Goal: Transaction & Acquisition: Purchase product/service

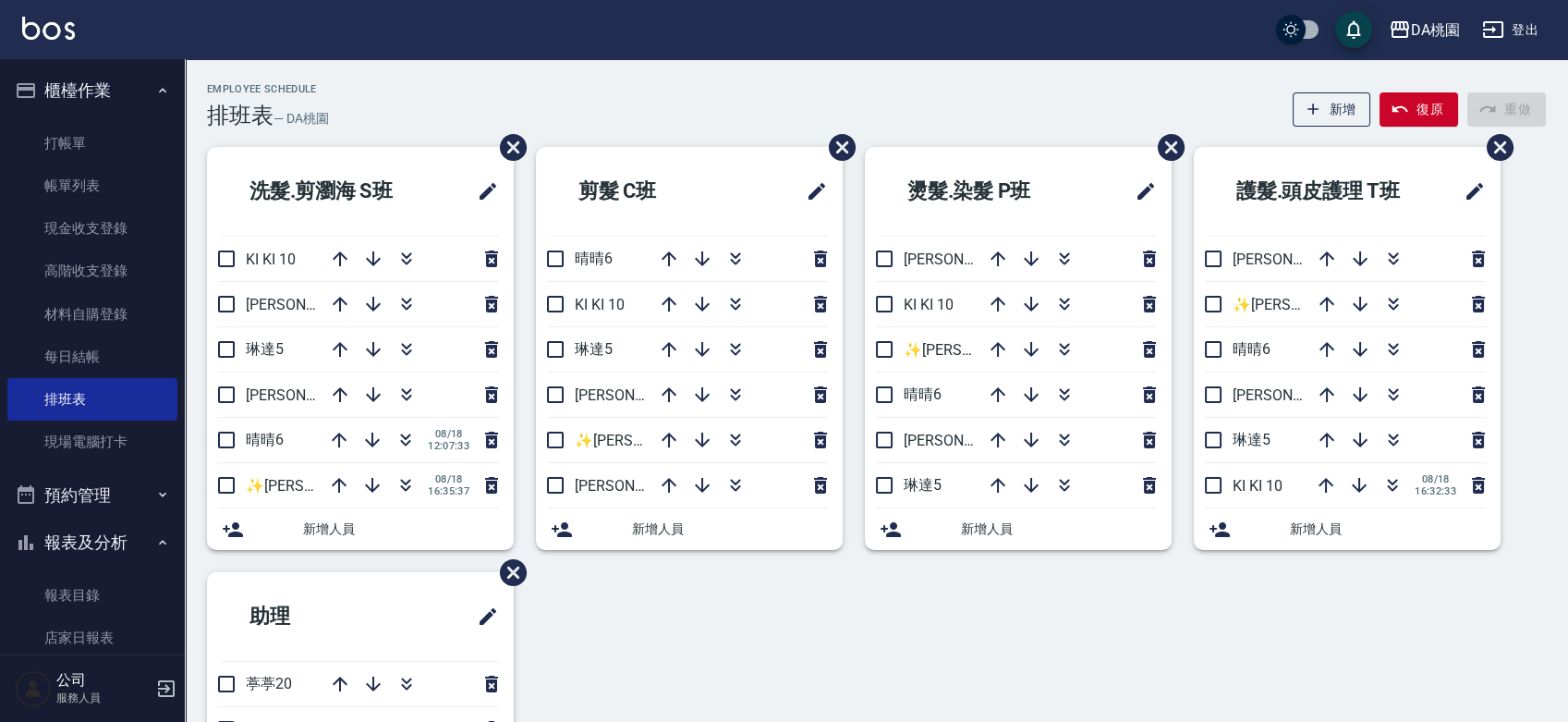
scroll to position [14, 0]
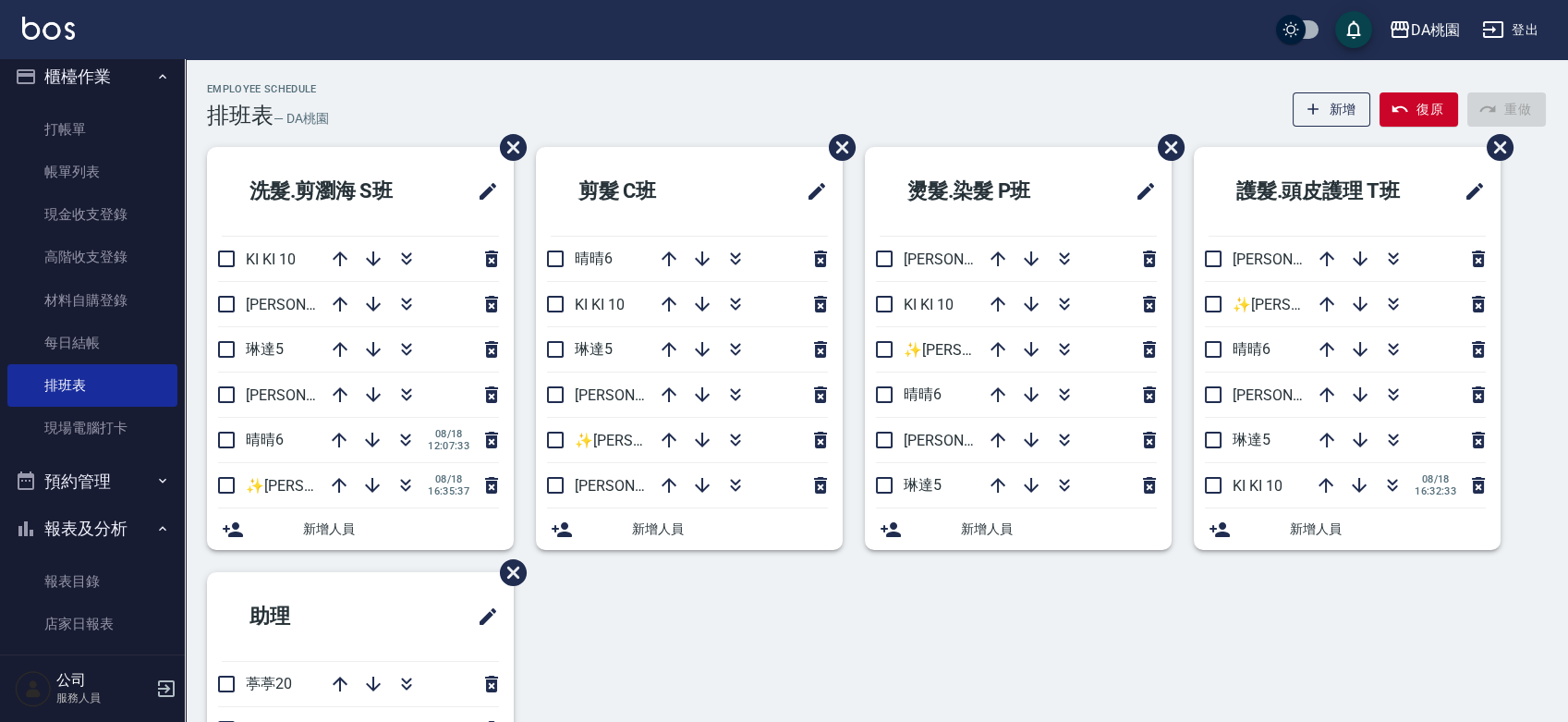
click at [927, 100] on div "Employee Schedule 排班表 — DA桃園 新增 復原 重做" at bounding box center [876, 105] width 1339 height 46
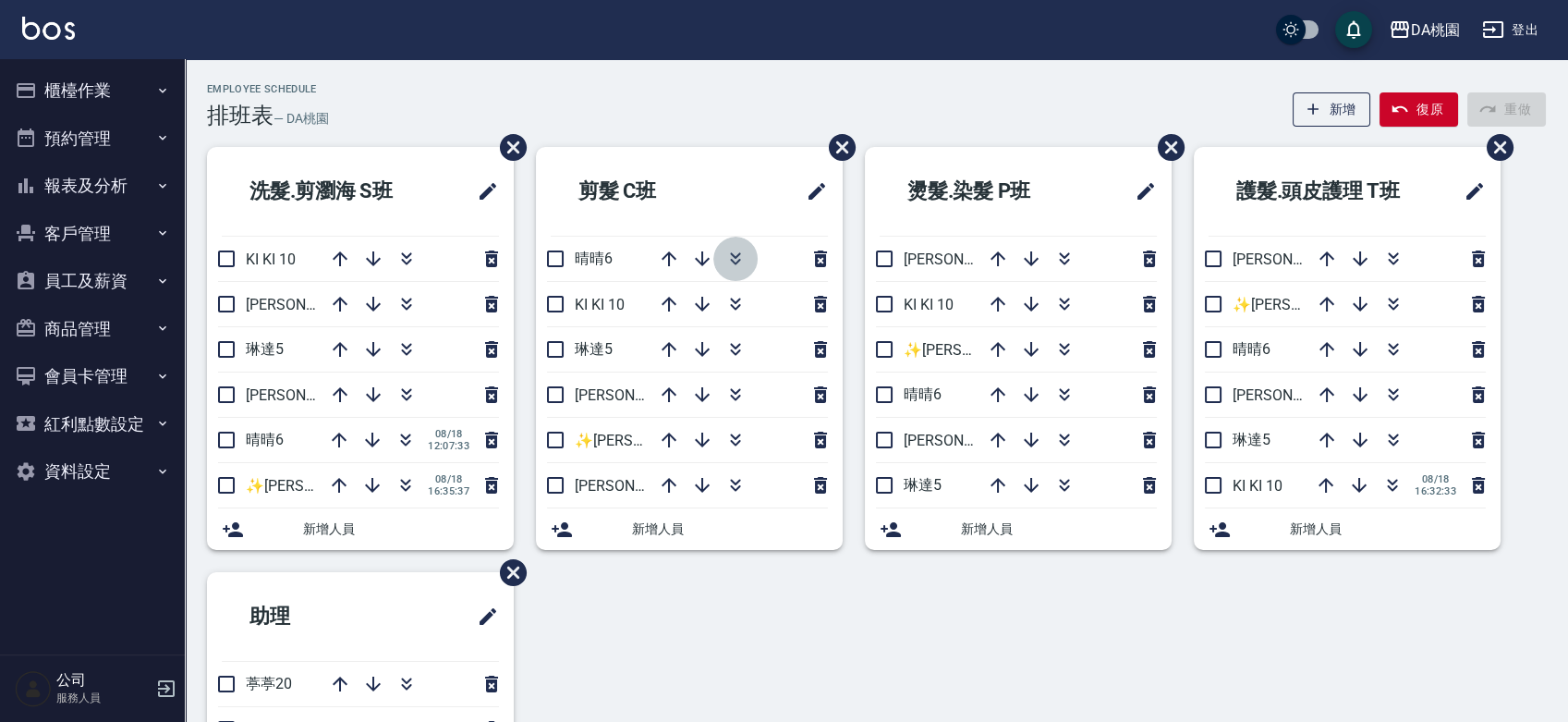
click at [736, 253] on icon "button" at bounding box center [736, 258] width 22 height 22
click at [851, 673] on div "洗髮.剪瀏海 S班 KI KI 10 桑妮8 琳達5 愛莉絲3 晴晴6 08/18 12:07:33 ✨GARY蓋瑞 ✨16 08/18 16:35:37 新…" at bounding box center [865, 549] width 1362 height 805
click at [705, 394] on icon "button" at bounding box center [703, 395] width 22 height 22
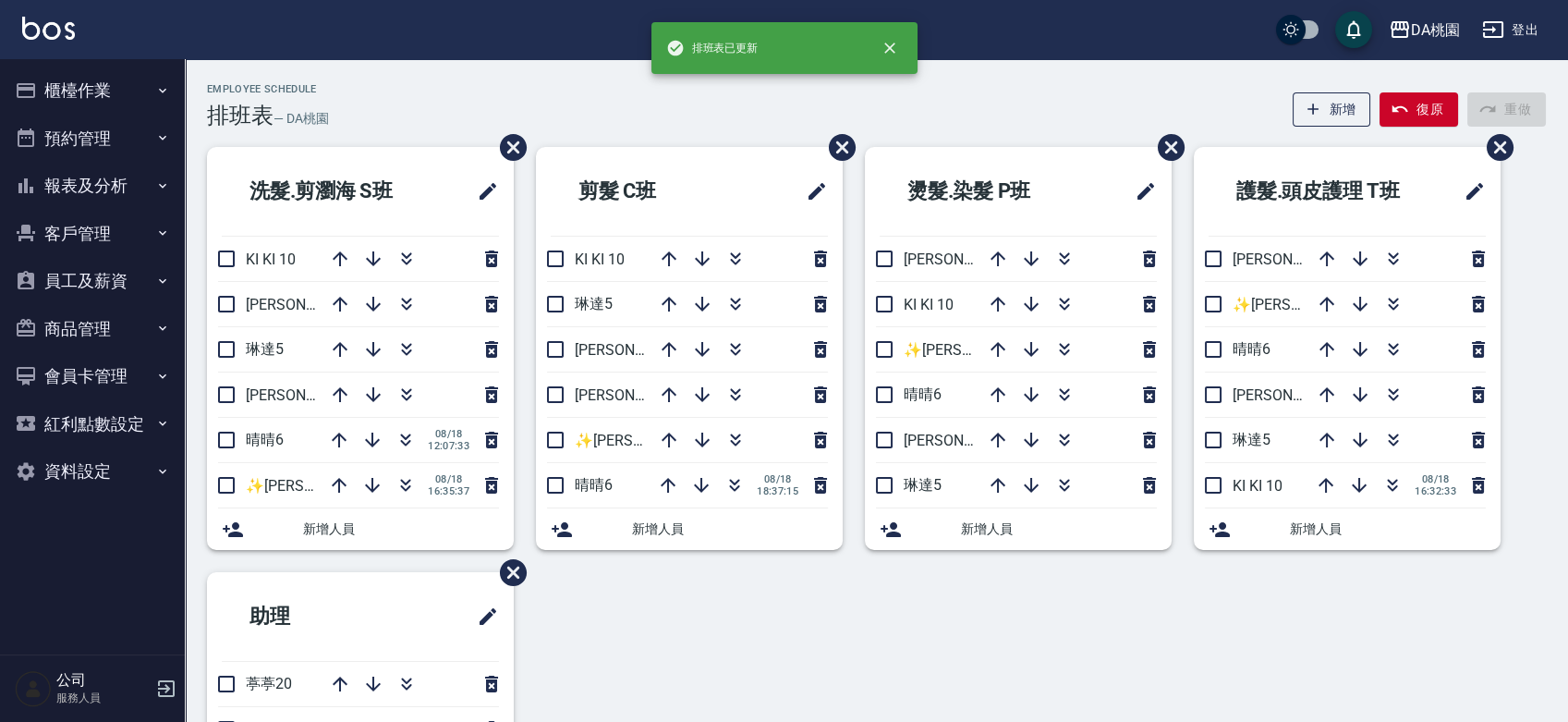
click at [802, 611] on div "洗髮.剪瀏海 S班 KI KI 10 桑妮8 琳達5 愛莉絲3 晴晴6 08/18 12:07:33 ✨GARY蓋瑞 ✨16 08/18 16:35:37 新…" at bounding box center [865, 549] width 1362 height 805
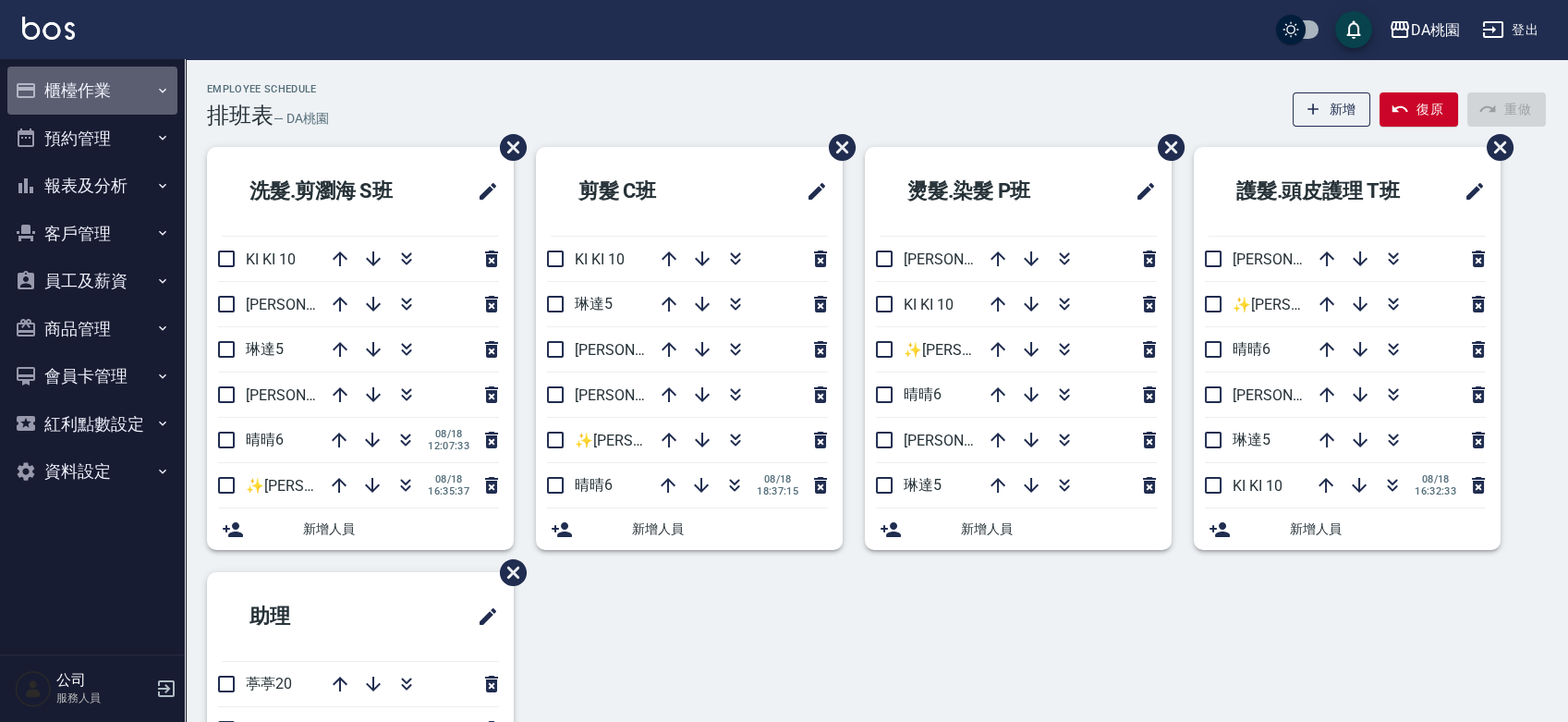
click at [125, 81] on button "櫃檯作業" at bounding box center [92, 91] width 170 height 48
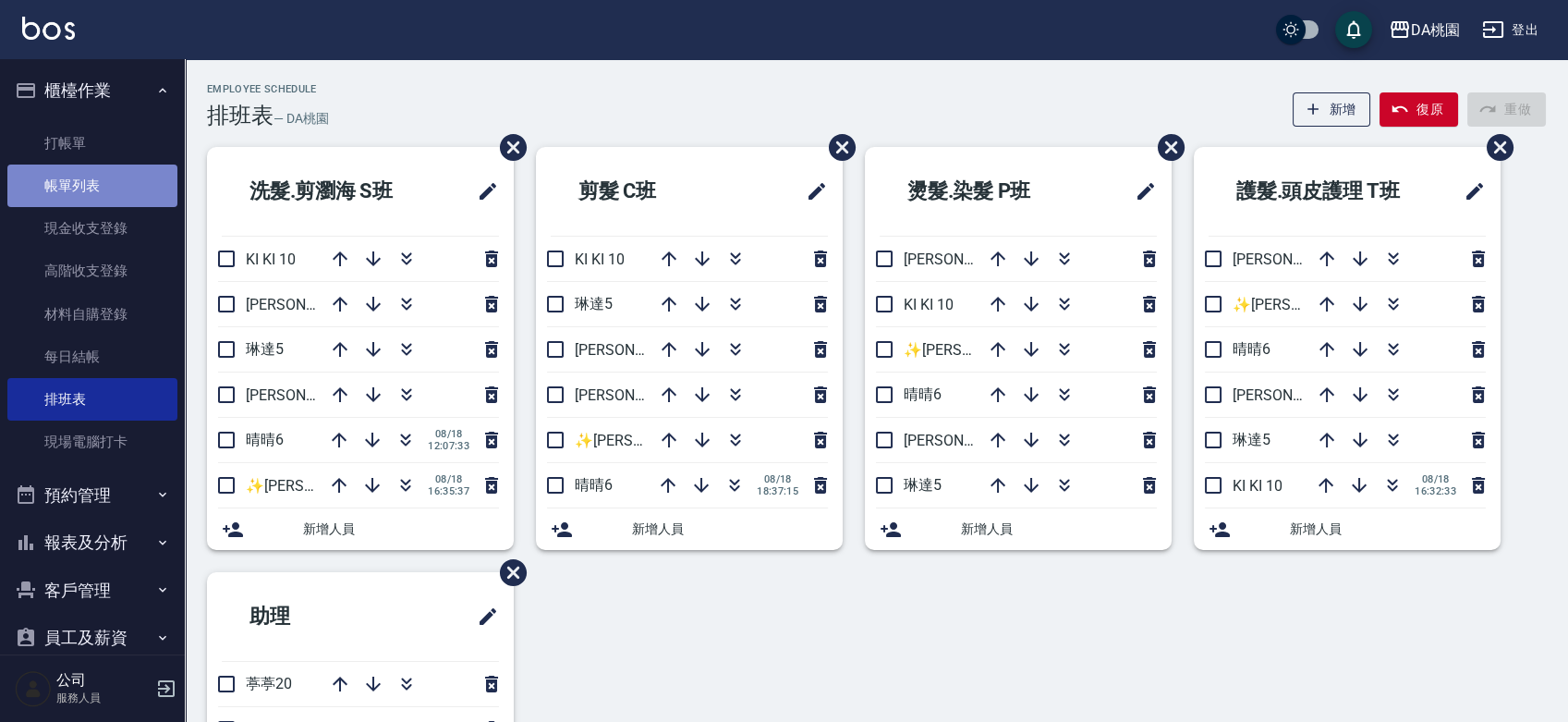
click at [97, 200] on link "帳單列表" at bounding box center [92, 186] width 170 height 43
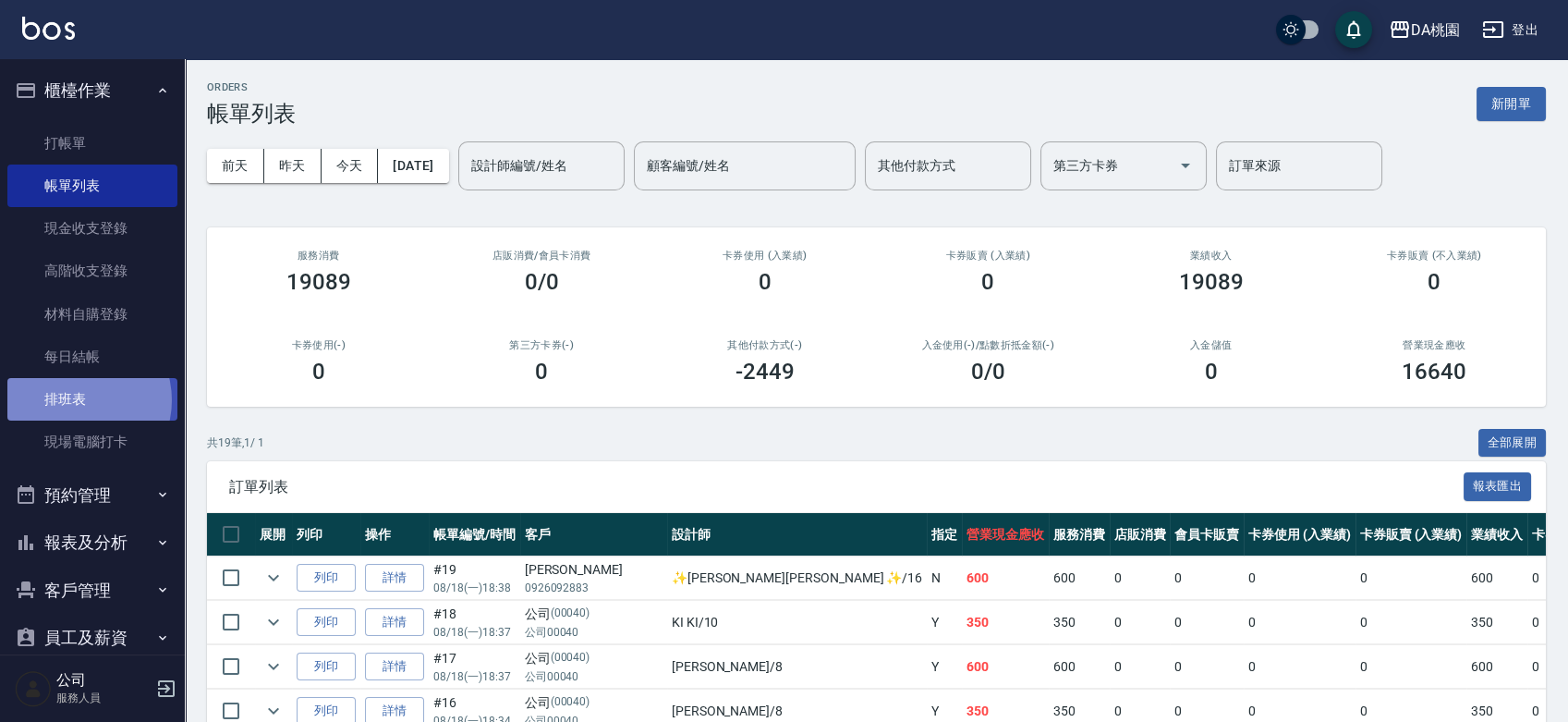
click at [76, 400] on link "排班表" at bounding box center [92, 400] width 170 height 43
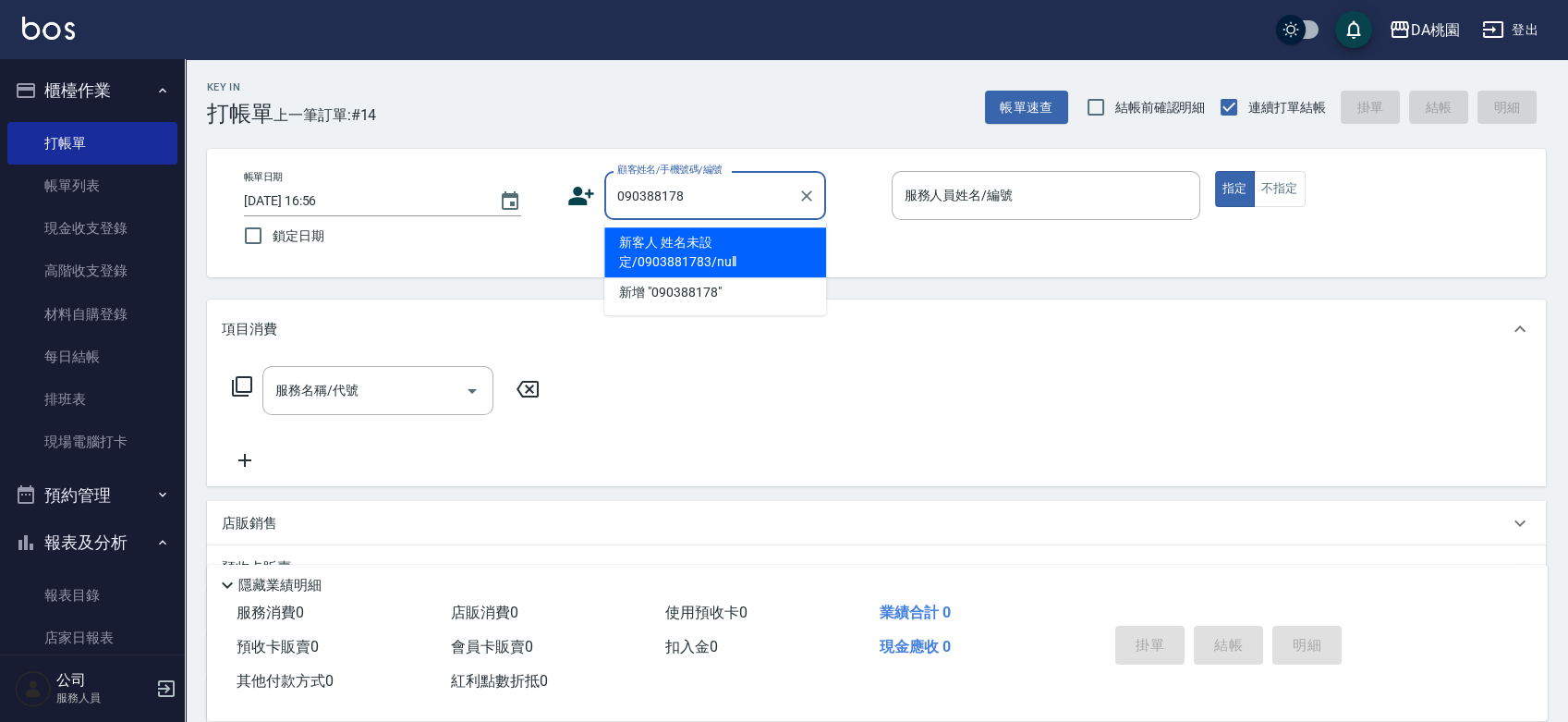
type input "0903881783"
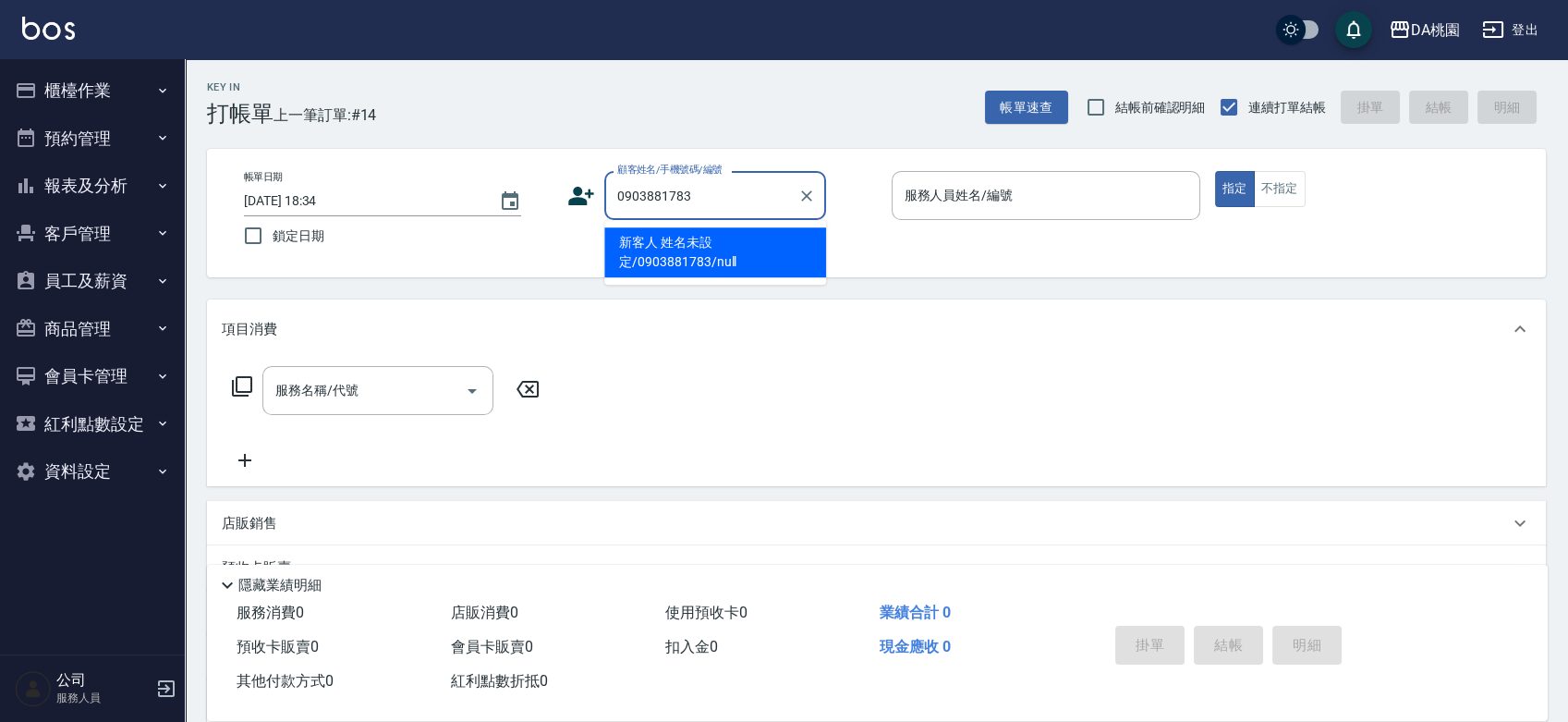
type input "新客人 姓名未設定/0903881783/null"
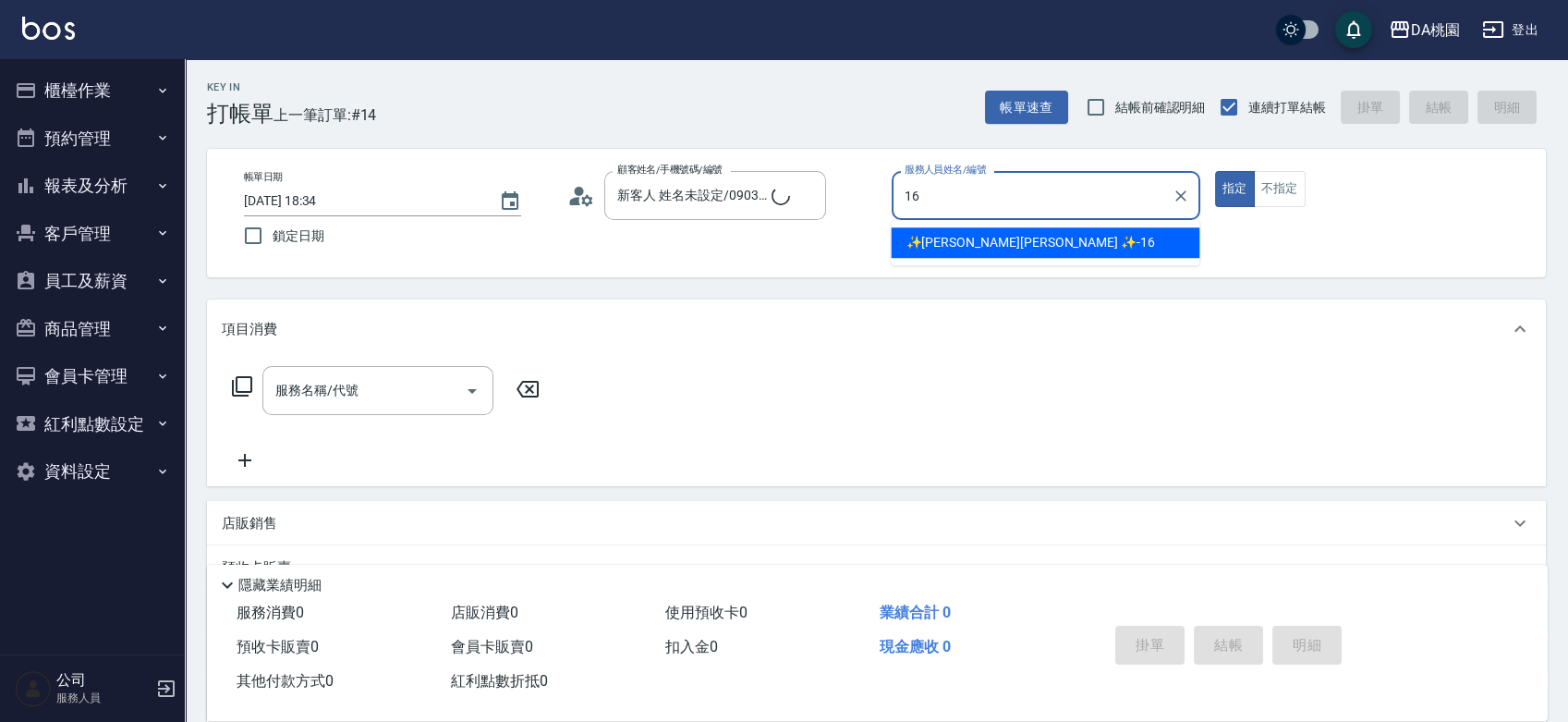
type input "✨GARY蓋瑞 ✨-16"
type button "true"
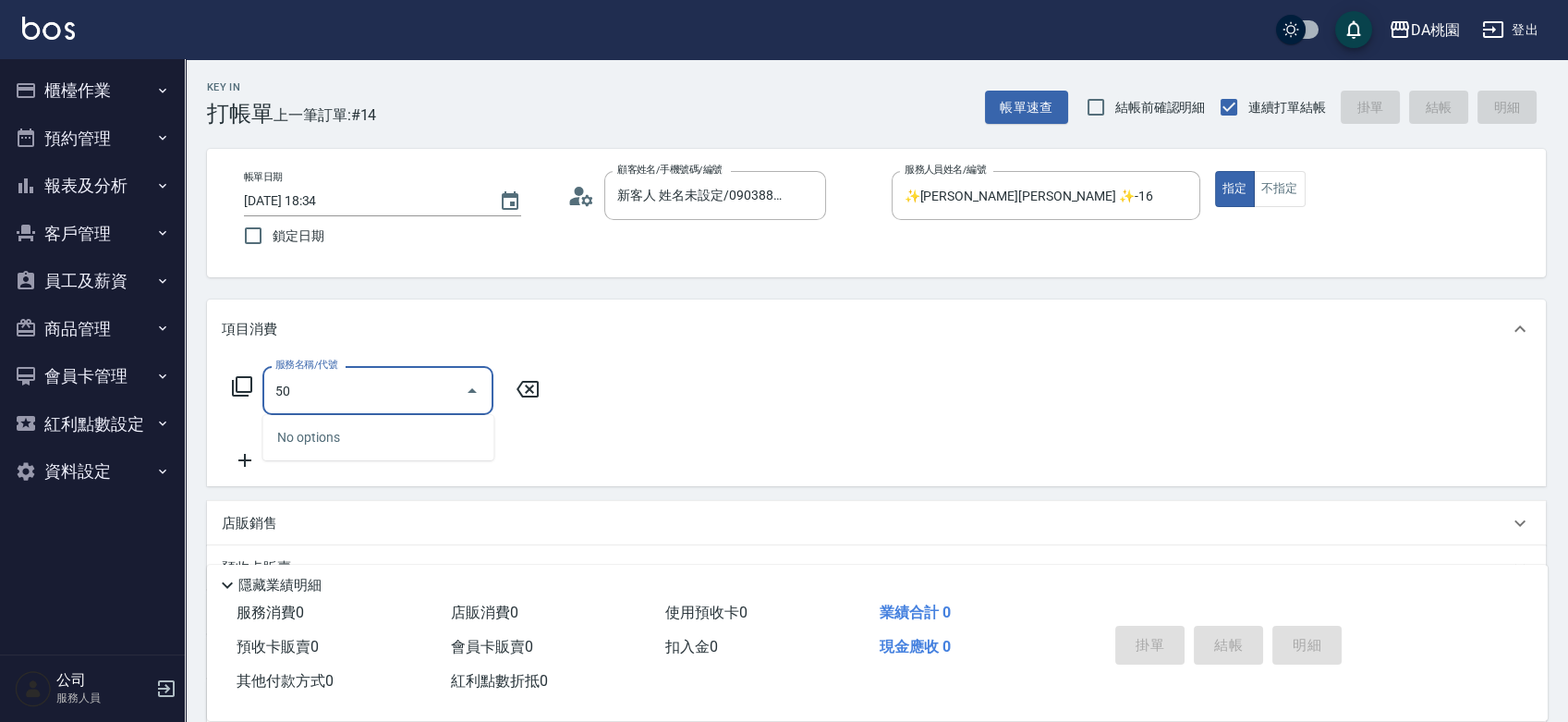
type input "501"
type input "20"
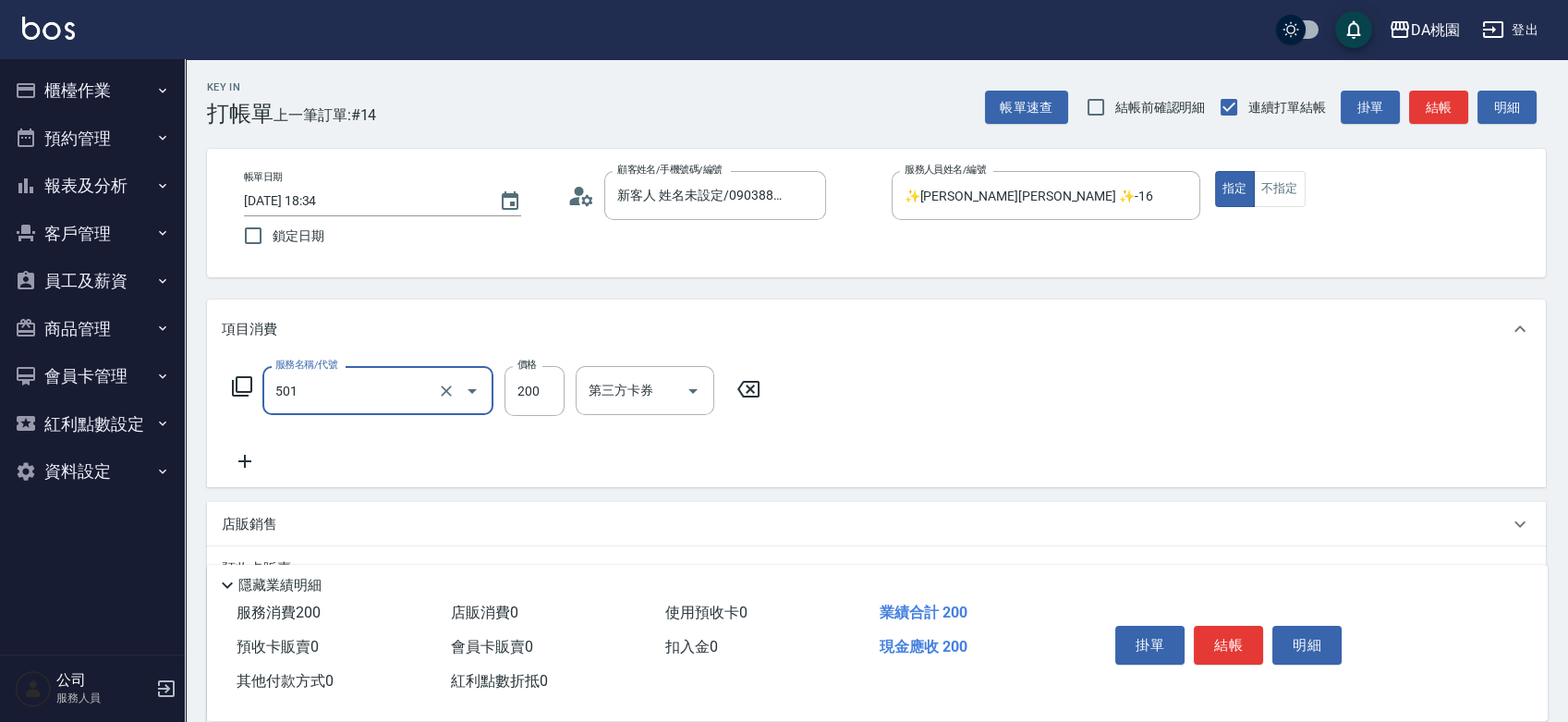
type input "洗髮(互助)(501)"
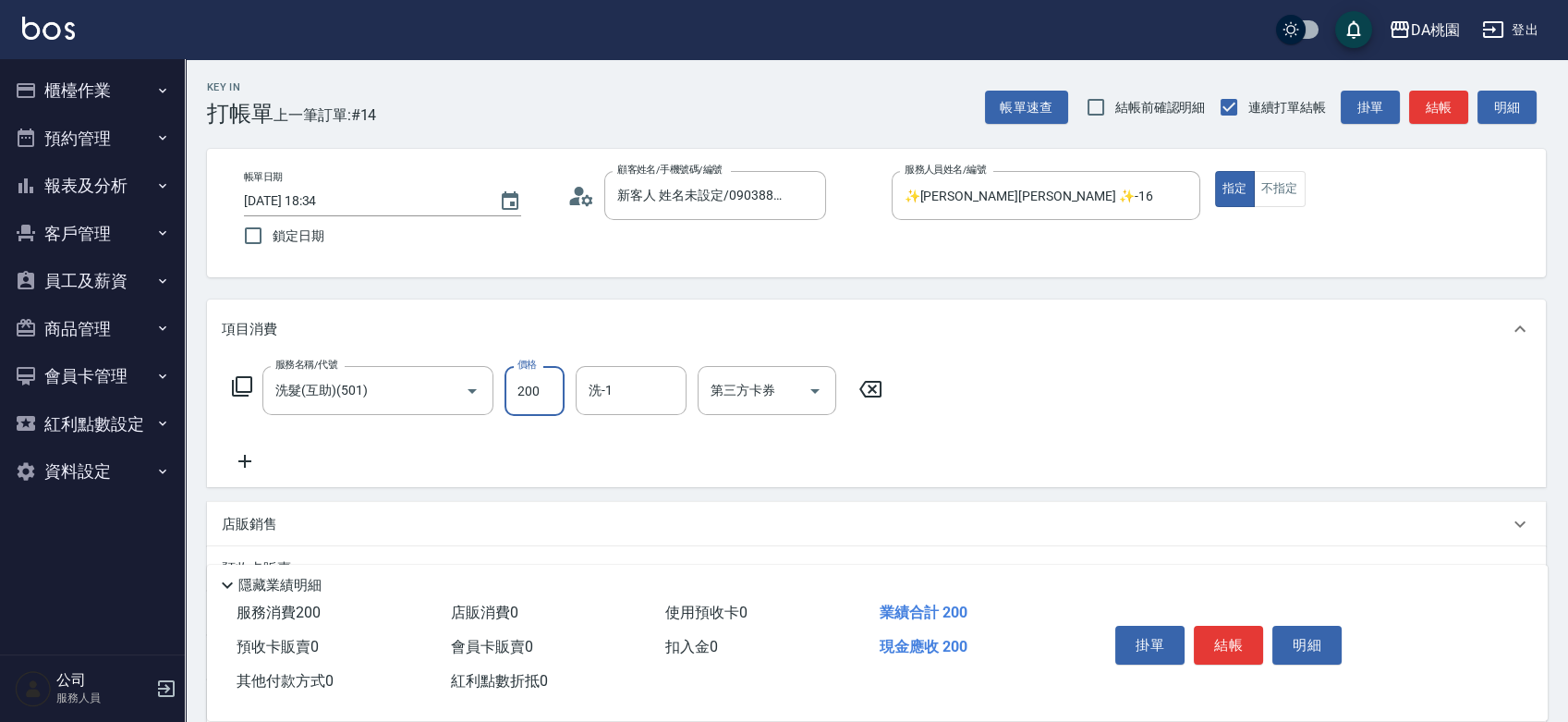
type input "0"
type input "25"
type input "20"
type input "250"
type input "cherry-25"
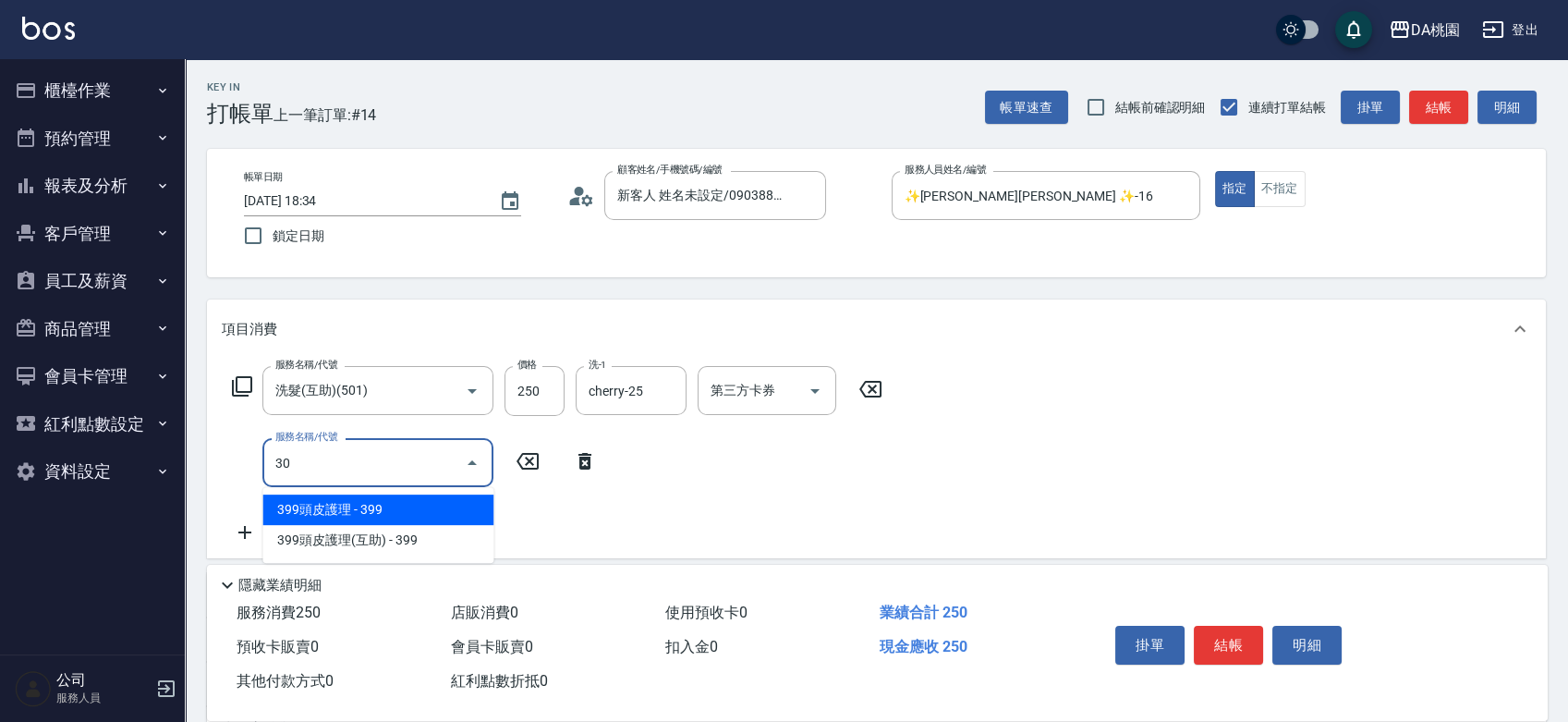
type input "303"
type input "50"
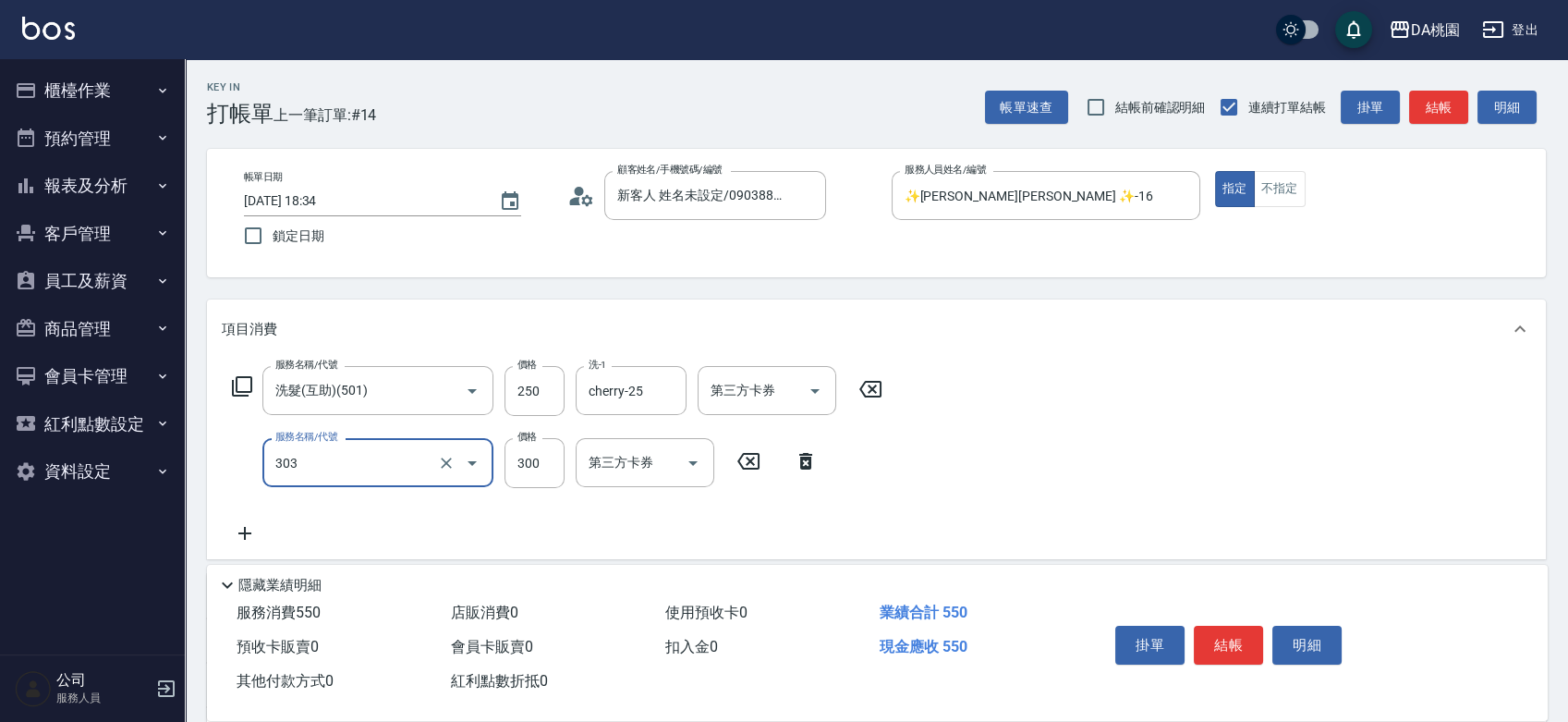
type input "A級剪髮(303)"
type input "5"
type input "20"
type input "50"
type input "30"
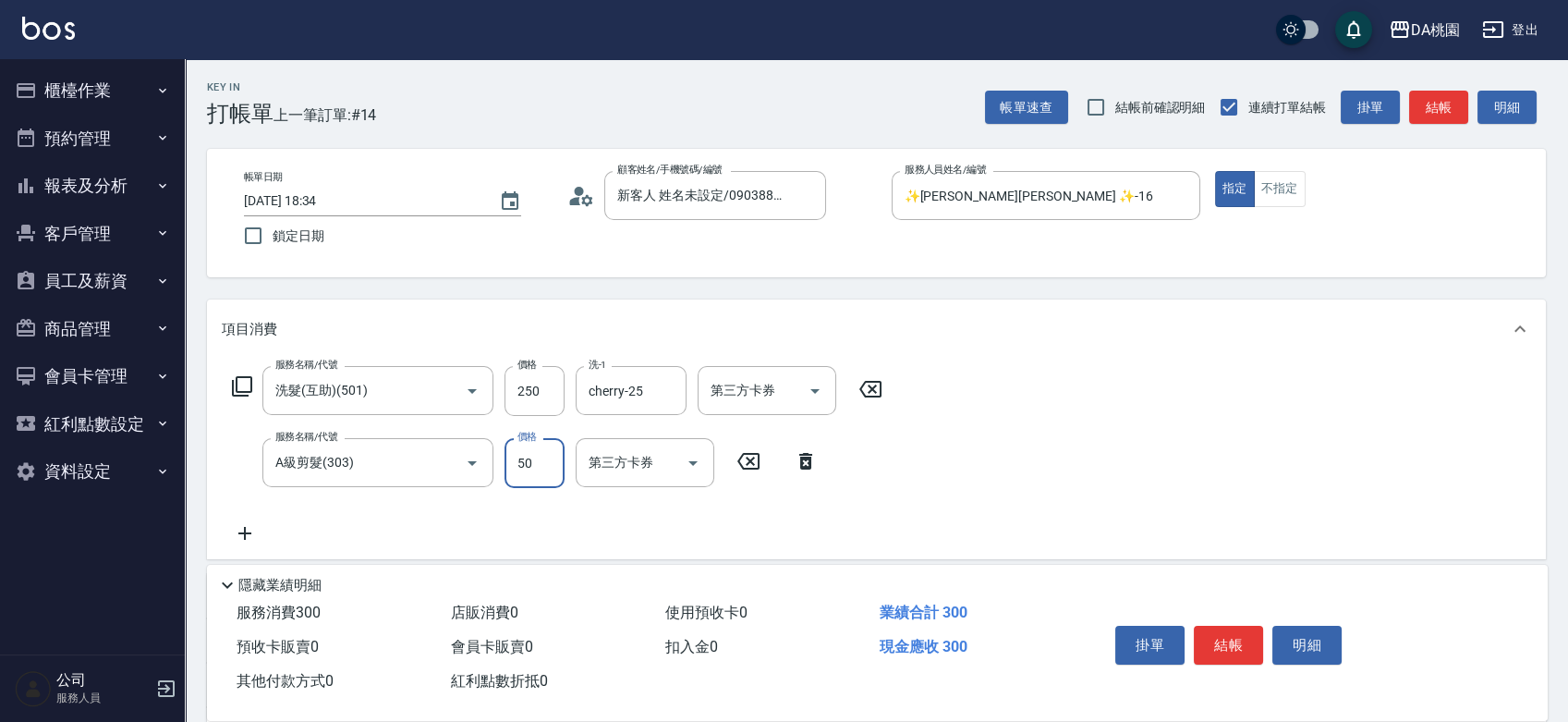
type input "500"
type input "70"
type input "500"
click at [1232, 628] on button "結帳" at bounding box center [1229, 645] width 70 height 39
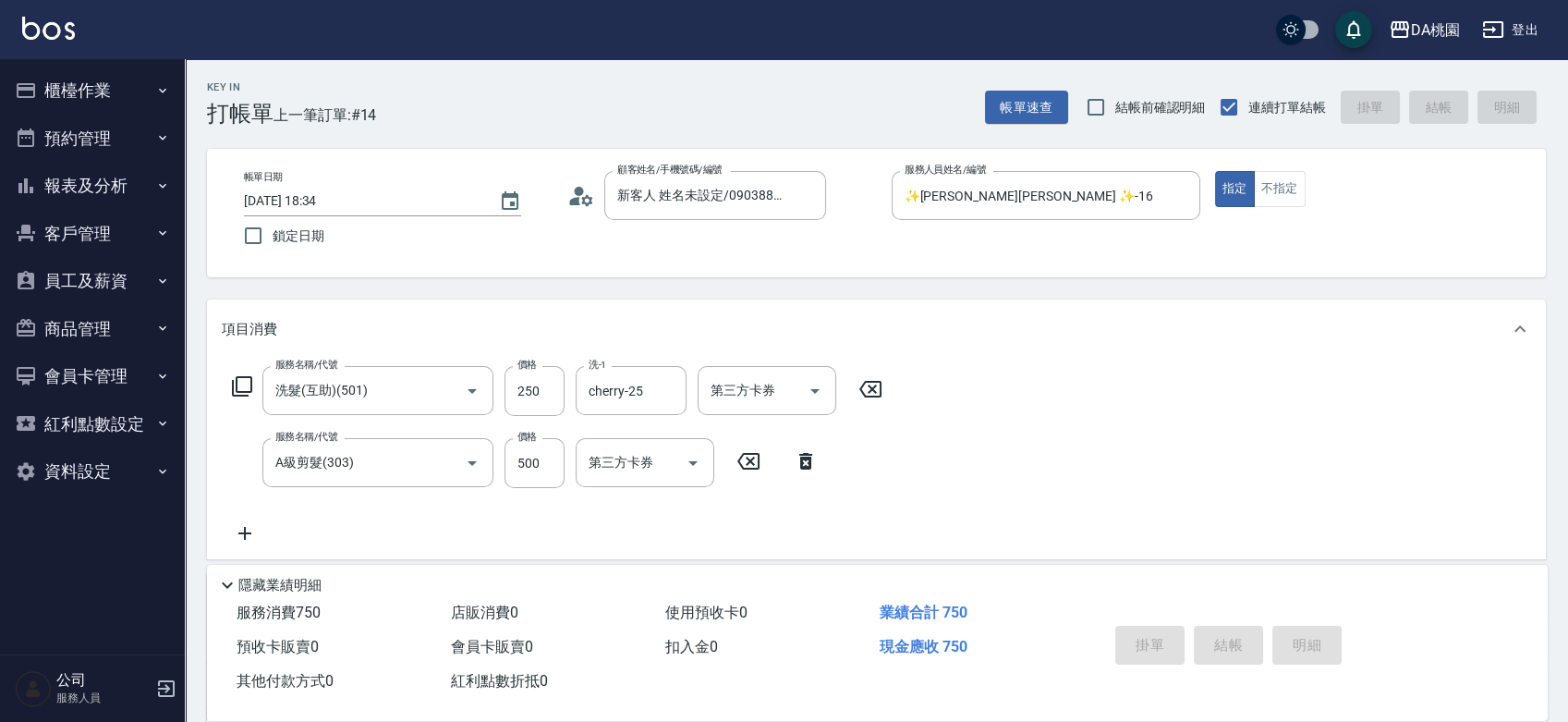
type input "0"
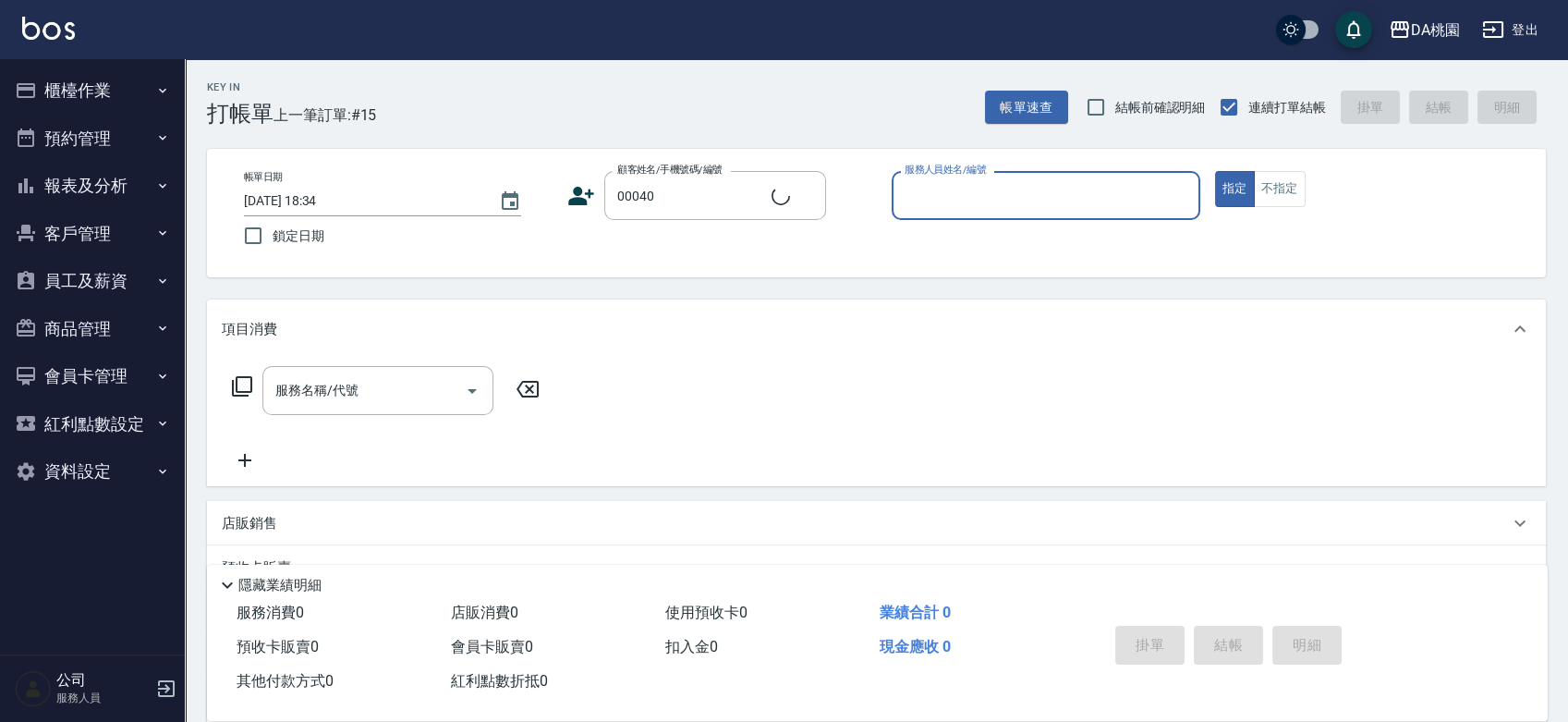
type input "公司/公司00040/00040"
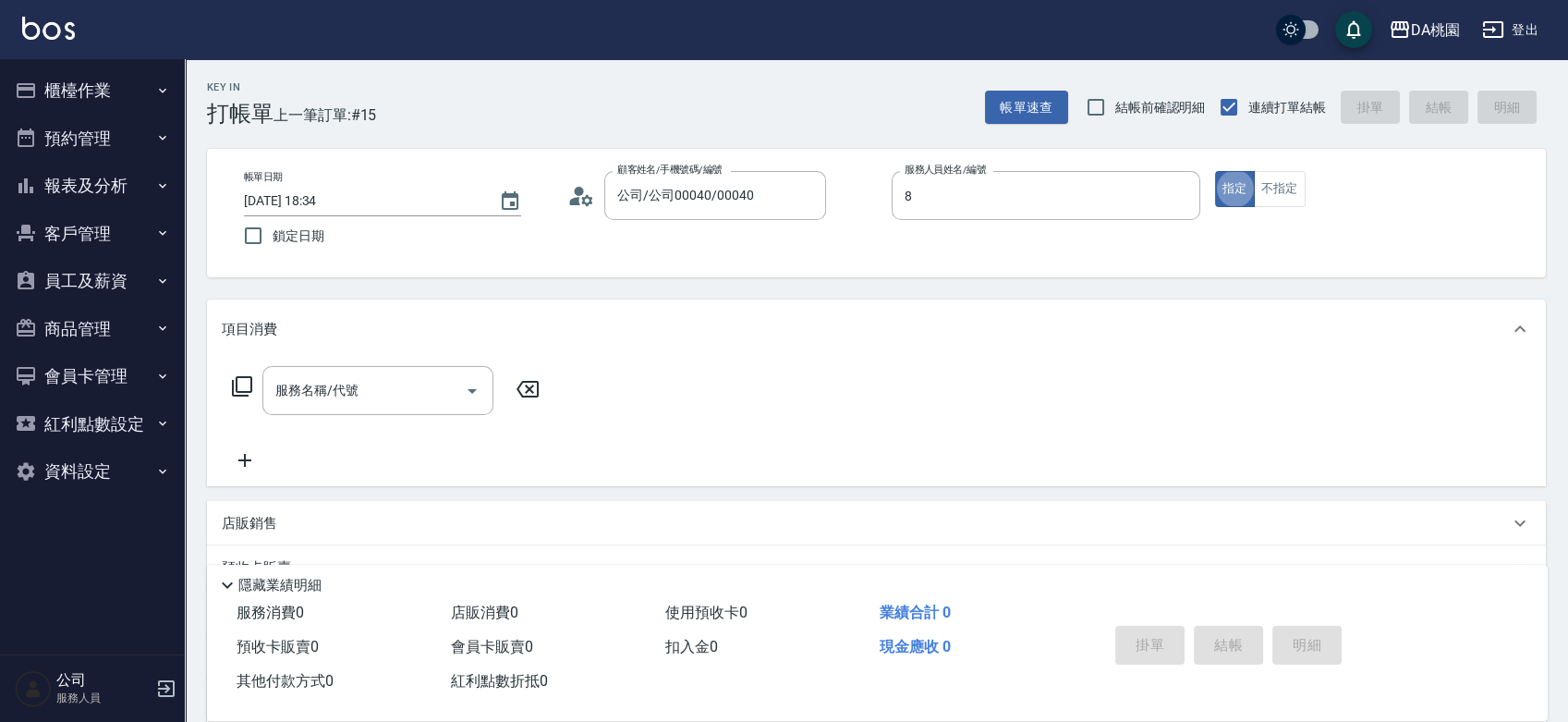
type input "桑妮-8"
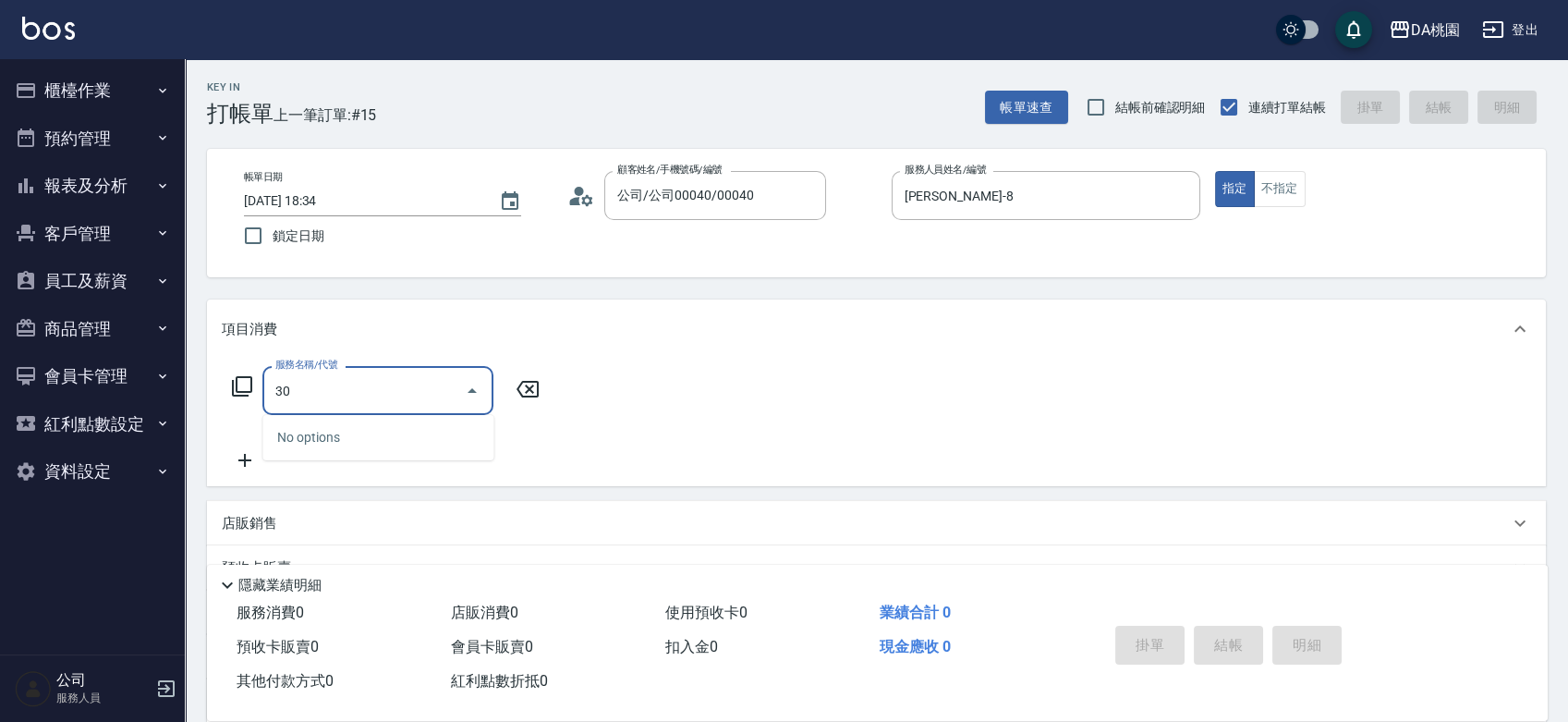
type input "303"
type input "30"
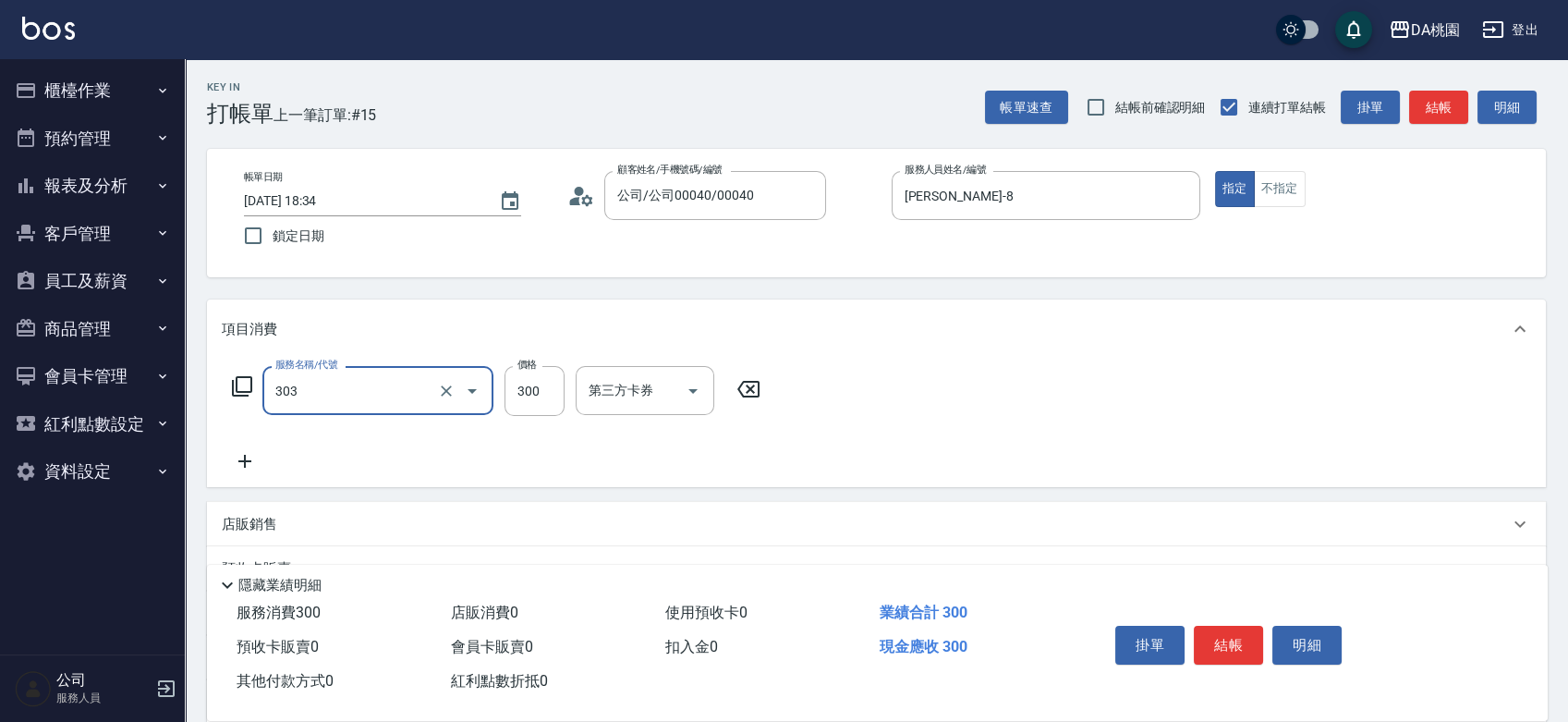
type input "A級剪髮(303)"
type input "0"
type input "35"
type input "30"
type input "350"
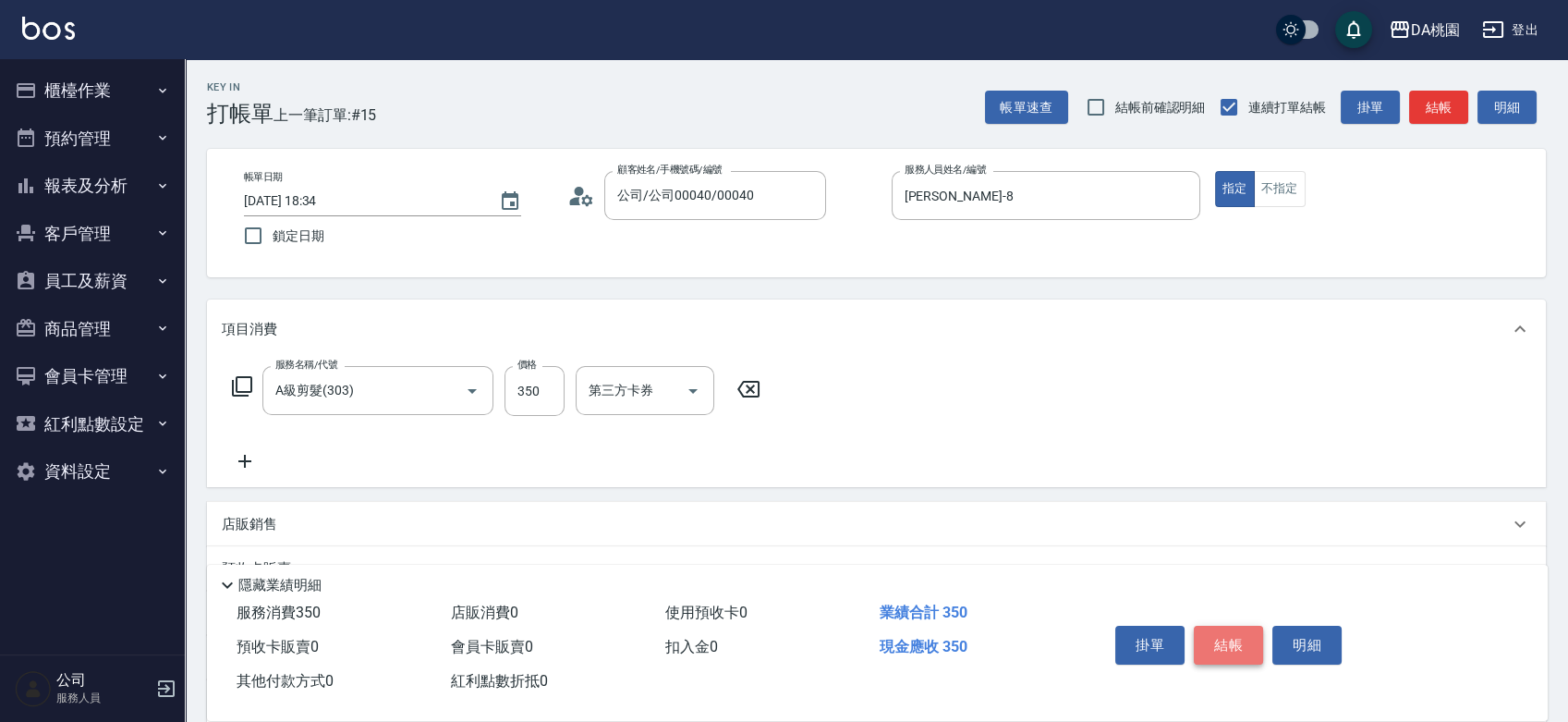
click at [1239, 638] on button "結帳" at bounding box center [1229, 645] width 70 height 39
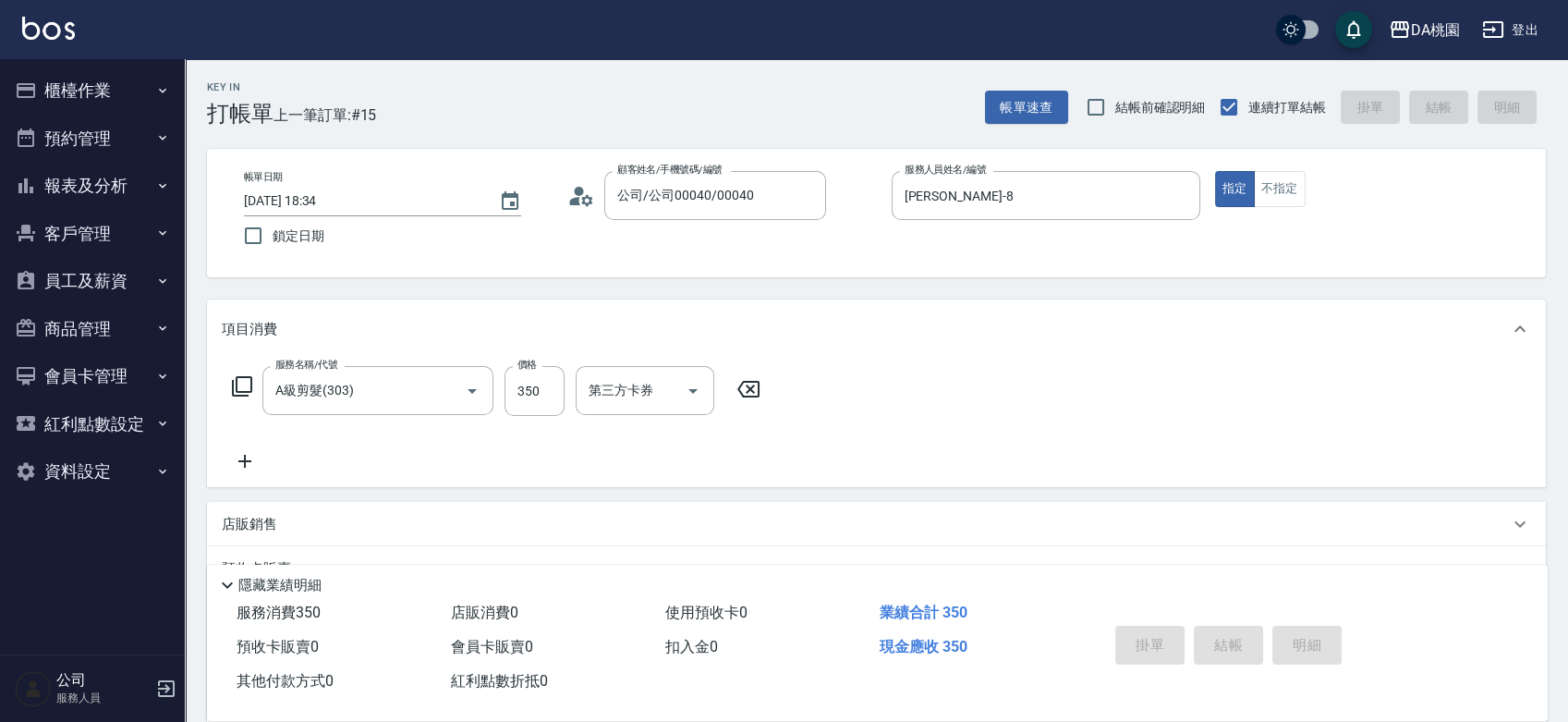
type input "2025/08/18 18:37"
type input "0"
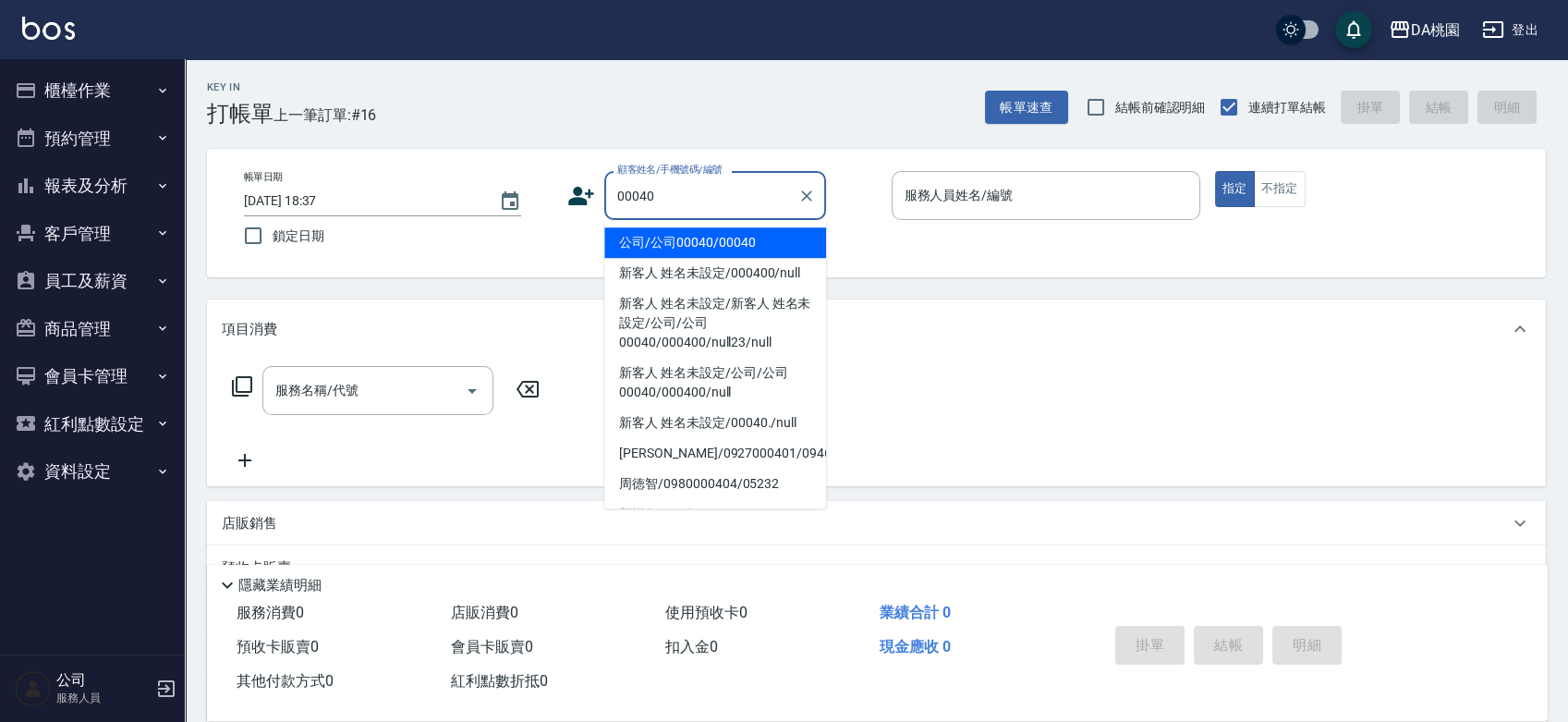
type input "公司/公司00040/00040"
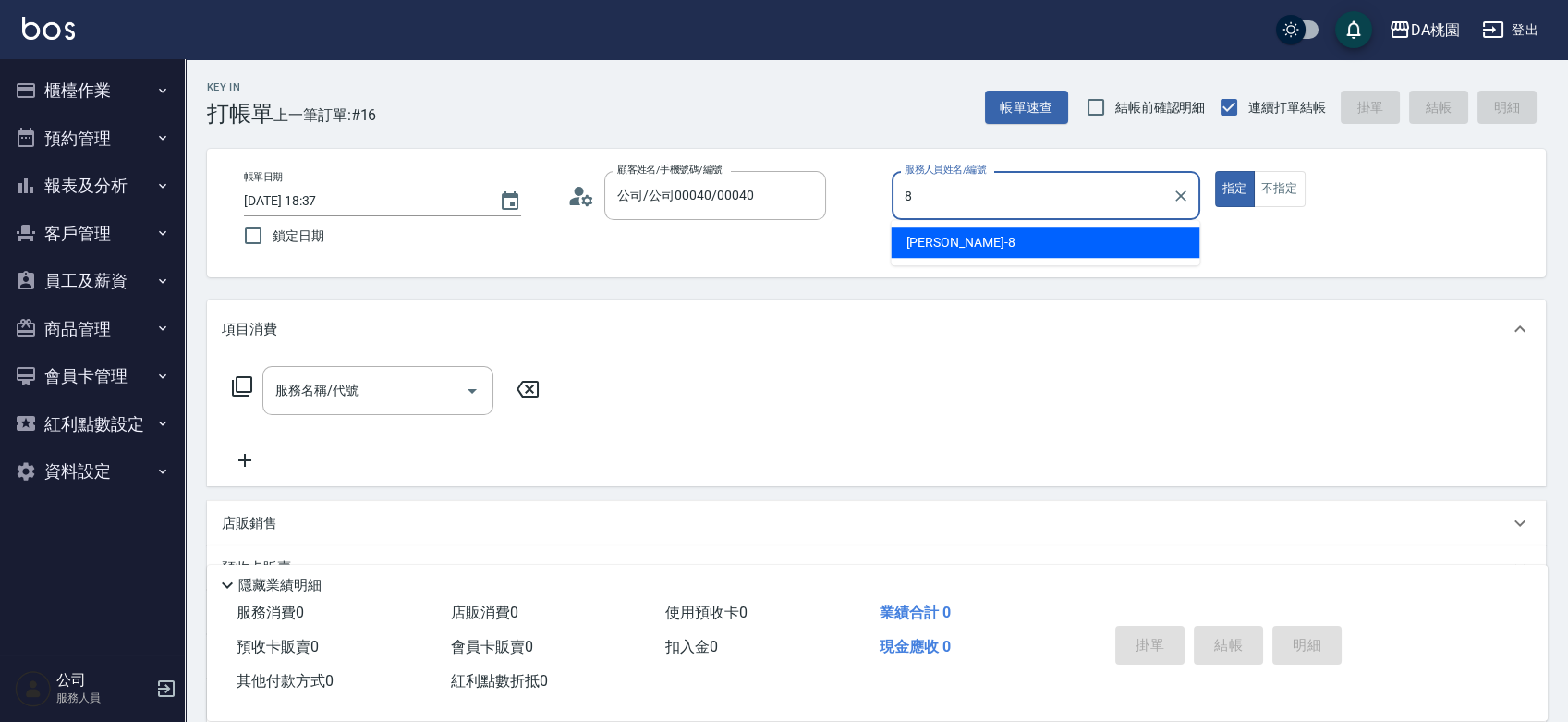
type input "桑妮-8"
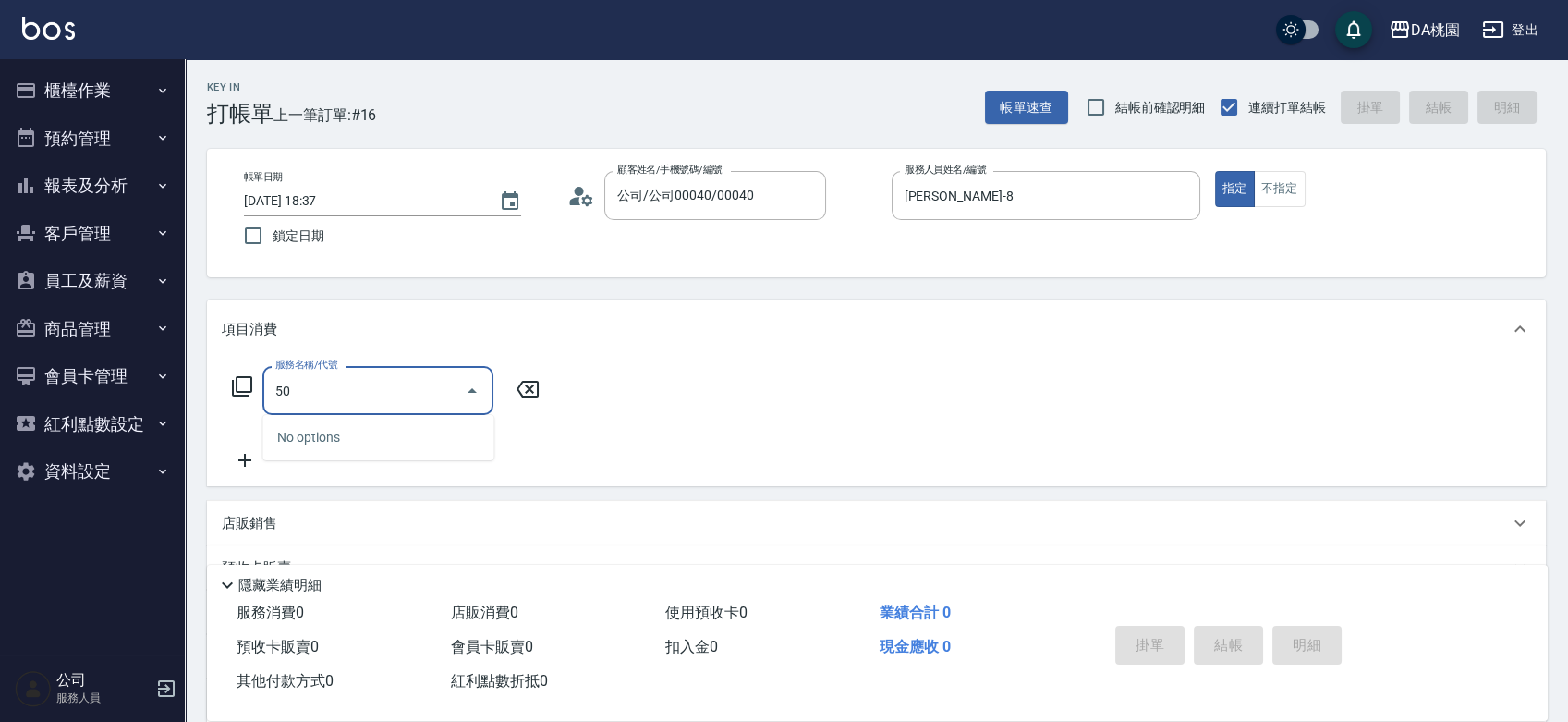
type input "501"
type input "20"
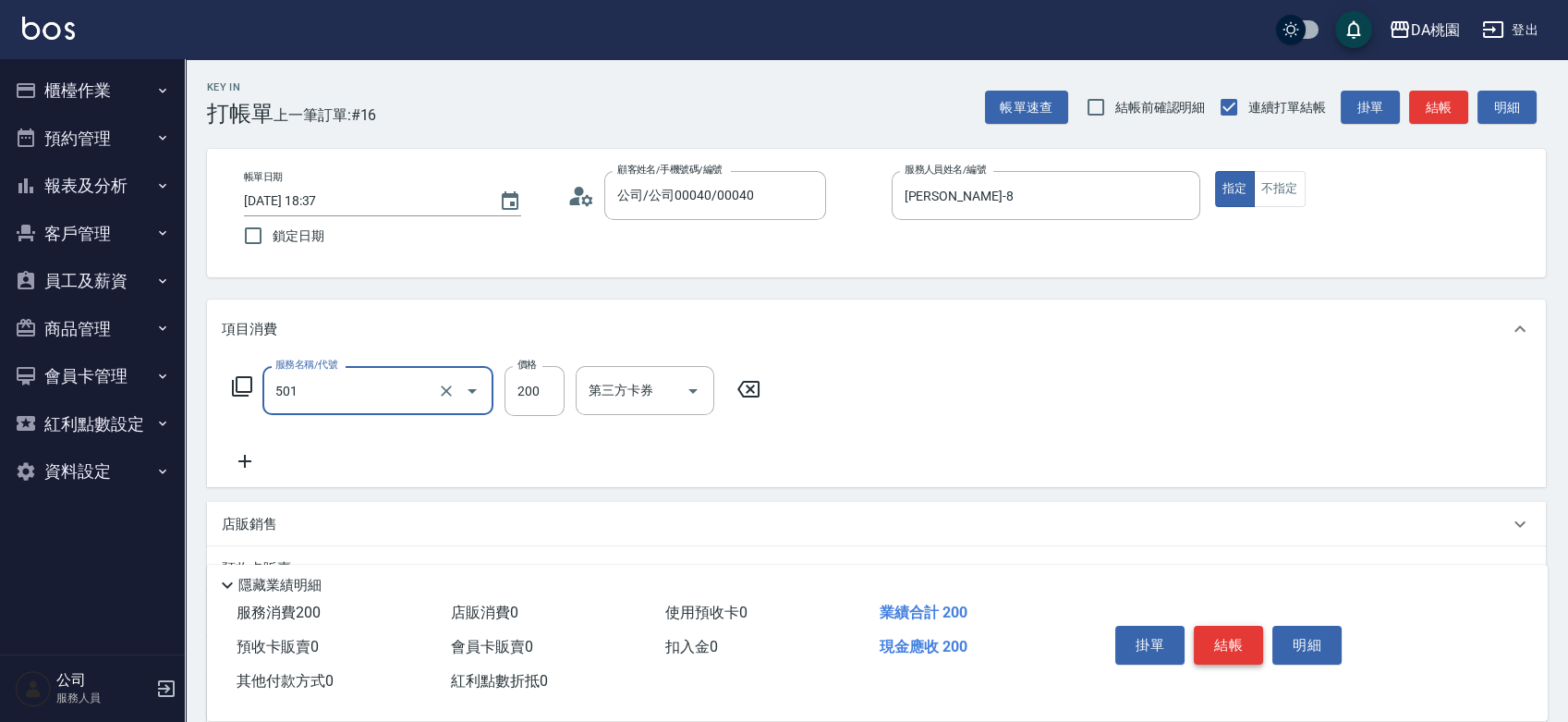
type input "洗髮(互助)(501)"
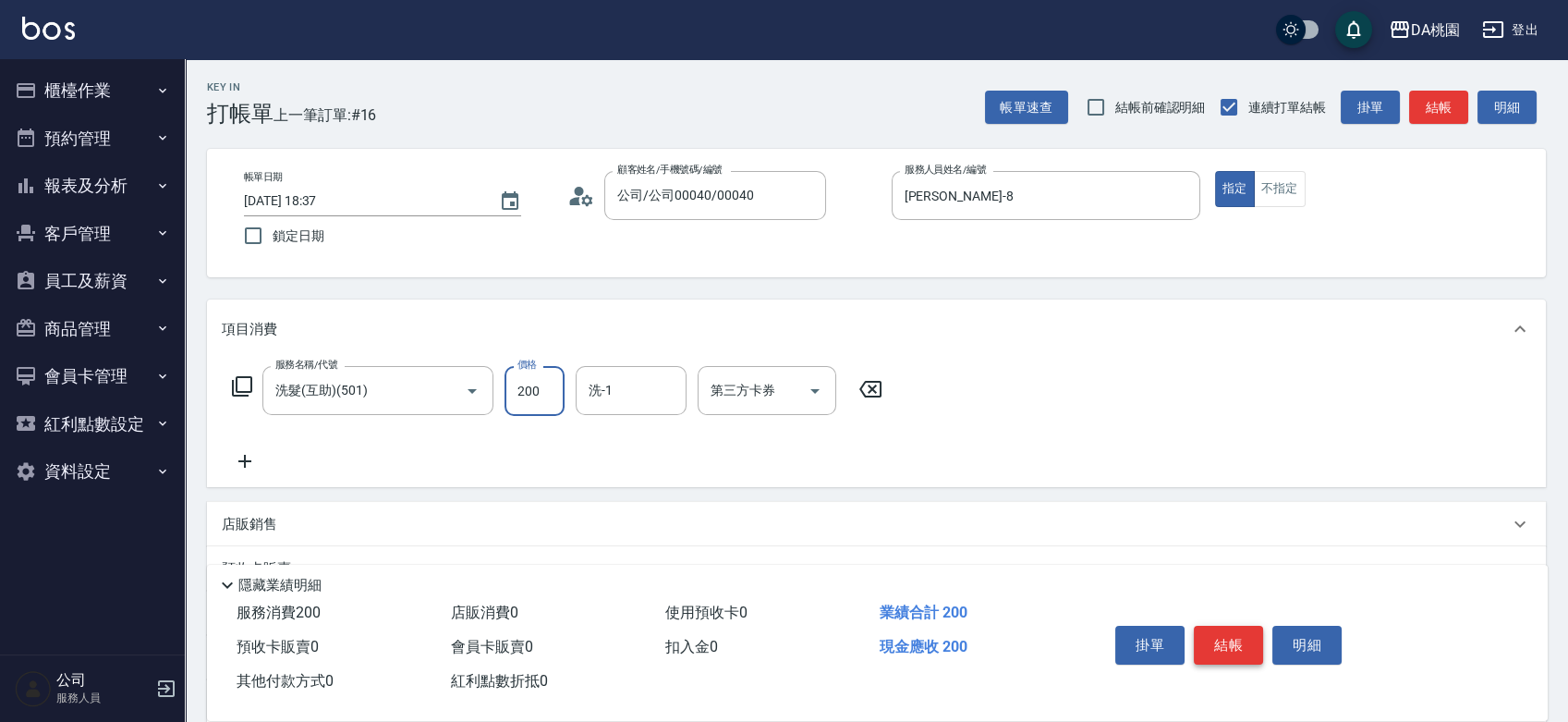
type input "0"
type input "25"
type input "20"
type input "250"
type input "[PERSON_NAME]-18"
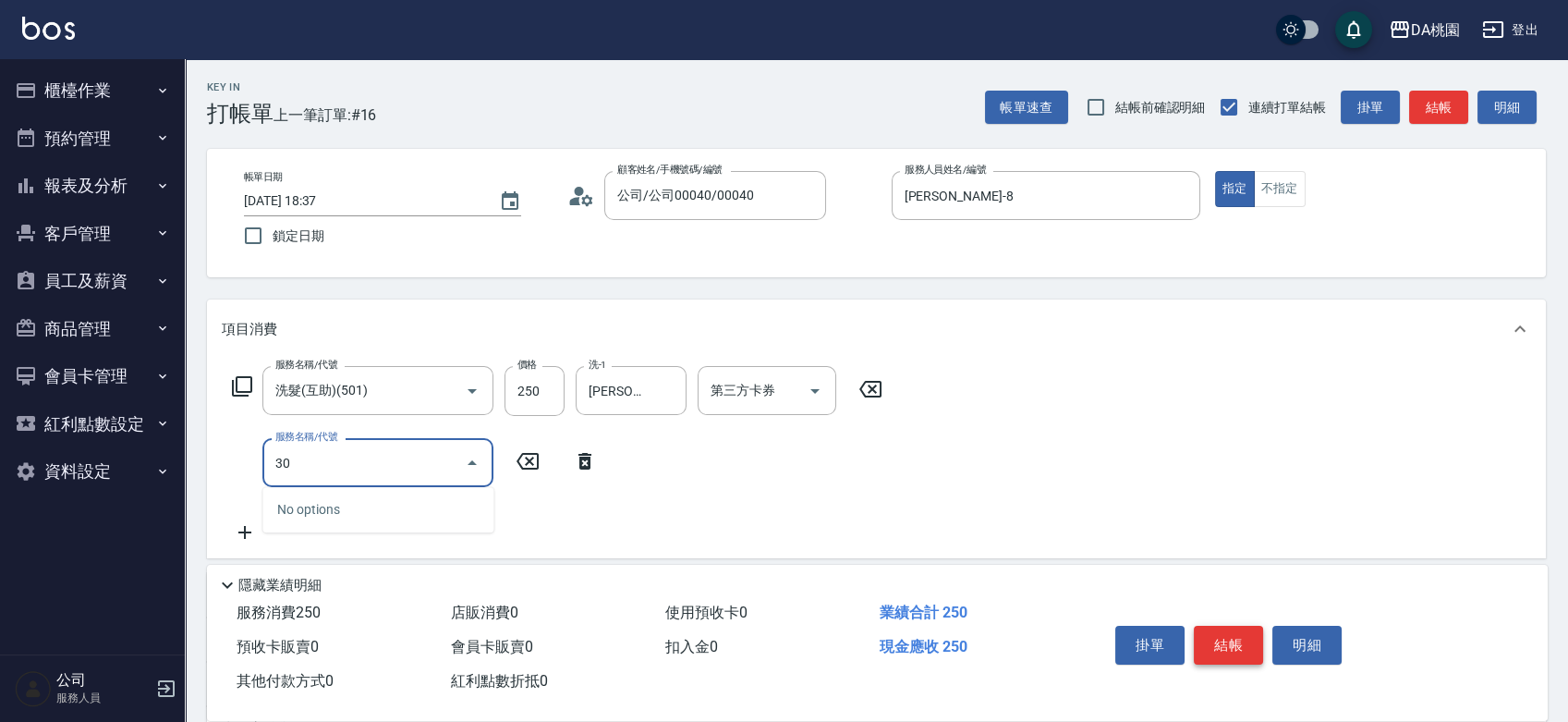
type input "303"
type input "50"
type input "A級剪髮(303)"
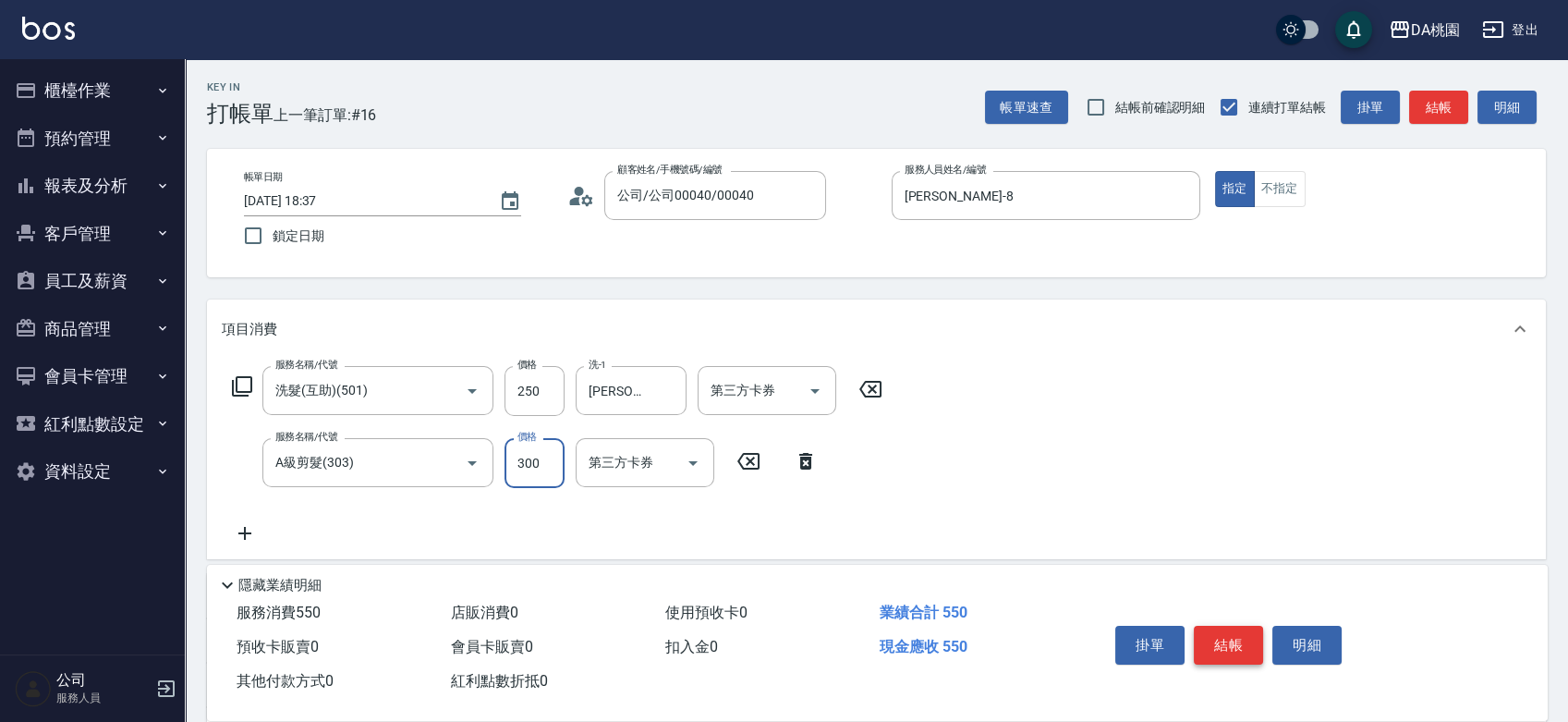
type input "20"
type input "350"
type input "60"
type input "350"
click at [1235, 637] on button "結帳" at bounding box center [1229, 645] width 70 height 39
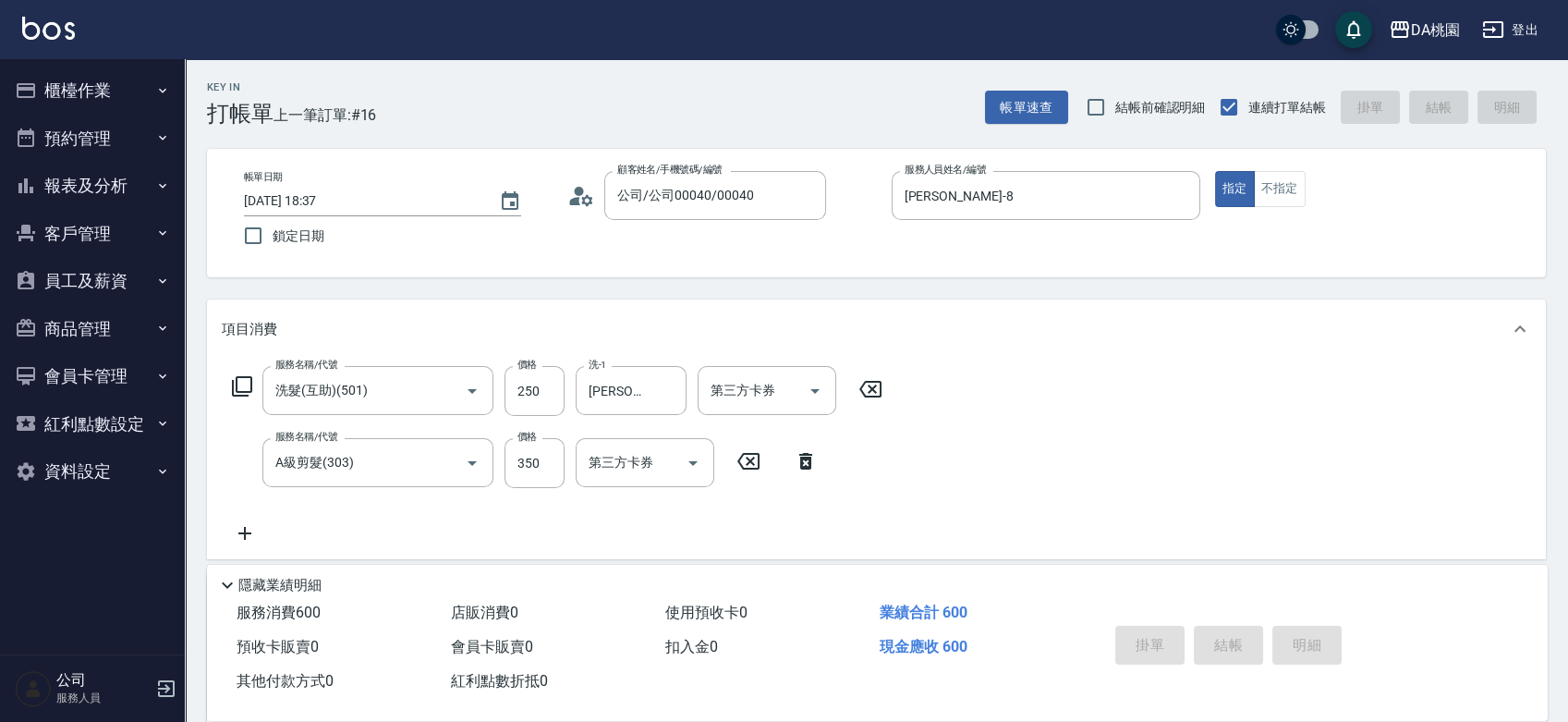
type input "0"
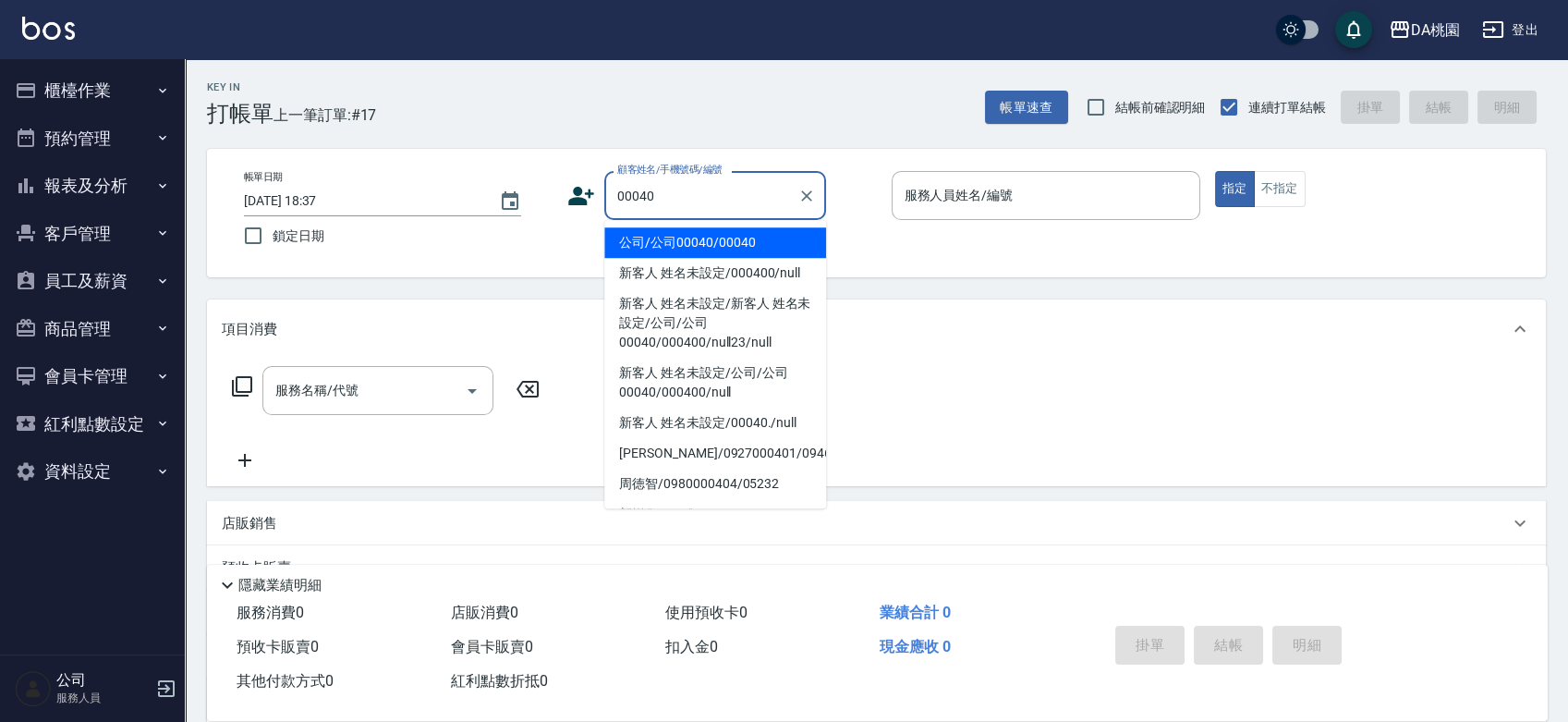
type input "公司/公司00040/00040"
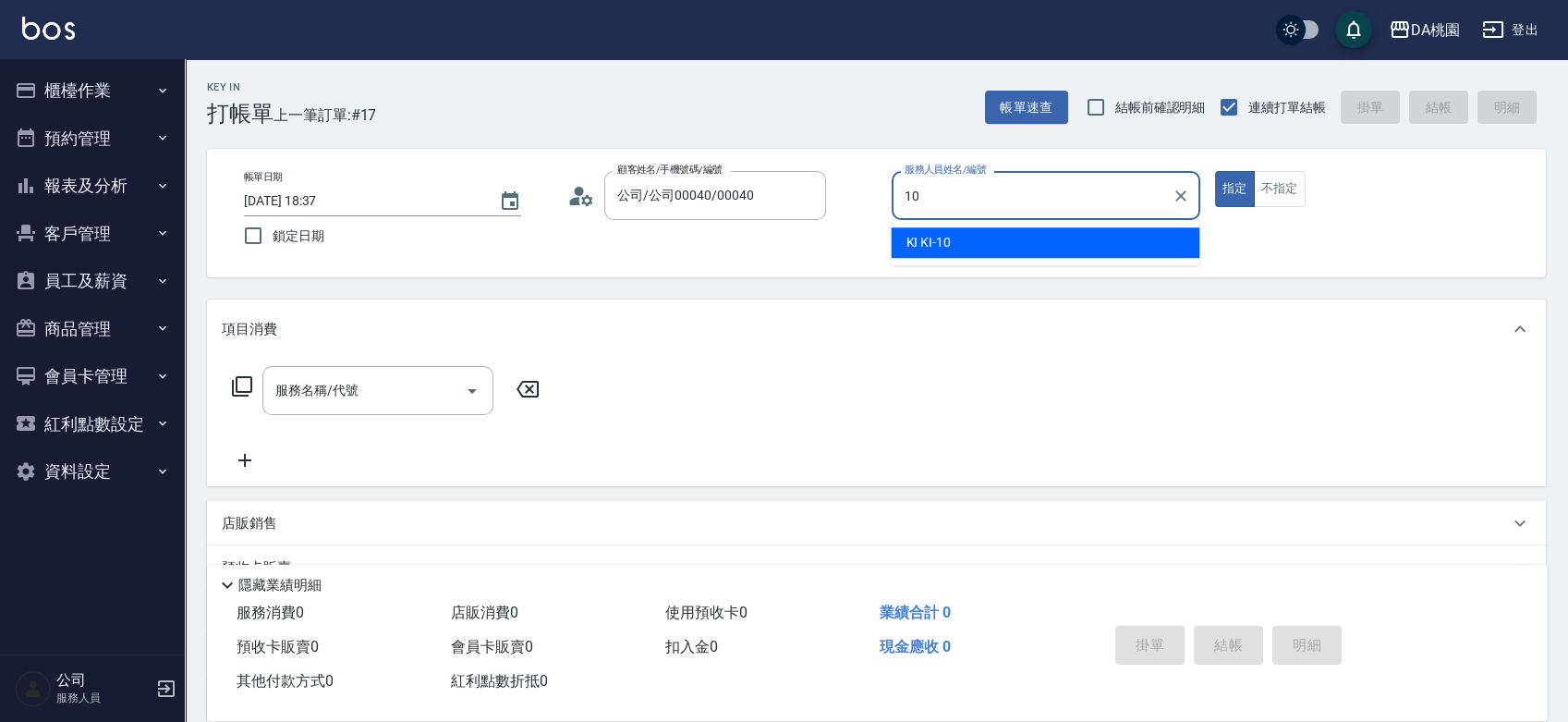
type input "KI KI -10"
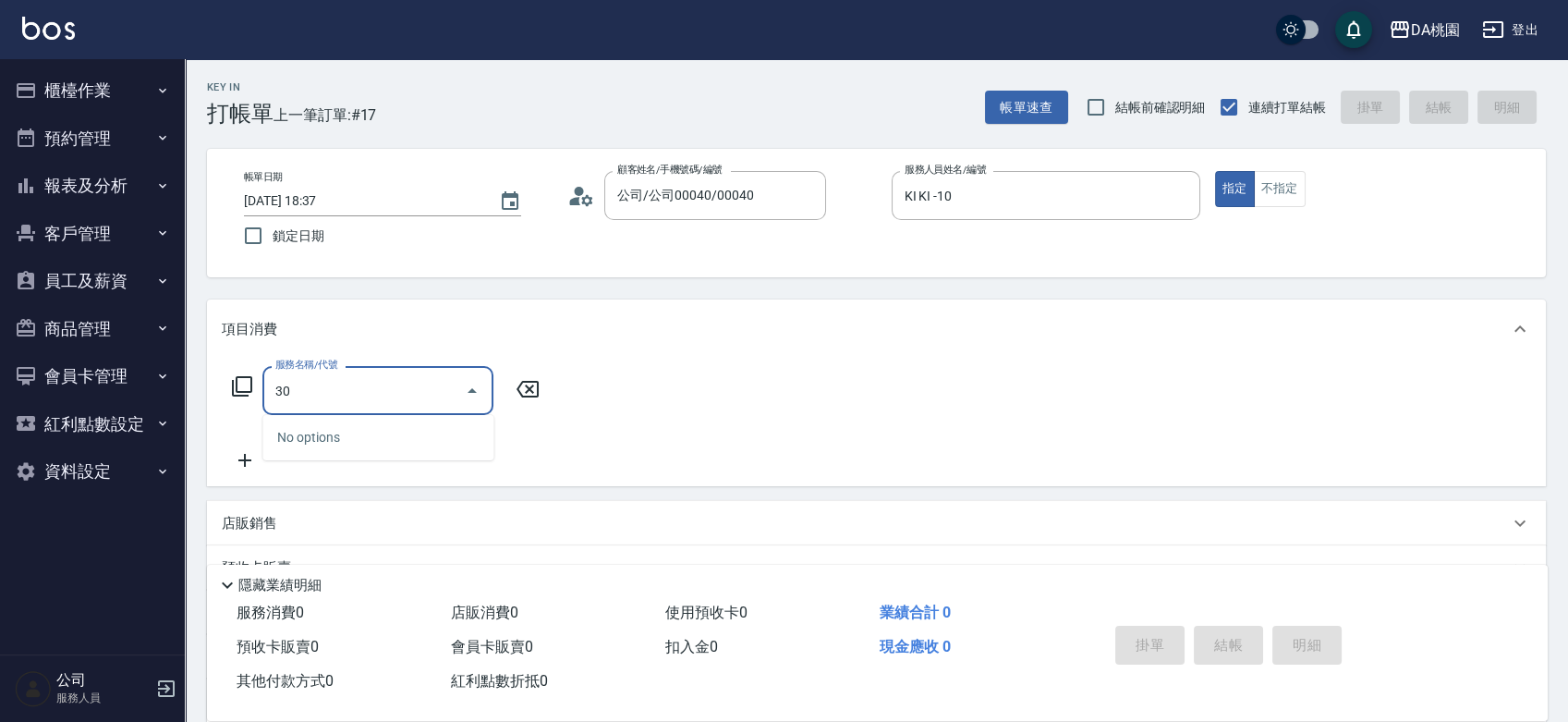
type input "303"
type input "30"
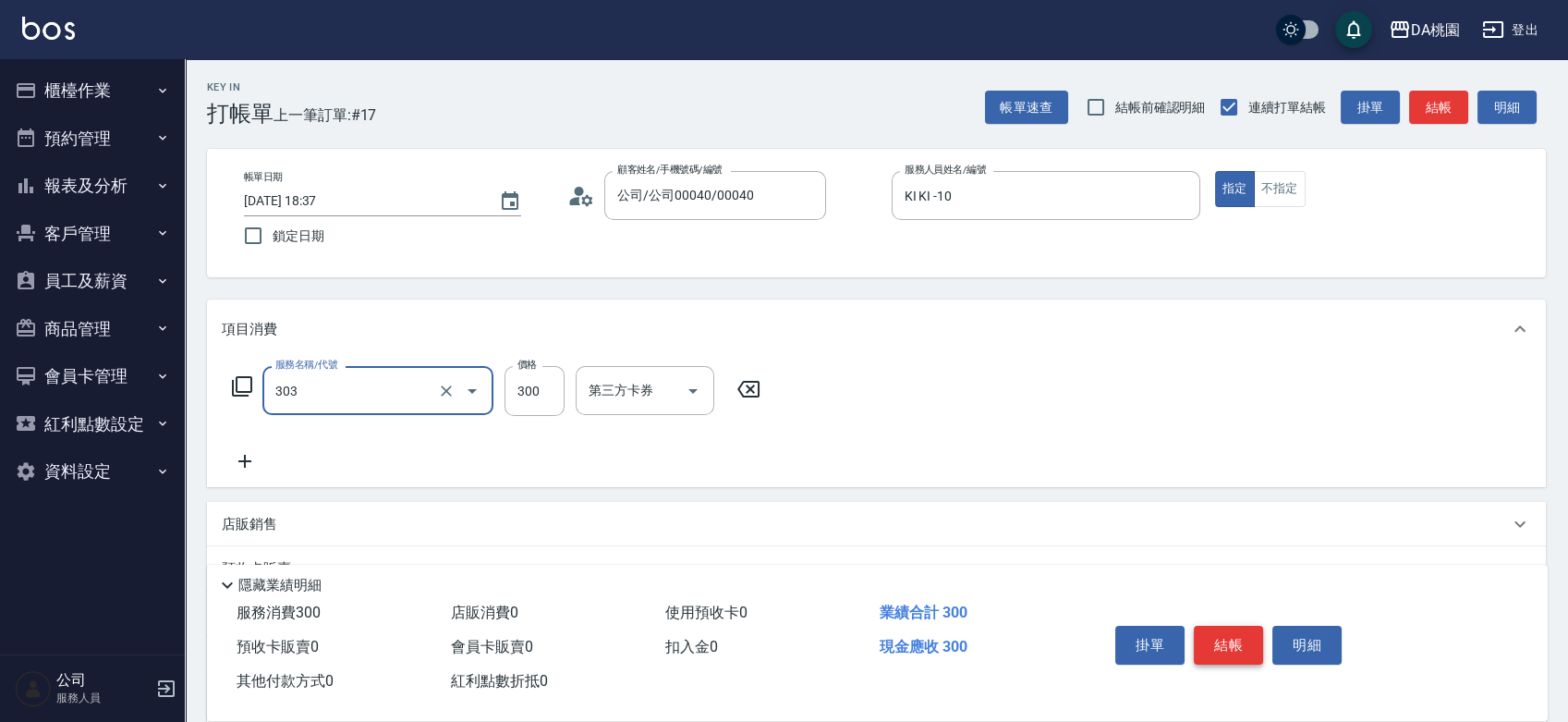
type input "A級剪髮(303)"
type input "0"
type input "35"
type input "30"
type input "350"
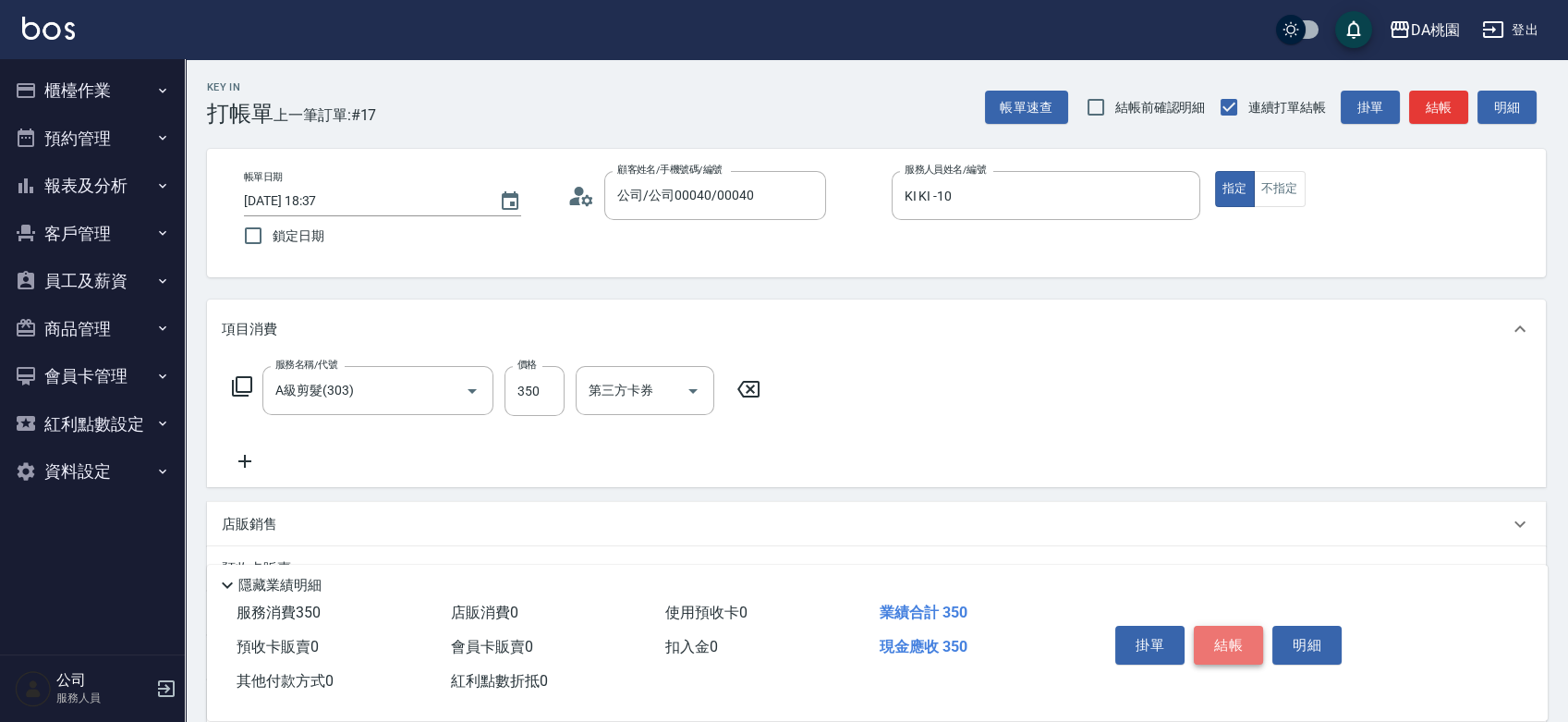
click at [1235, 637] on button "結帳" at bounding box center [1229, 645] width 70 height 39
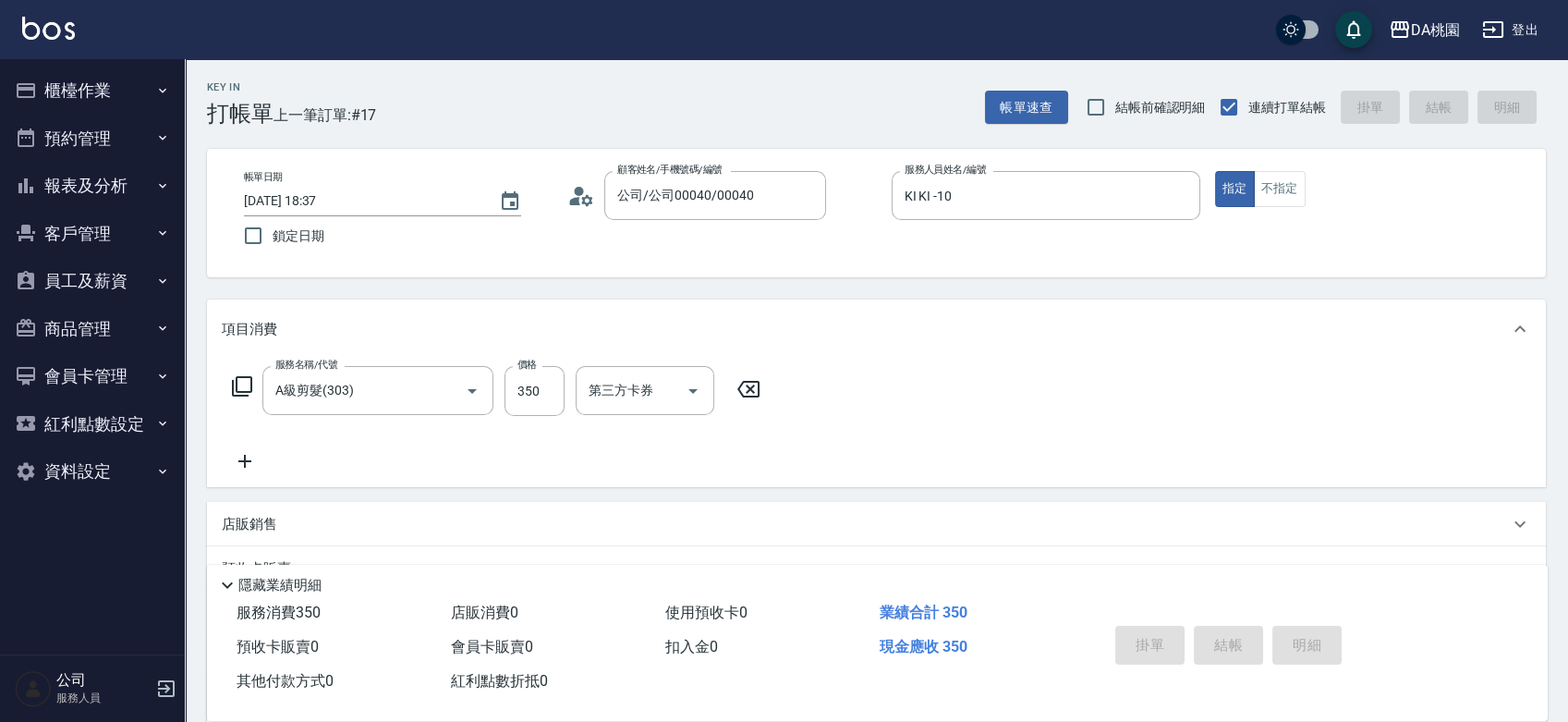
type input "2025/08/18 18:38"
type input "0"
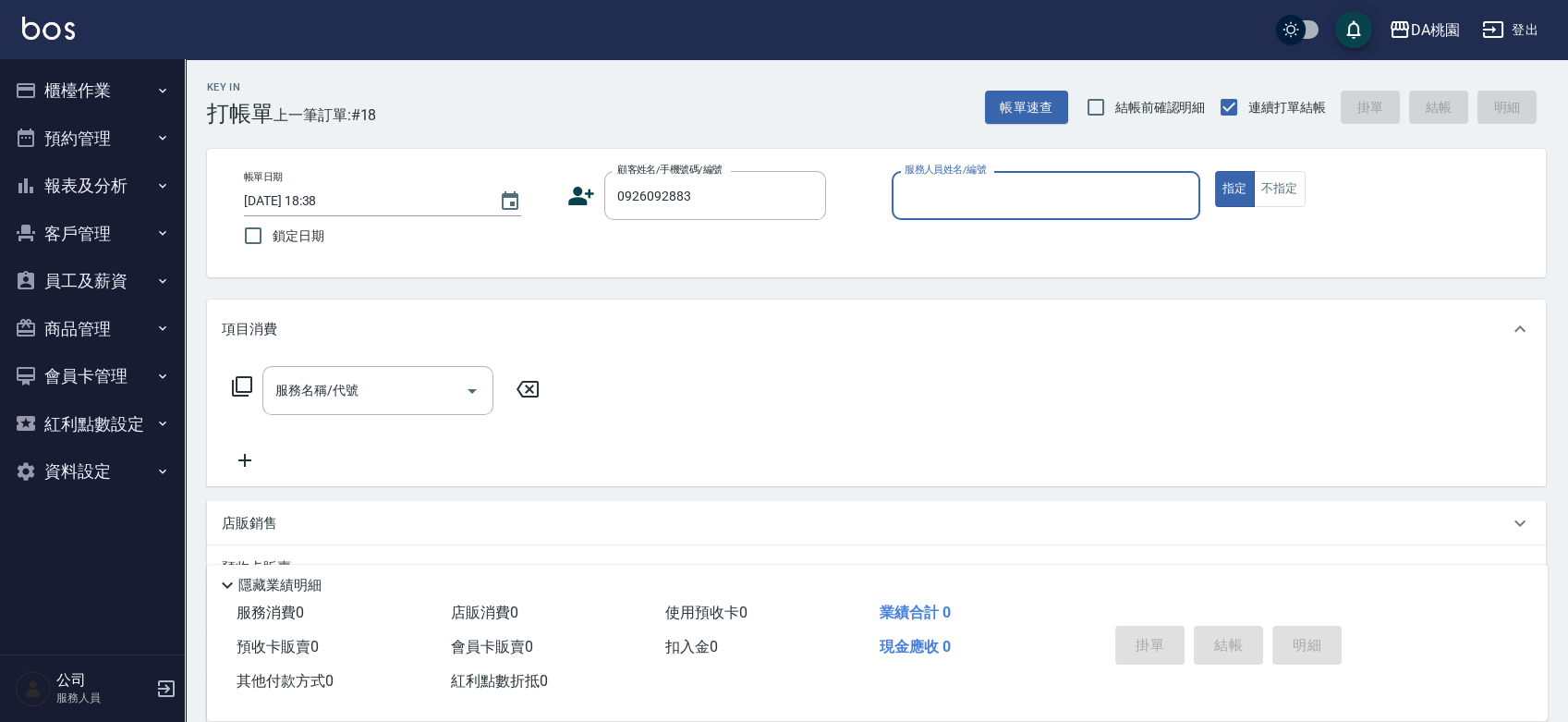
type input "[PERSON_NAME]/0926092883/null"
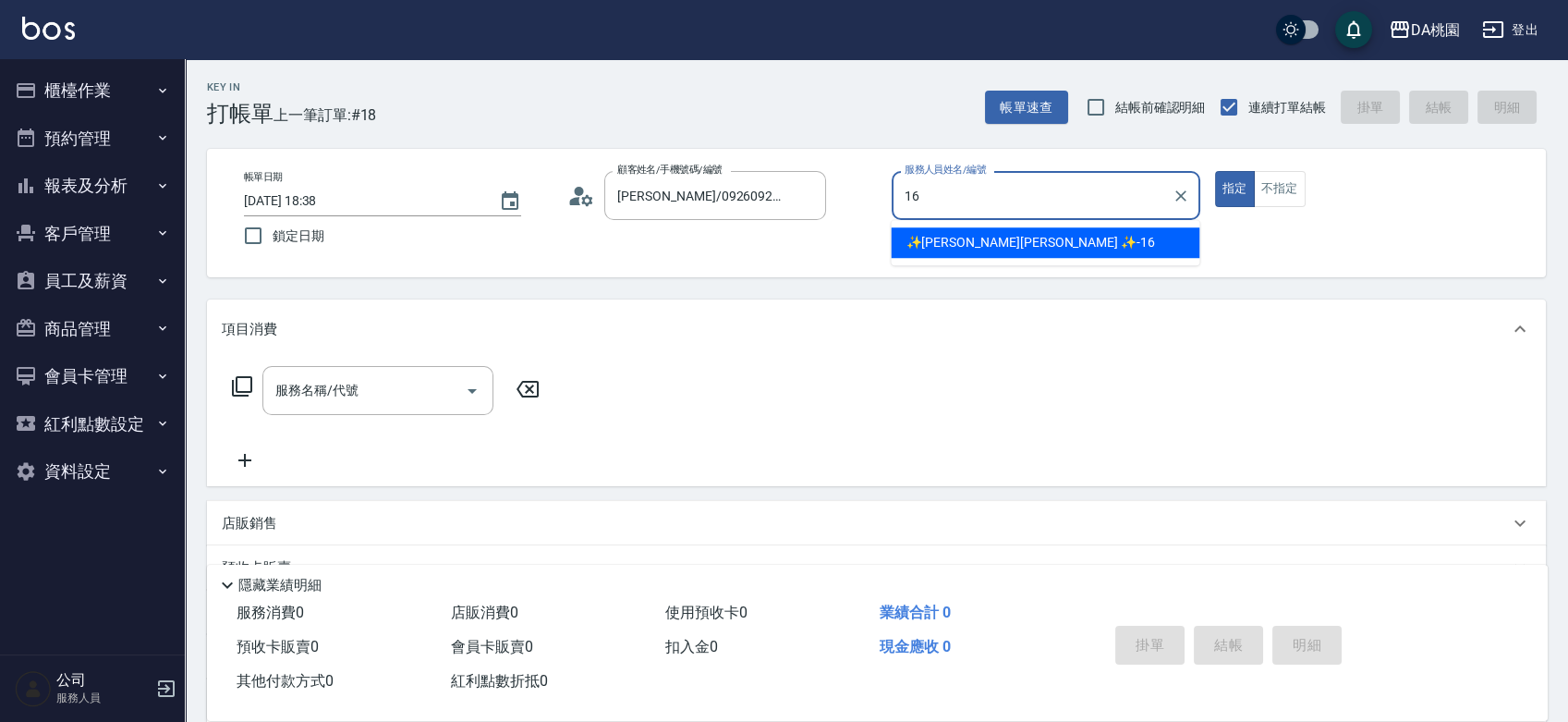
type input "✨[PERSON_NAME][PERSON_NAME] ✨-16"
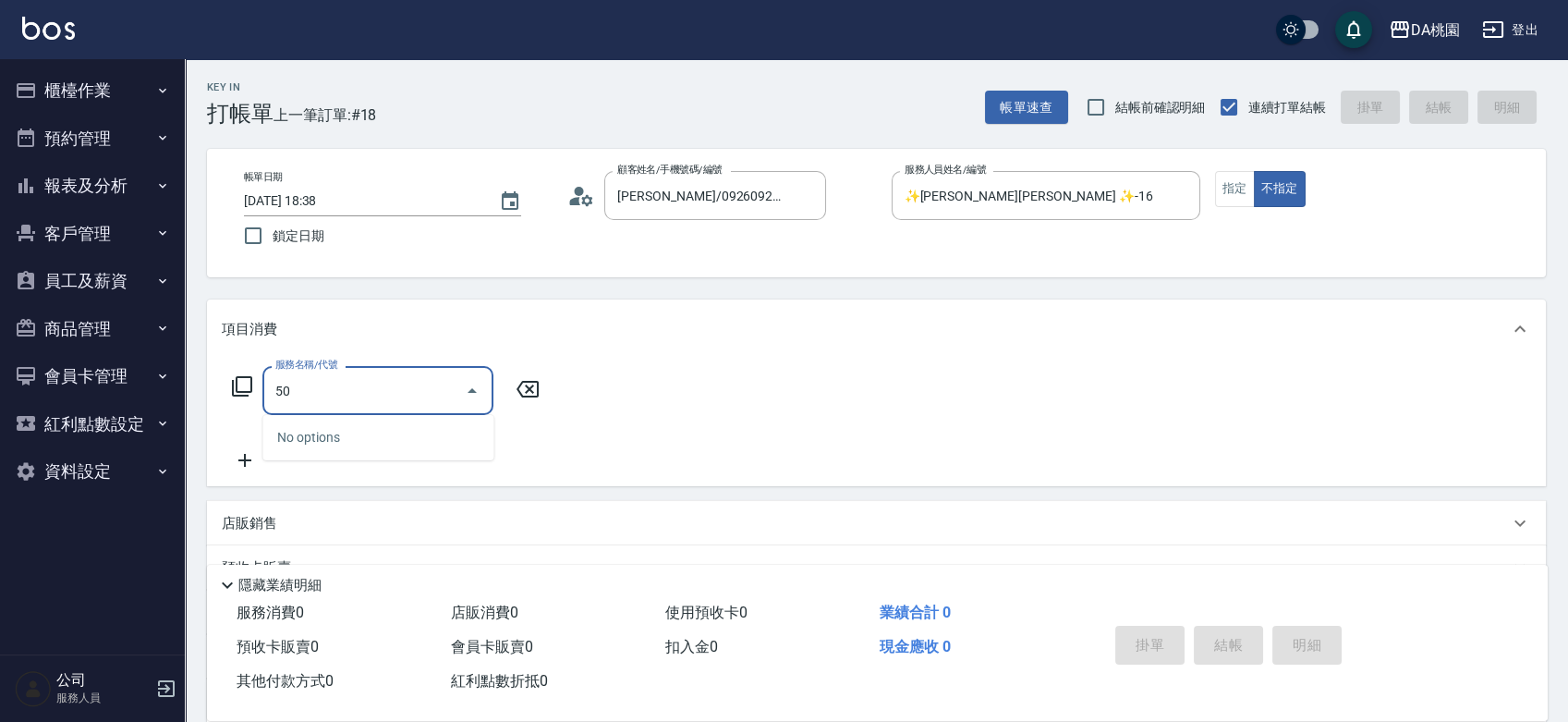
type input "500"
type input "20"
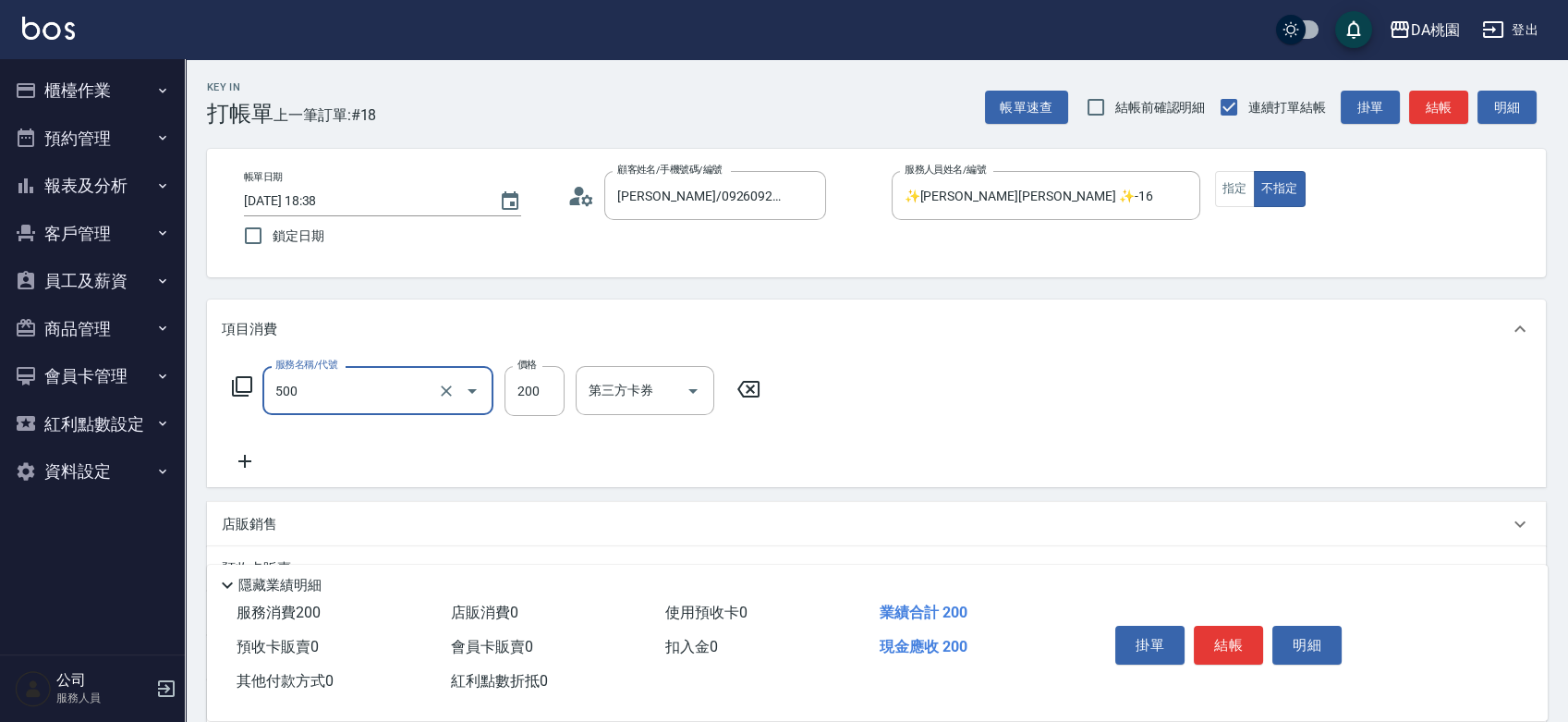
type input "洗髮(500)"
type input "0"
type input "30"
type input "300"
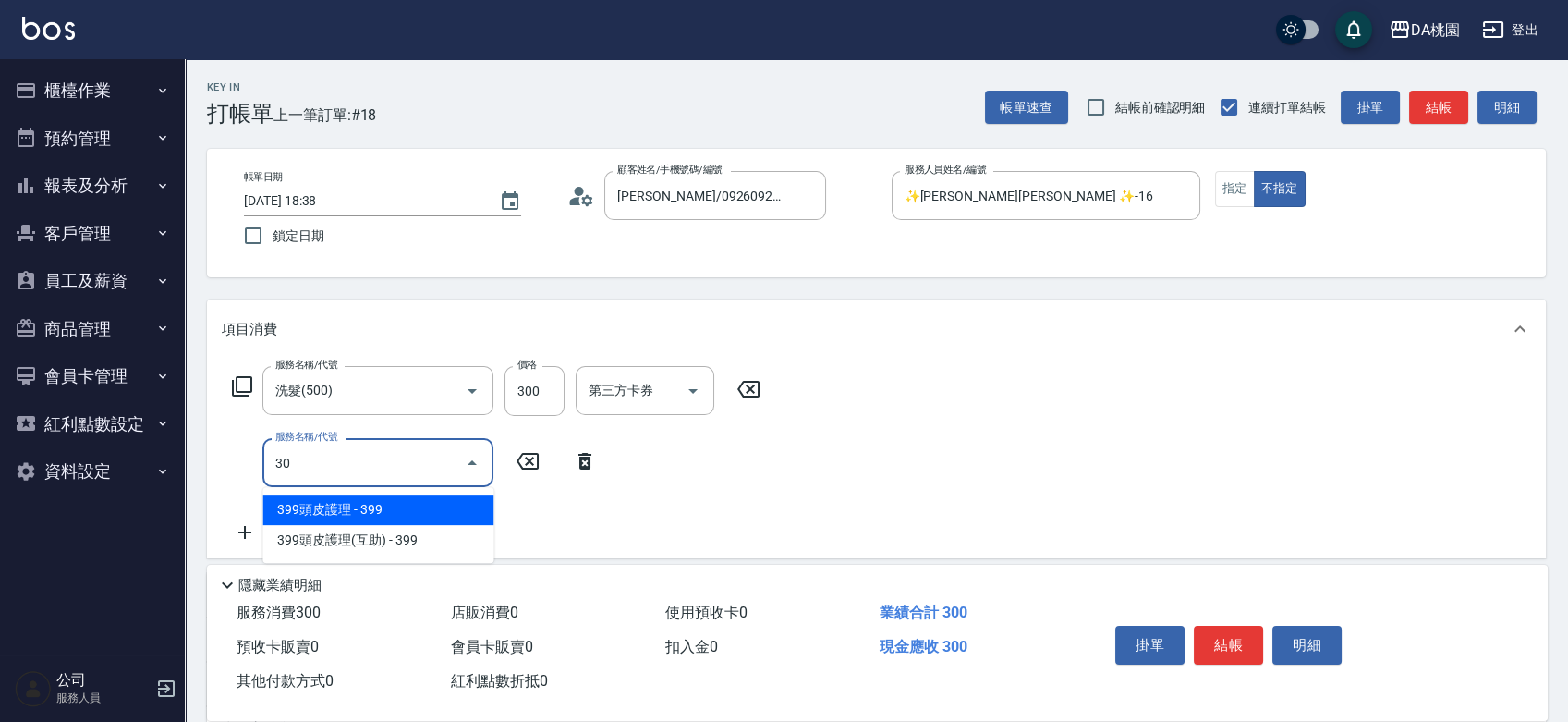
type input "303"
type input "60"
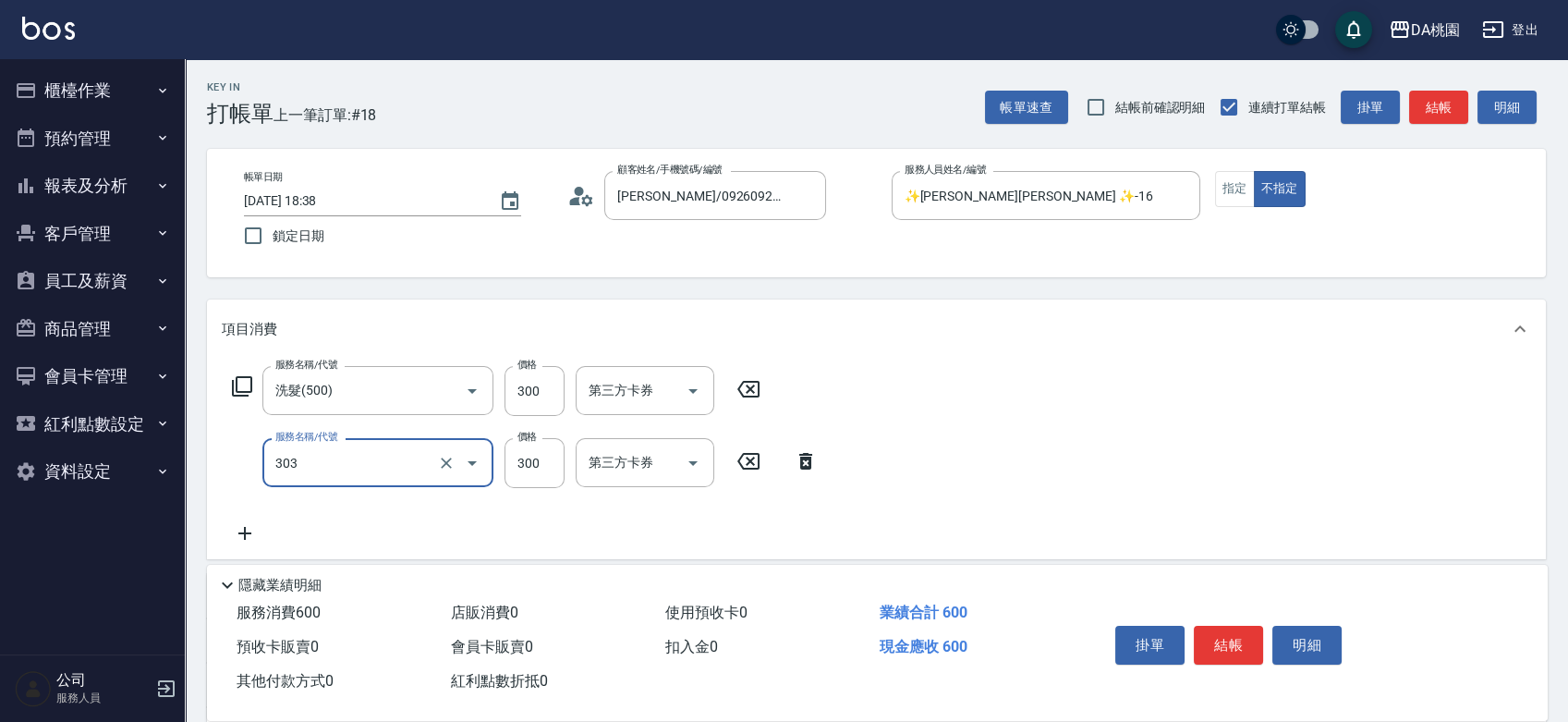
type input "A級剪髮(303)"
click at [1227, 641] on button "結帳" at bounding box center [1229, 645] width 70 height 39
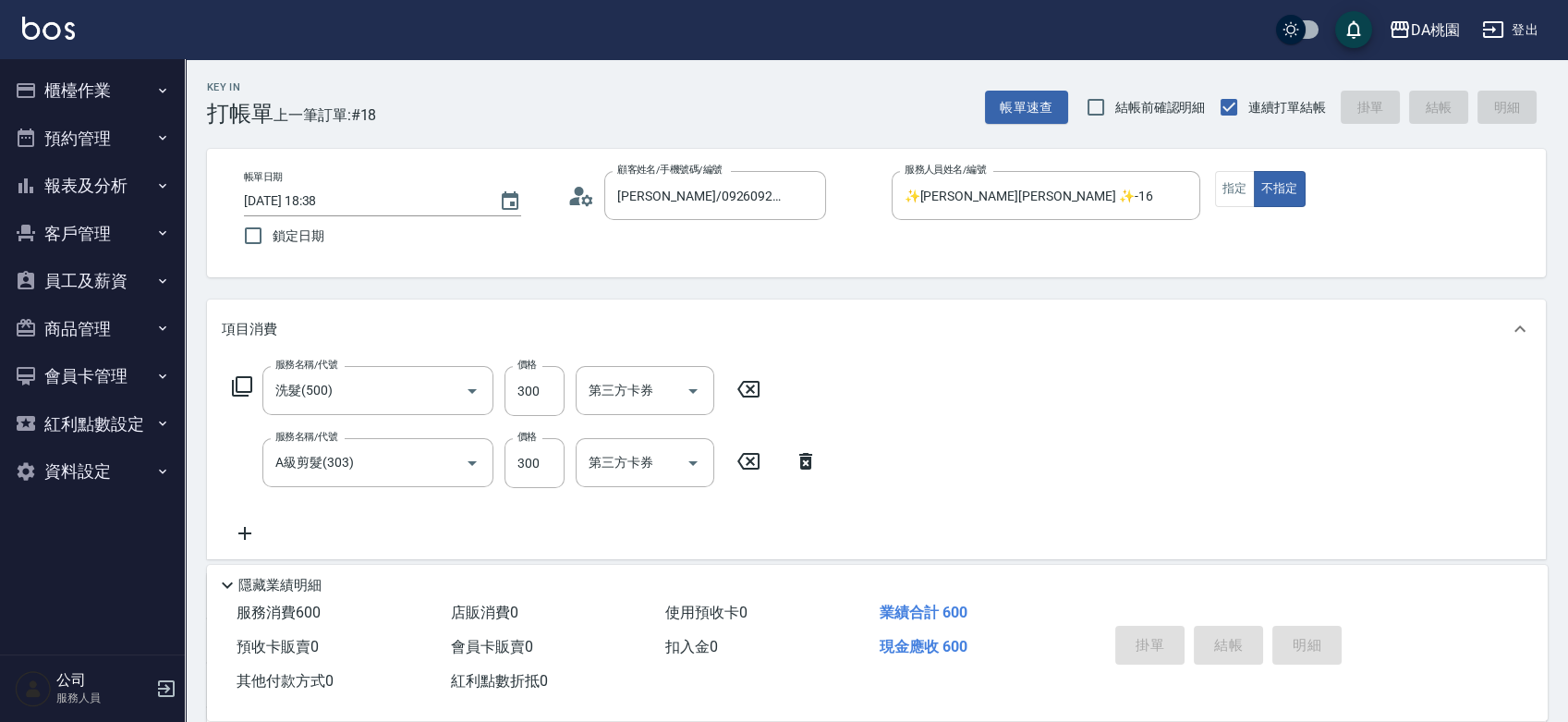
type input "2025/08/18 18:39"
type input "0"
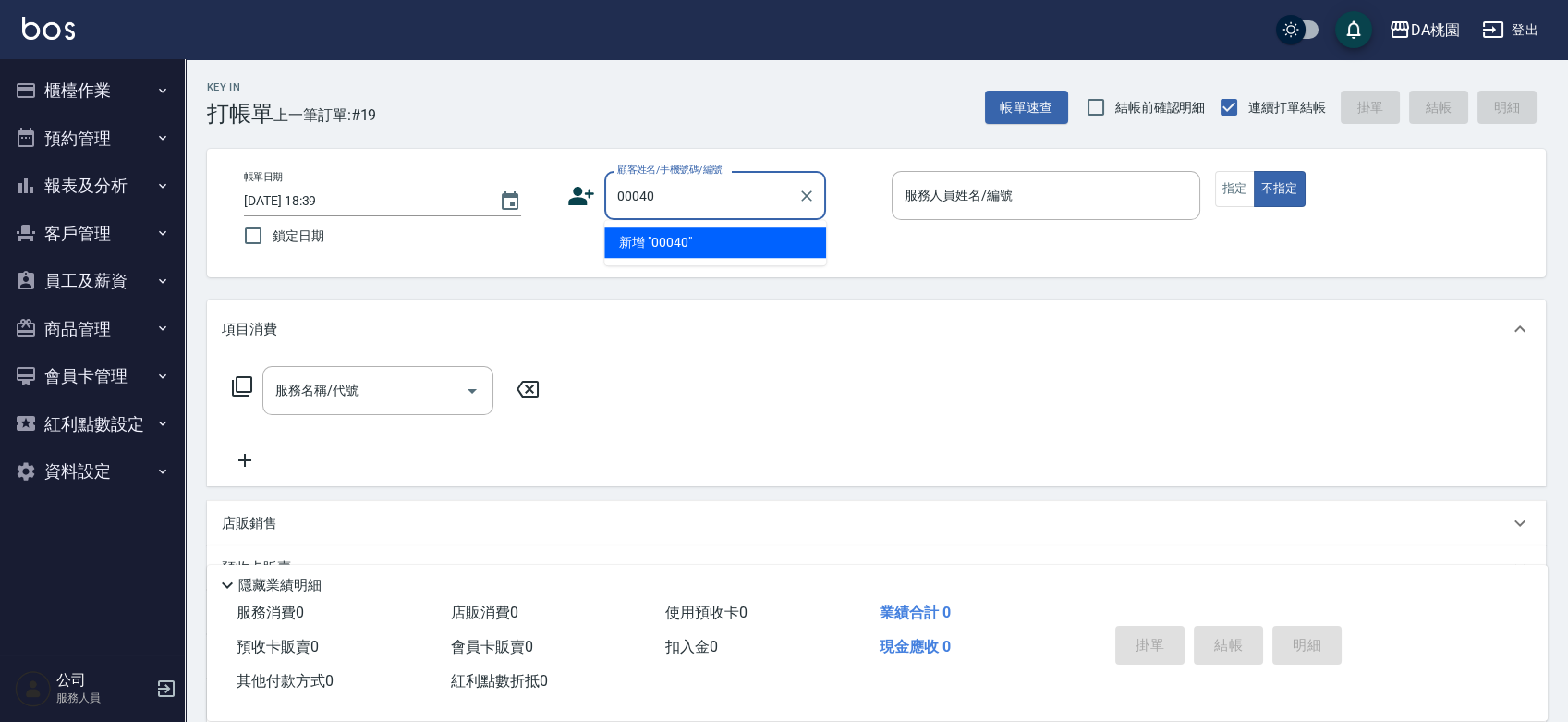
type input "00040"
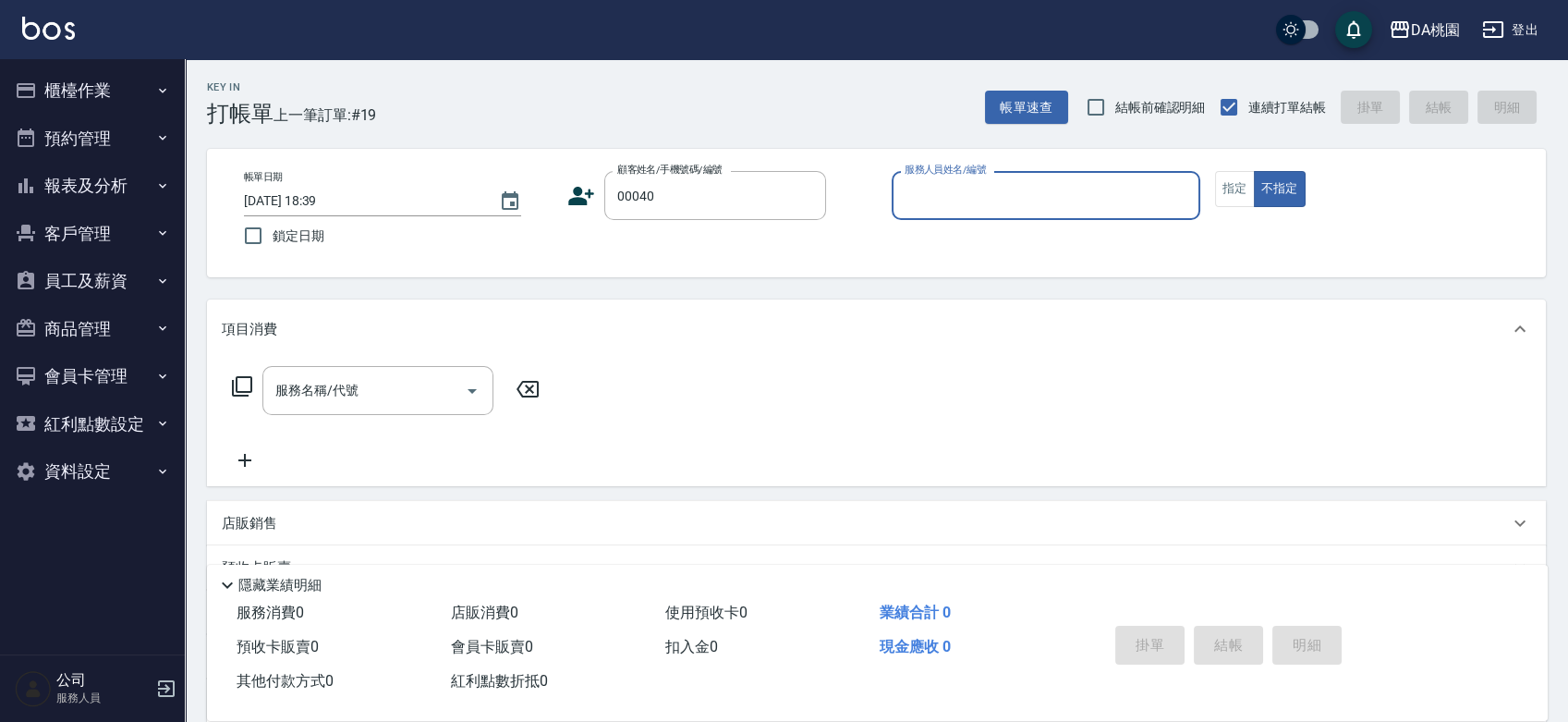
type input "1"
type input "公司/公司00040/00040"
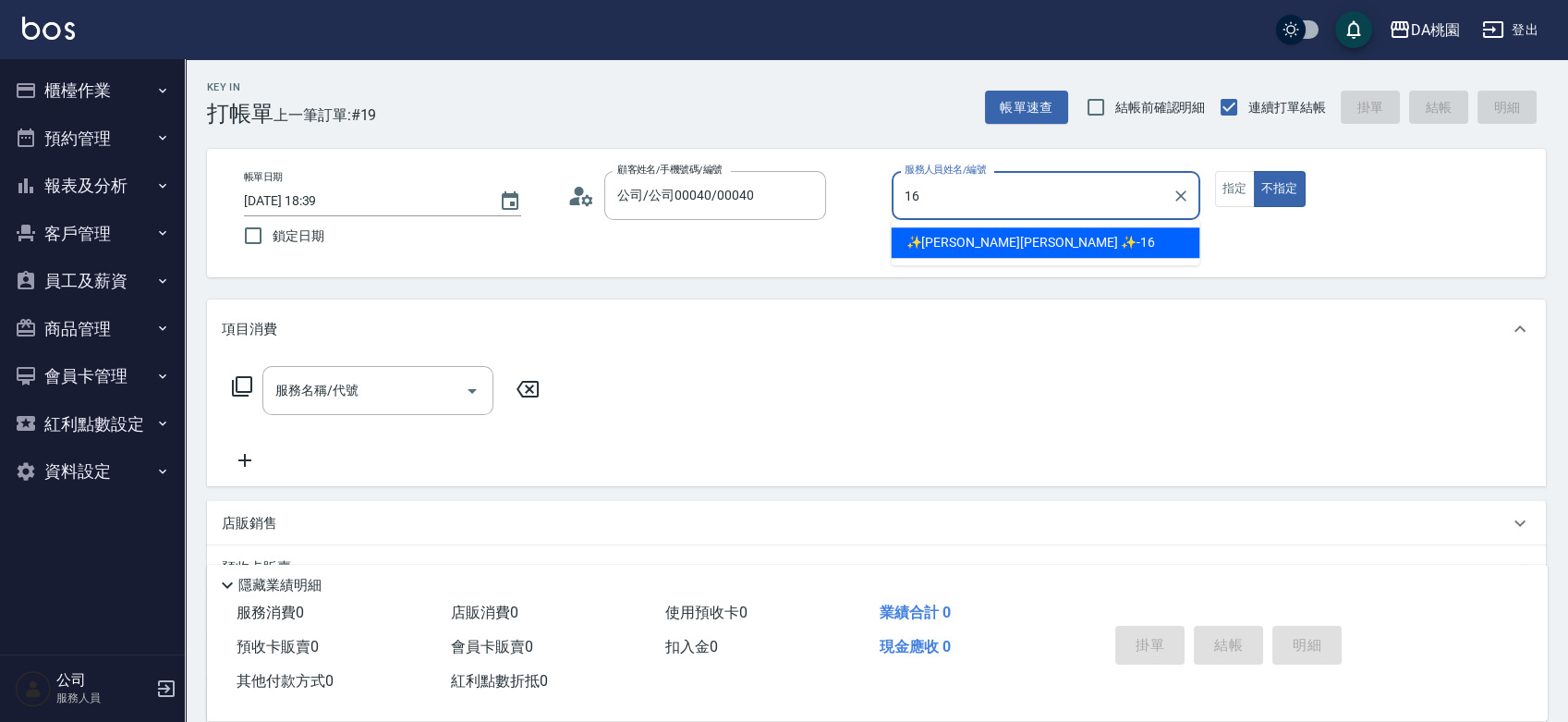
type input "✨[PERSON_NAME][PERSON_NAME] ✨-16"
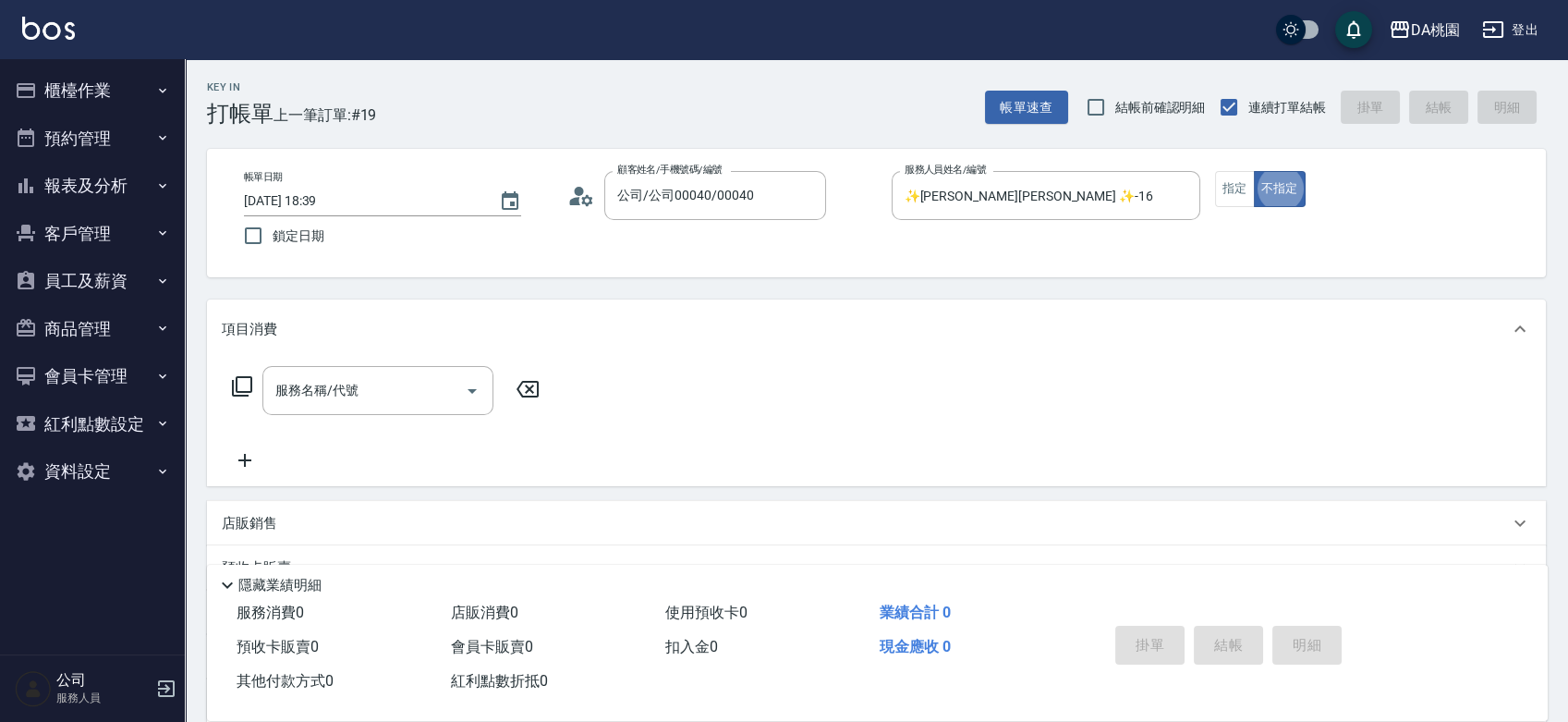
type button "false"
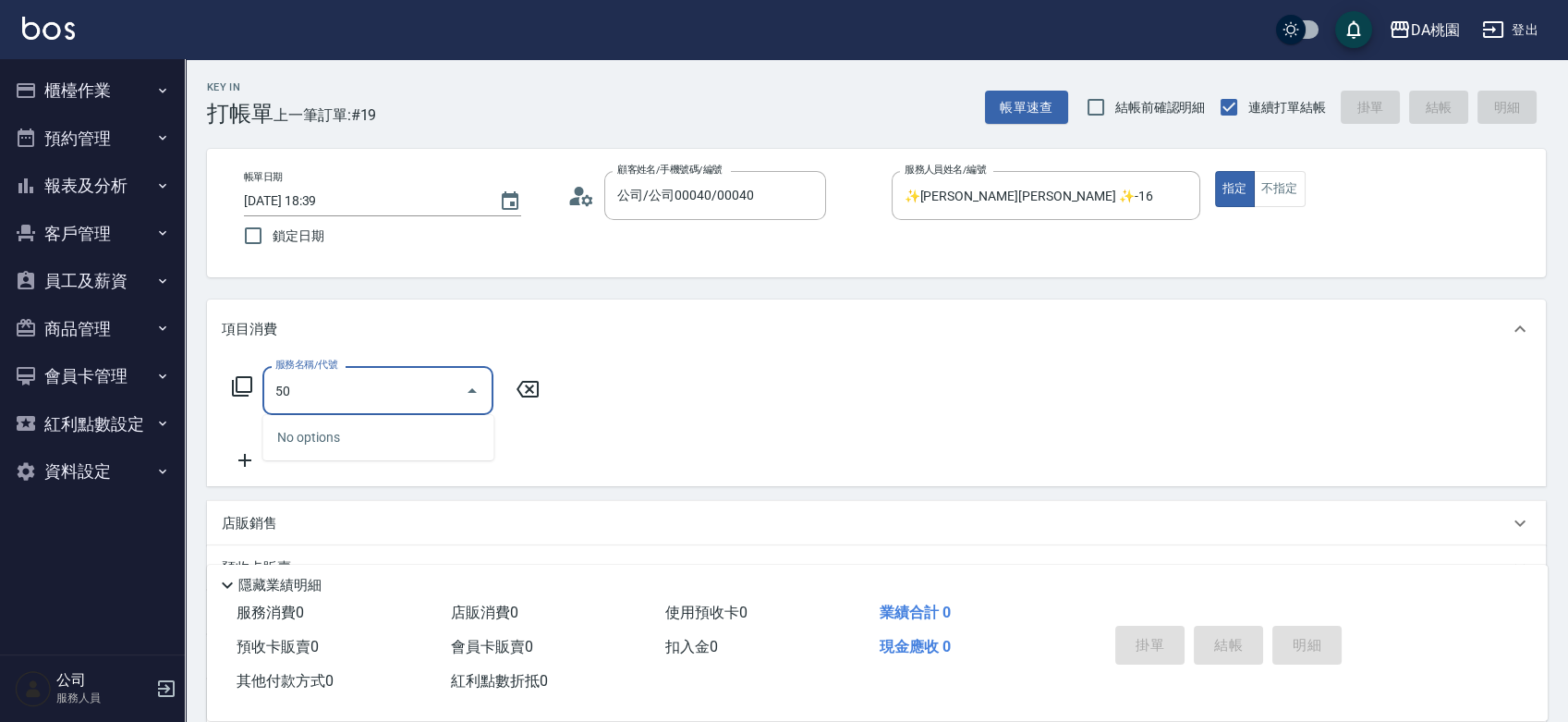
type input "508"
type input "30"
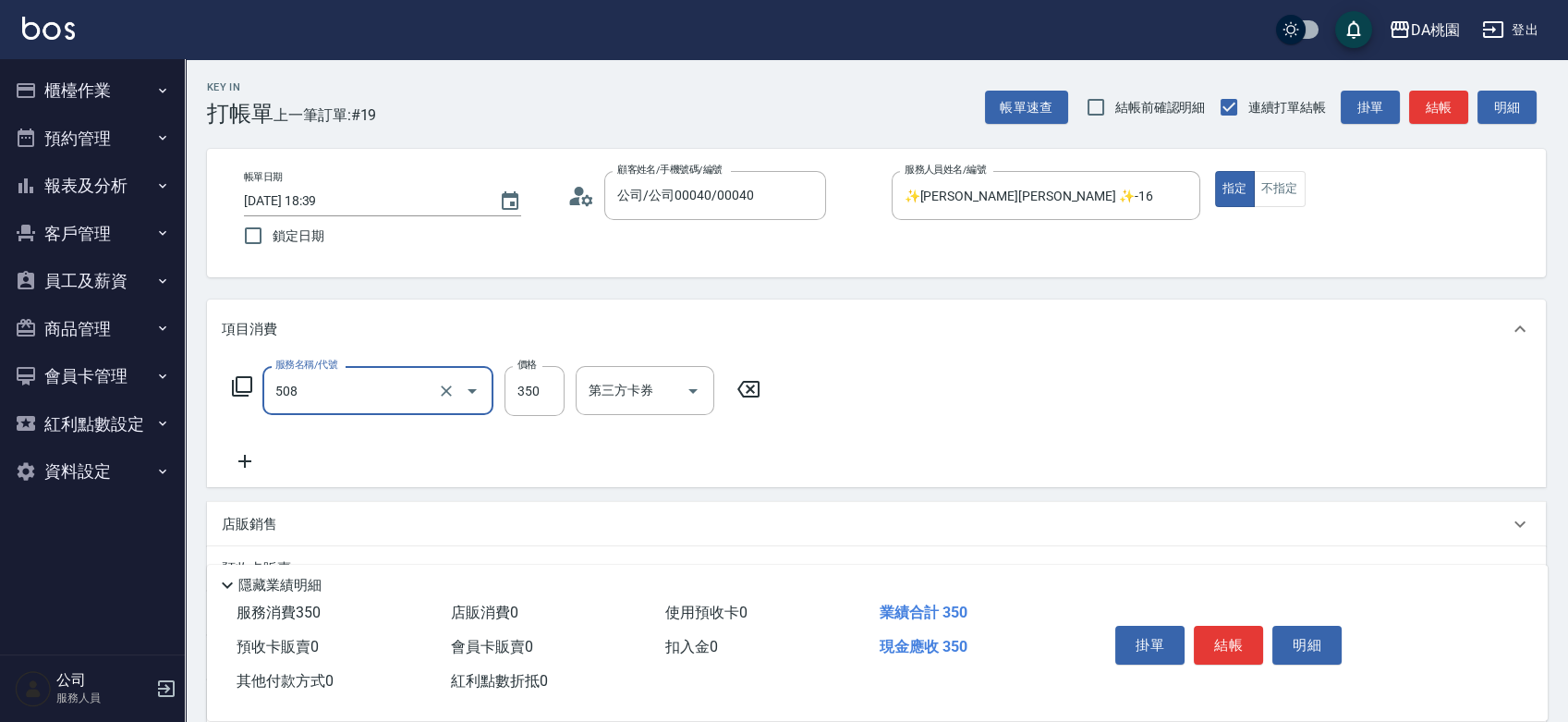
type input "精油舒壓洗髮(508)"
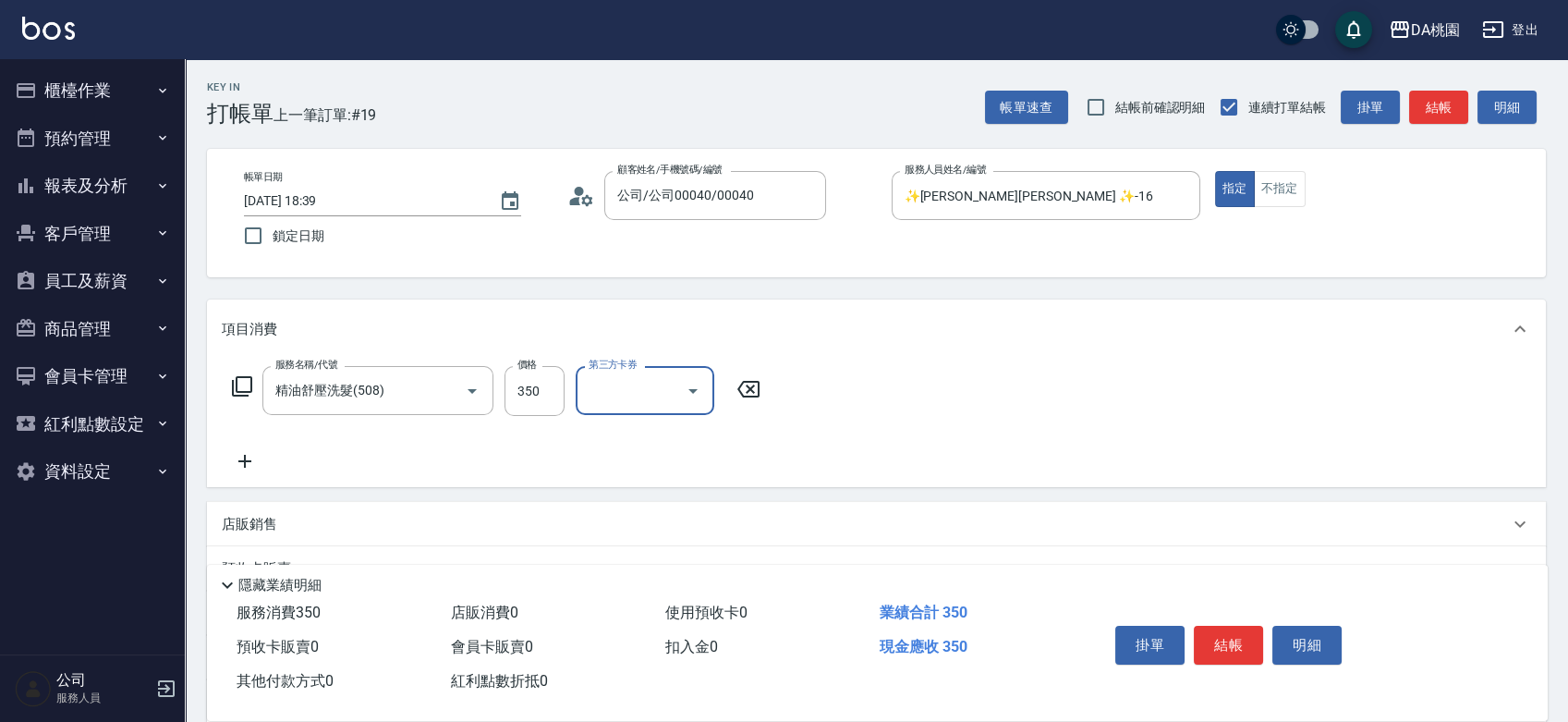
click at [242, 379] on icon at bounding box center [243, 387] width 22 height 22
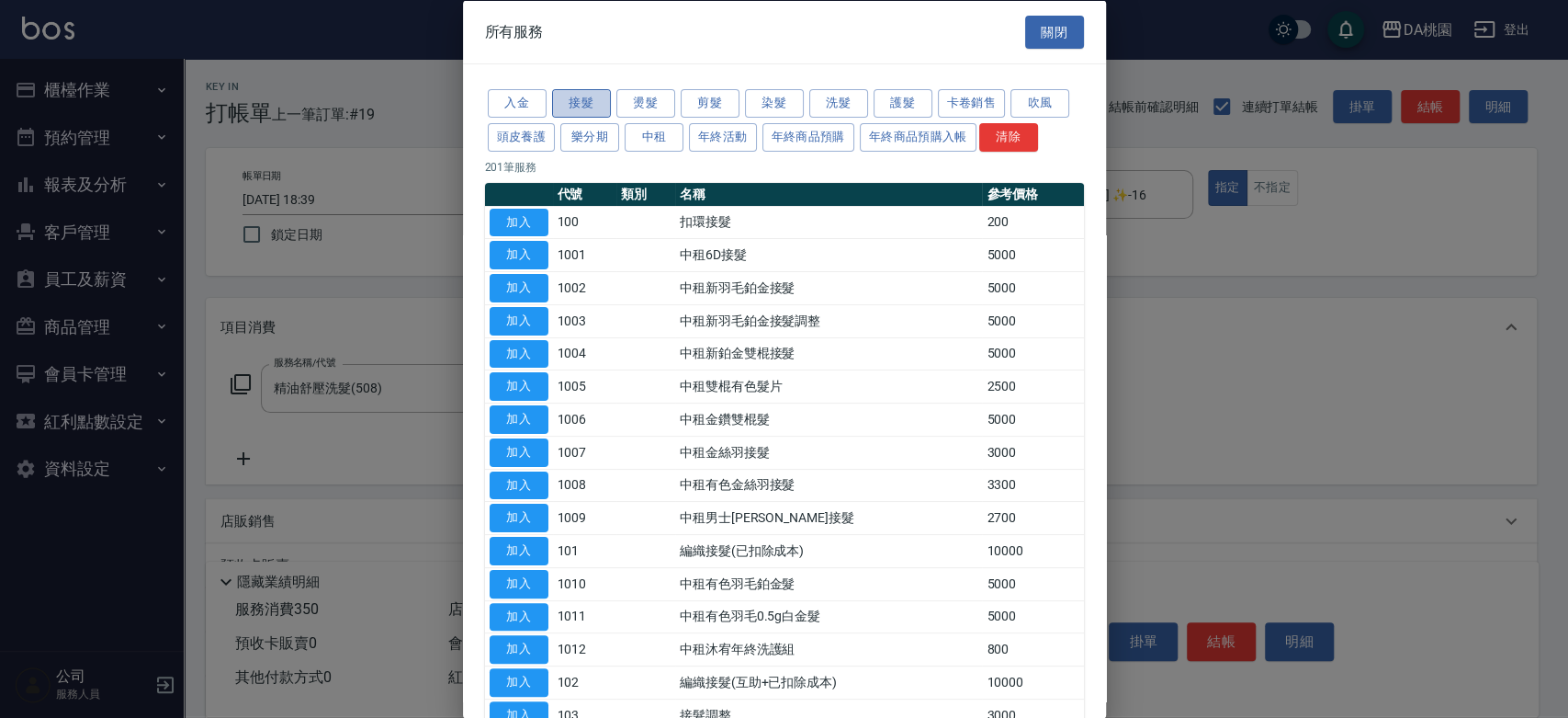
click at [587, 97] on button "接髮" at bounding box center [582, 103] width 59 height 29
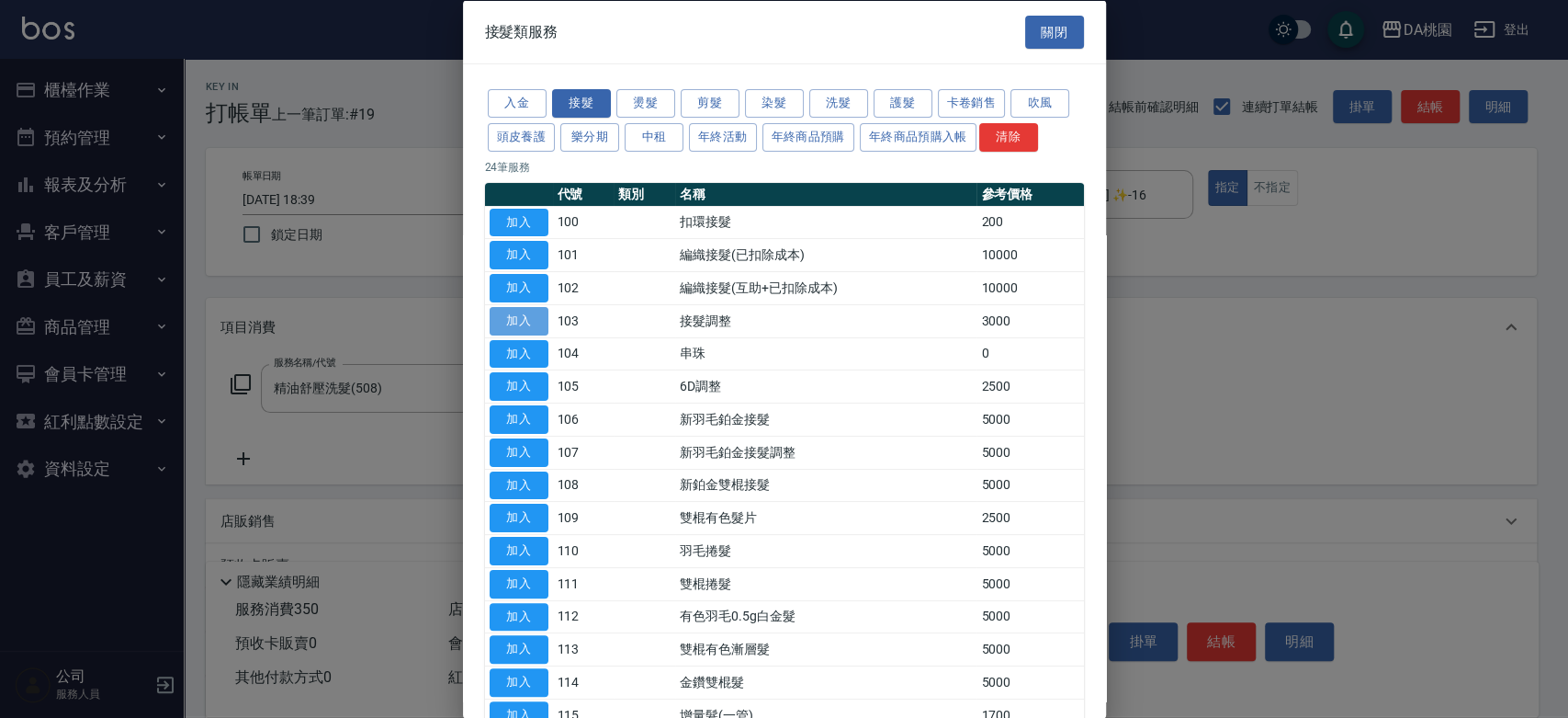
click at [526, 322] on button "加入" at bounding box center [519, 320] width 59 height 29
type input "330"
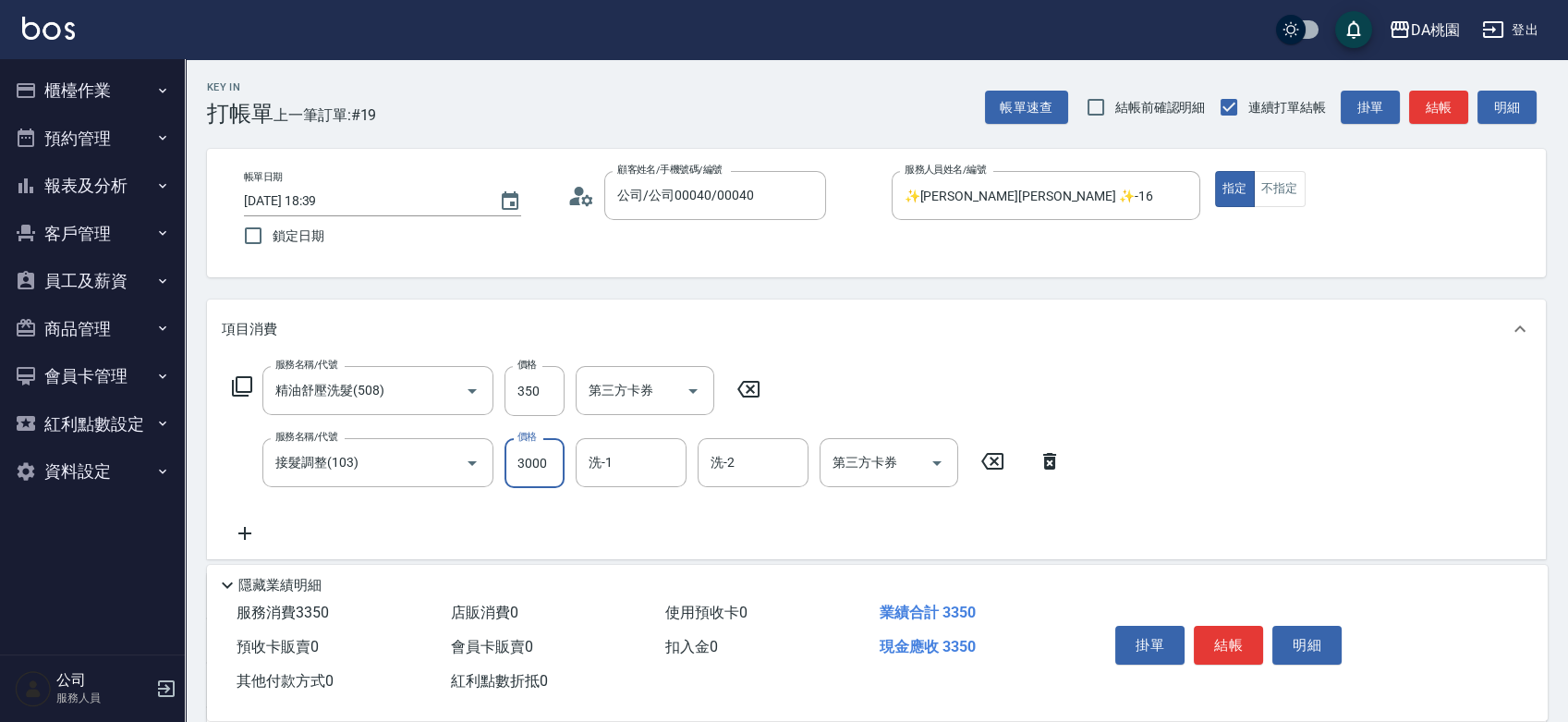
click at [534, 464] on input "3000" at bounding box center [534, 463] width 60 height 50
type input "2"
type input "30"
type input "20"
type input "50"
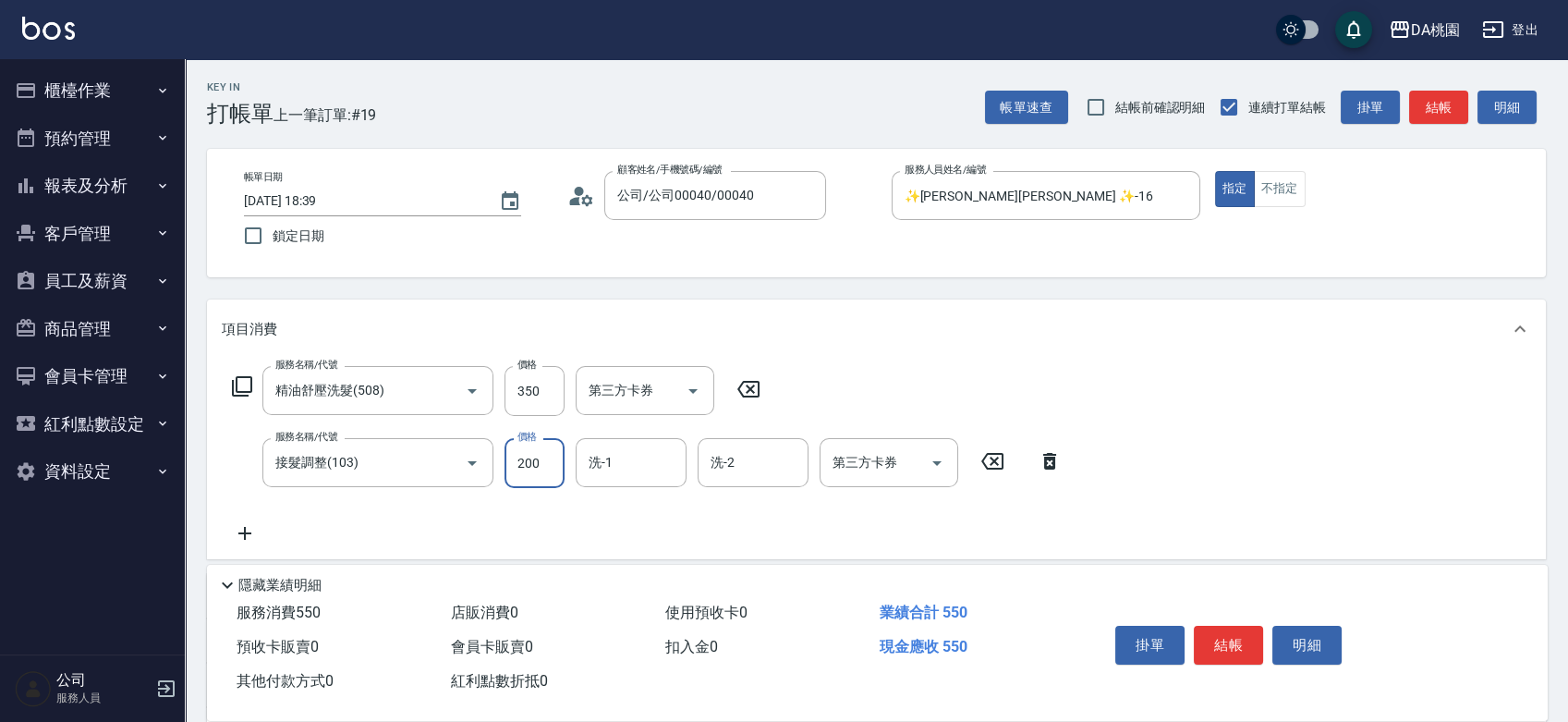
type input "2000"
type input "230"
type input "2000"
click at [244, 382] on icon at bounding box center [243, 387] width 22 height 22
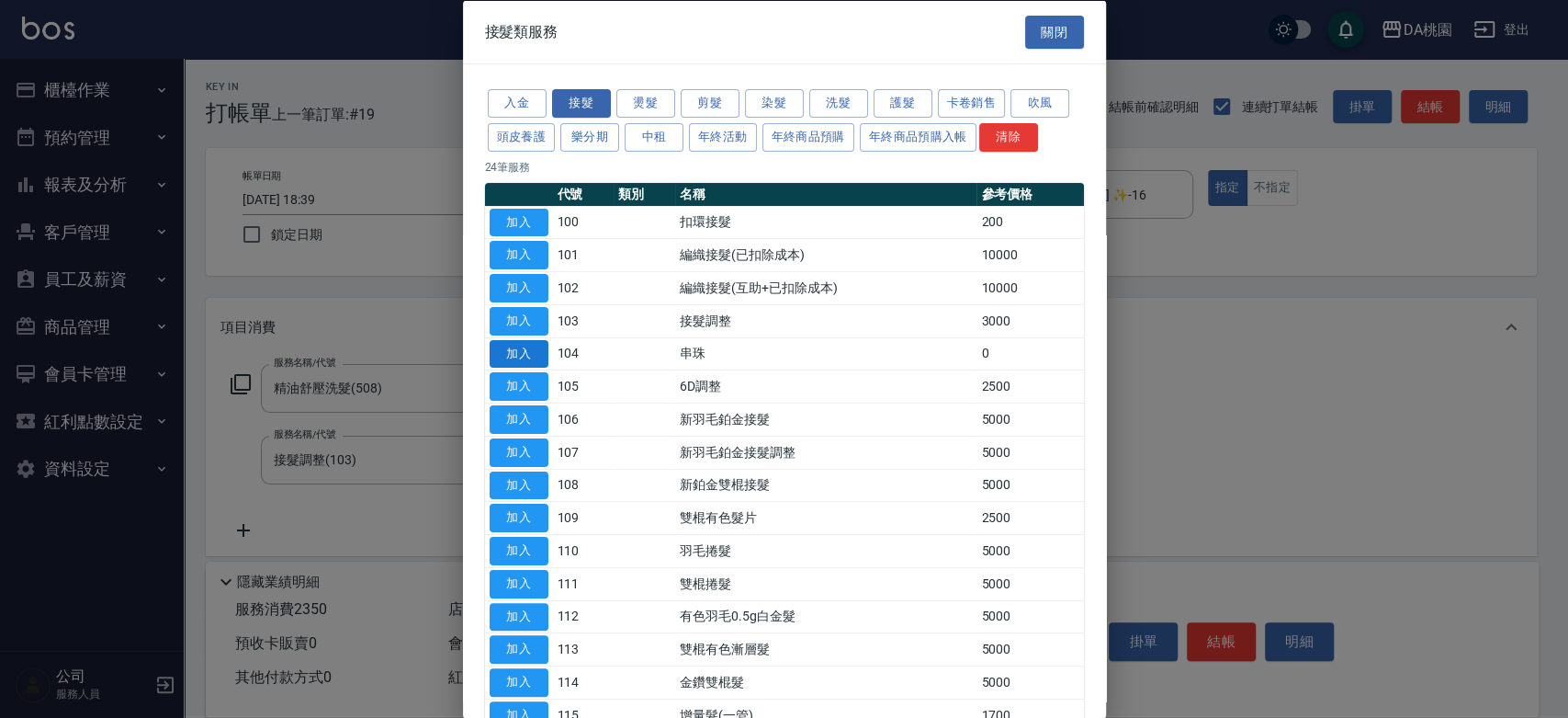
click at [533, 354] on button "加入" at bounding box center [519, 353] width 59 height 29
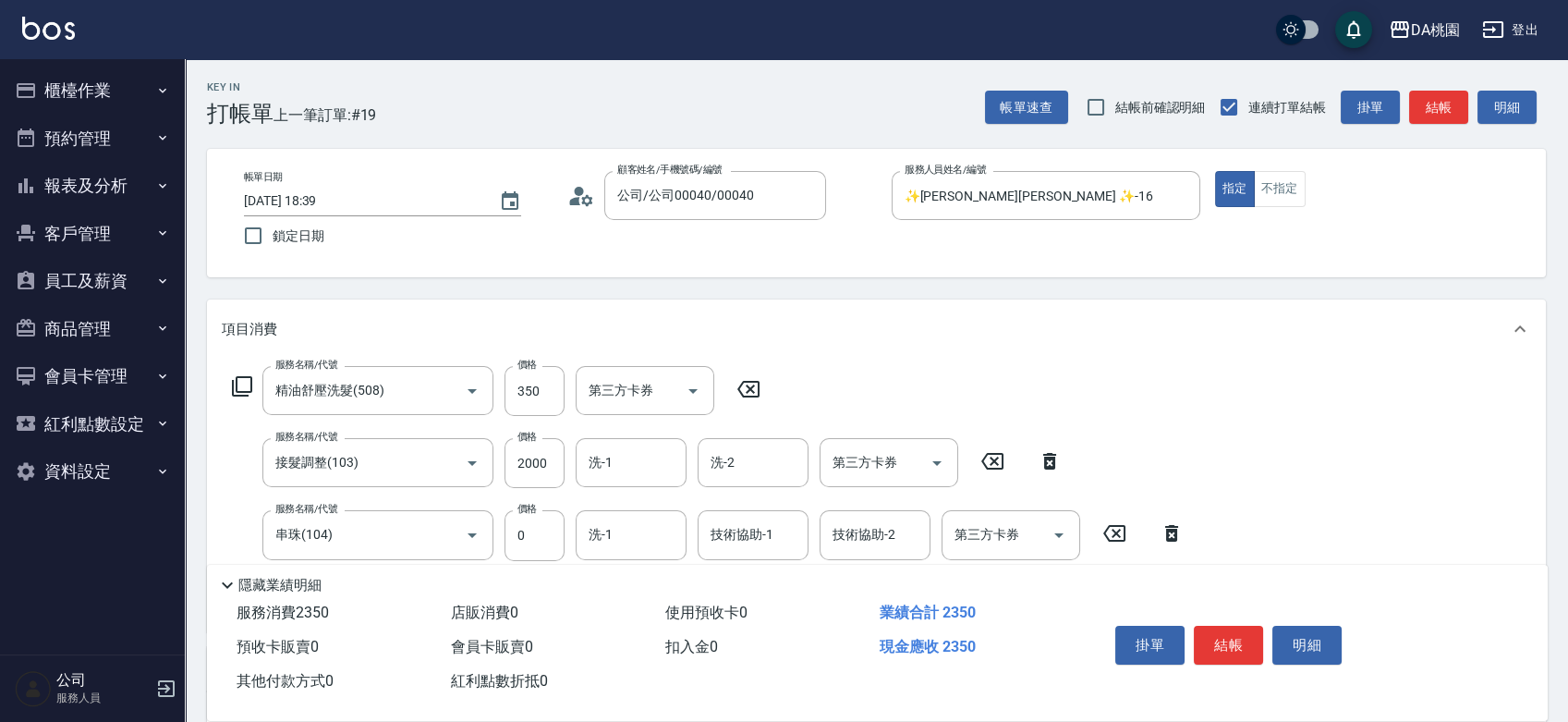
scroll to position [102, 0]
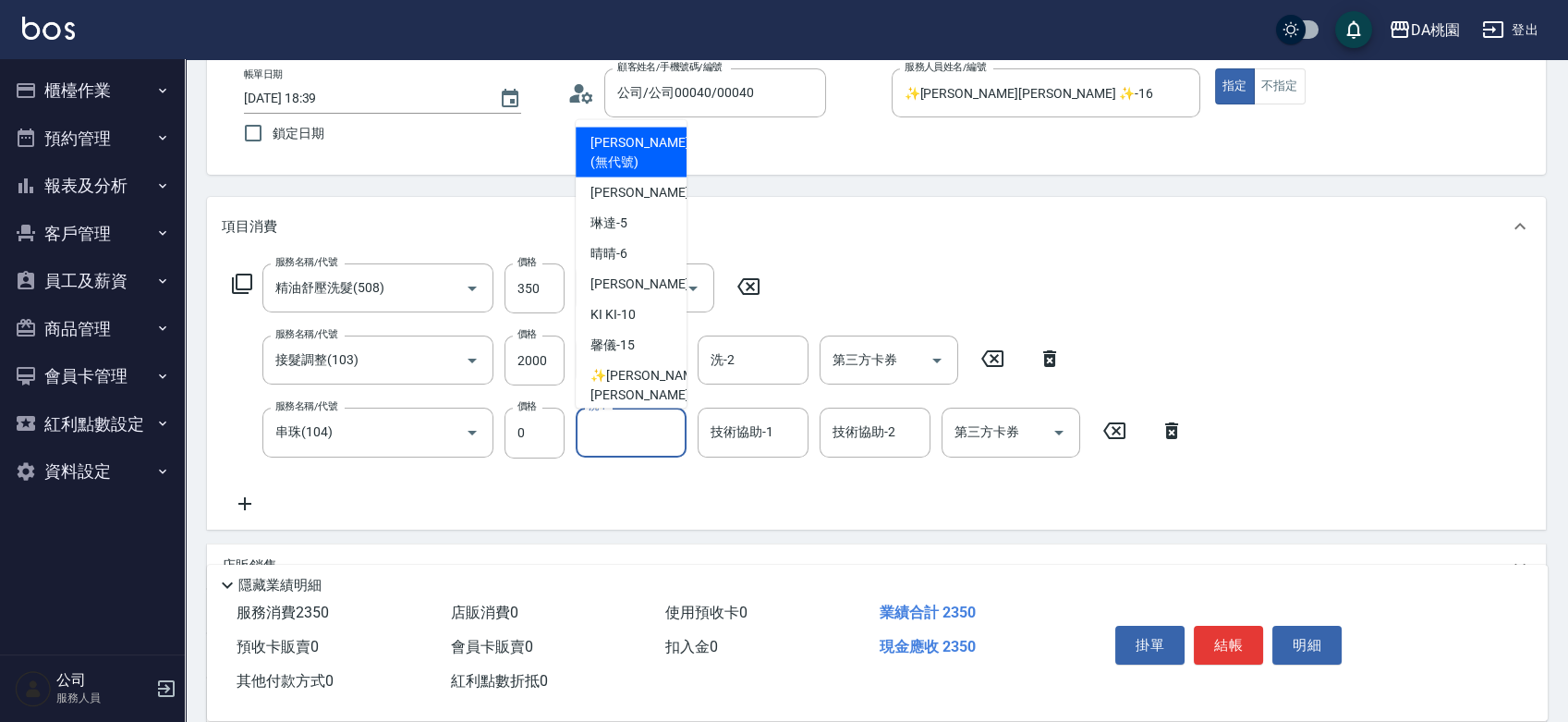
click at [599, 444] on input "洗-1" at bounding box center [630, 431] width 94 height 33
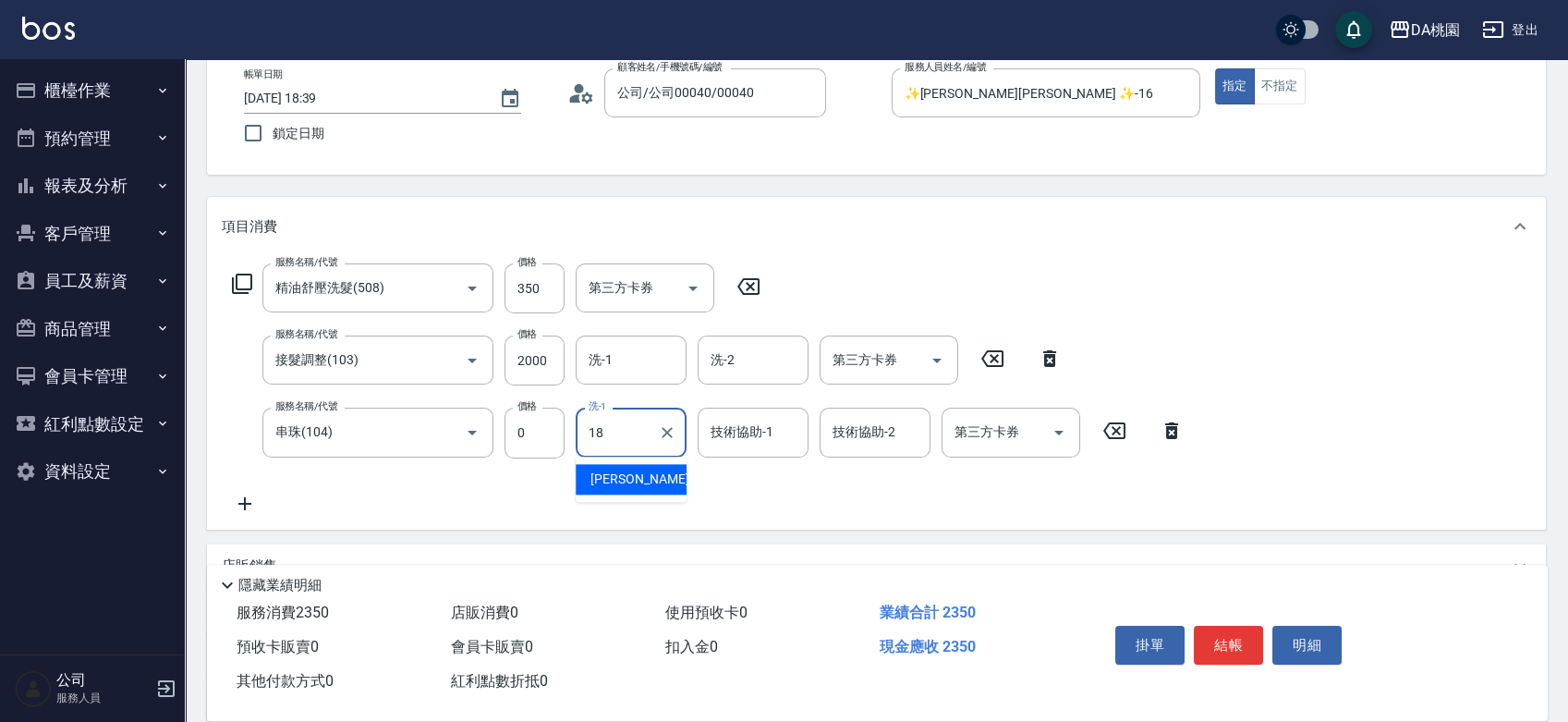
type input "小妤-18"
click at [1283, 96] on button "不指定" at bounding box center [1280, 86] width 52 height 36
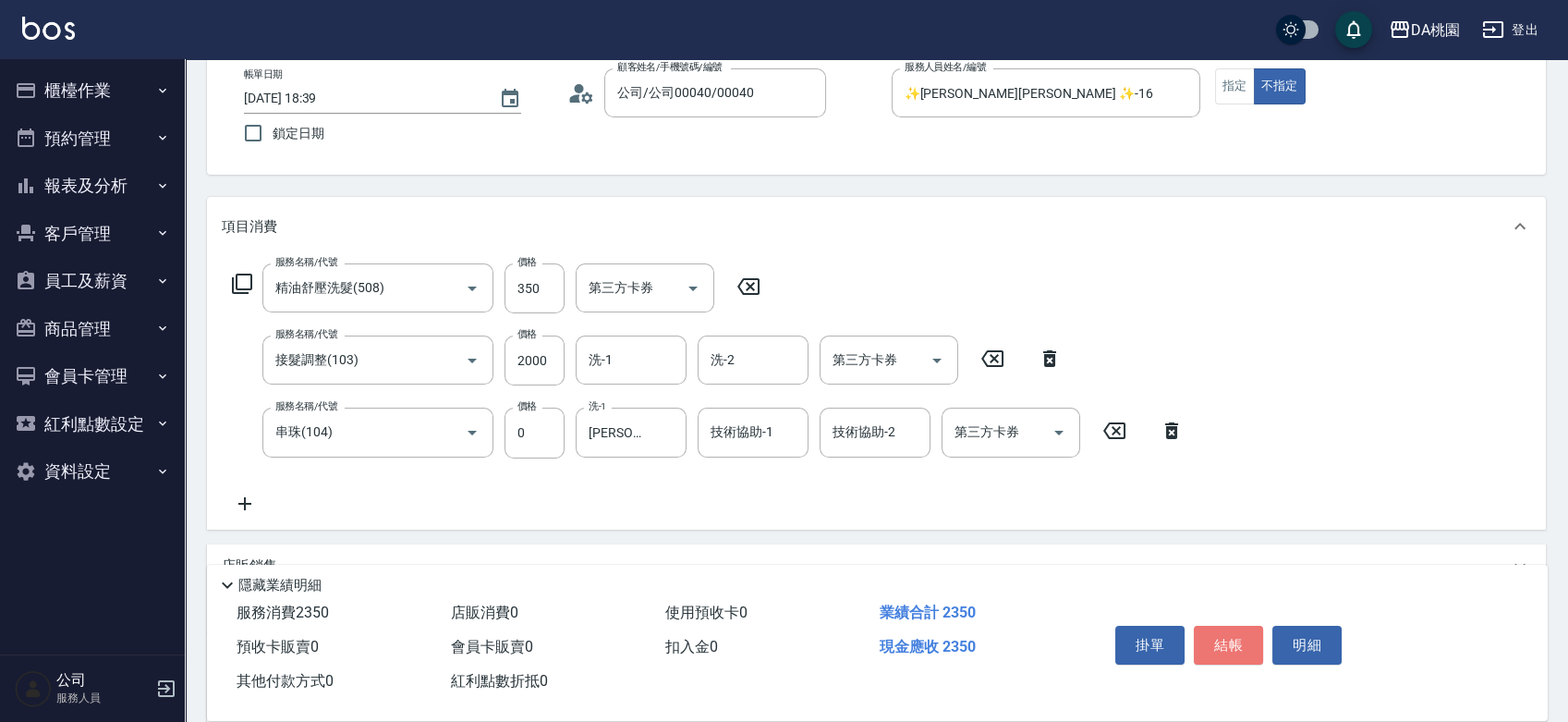
click at [1219, 625] on button "結帳" at bounding box center [1229, 645] width 70 height 39
type input "2025/08/18 18:43"
type input "0"
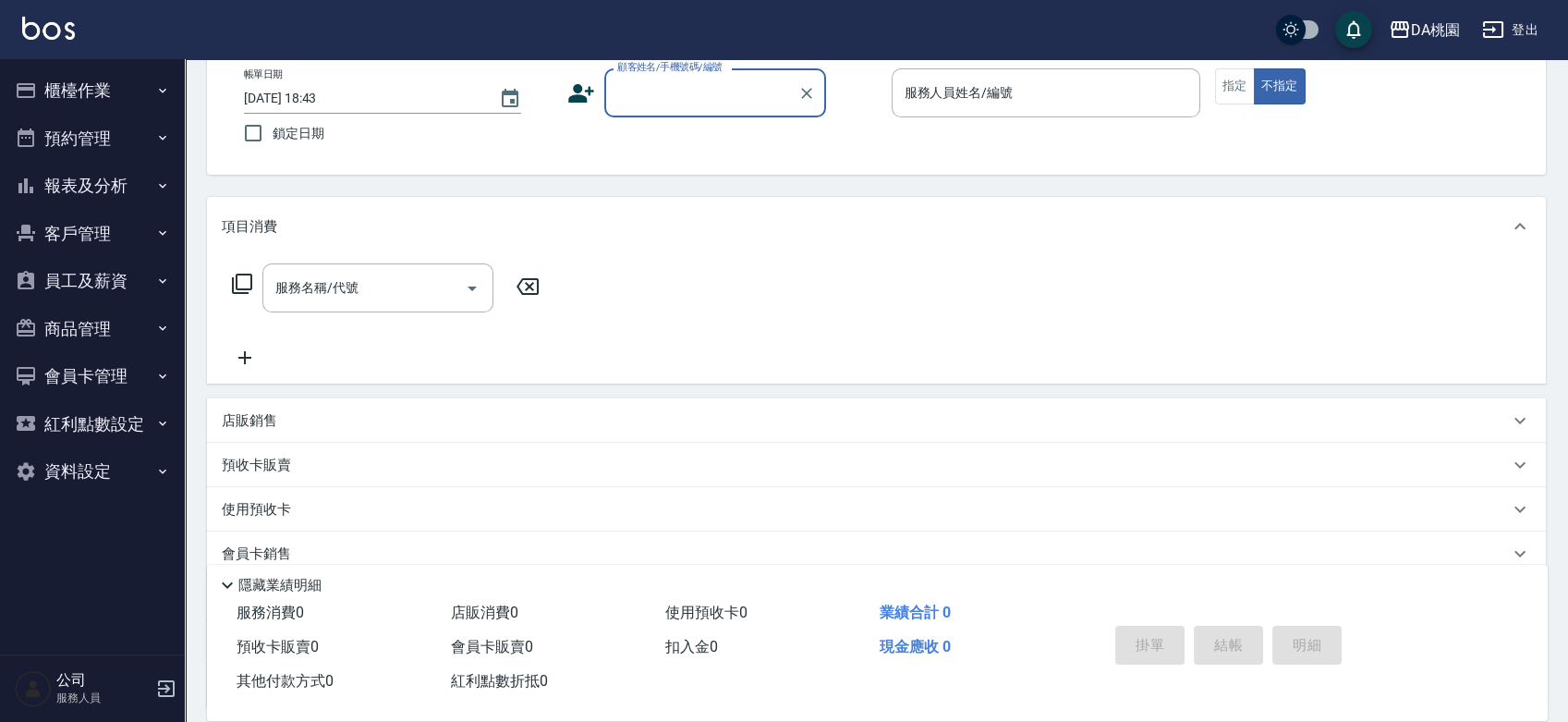
click at [106, 93] on button "櫃檯作業" at bounding box center [92, 91] width 170 height 48
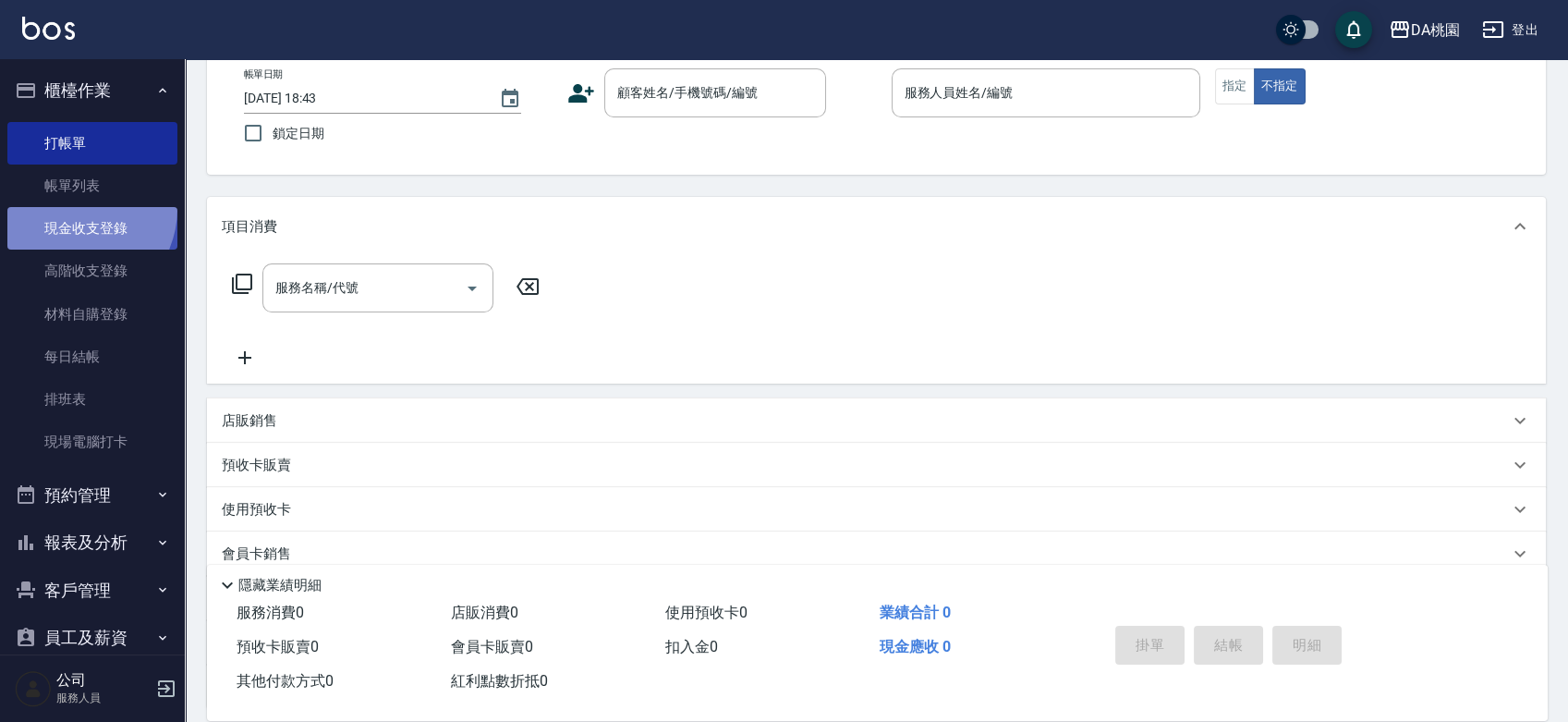
click at [74, 209] on link "現金收支登錄" at bounding box center [92, 229] width 170 height 43
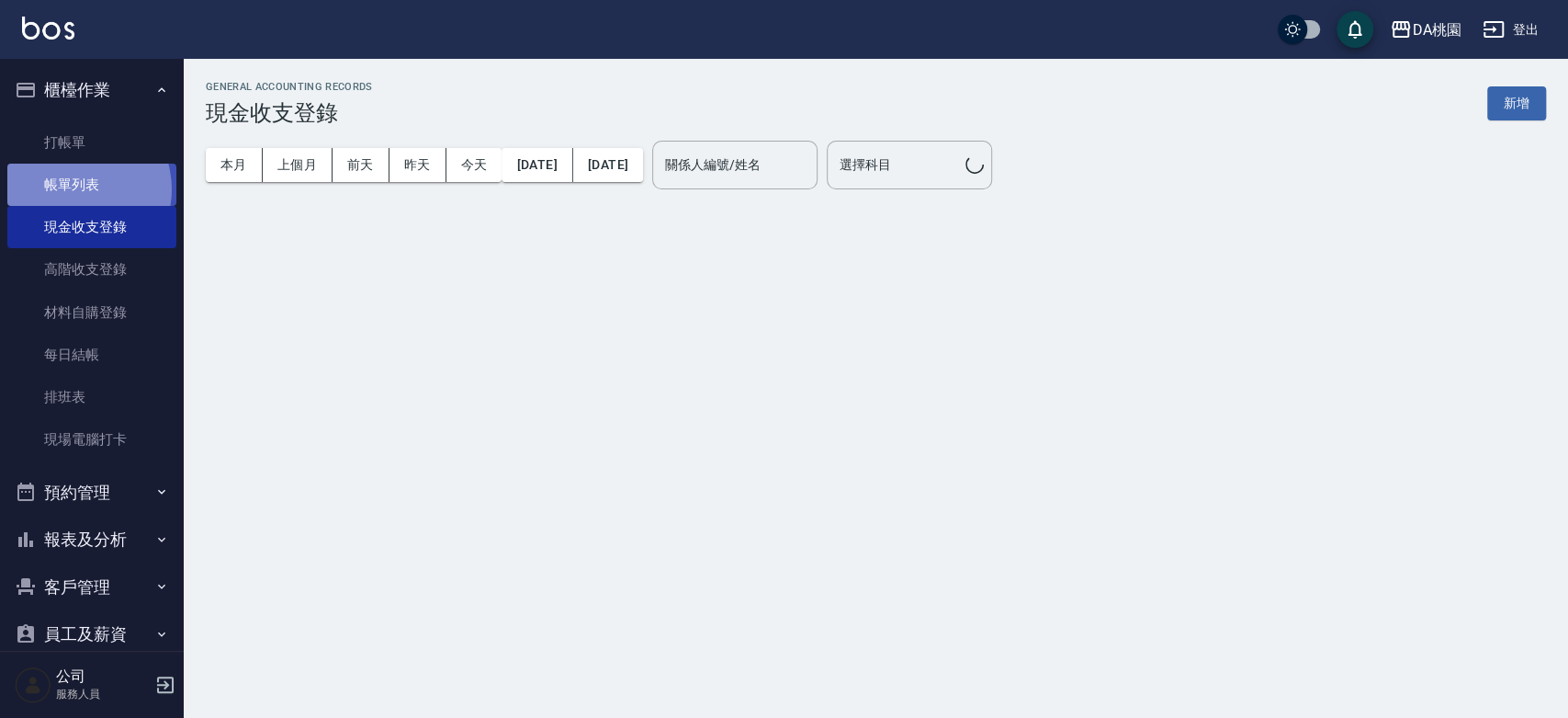
click at [74, 189] on link "帳單列表" at bounding box center [91, 185] width 169 height 43
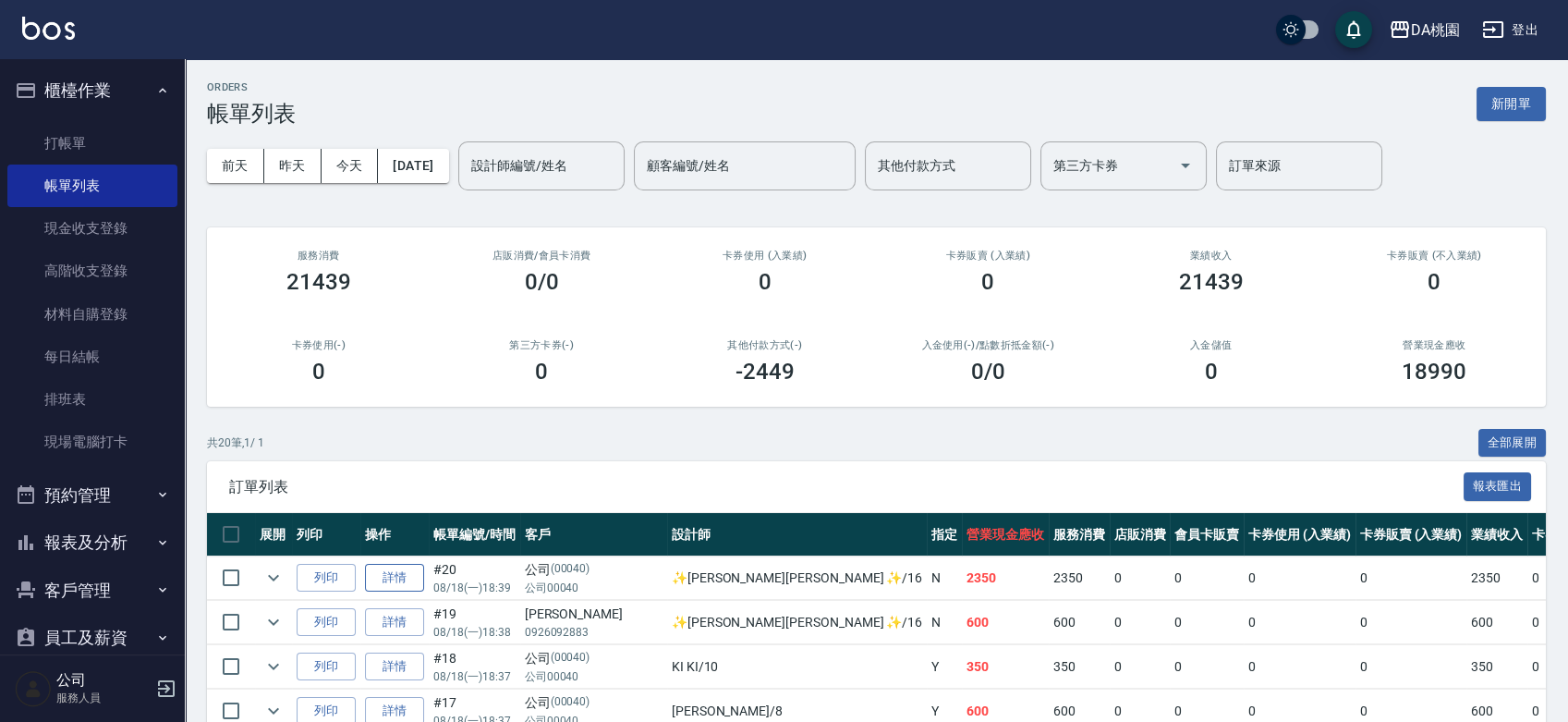
click at [385, 578] on link "詳情" at bounding box center [395, 578] width 59 height 29
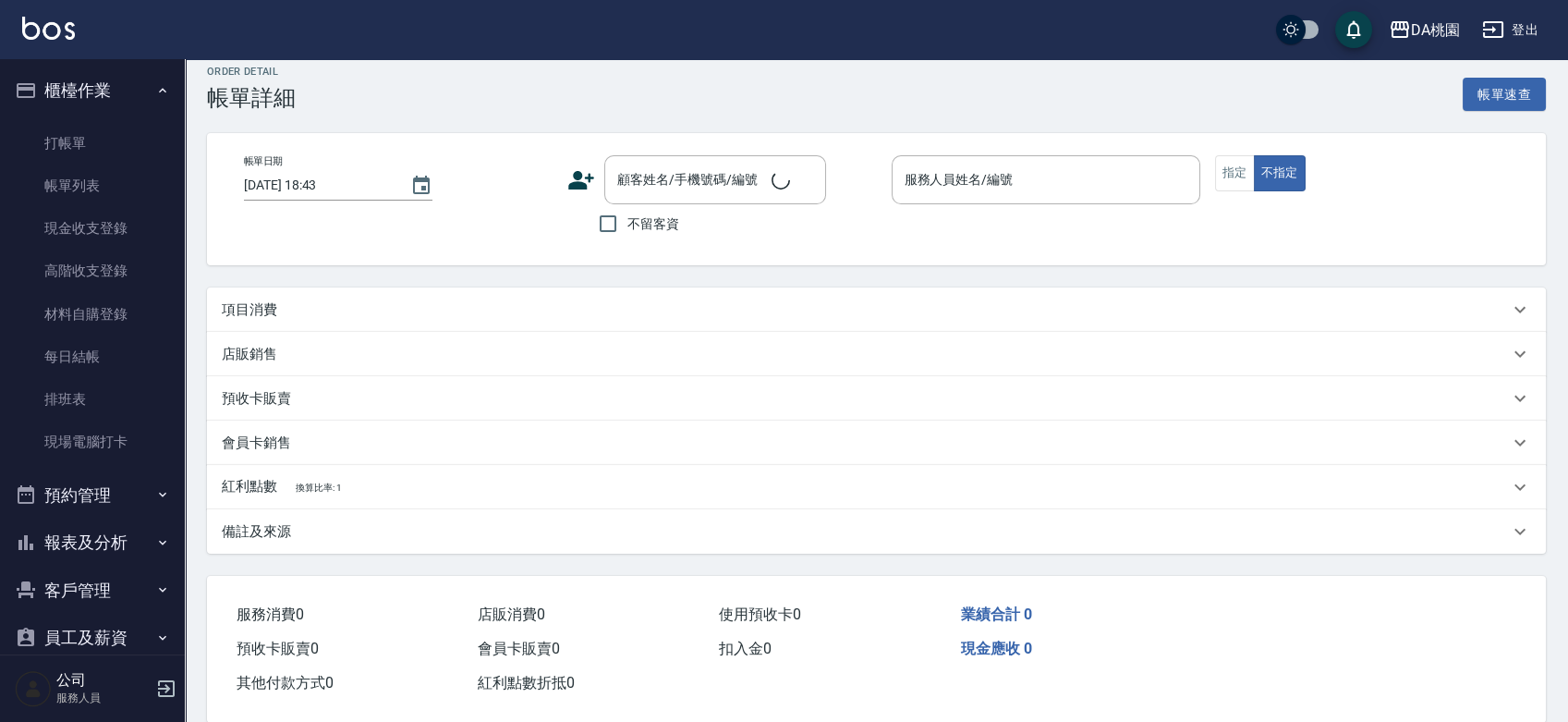
type input "2025/08/18 18:39"
type input "✨GARY蓋瑞 ✨-16"
type input "230"
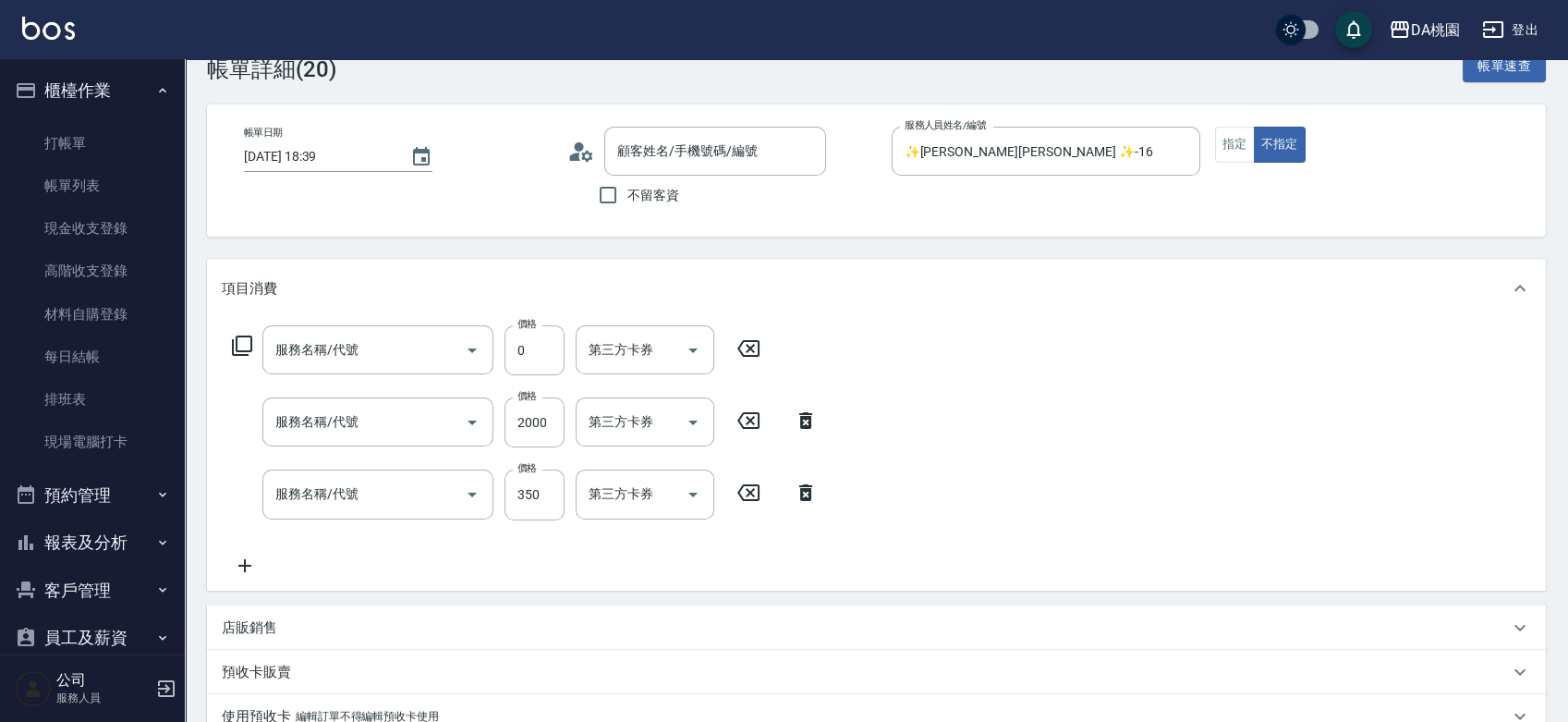
type input "公司/公司00040/00040"
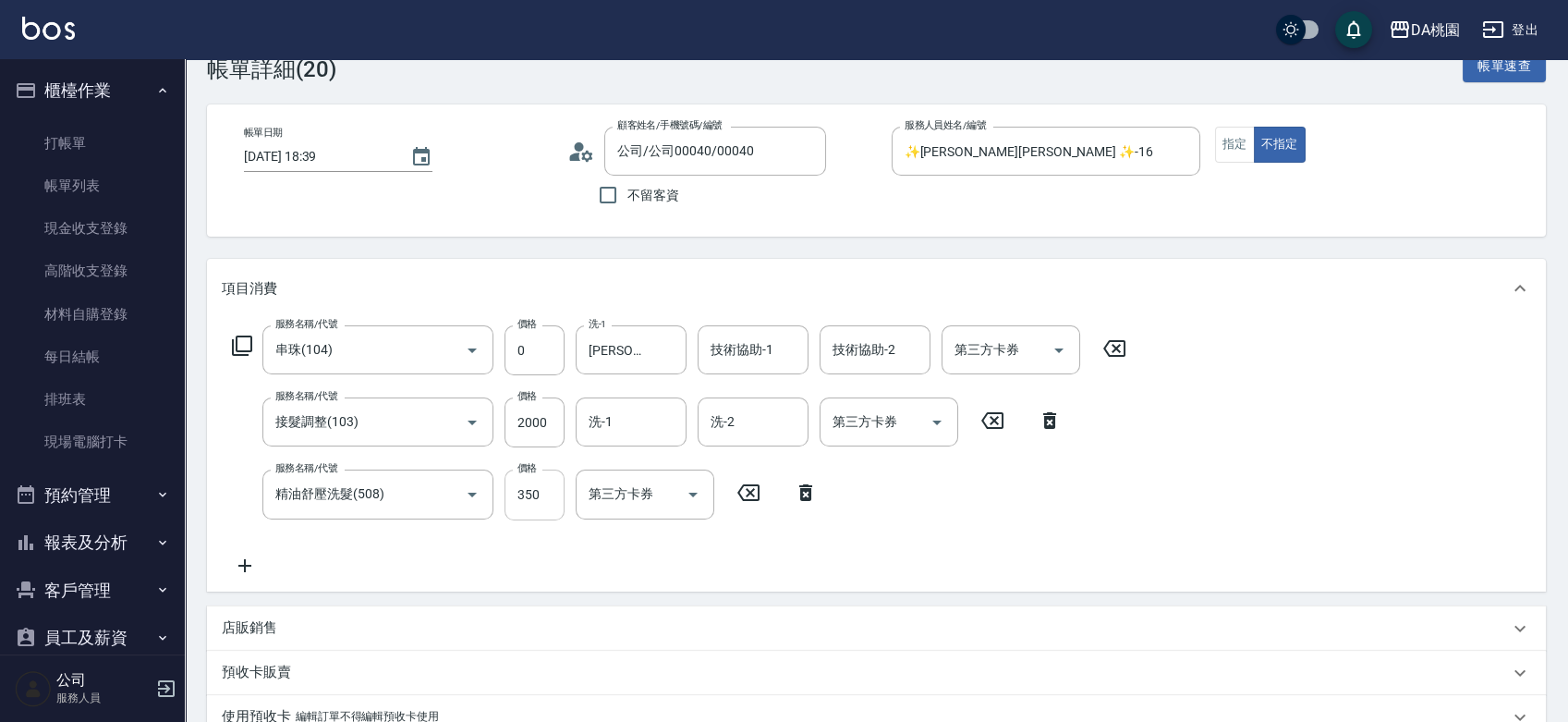
type input "串珠(104)"
type input "接髮調整(103)"
type input "精油舒壓洗髮(508)"
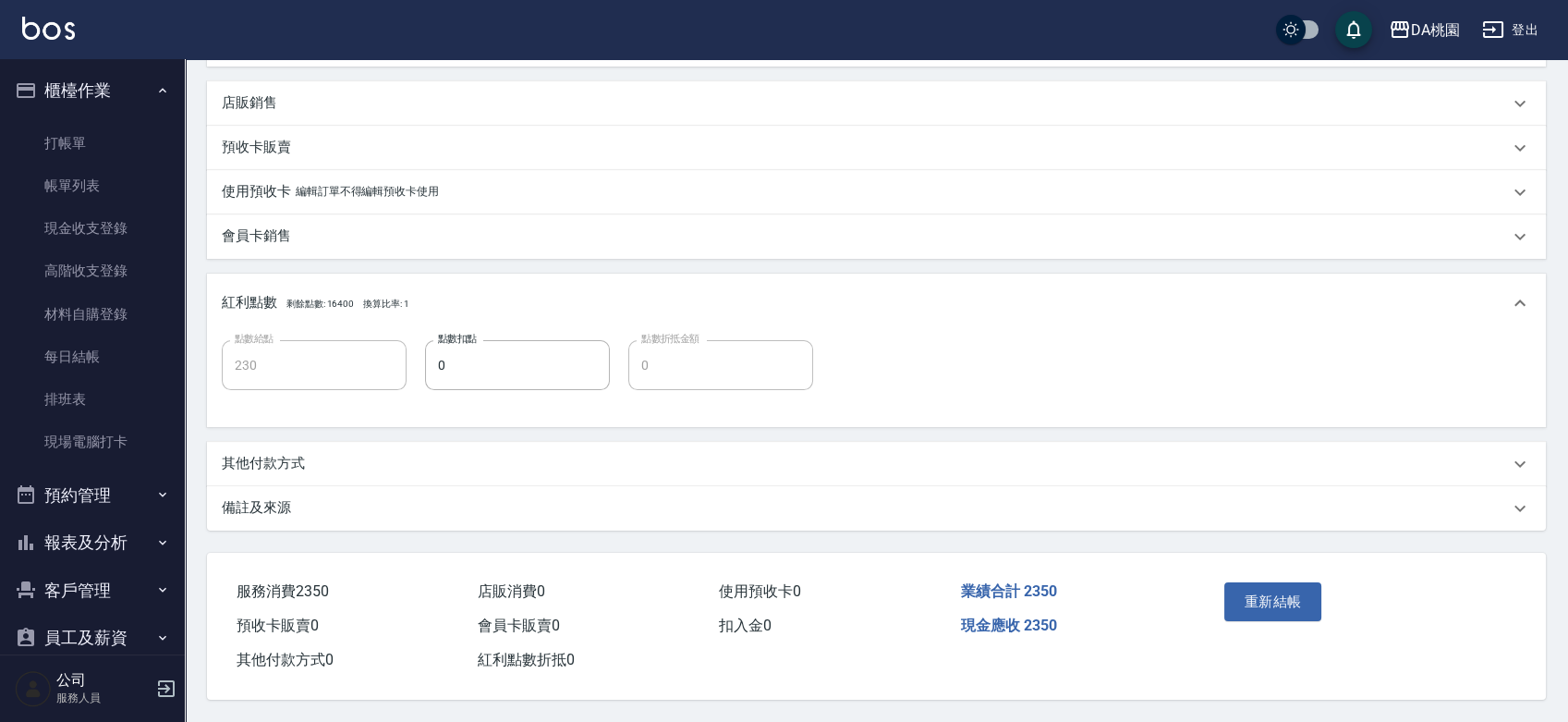
scroll to position [573, 0]
click at [338, 460] on div "其他付款方式" at bounding box center [865, 463] width 1287 height 20
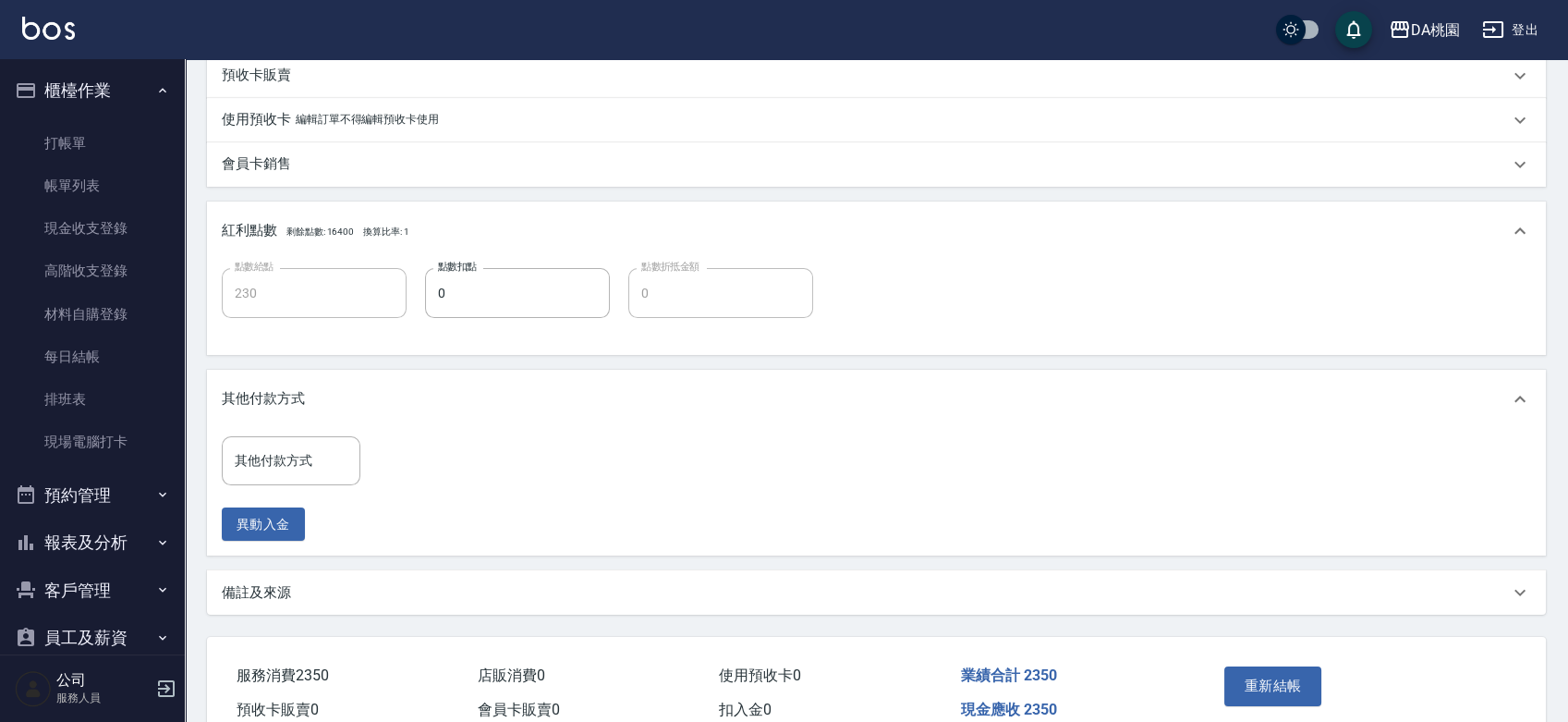
scroll to position [730, 0]
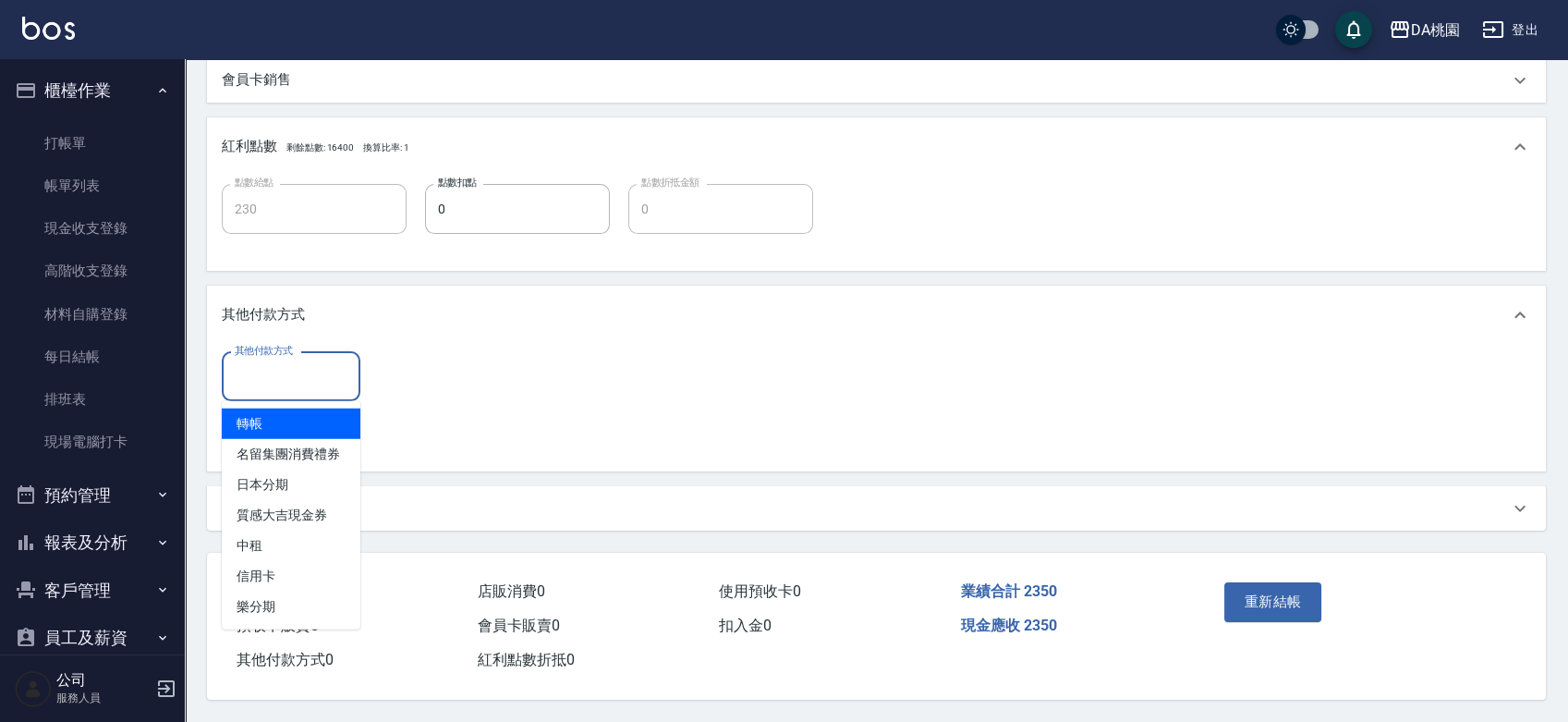
click at [316, 379] on input "其他付款方式" at bounding box center [291, 376] width 122 height 33
click at [312, 419] on span "轉帳" at bounding box center [291, 423] width 138 height 31
type input "轉帳"
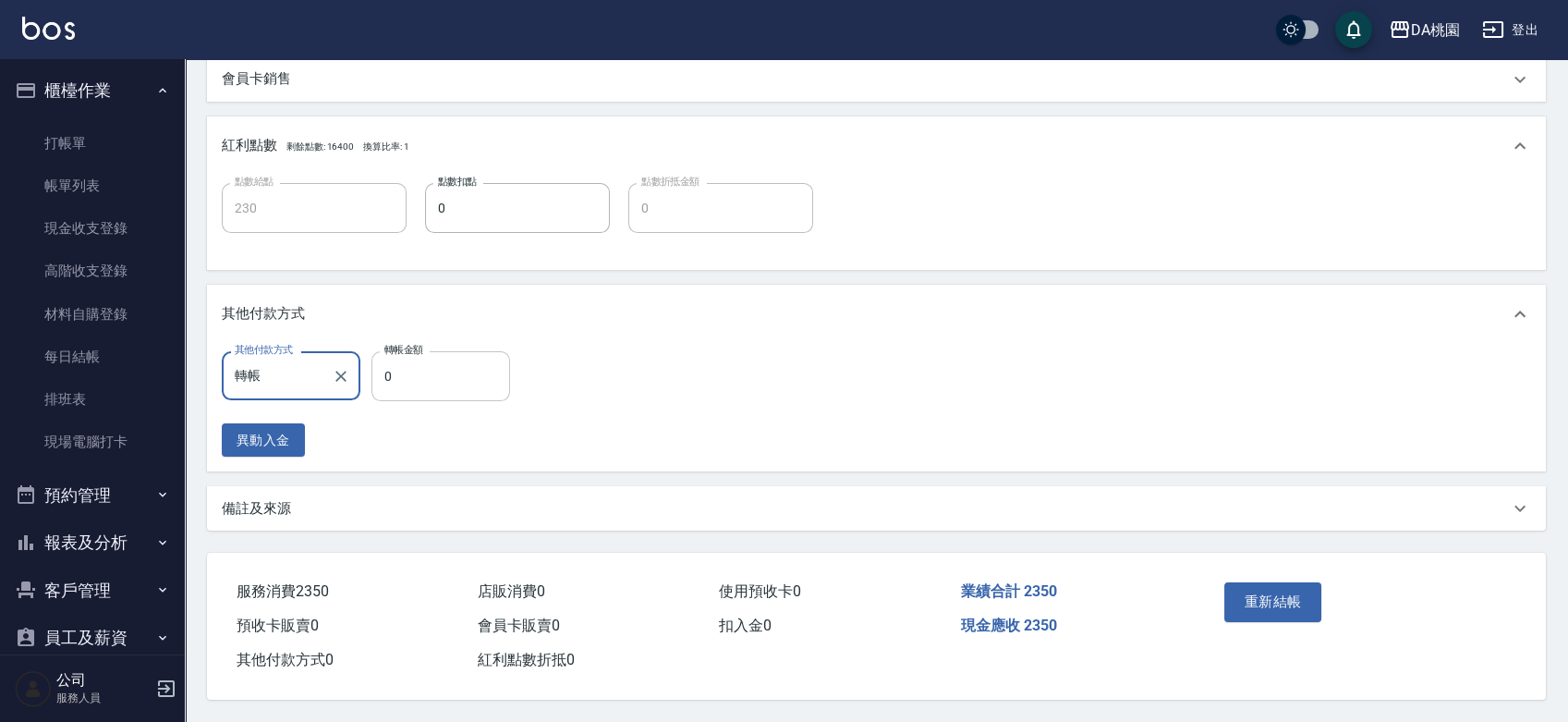
click at [382, 367] on input "0" at bounding box center [441, 376] width 138 height 50
type input "235"
type input "210"
type input "2350"
type input "0"
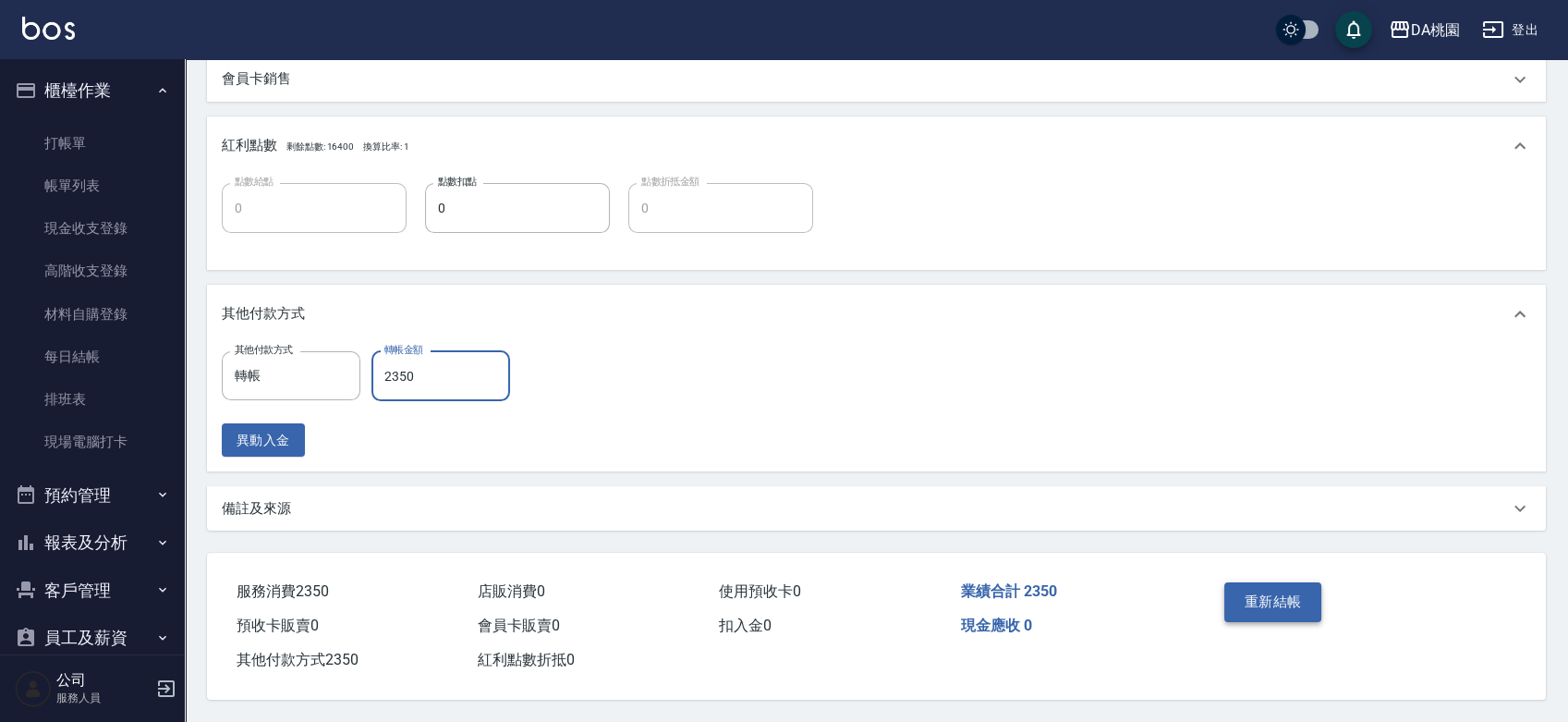
type input "2350"
click at [1261, 594] on button "重新結帳" at bounding box center [1272, 601] width 98 height 39
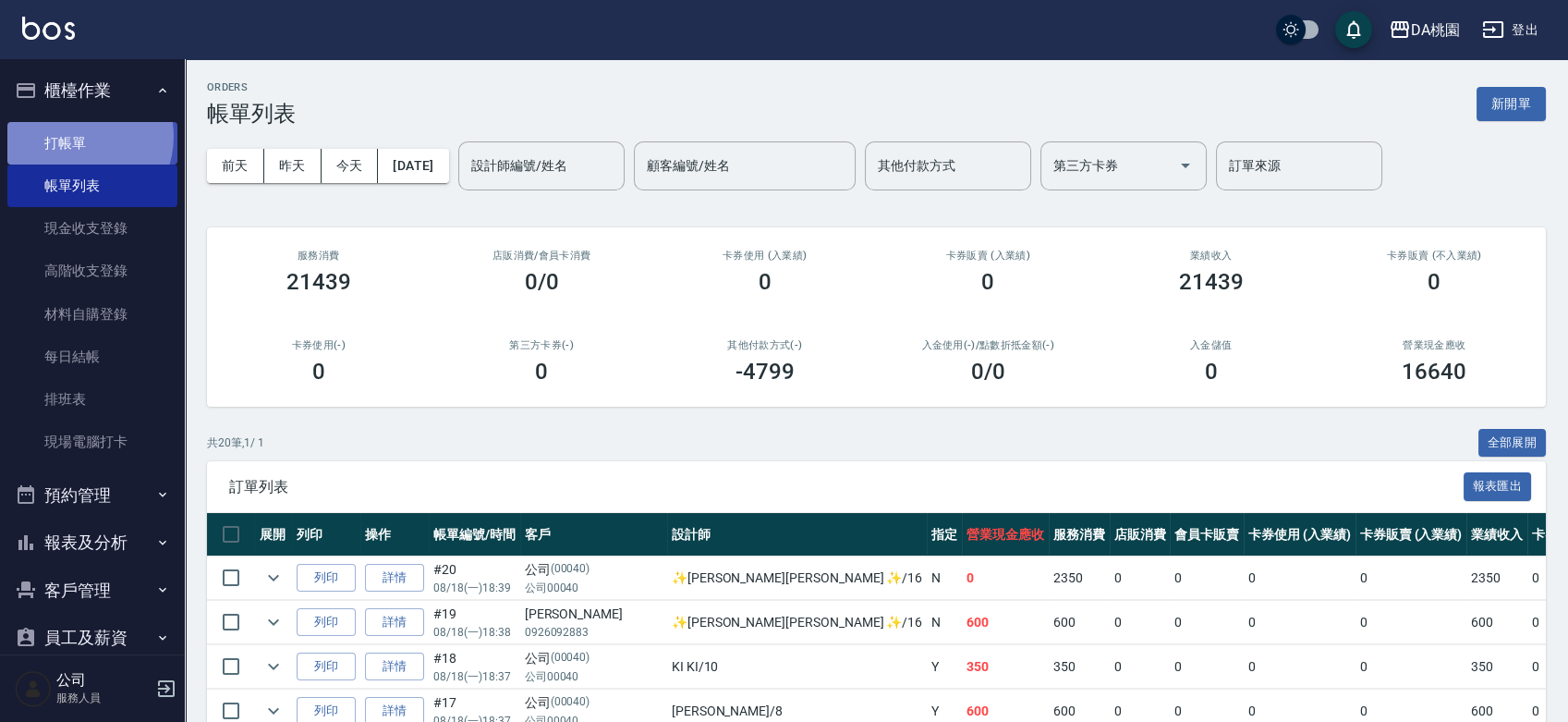
click at [74, 136] on link "打帳單" at bounding box center [92, 143] width 170 height 43
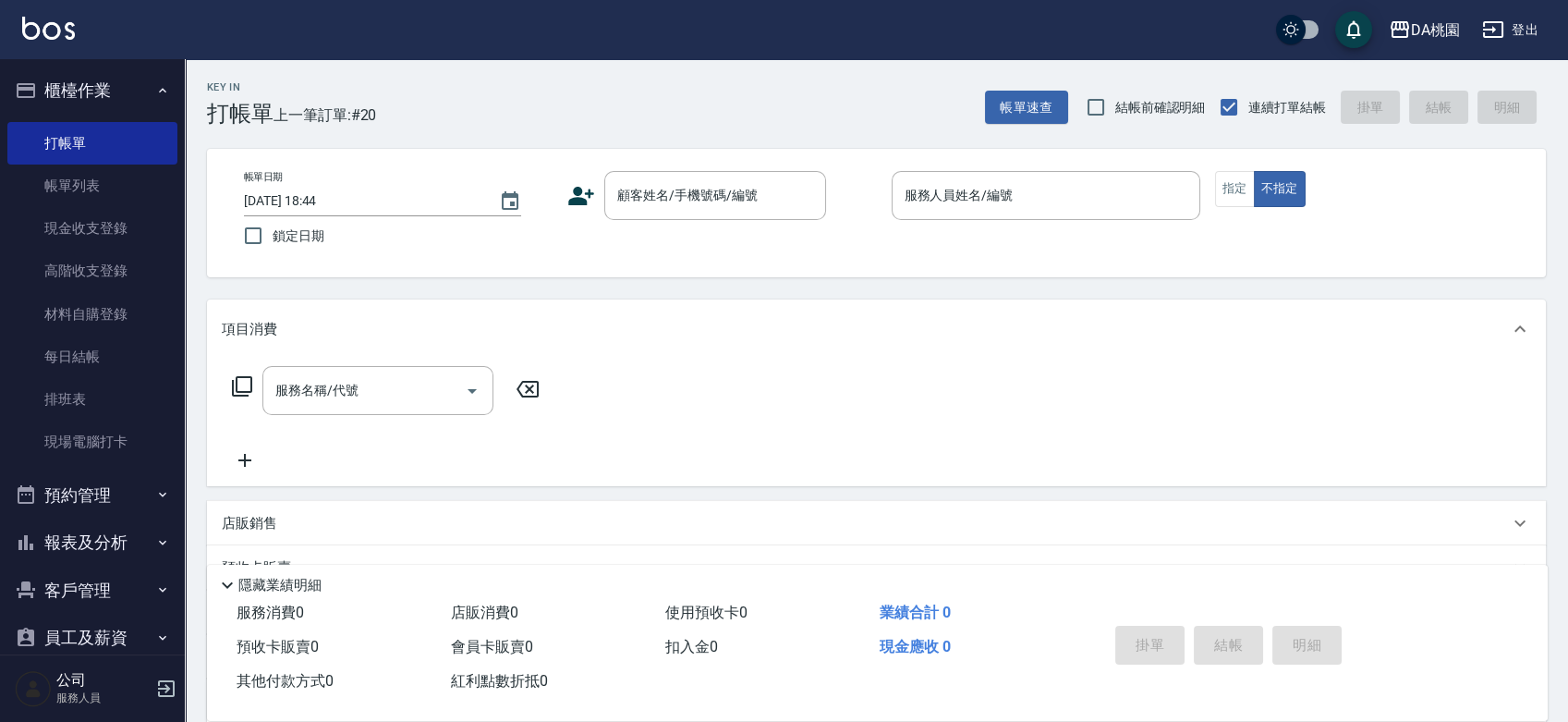
click at [837, 243] on div "帳單日期 2025/08/18 18:44 鎖定日期 顧客姓名/手機號碼/編號 顧客姓名/手機號碼/編號 服務人員姓名/編號 服務人員姓名/編號 指定 不指定" at bounding box center [876, 213] width 1295 height 84
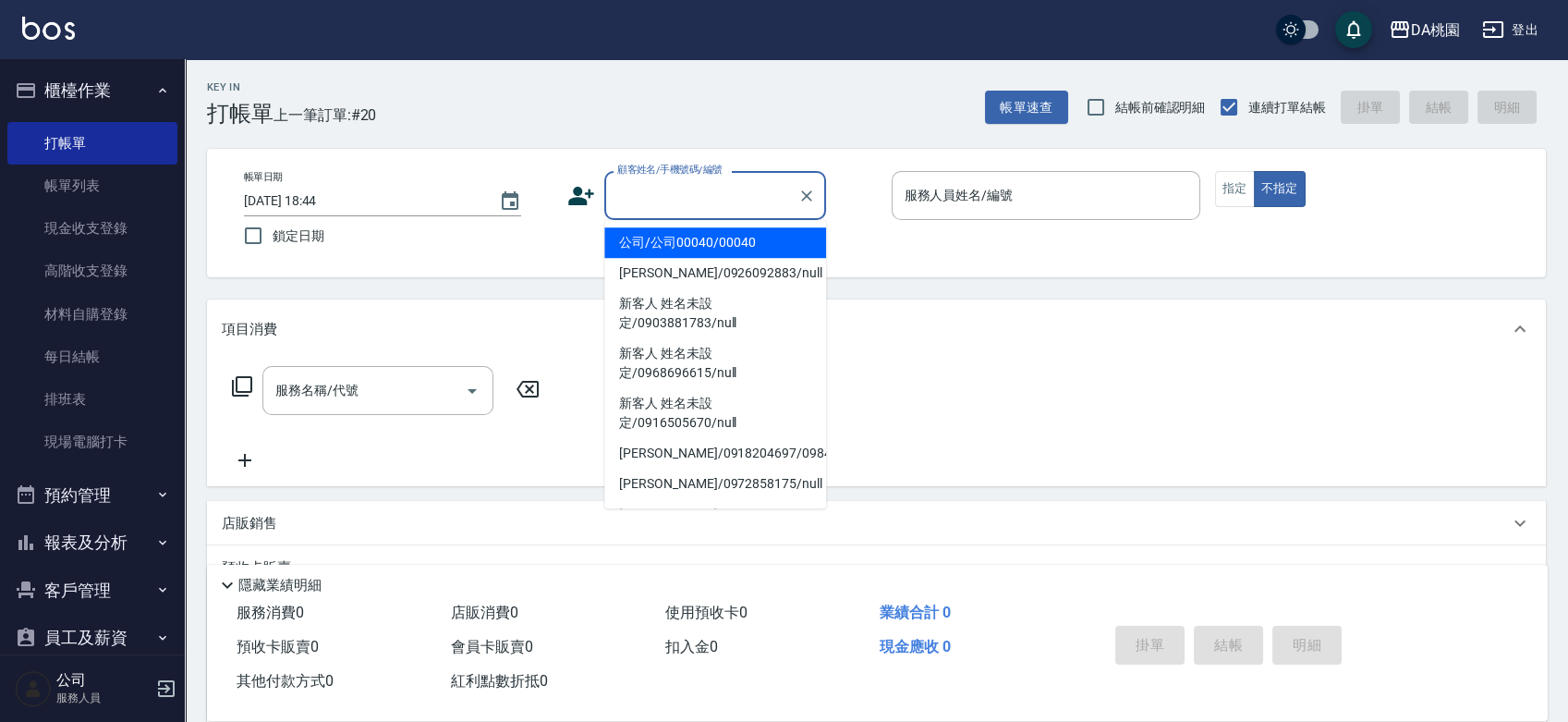
click at [669, 207] on input "顧客姓名/手機號碼/編號" at bounding box center [701, 195] width 178 height 33
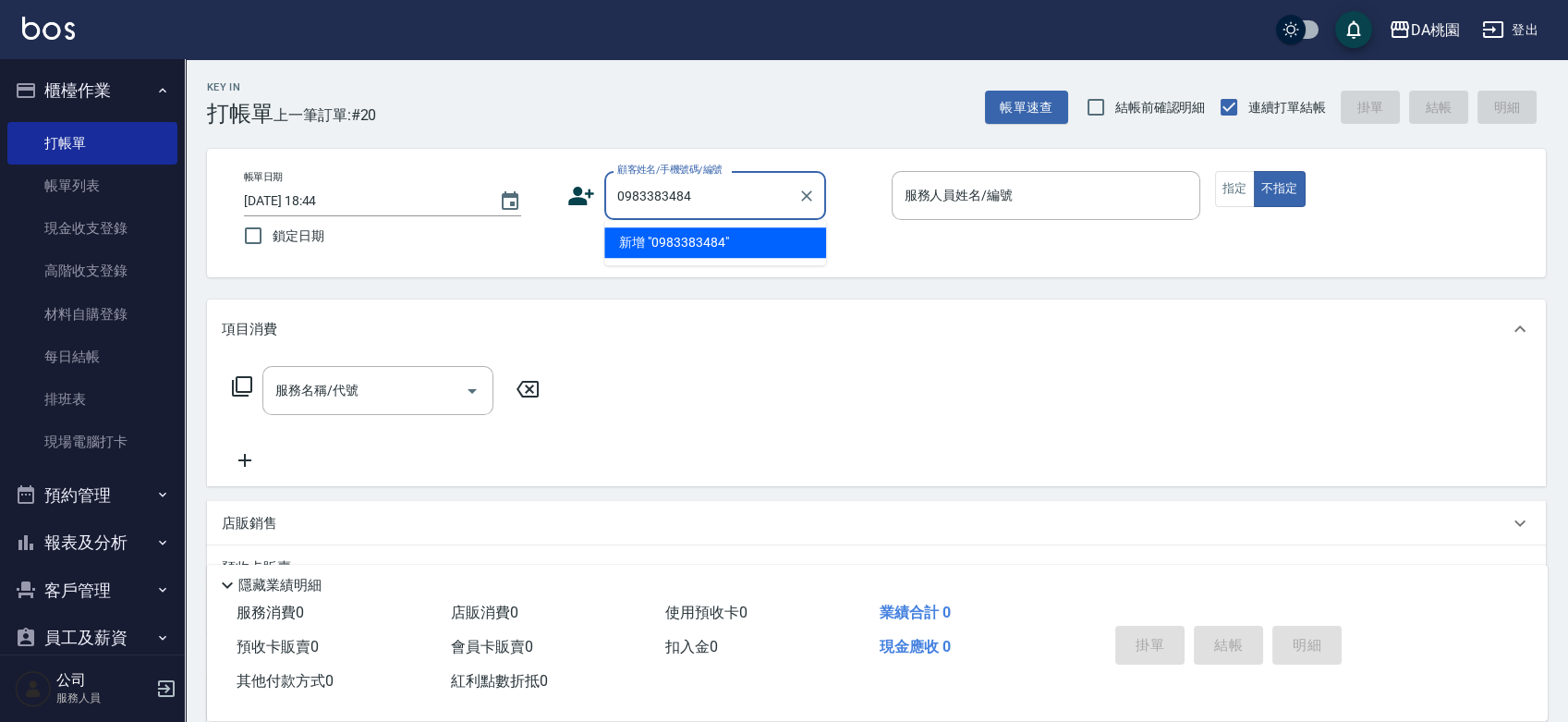
type input "0983383484"
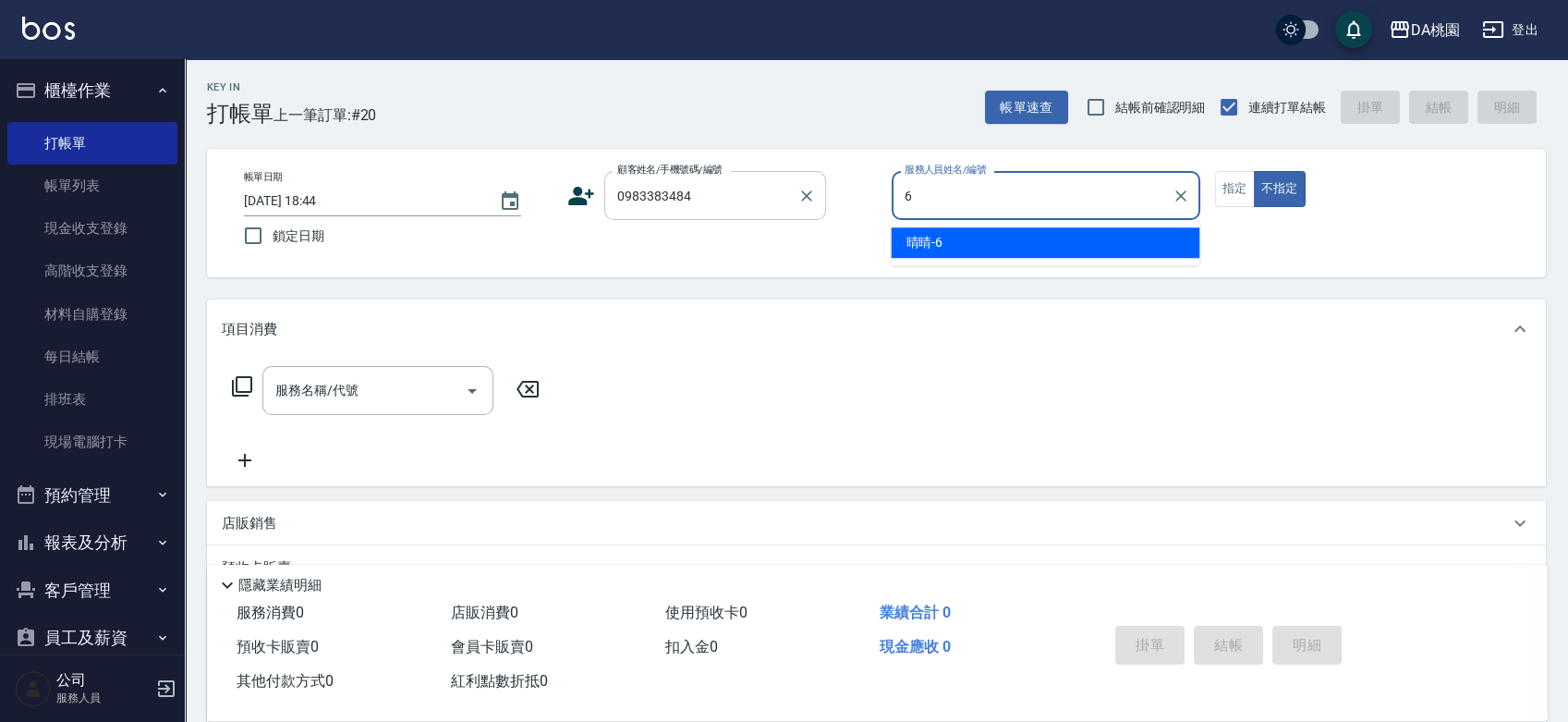
type input "晴晴-6"
type button "false"
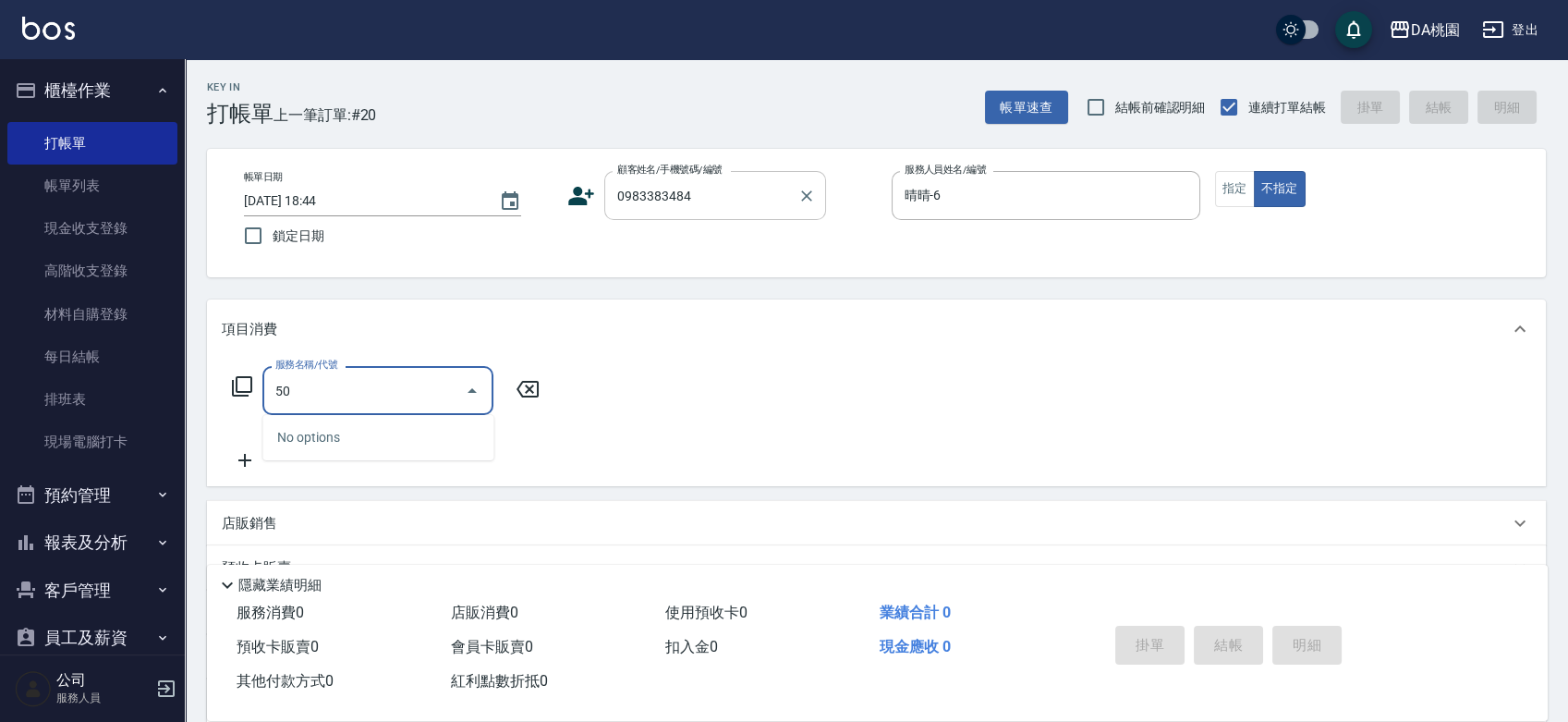
type input "500"
type input "20"
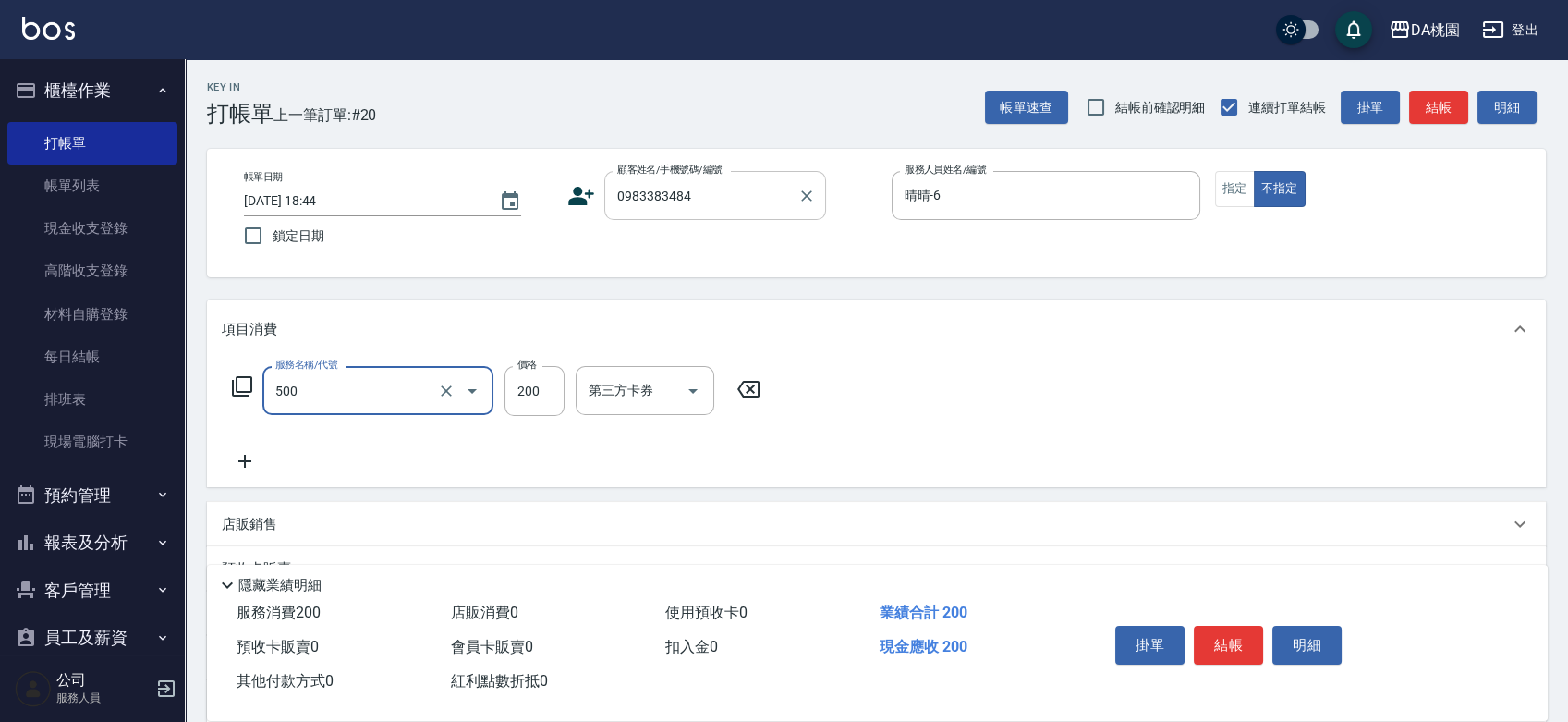
type input "洗髮(500)"
type input "0"
type input "35"
type input "30"
type input "350"
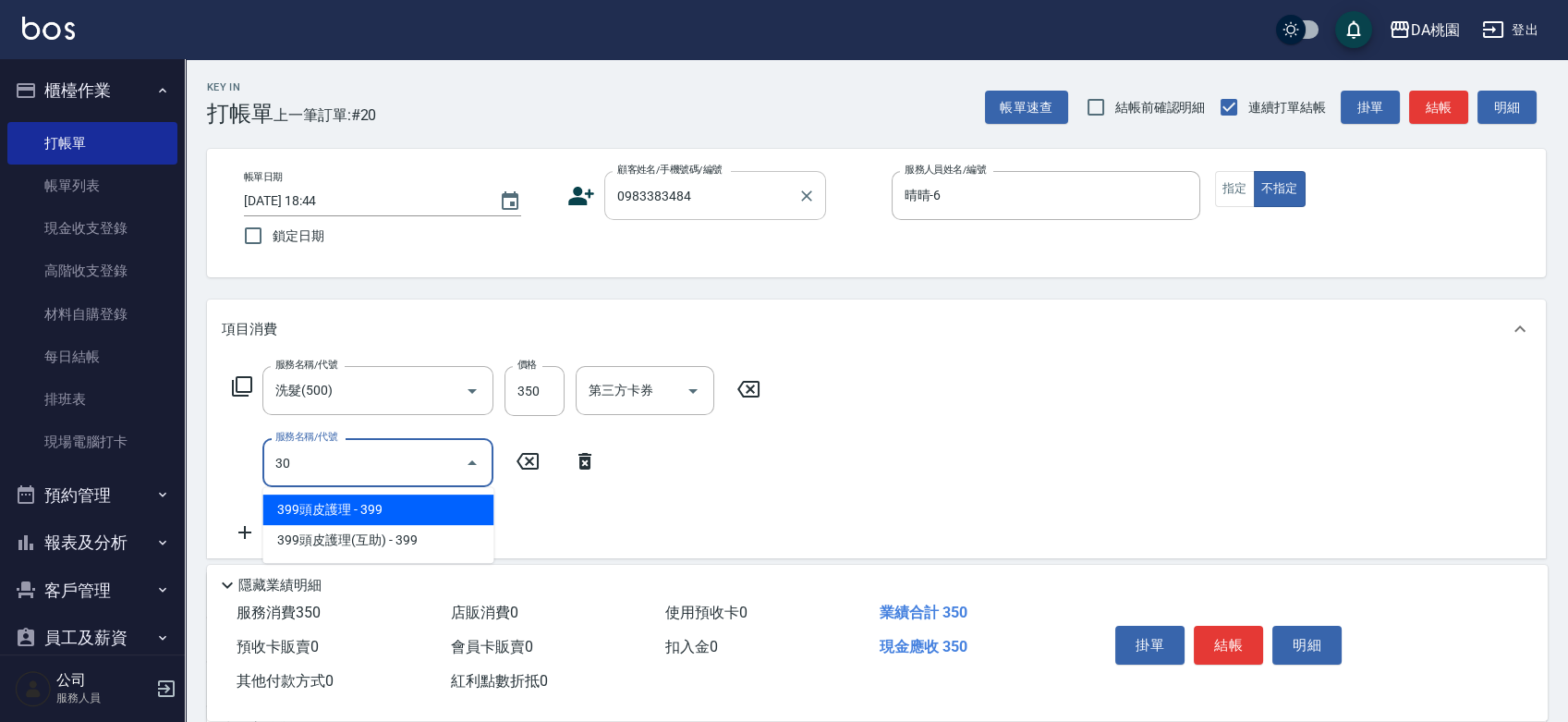
type input "303"
type input "60"
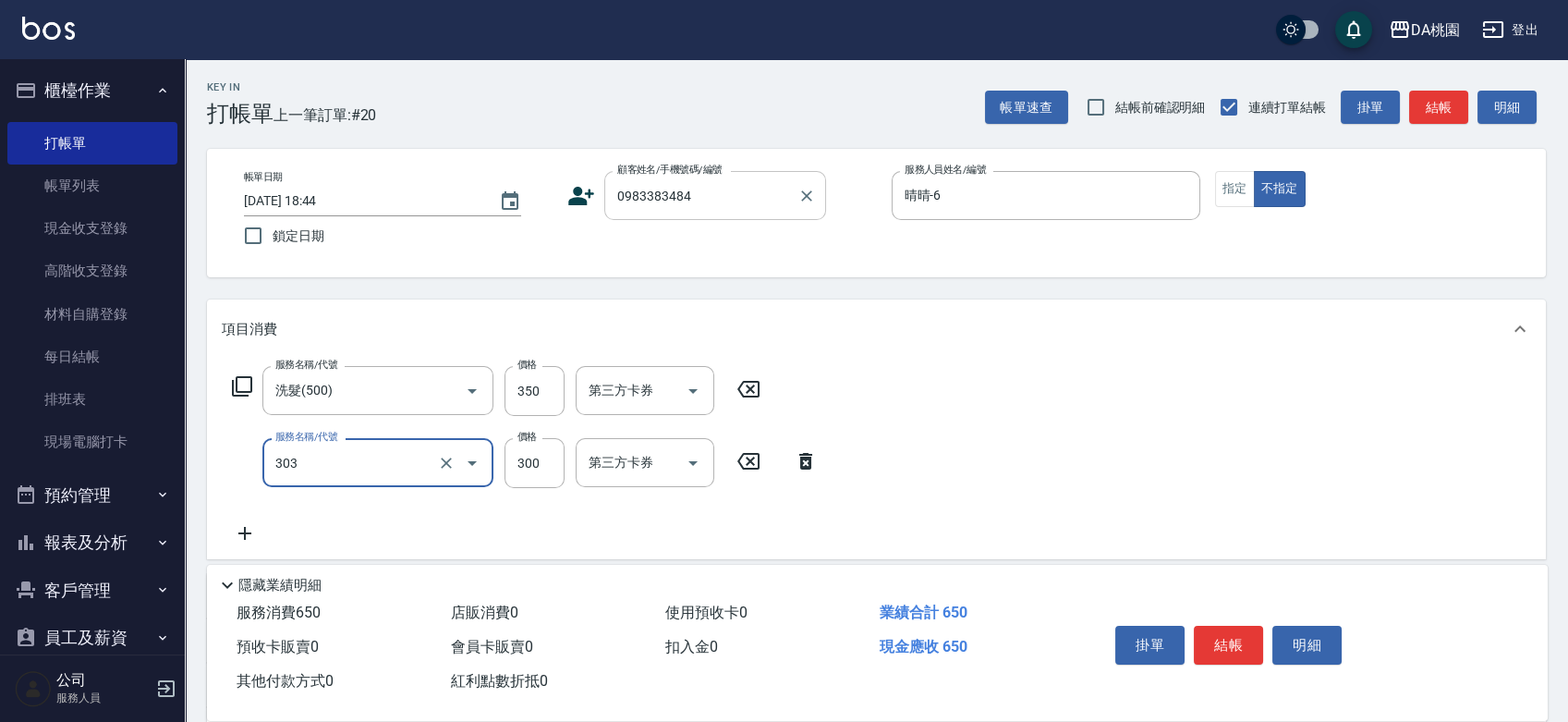
type input "A級剪髮(303)"
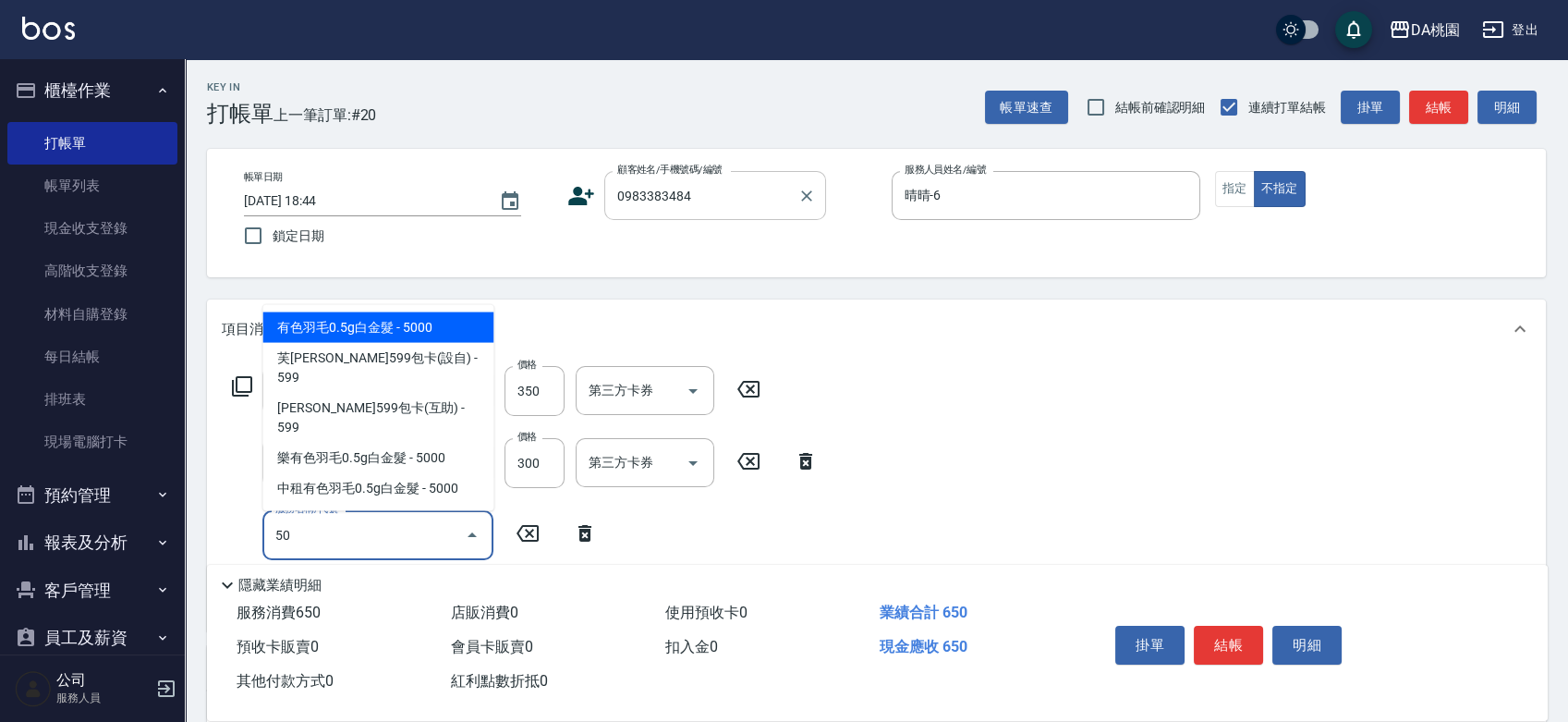
type input "504"
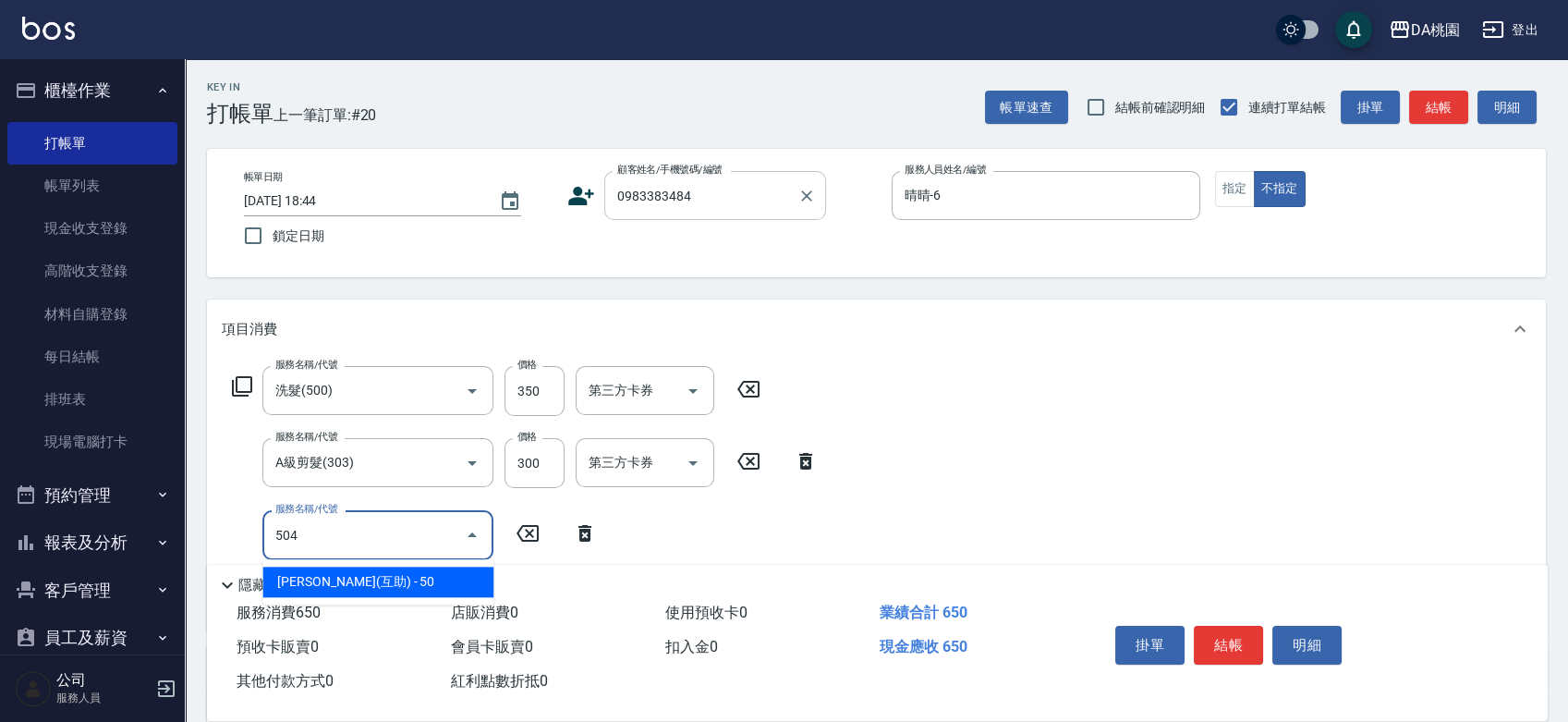
type input "70"
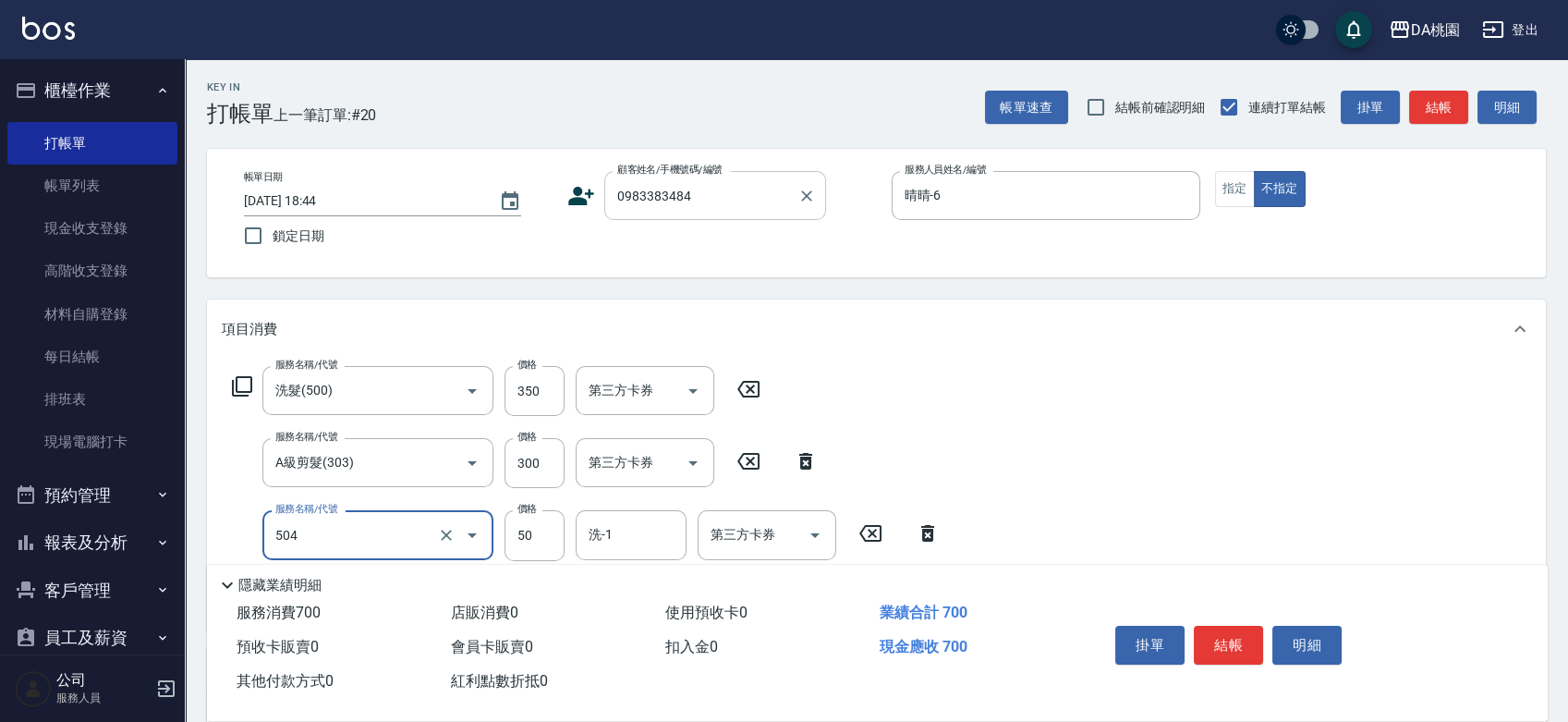
type input "潤絲(互助)(504)"
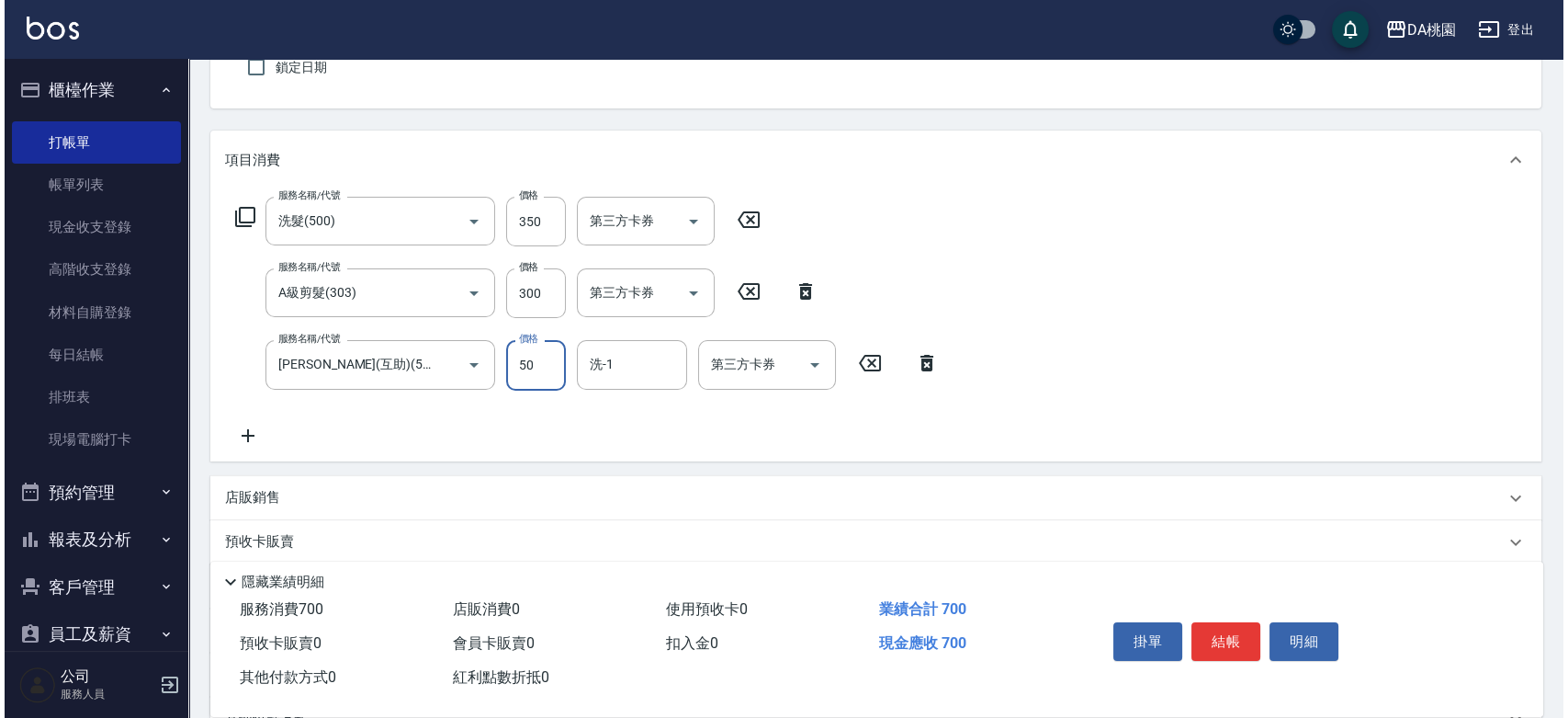
scroll to position [204, 0]
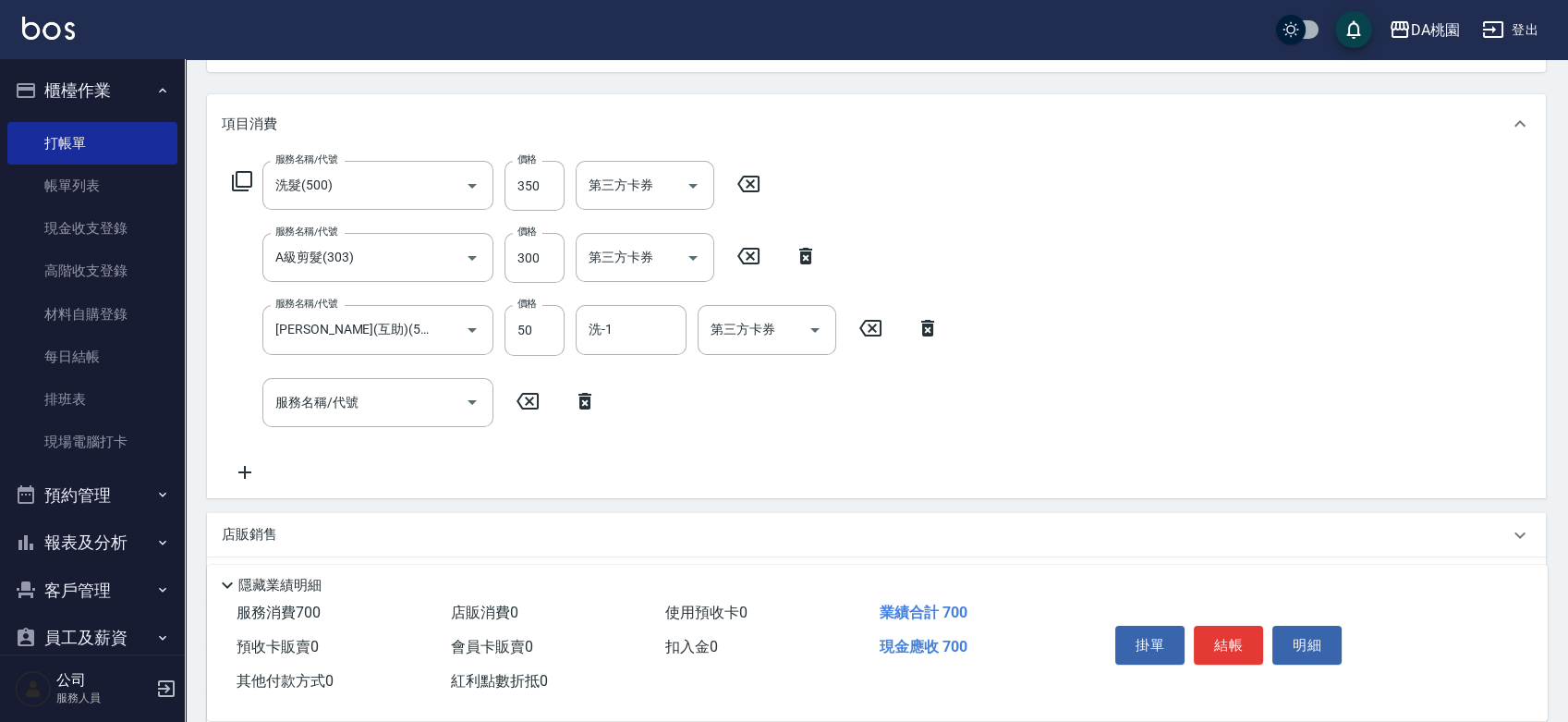
click at [243, 183] on icon at bounding box center [243, 181] width 22 height 22
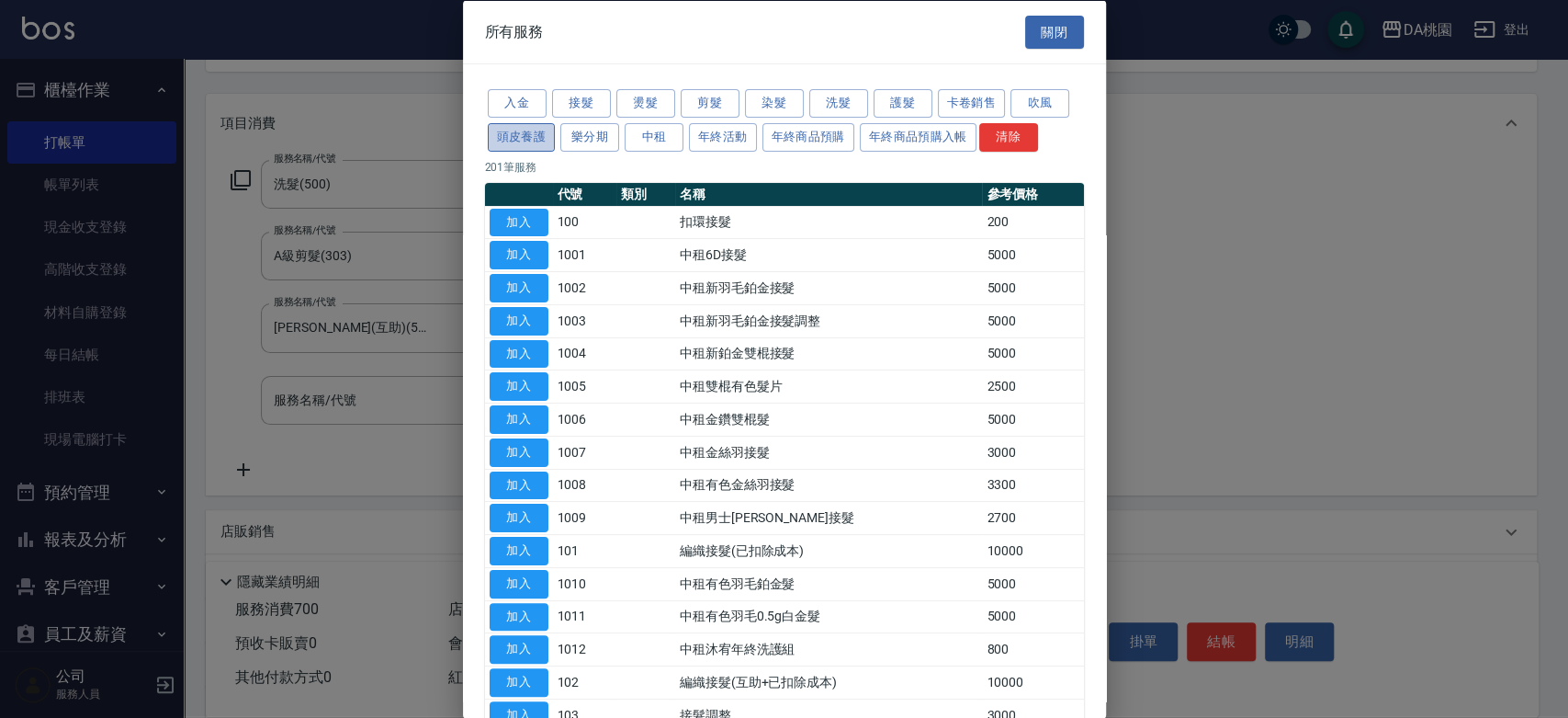
click at [543, 143] on button "頭皮養護" at bounding box center [522, 136] width 68 height 29
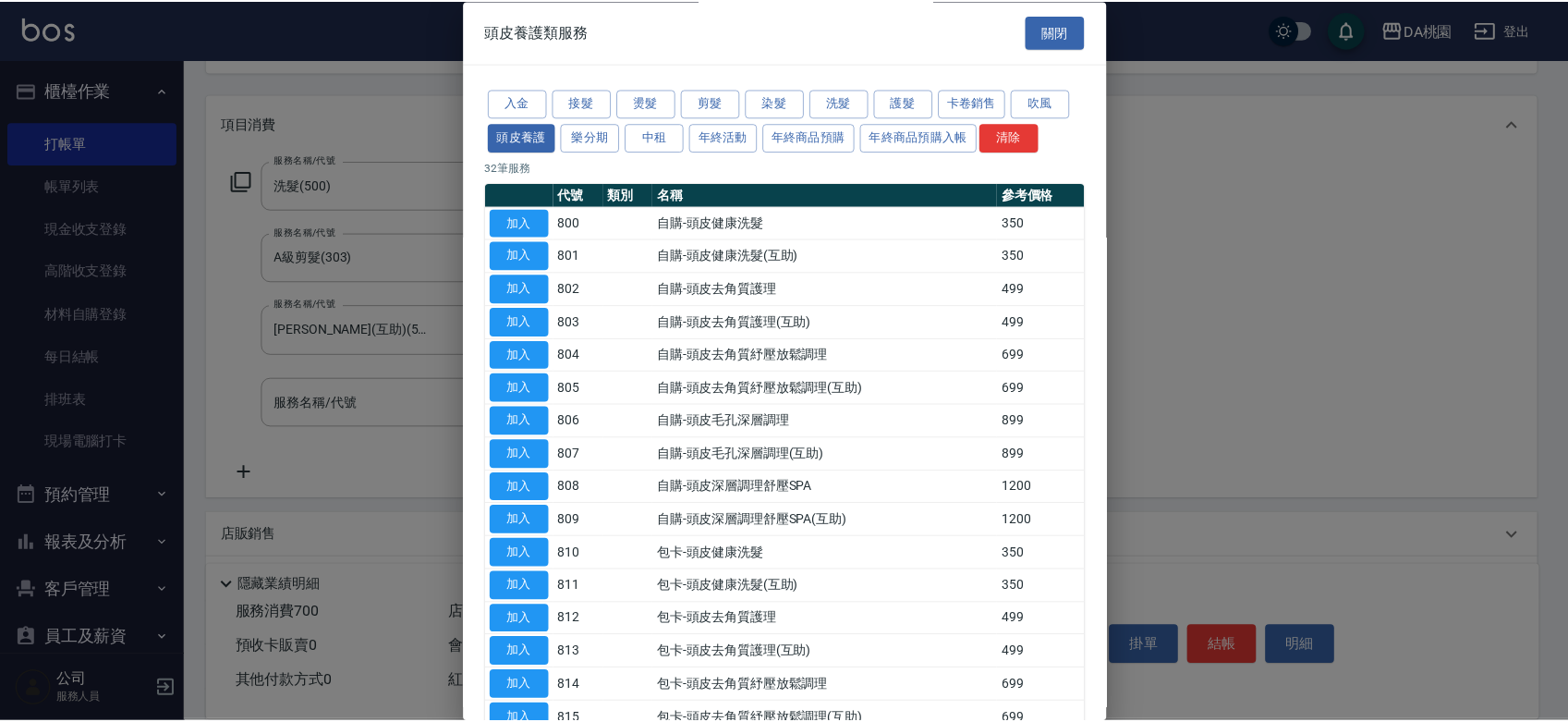
scroll to position [102, 0]
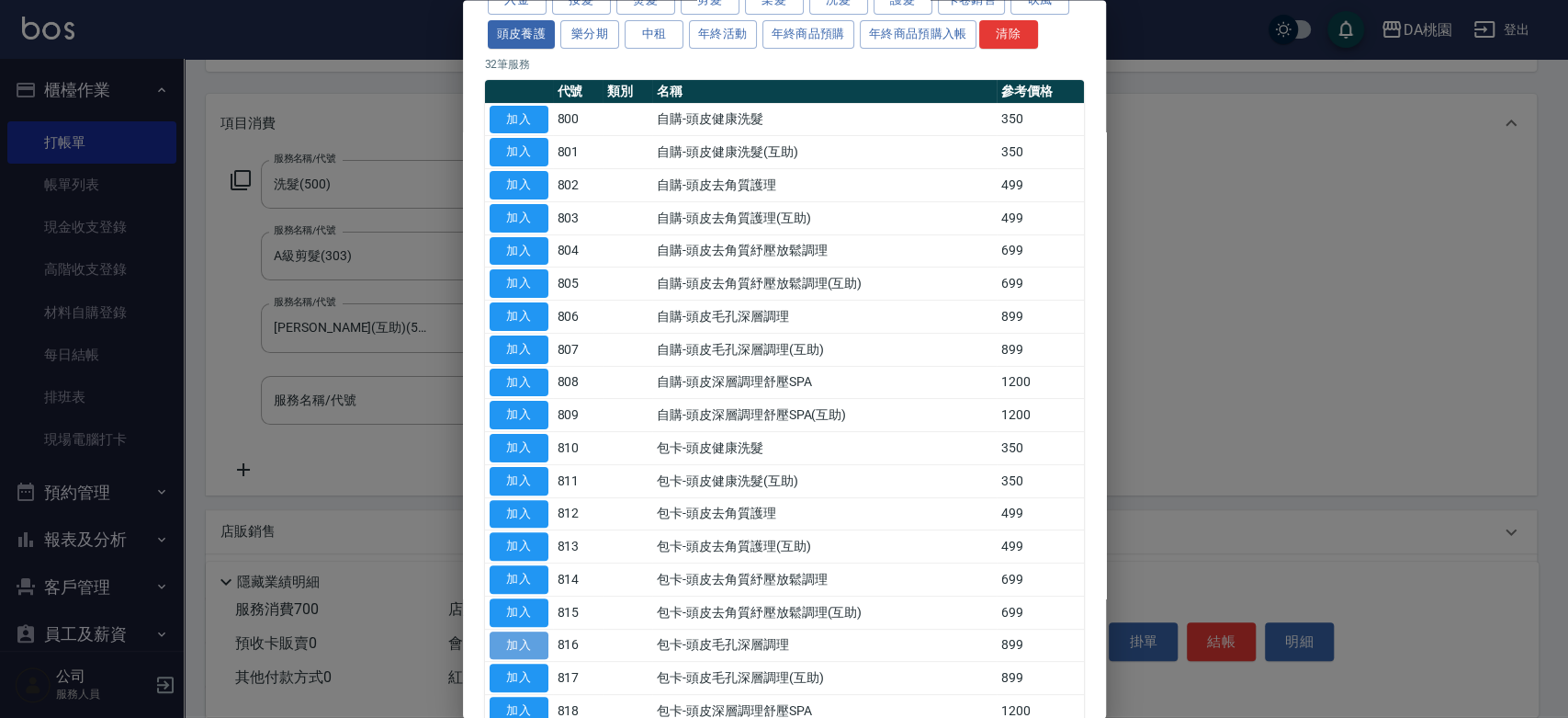
click at [505, 639] on button "加入" at bounding box center [519, 645] width 59 height 29
type input "150"
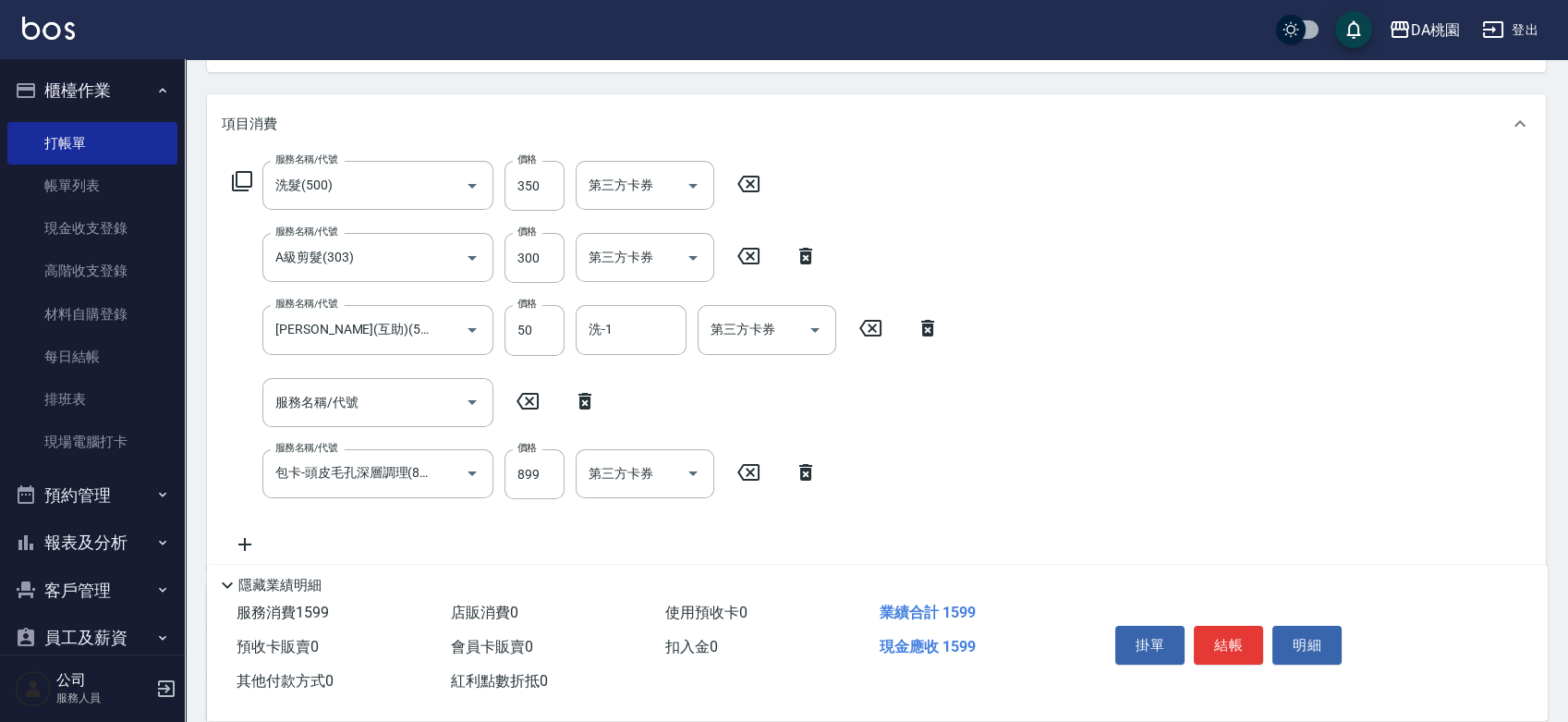
click at [586, 390] on div "服務名稱/代號 服務名稱/代號" at bounding box center [415, 402] width 387 height 49
click at [586, 393] on icon at bounding box center [585, 401] width 13 height 17
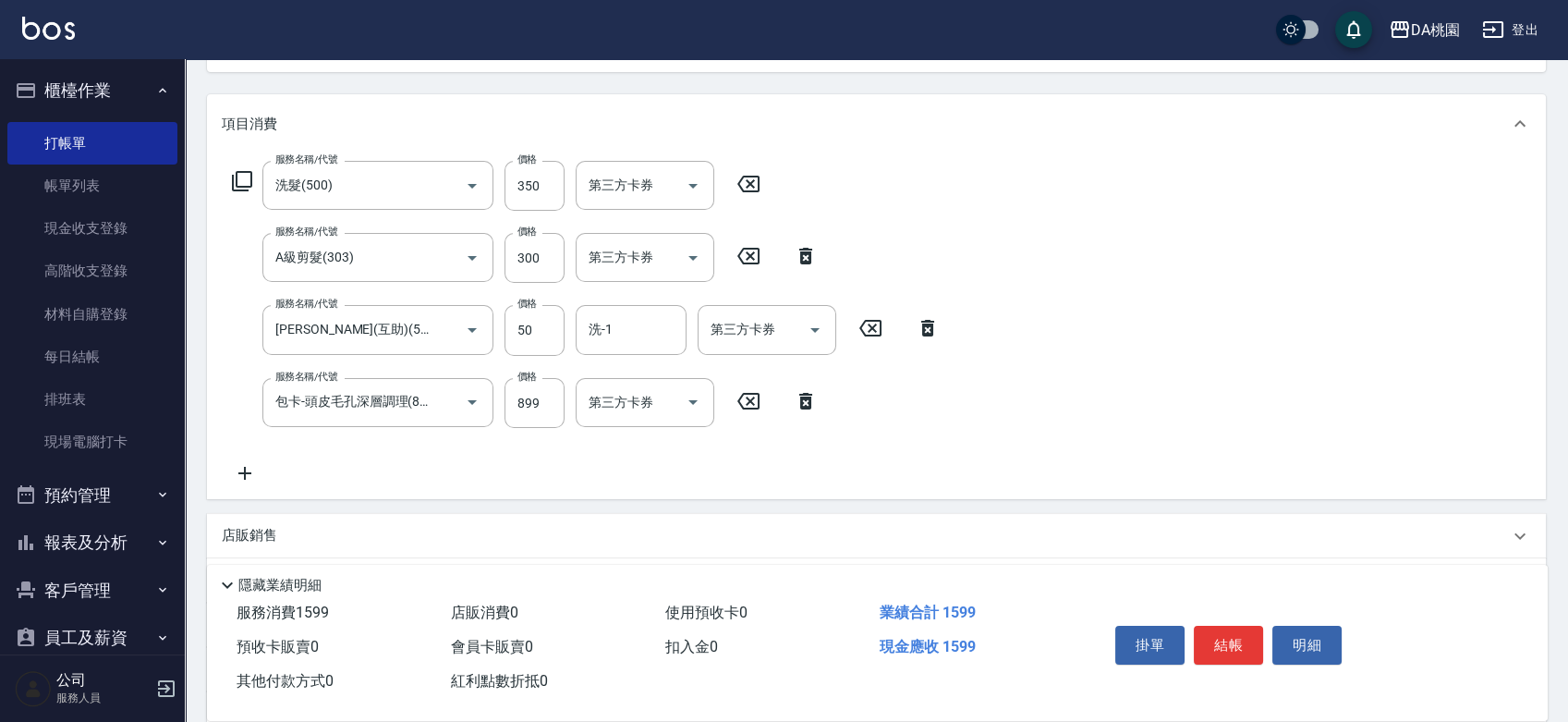
type input "包卡-頭皮毛孔深層調理(816)"
click at [566, 400] on div "服務名稱/代號 包卡-頭皮毛孔深層調理(816) 服務名稱/代號 價格 899 價格 第三方卡券 第三方卡券" at bounding box center [525, 403] width 607 height 50
click at [552, 410] on input "899" at bounding box center [534, 403] width 60 height 50
type input "8"
type input "70"
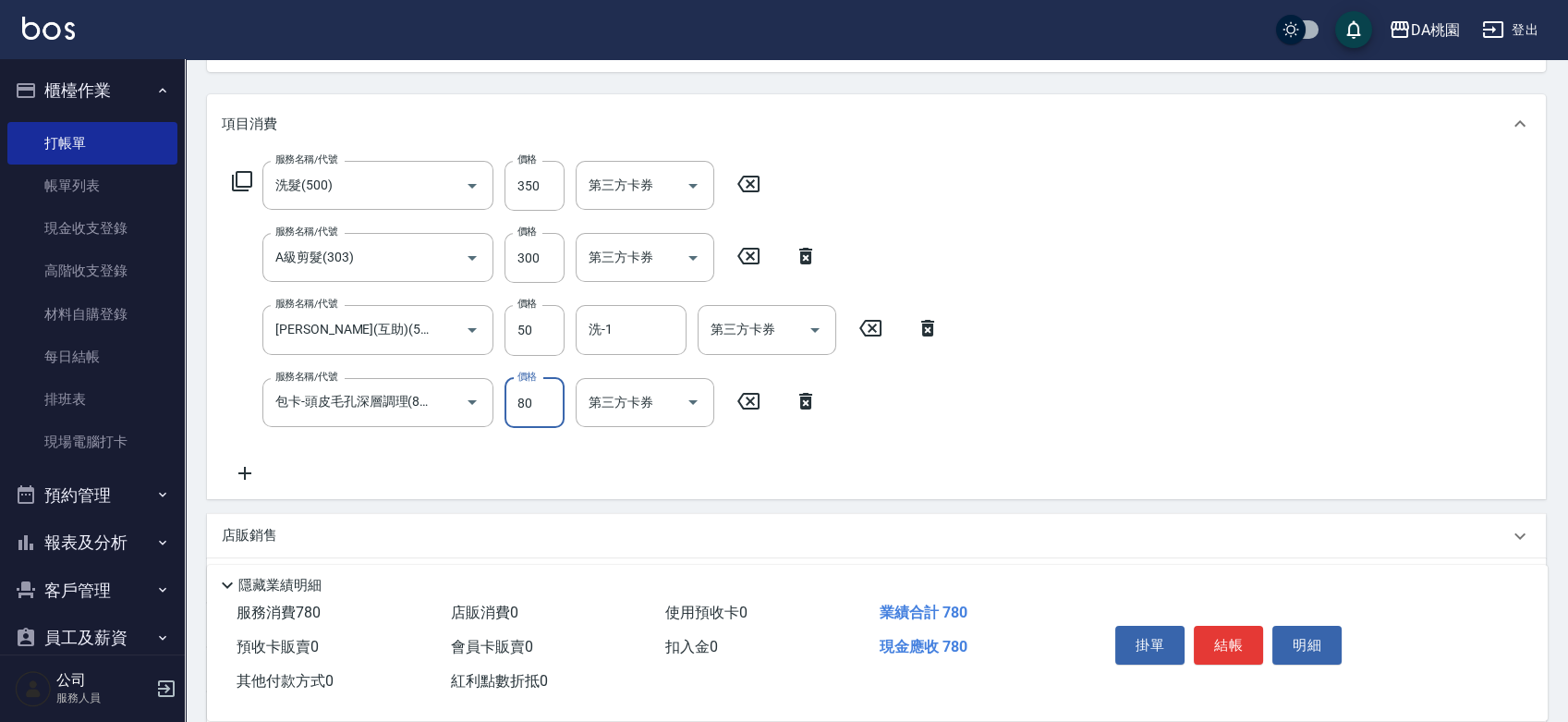
type input "800"
type input "150"
type input "800"
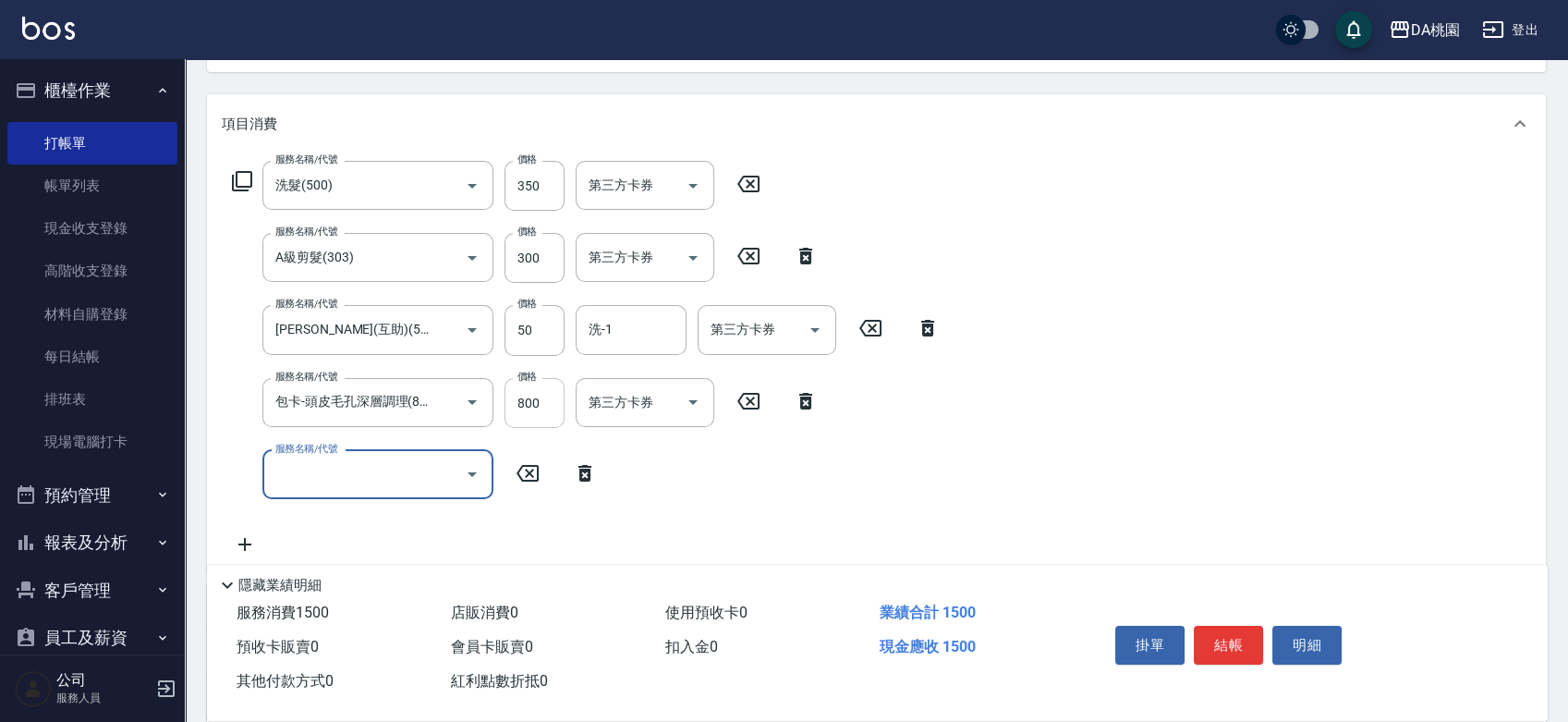
scroll to position [0, 0]
type input "400"
type input "300"
type input "染髮(400)"
type input "1"
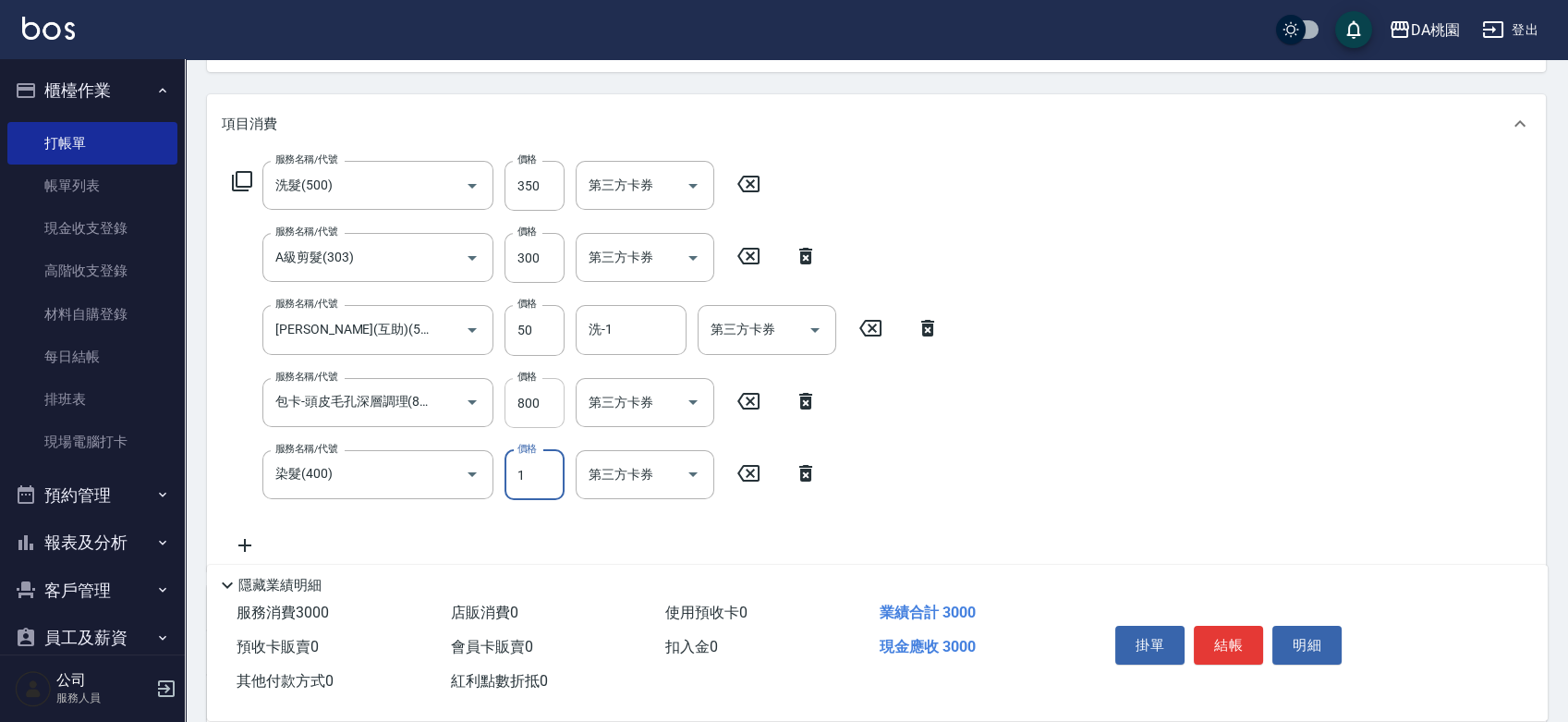
type input "150"
type input "169"
type input "160"
type input "1699"
type input "310"
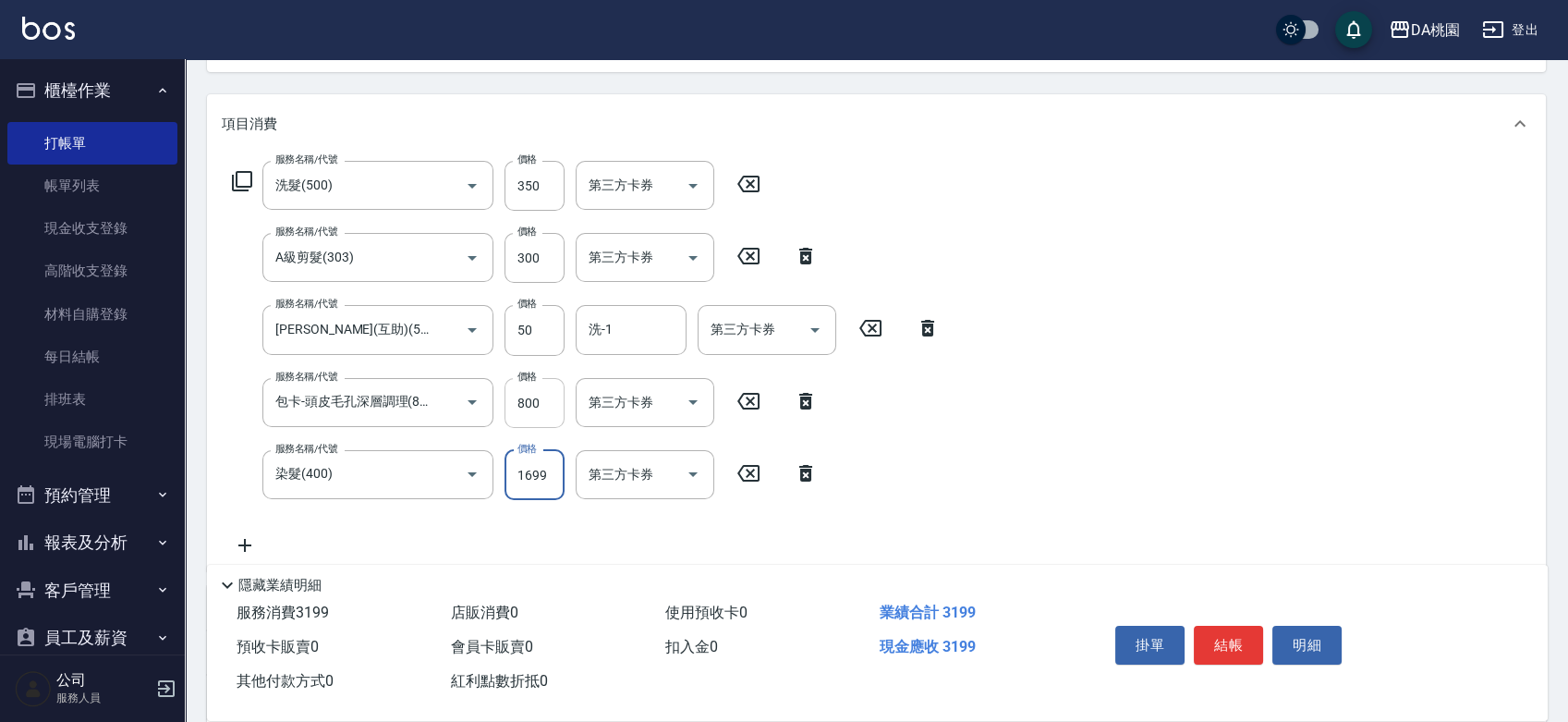
type input "1699"
type input "608"
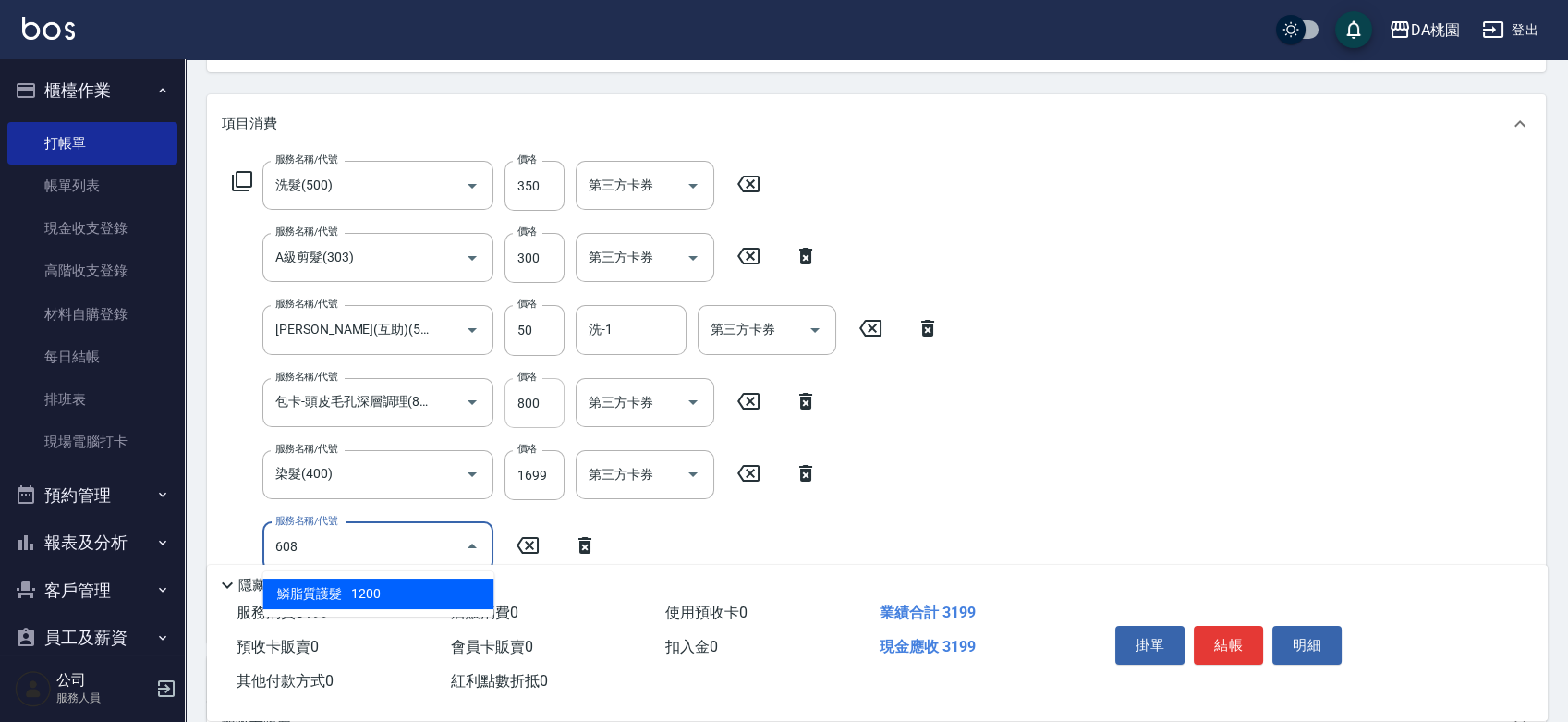
type input "430"
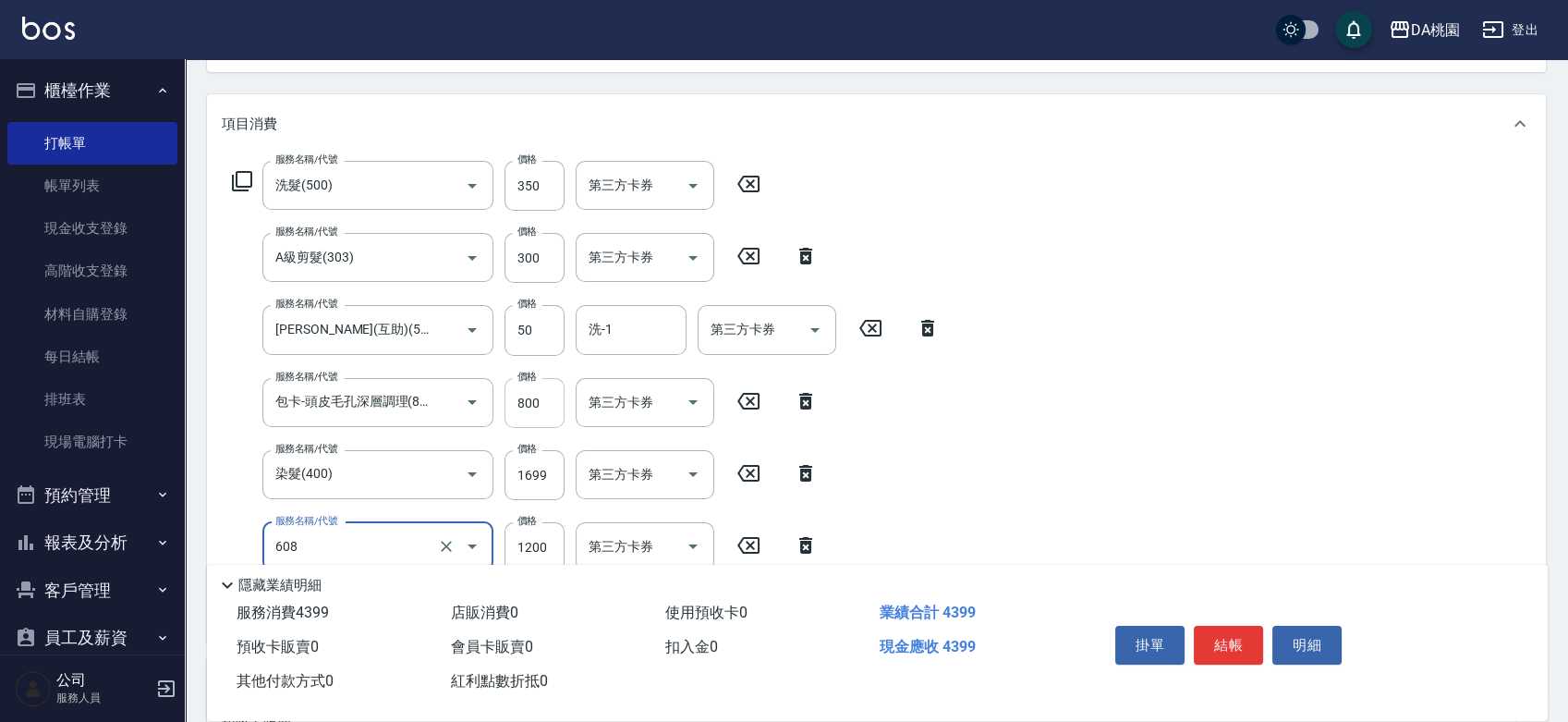
type input "鱗脂質護髮(608)"
type input "2"
type input "320"
type input "200"
type input "330"
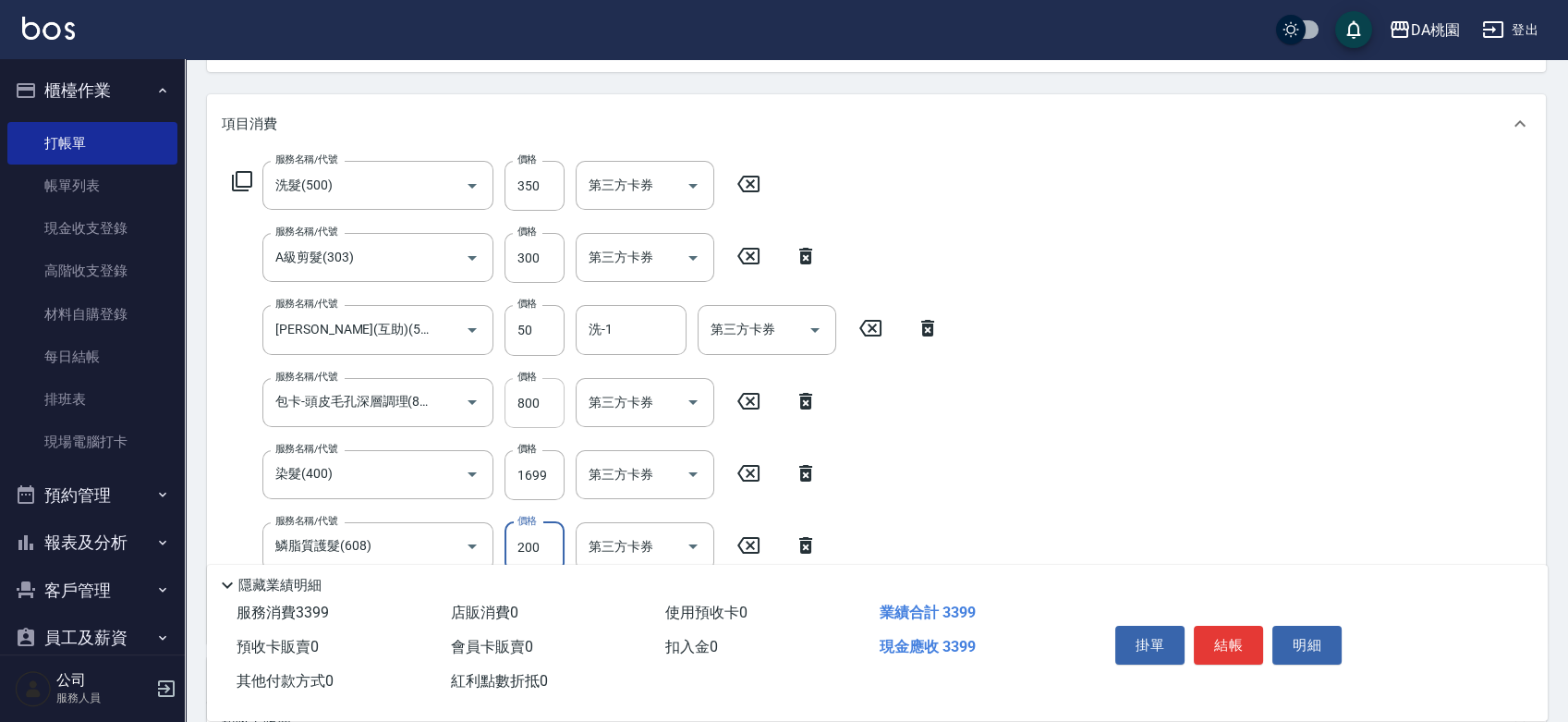
type input "2000"
type input "510"
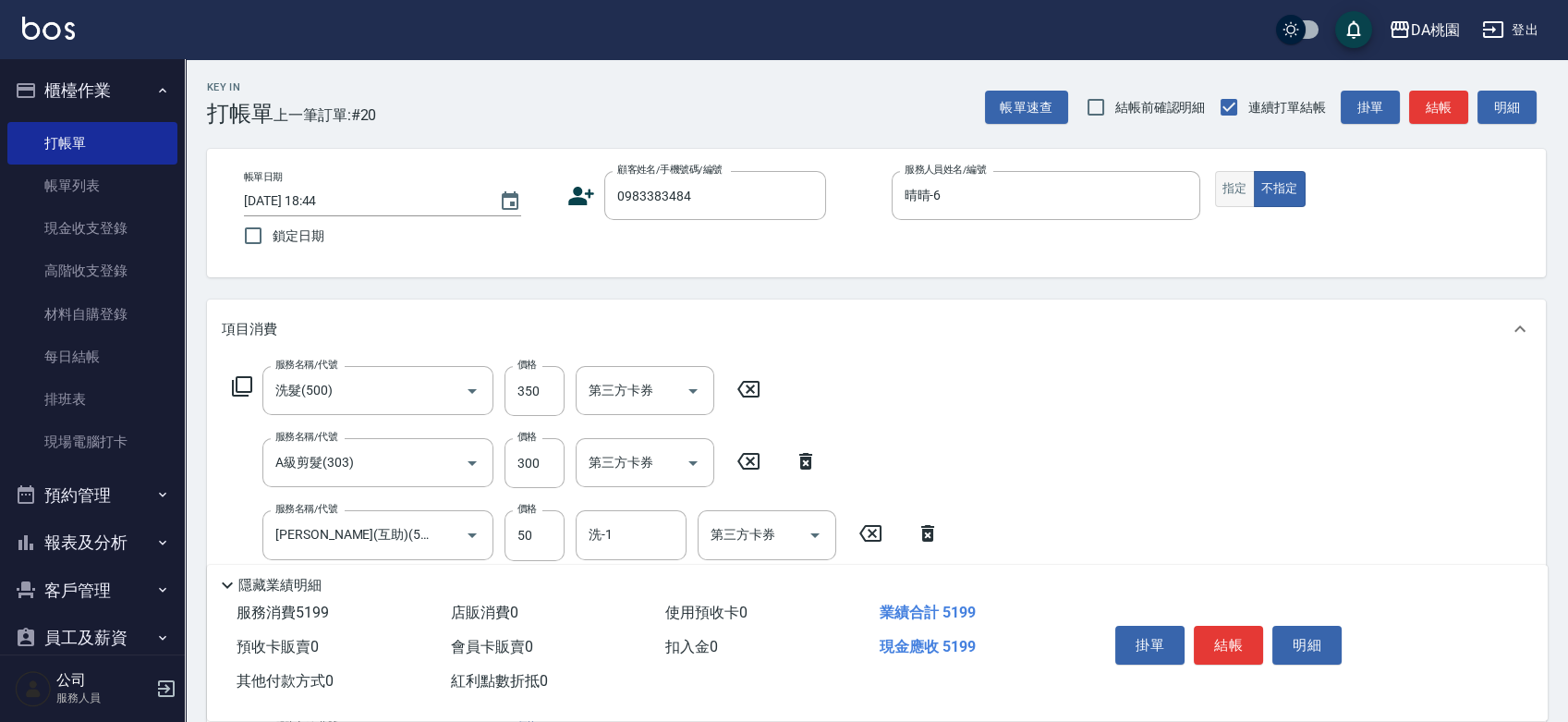
type input "2000"
click at [1227, 183] on button "指定" at bounding box center [1234, 189] width 40 height 36
click at [1222, 644] on button "結帳" at bounding box center [1229, 645] width 70 height 39
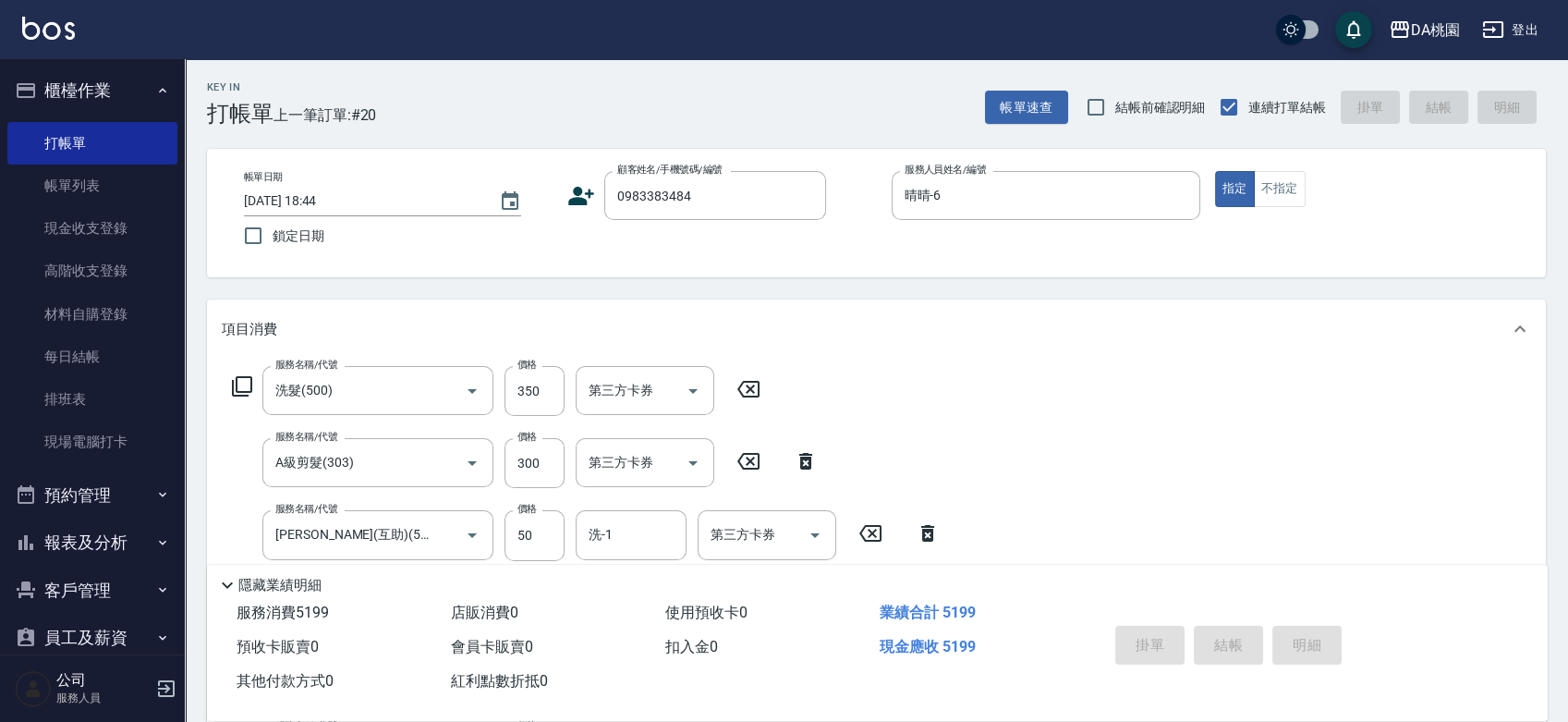
type input "2025/08/18 18:46"
type input "0"
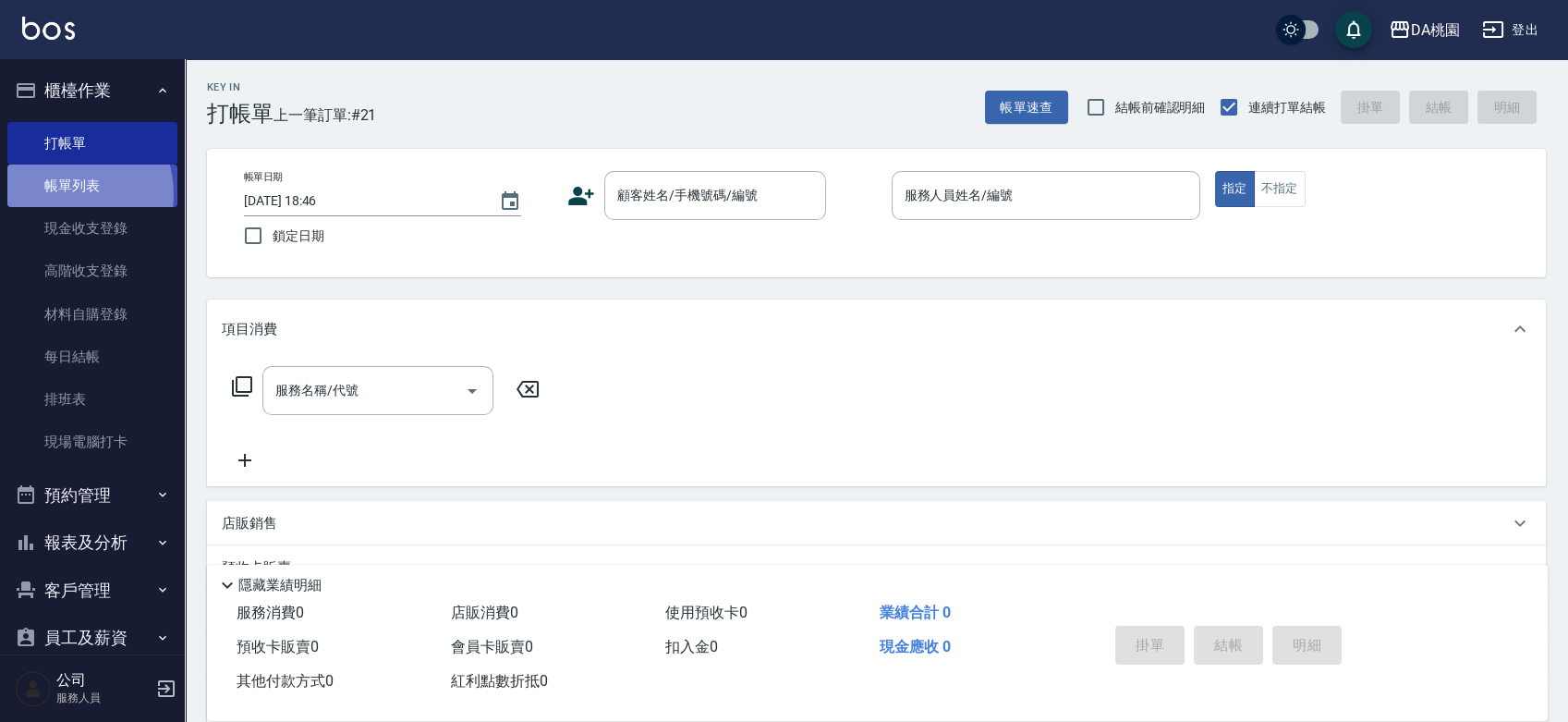
click at [63, 194] on link "帳單列表" at bounding box center [92, 186] width 170 height 43
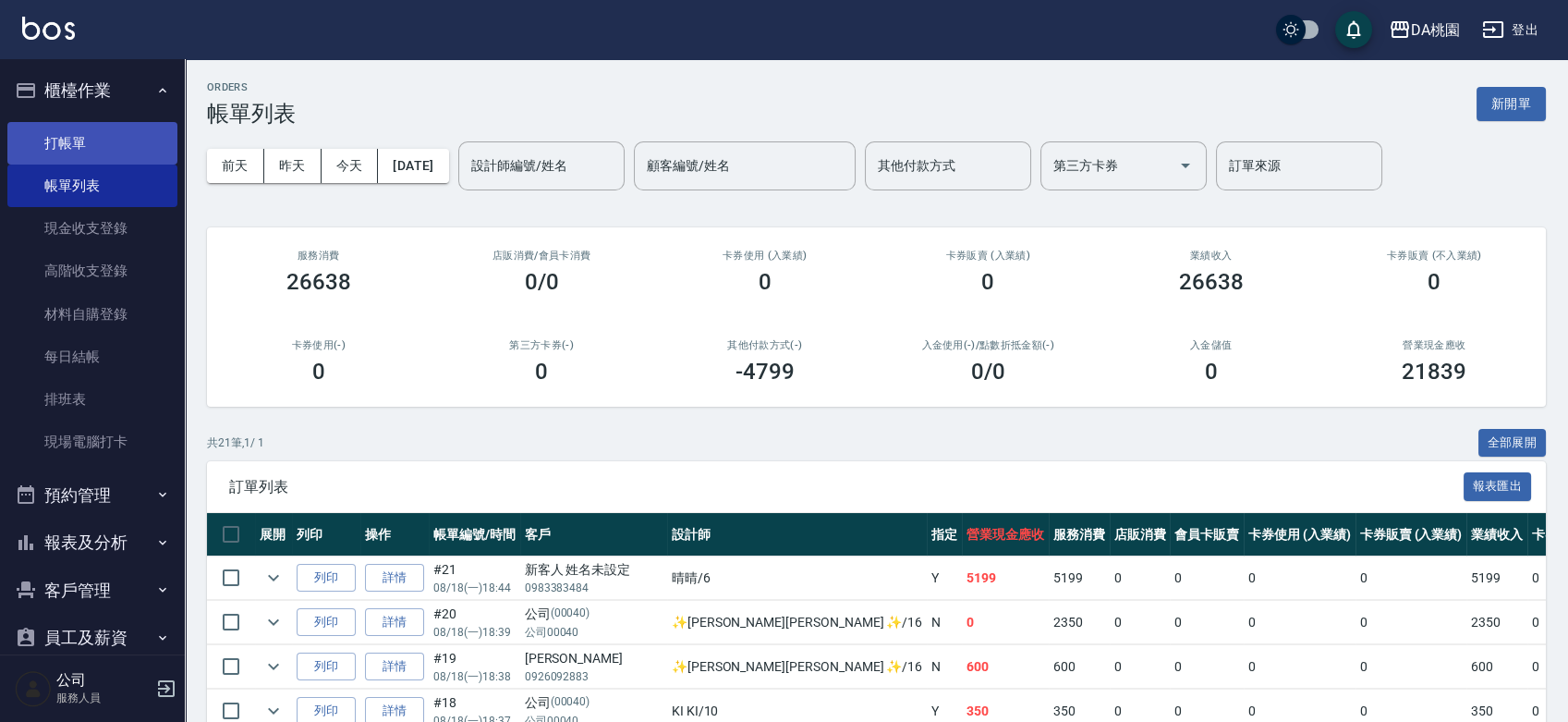
click at [95, 155] on link "打帳單" at bounding box center [92, 143] width 170 height 43
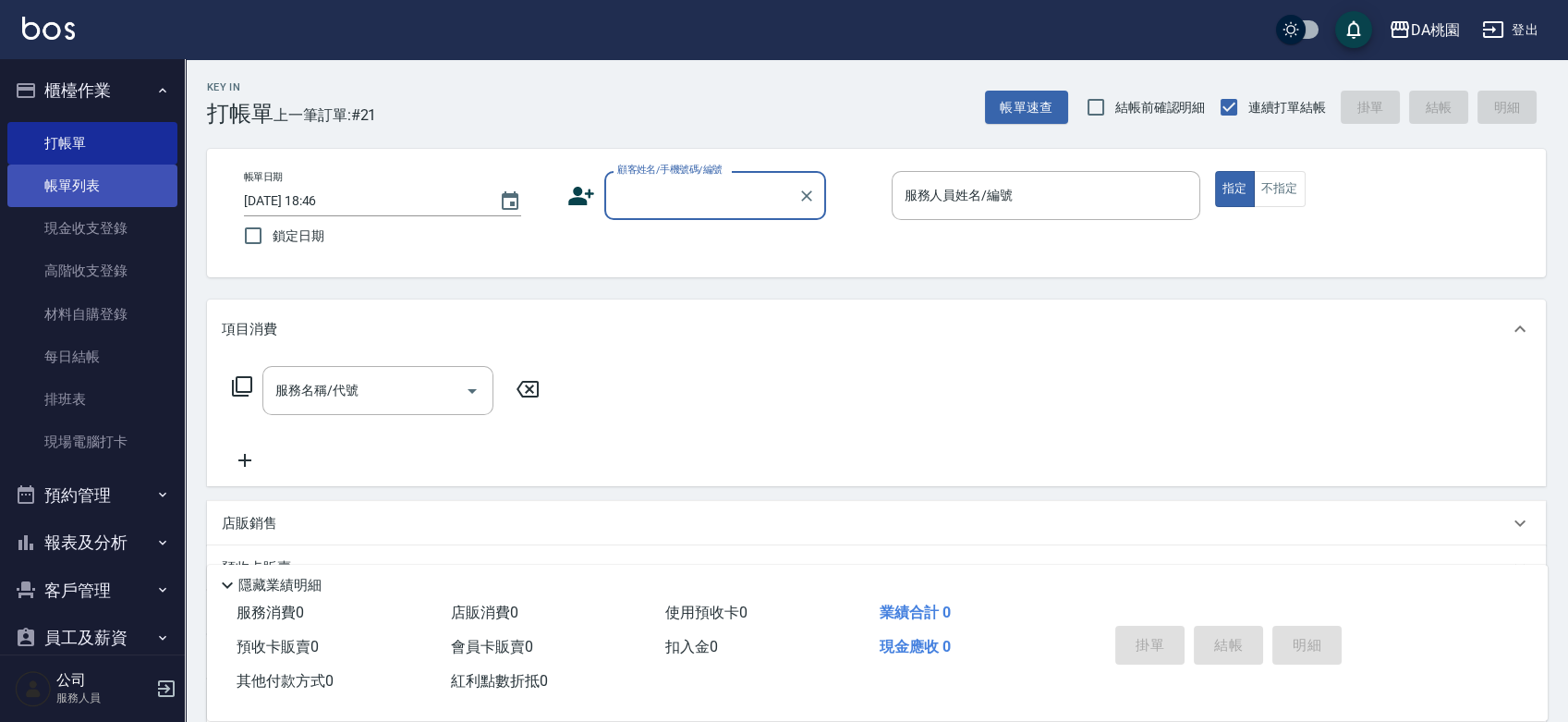
click at [81, 188] on link "帳單列表" at bounding box center [92, 186] width 170 height 43
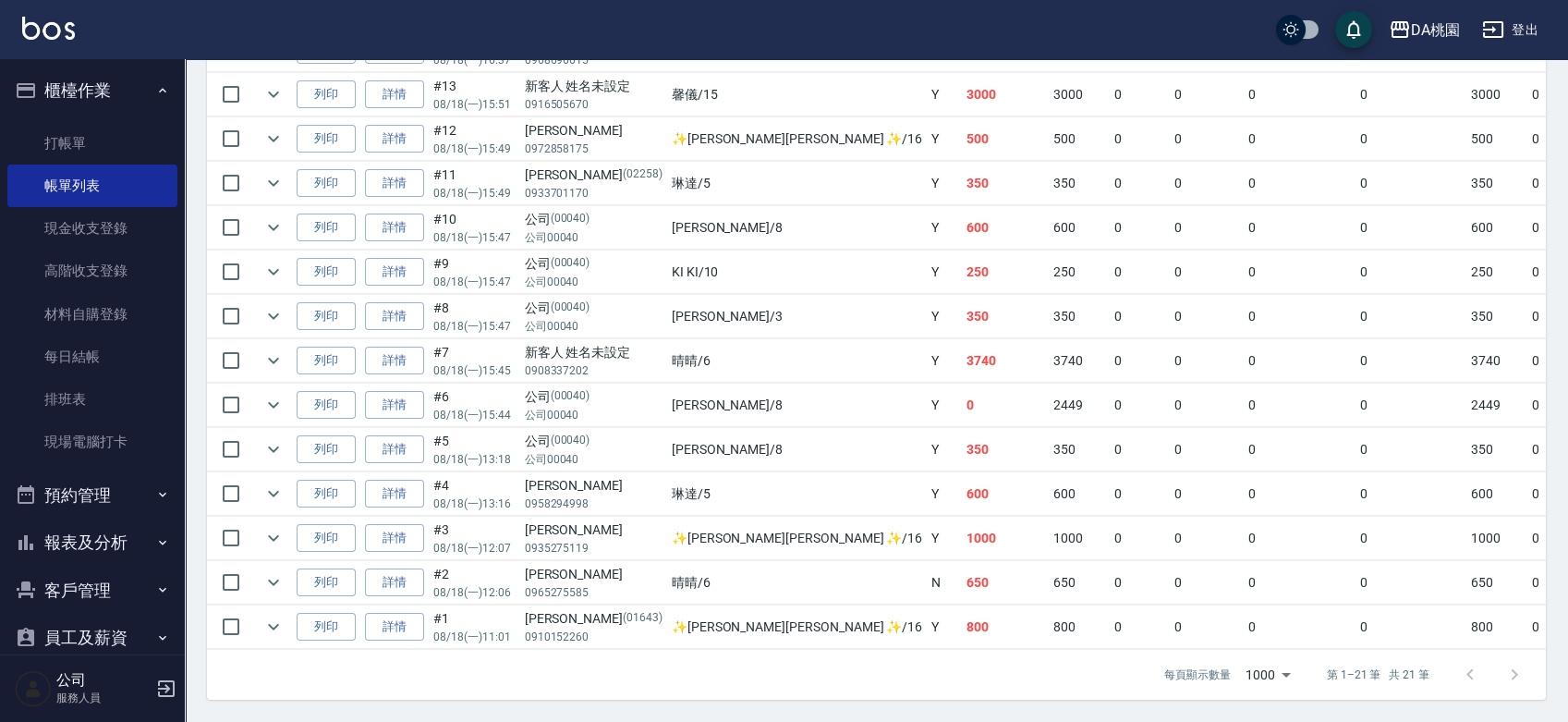
scroll to position [335, 0]
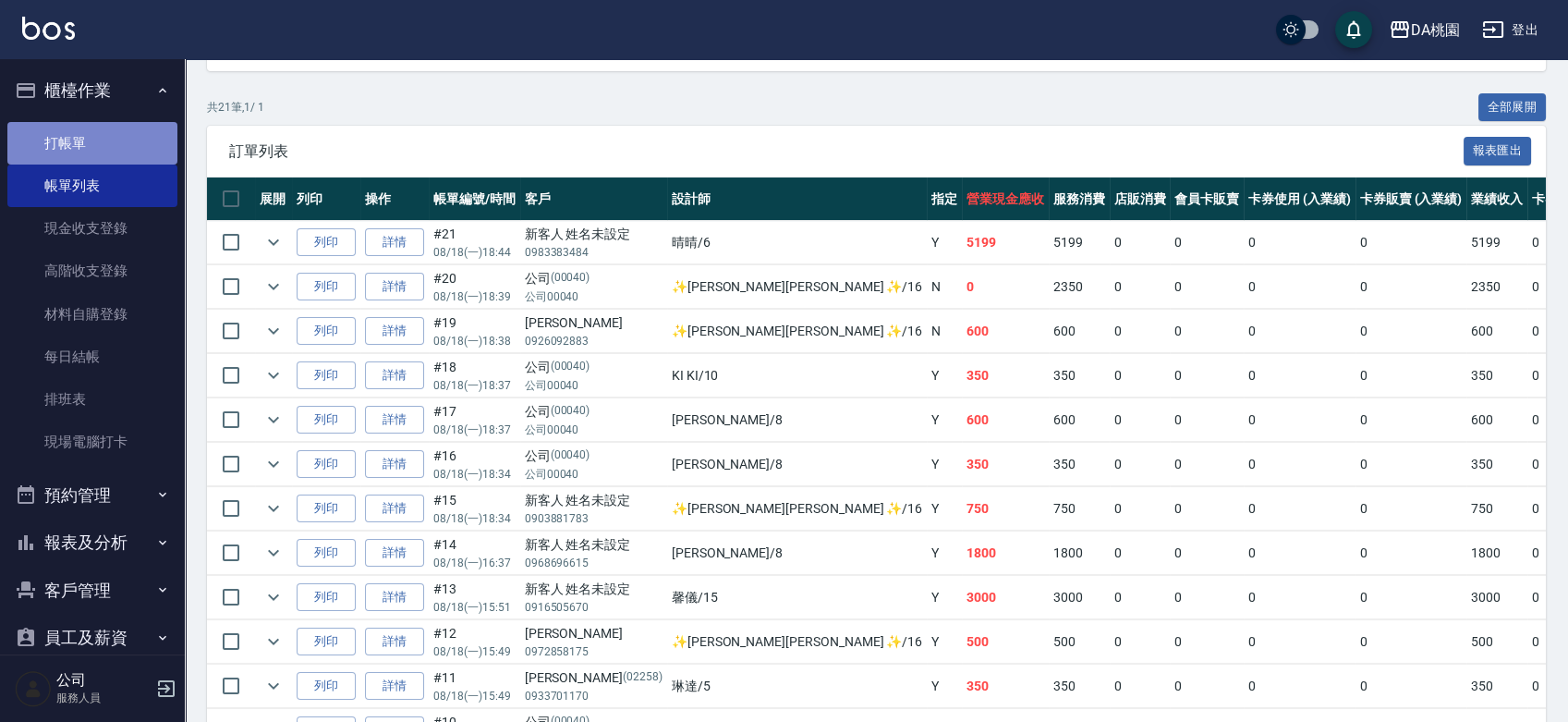
click at [93, 141] on link "打帳單" at bounding box center [92, 143] width 170 height 43
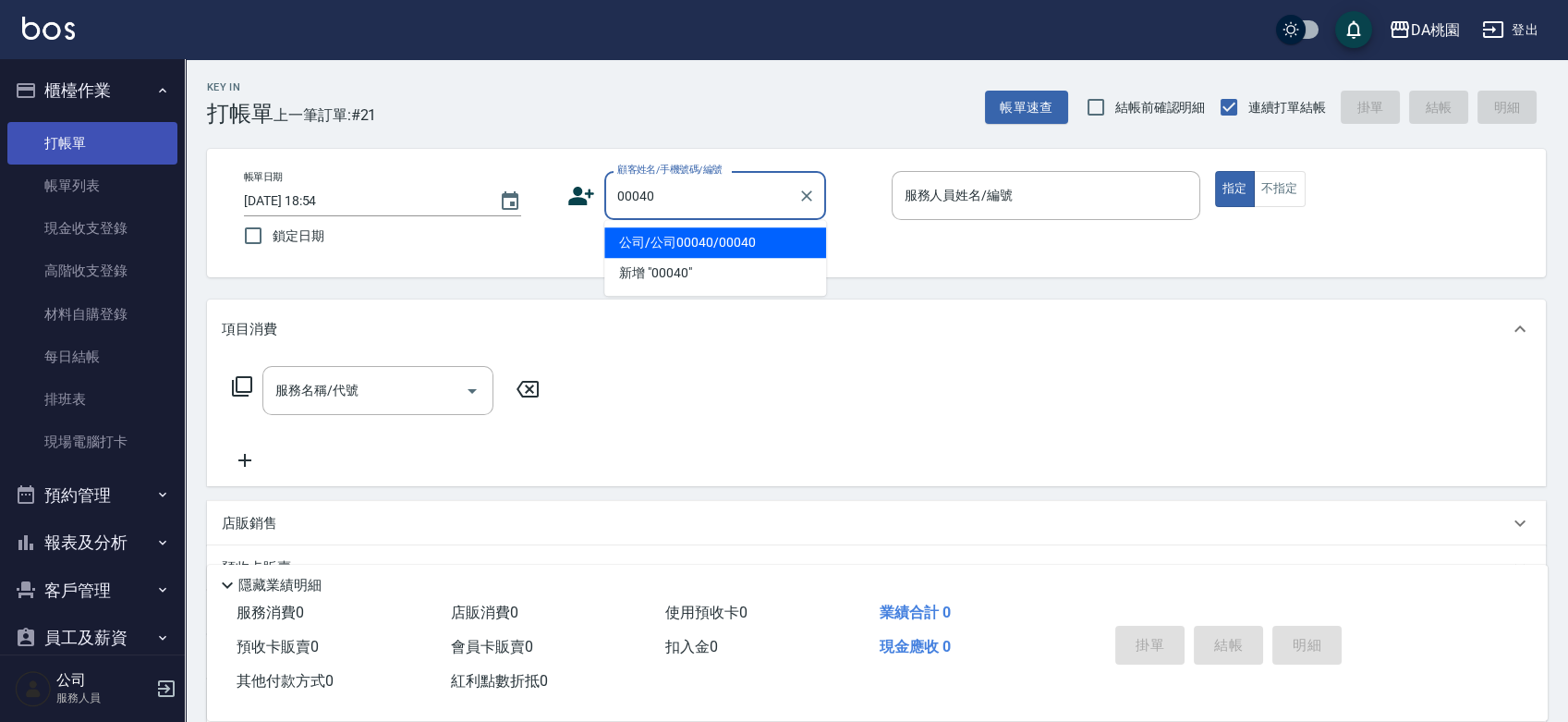
type input "公司/公司00040/00040"
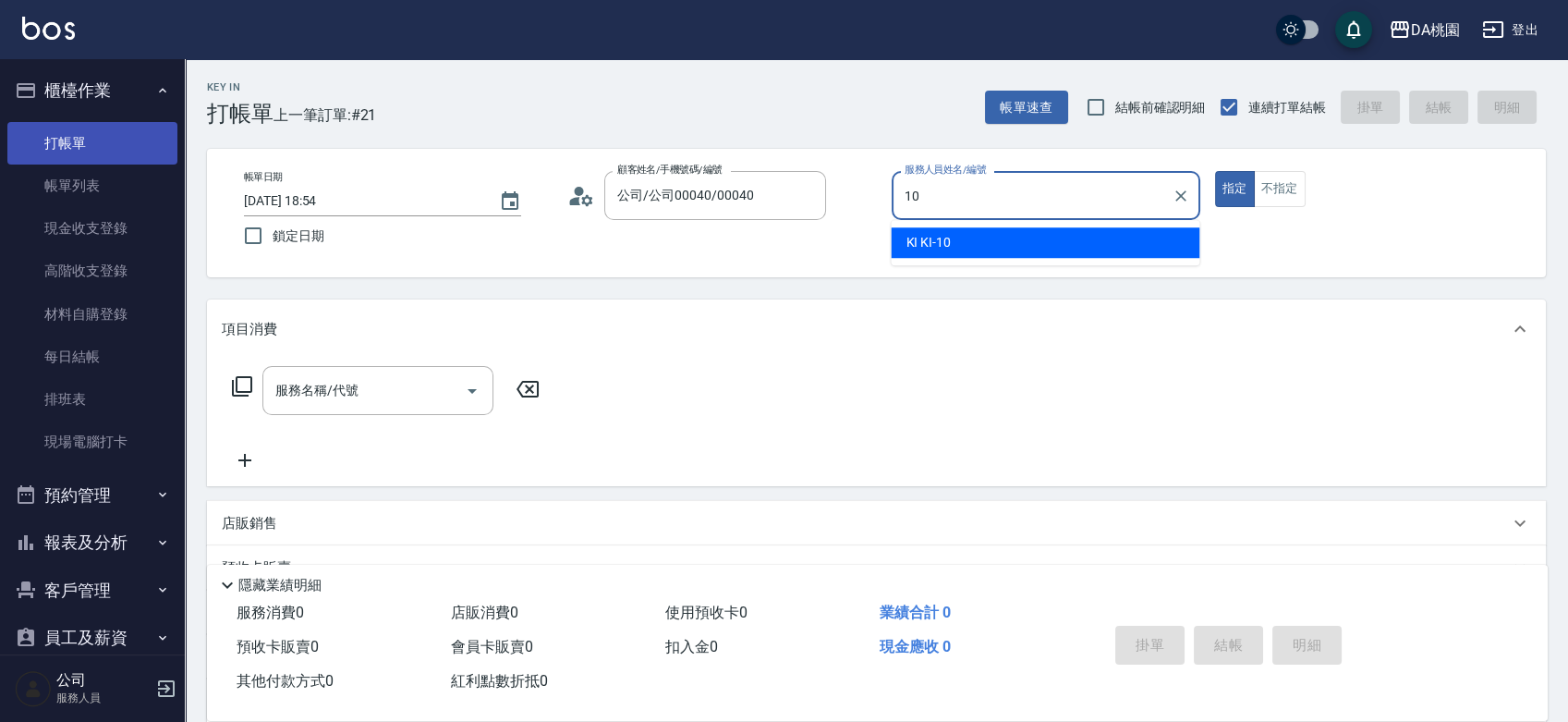
type input "KI KI -10"
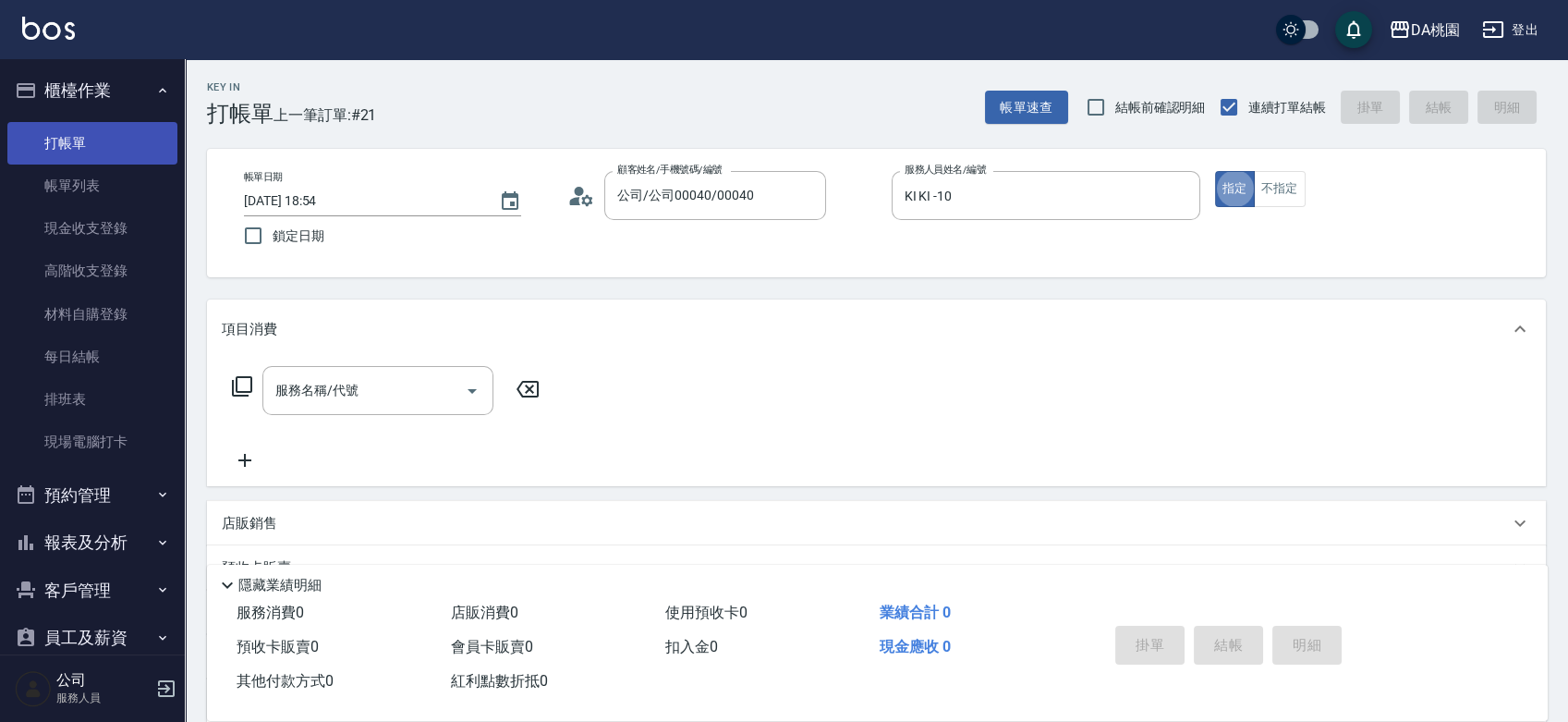
type button "true"
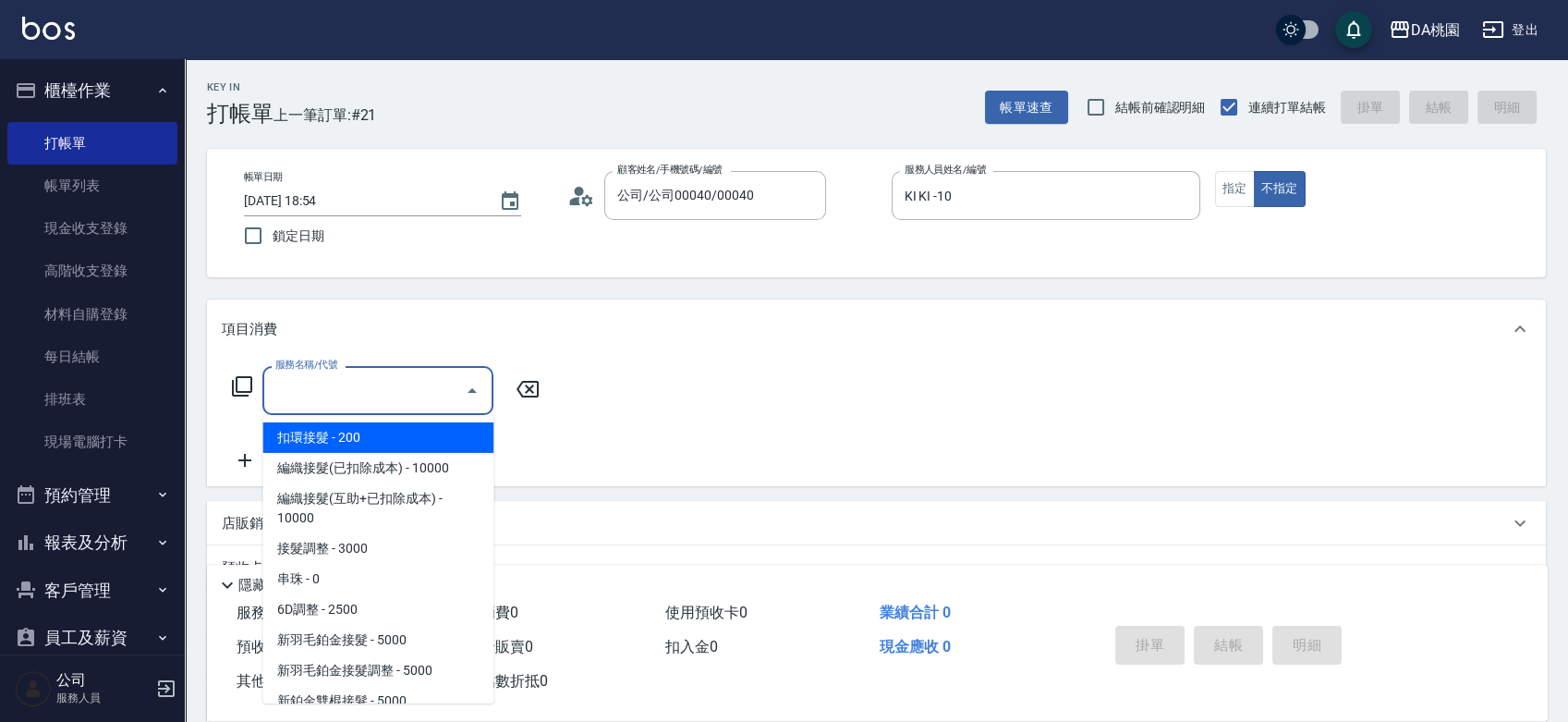
click at [422, 381] on input "服務名稱/代號" at bounding box center [363, 390] width 187 height 33
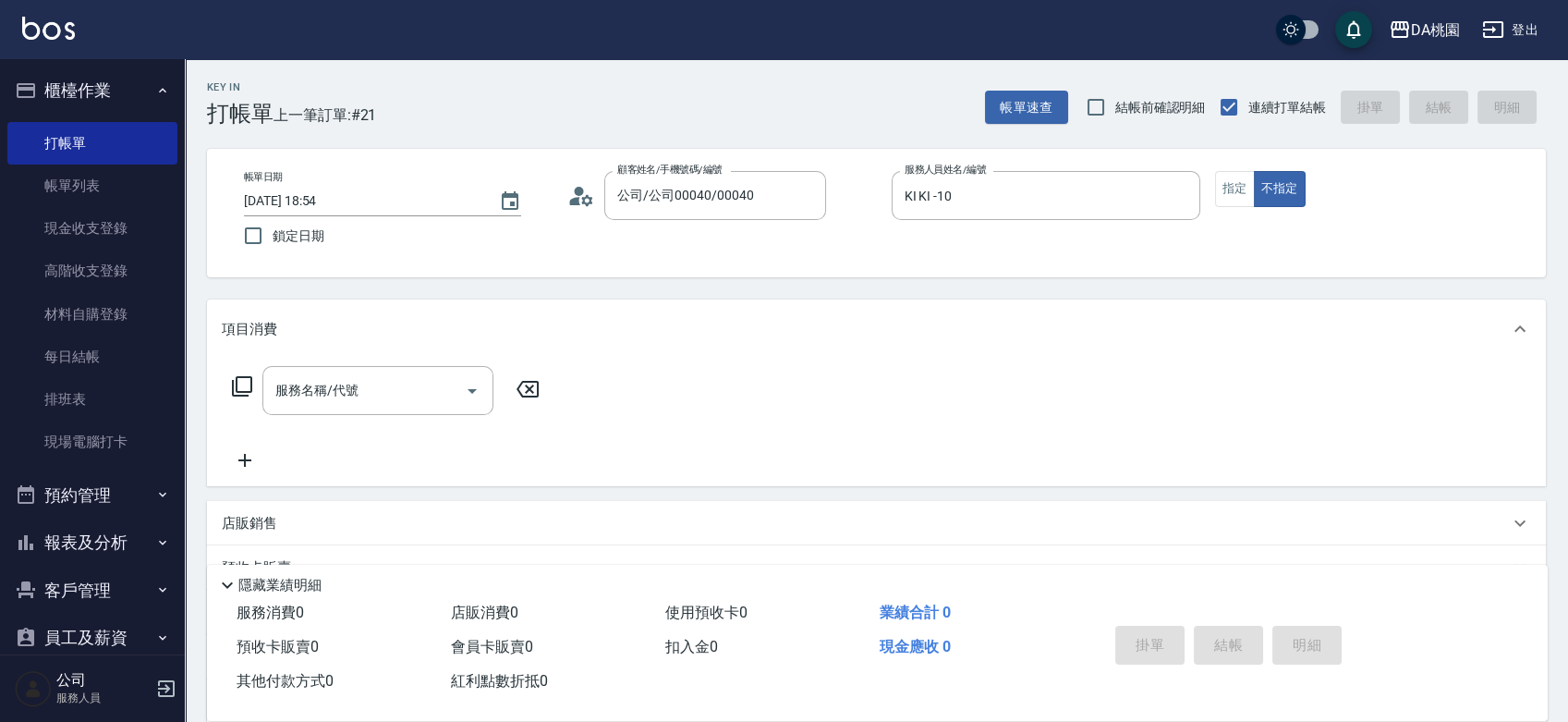
click at [234, 382] on icon at bounding box center [243, 387] width 22 height 22
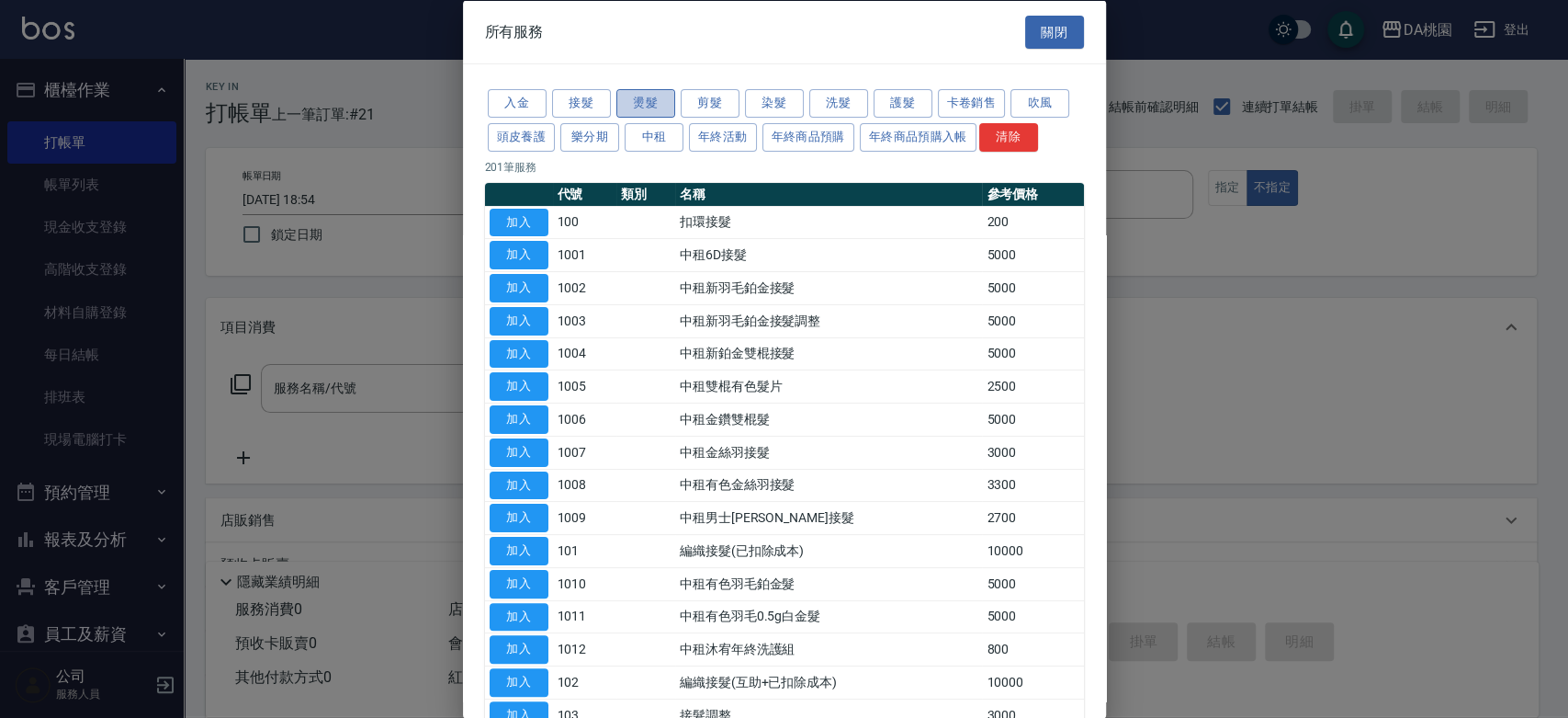
click at [643, 96] on button "燙髮" at bounding box center [646, 103] width 59 height 29
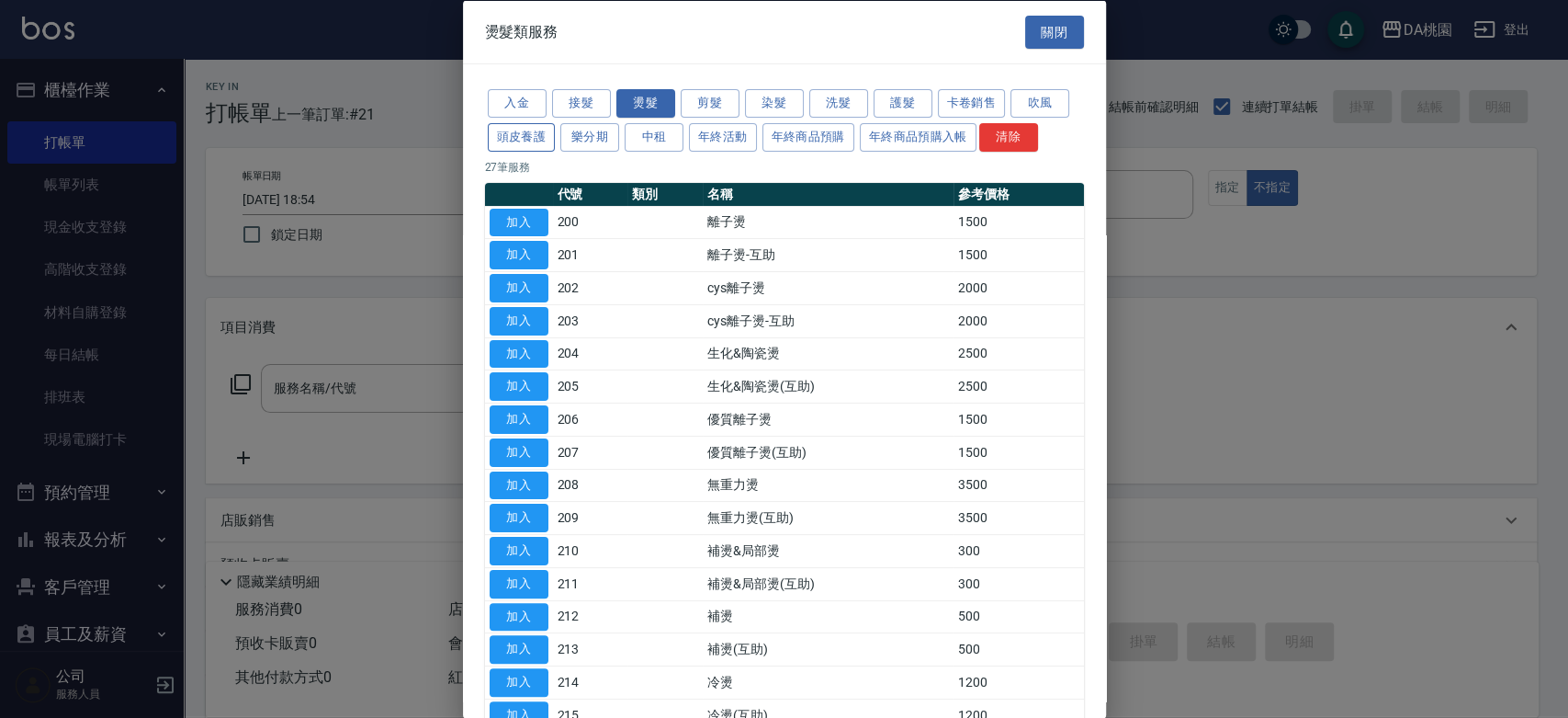
click at [531, 139] on button "頭皮養護" at bounding box center [522, 136] width 68 height 29
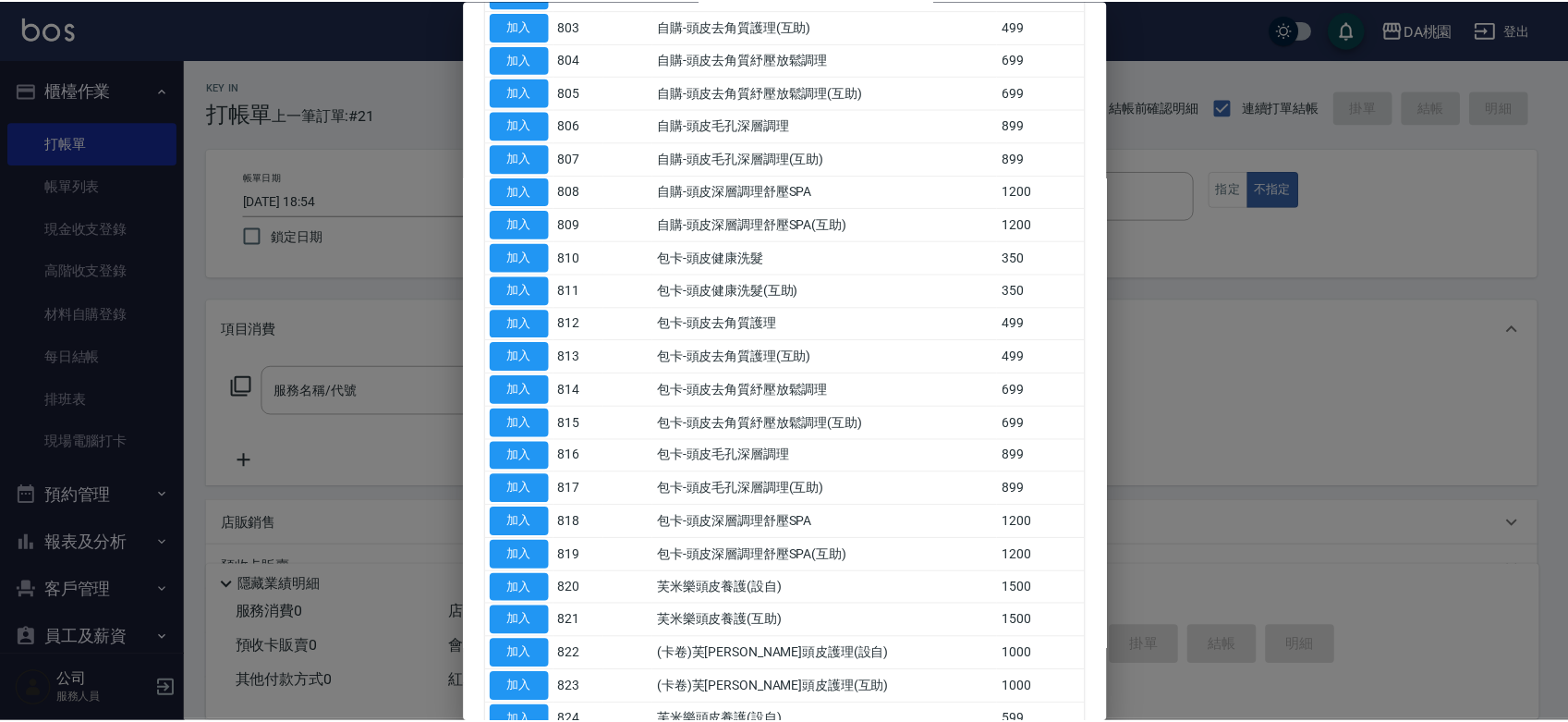
scroll to position [308, 0]
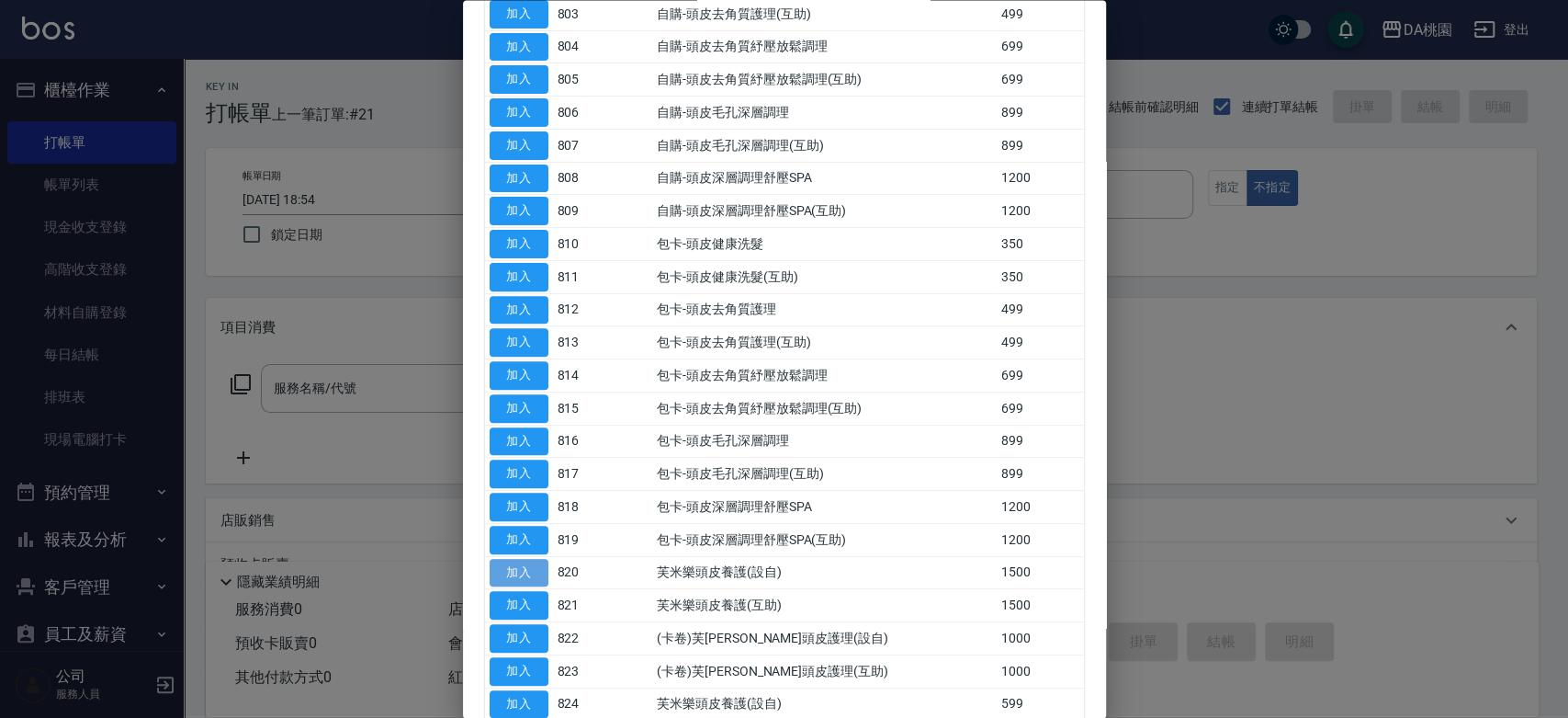
click at [524, 570] on button "加入" at bounding box center [519, 573] width 59 height 29
type input "芙米樂頭皮養護(設自)(820)"
type input "150"
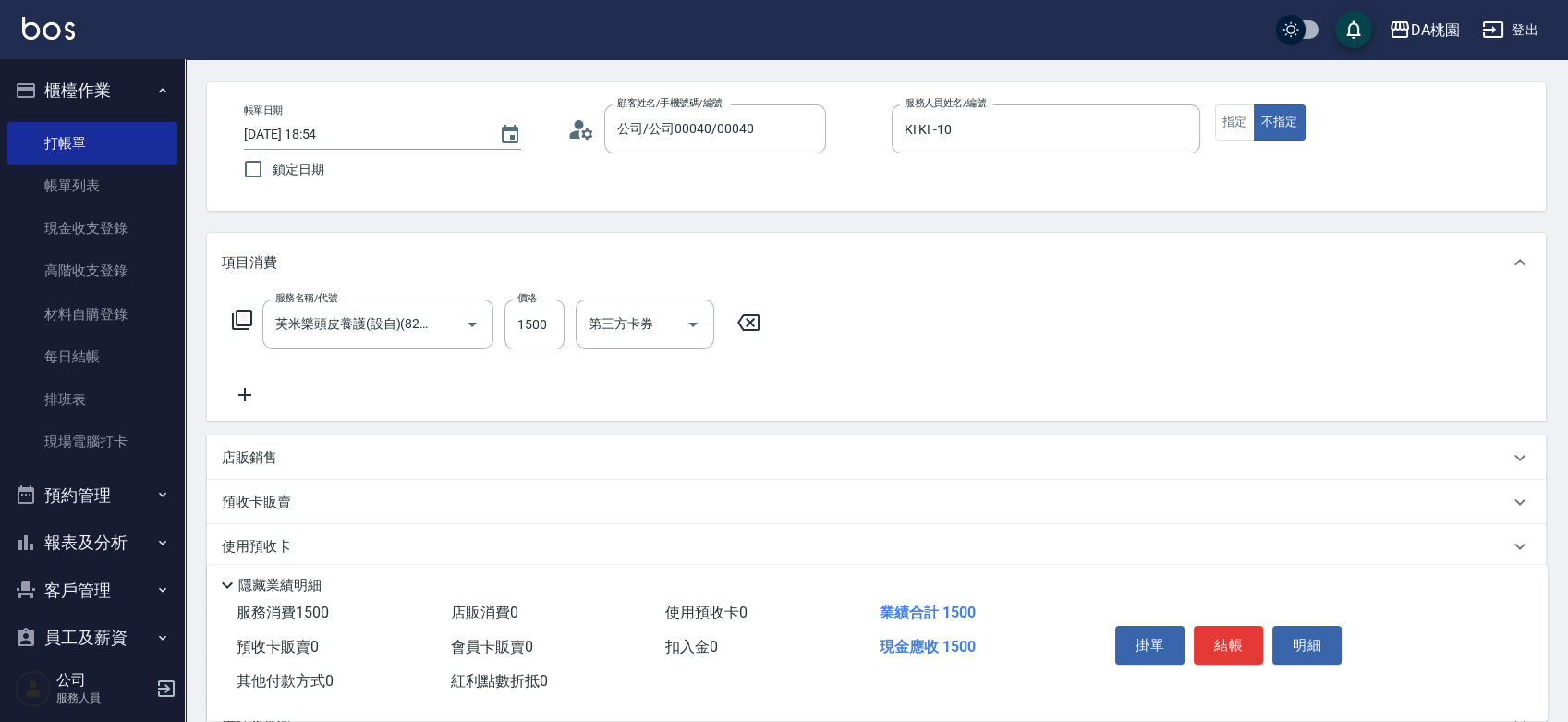
scroll to position [102, 0]
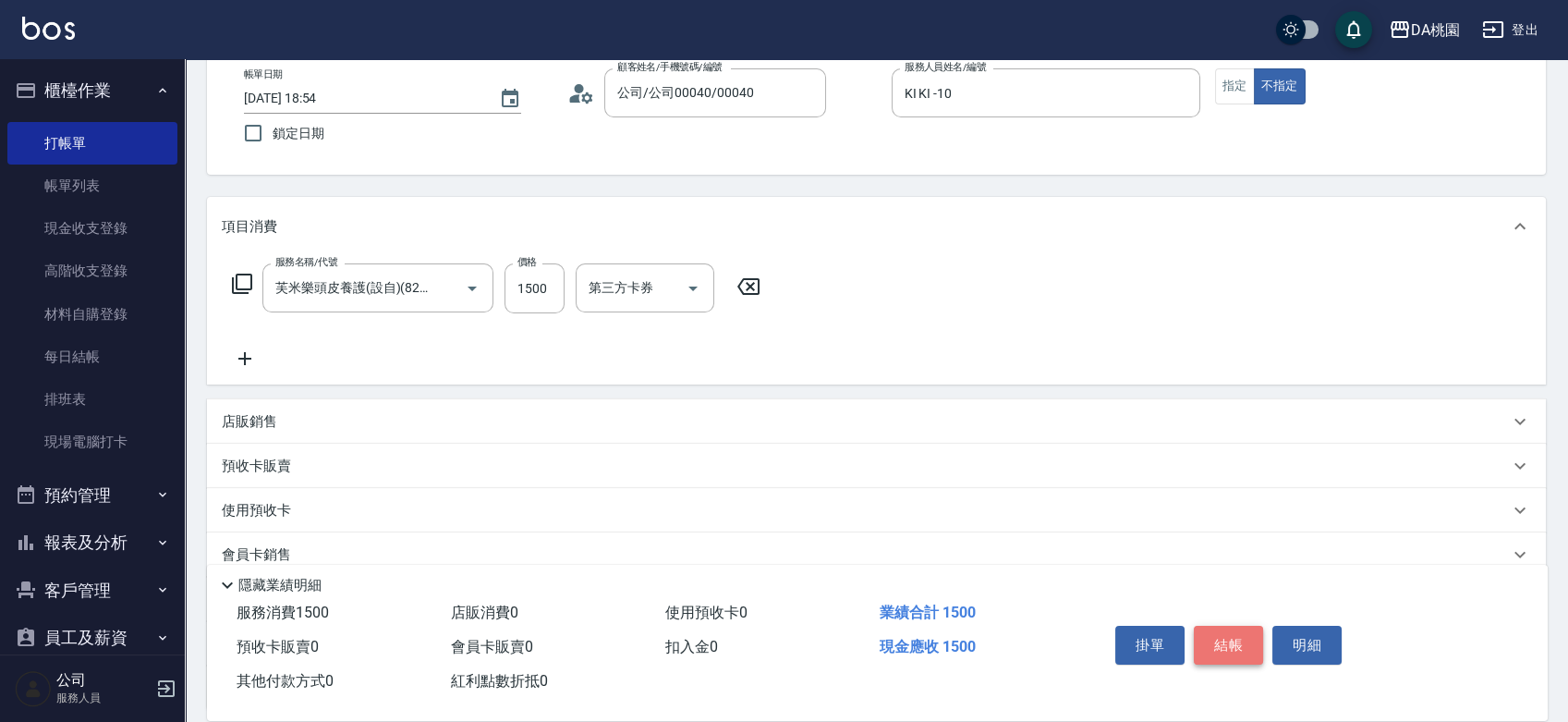
click at [1232, 640] on button "結帳" at bounding box center [1229, 645] width 70 height 39
type input "2025/08/18 18:55"
type input "0"
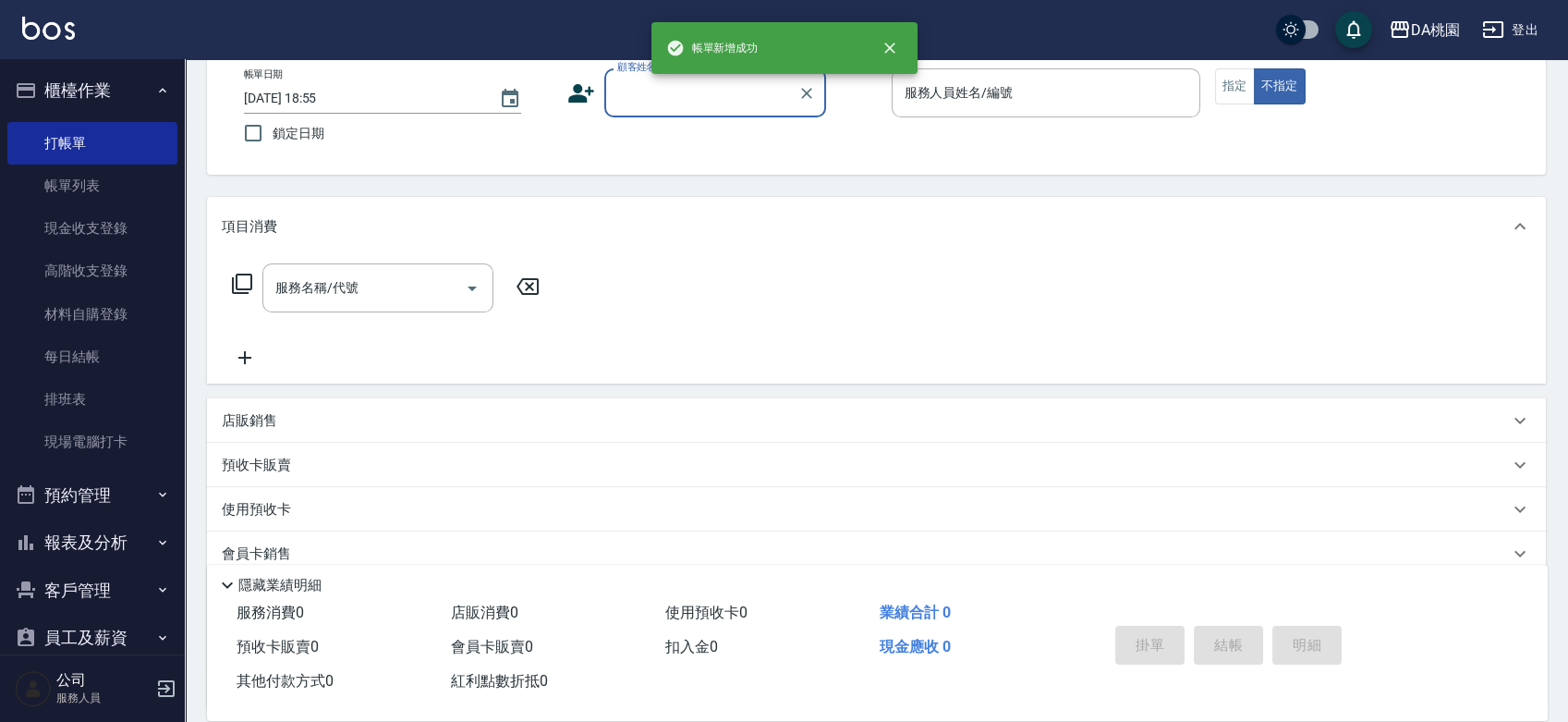
click at [704, 103] on input "顧客姓名/手機號碼/編號" at bounding box center [701, 93] width 178 height 33
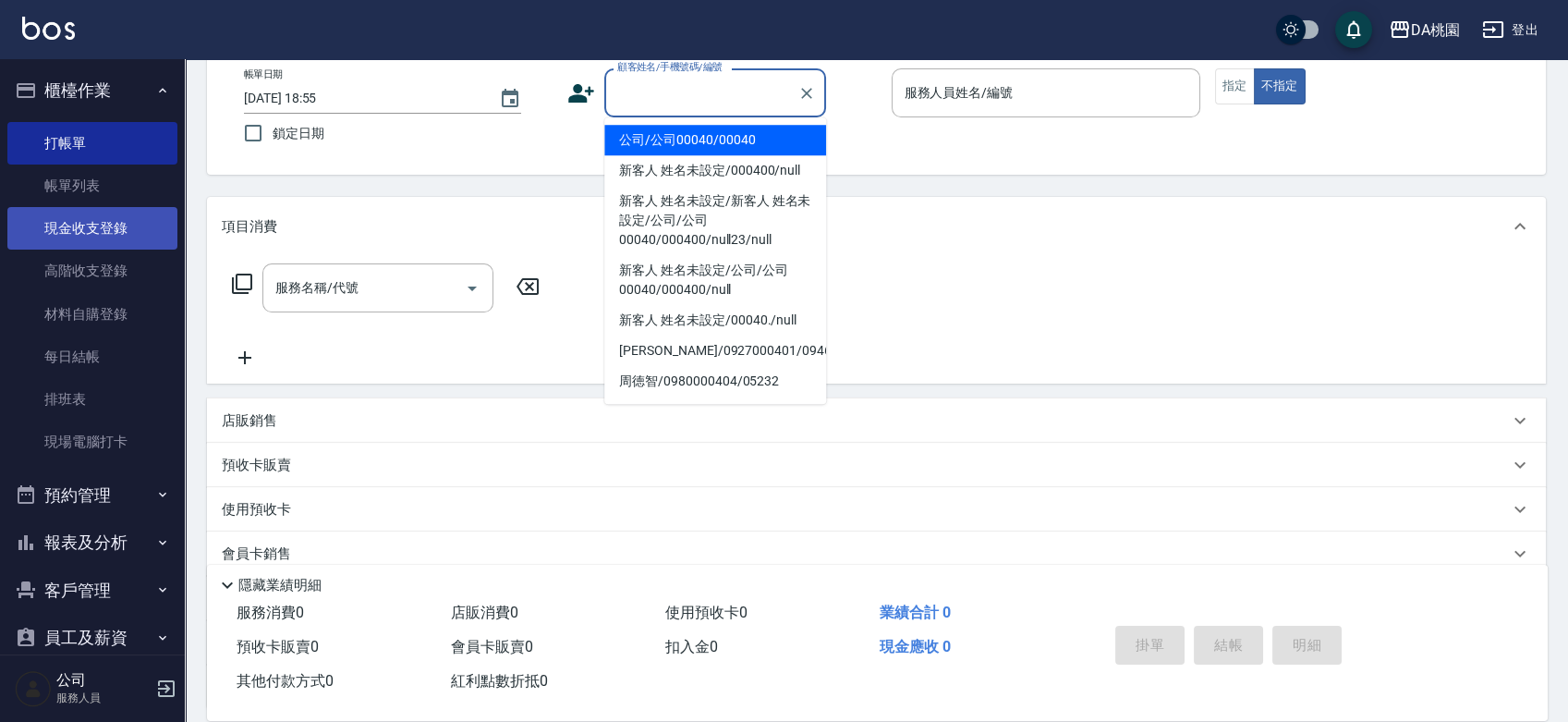
click at [86, 226] on link "現金收支登錄" at bounding box center [92, 229] width 170 height 43
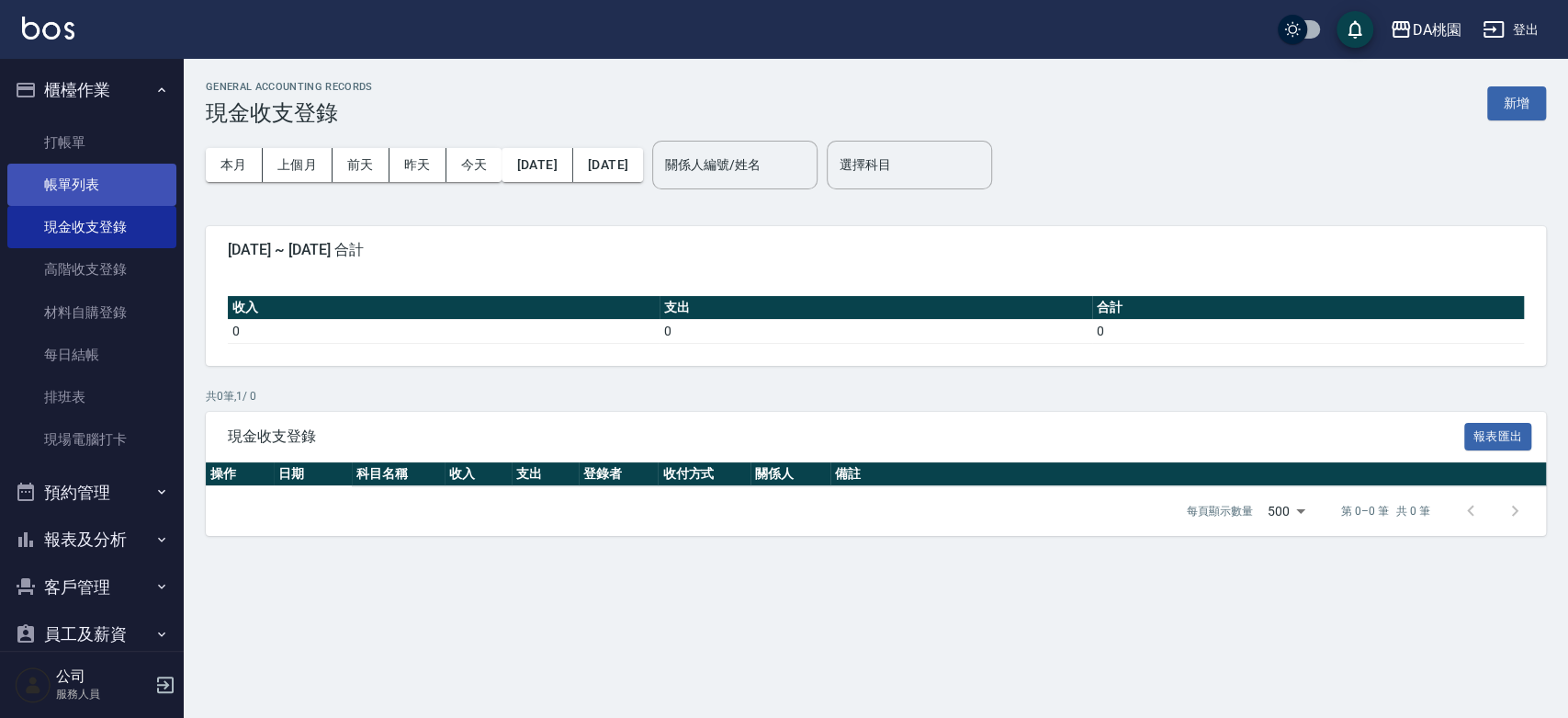
click at [90, 200] on link "帳單列表" at bounding box center [91, 185] width 169 height 43
click at [95, 196] on link "帳單列表" at bounding box center [91, 185] width 169 height 43
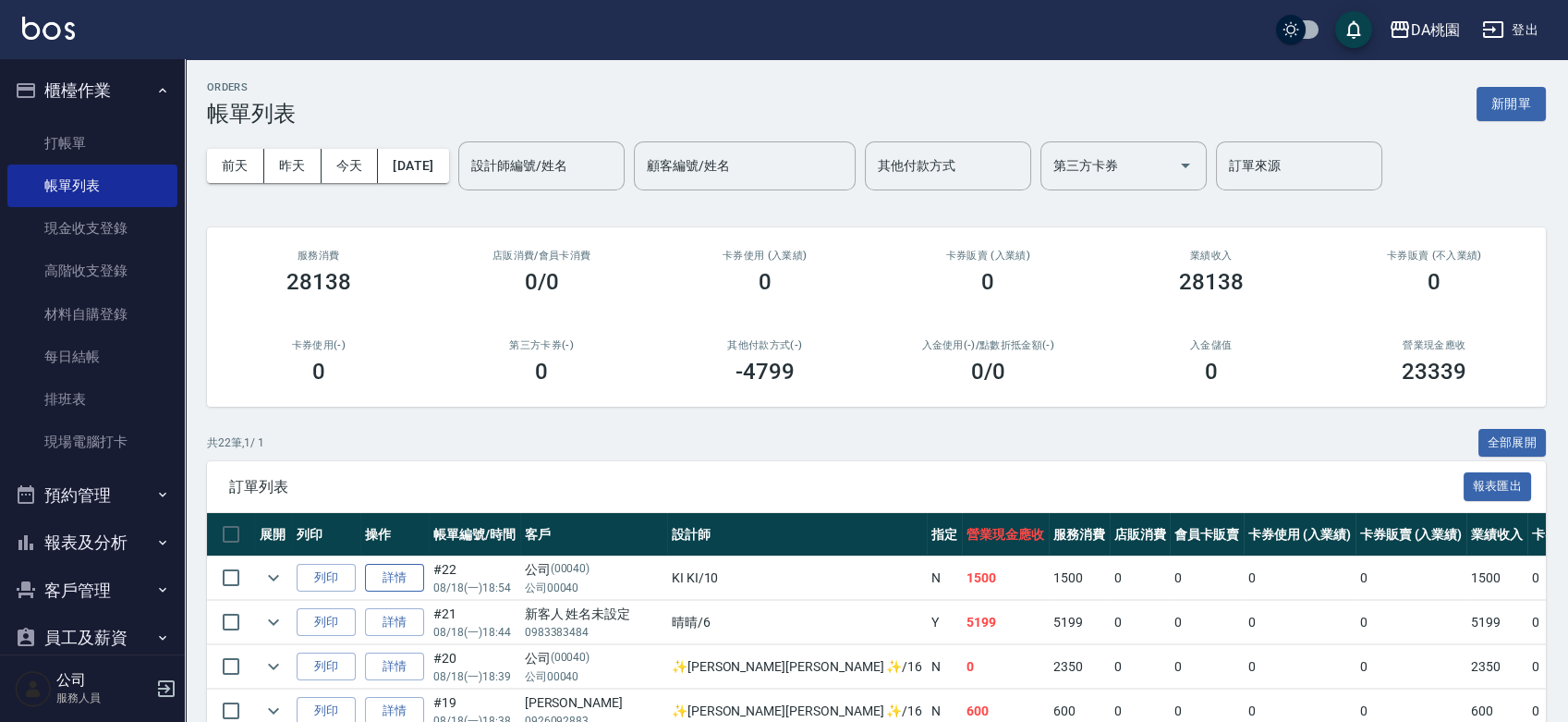
click at [404, 571] on link "詳情" at bounding box center [395, 578] width 59 height 29
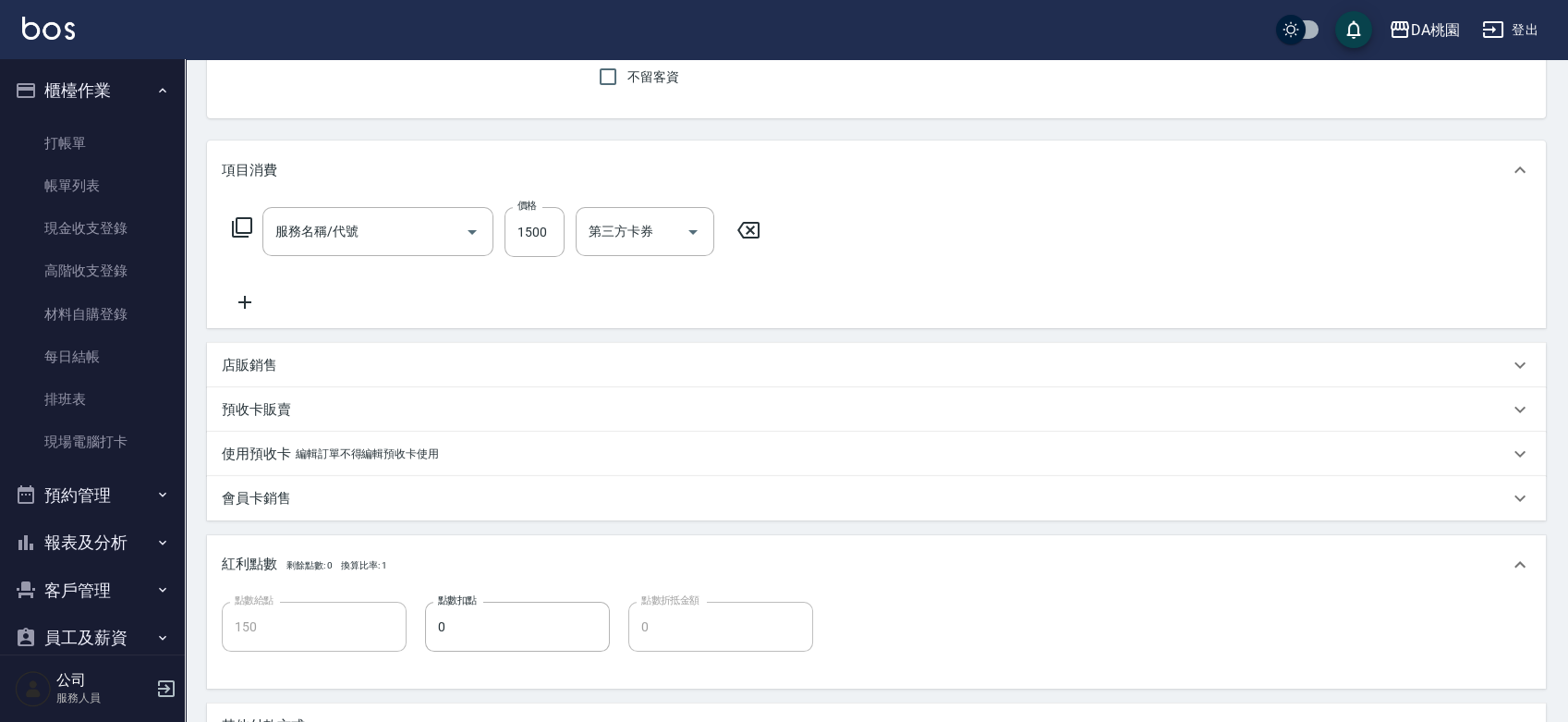
type input "2025/08/18 18:54"
type input "KI KI -10"
type input "150"
type input "芙米樂頭皮養護(設自)(820)"
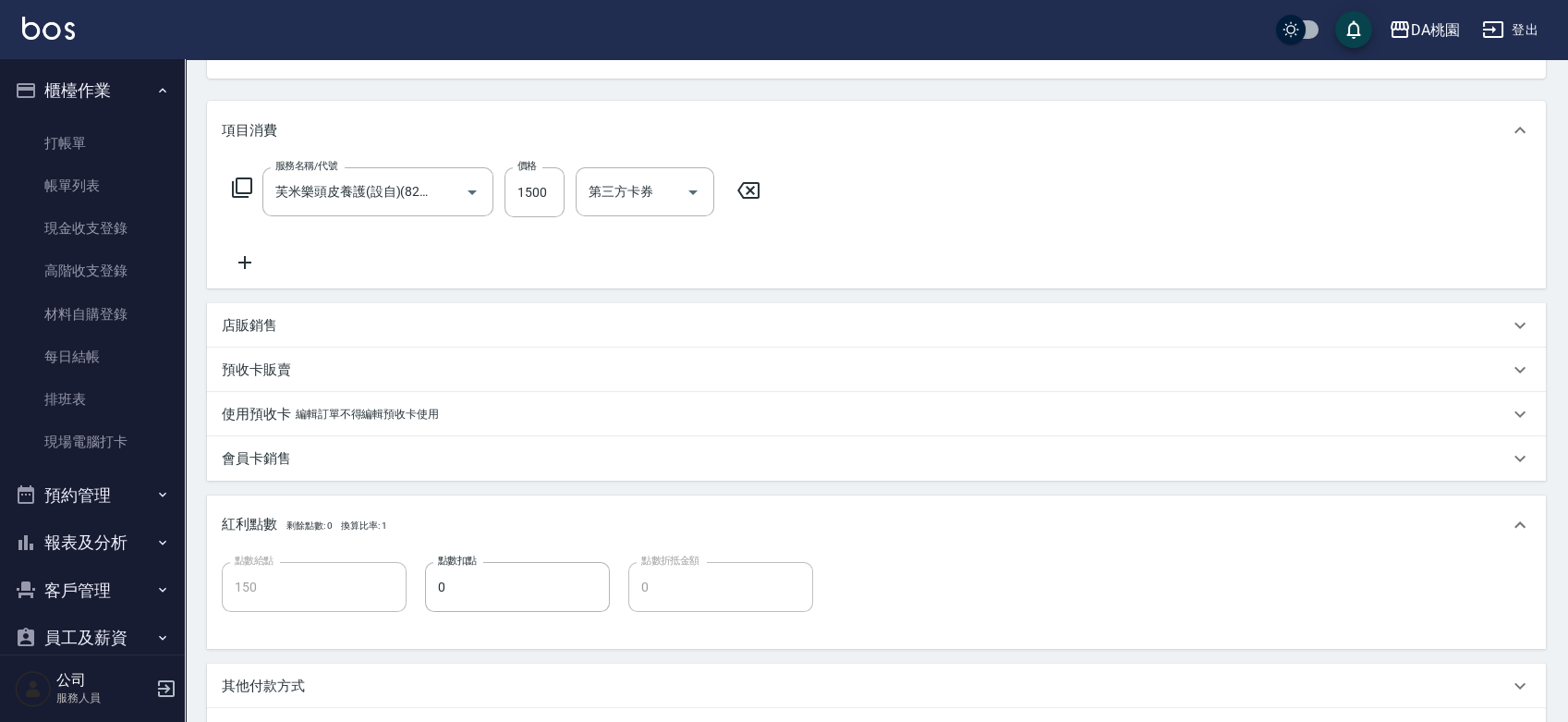
type input "公司/公司00040/00040"
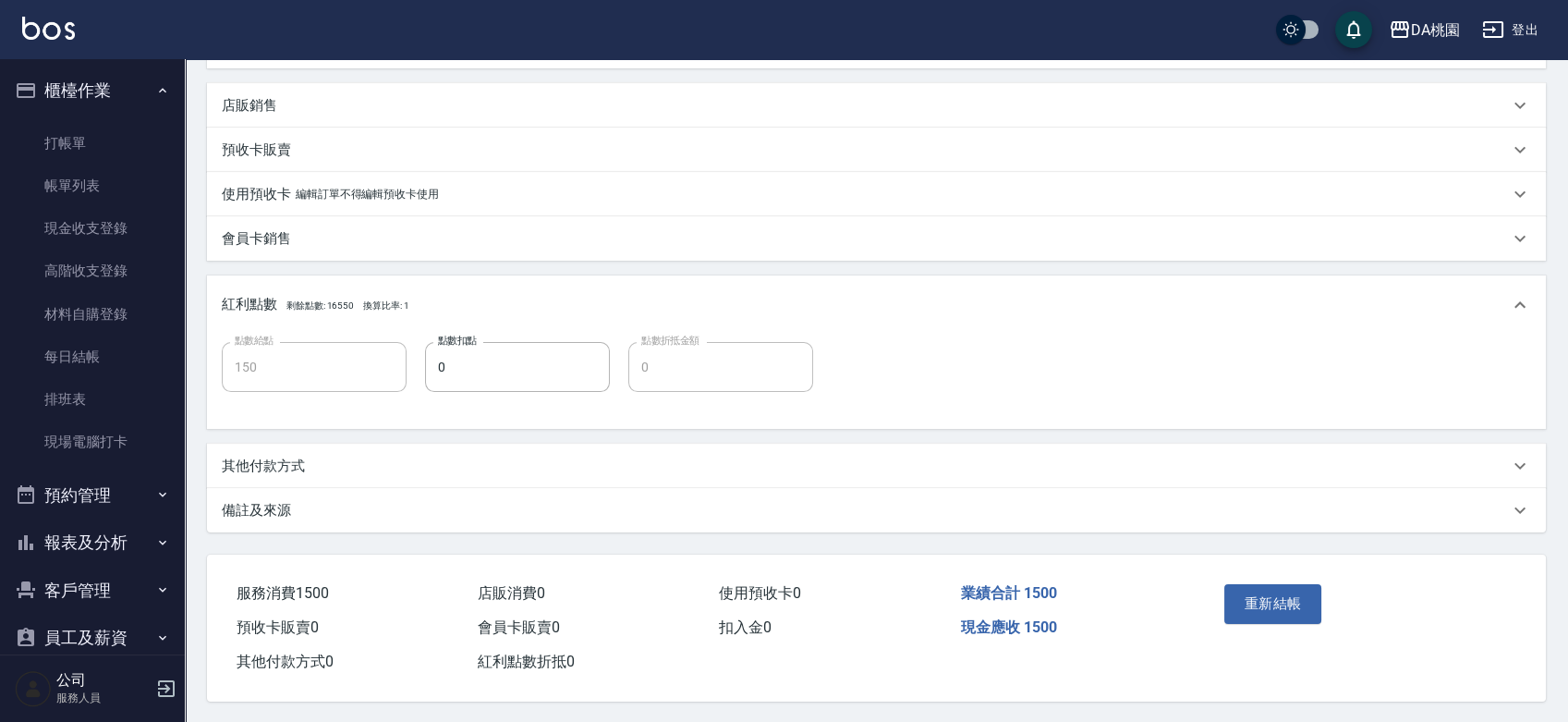
scroll to position [429, 0]
click at [415, 471] on div "其他付款方式" at bounding box center [876, 464] width 1339 height 45
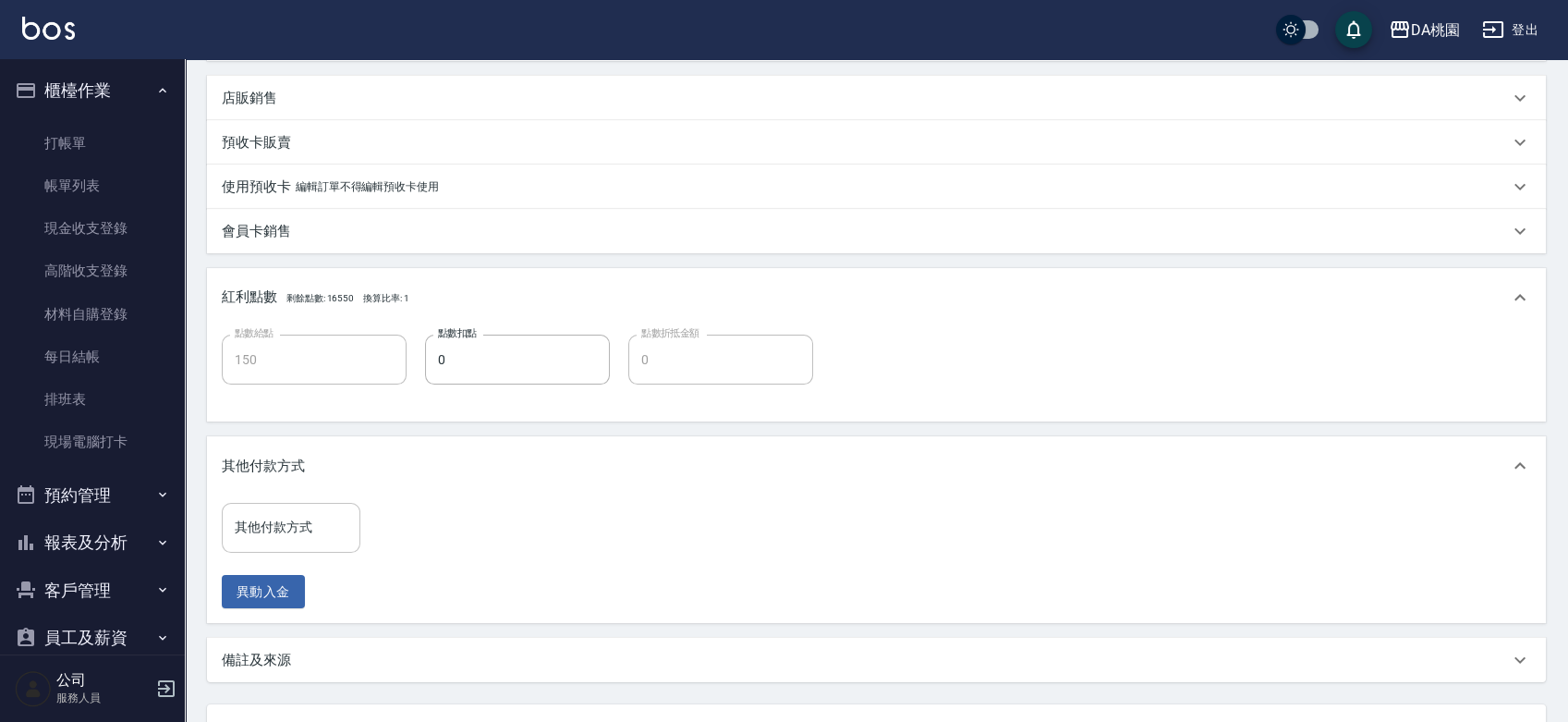
click at [328, 523] on input "其他付款方式" at bounding box center [291, 527] width 122 height 33
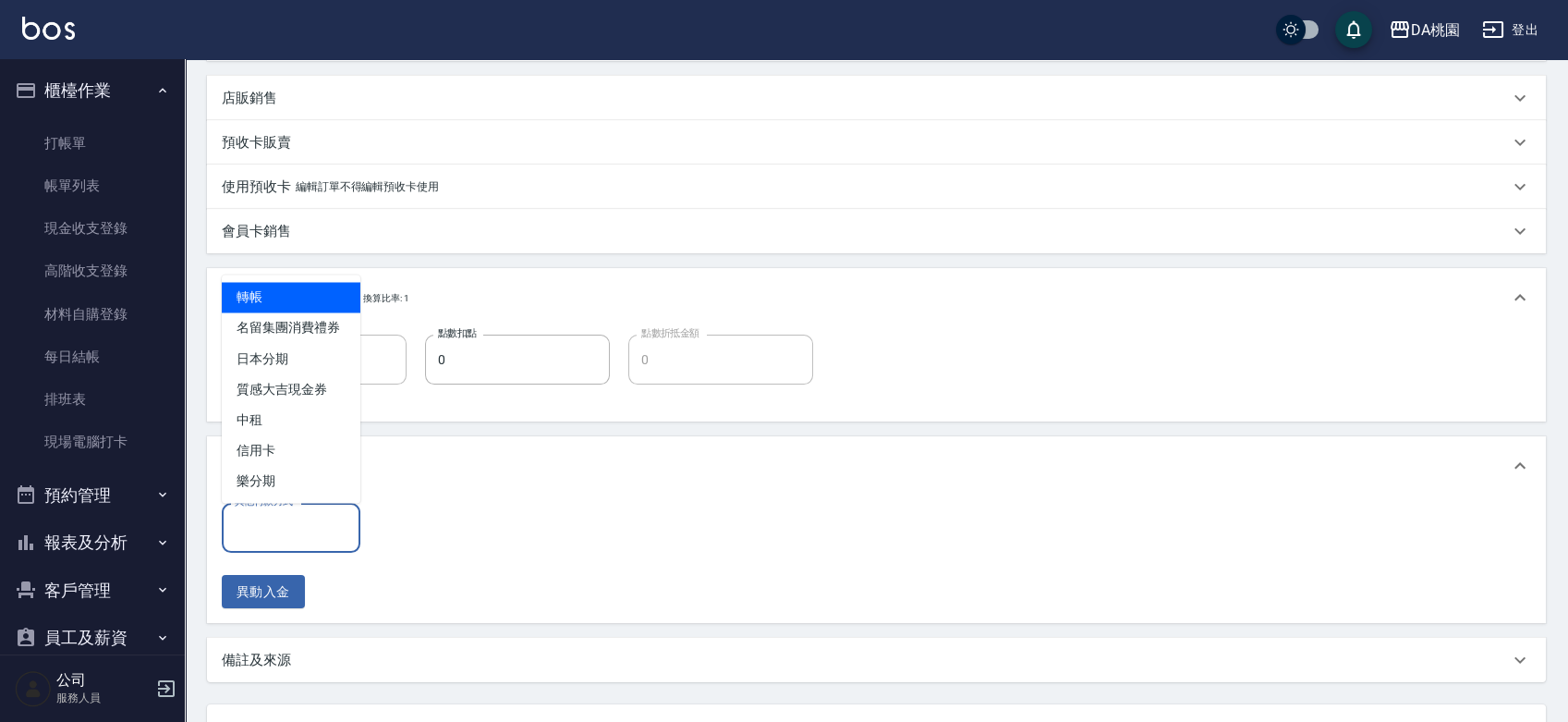
click at [301, 300] on span "轉帳" at bounding box center [291, 296] width 138 height 31
type input "轉帳"
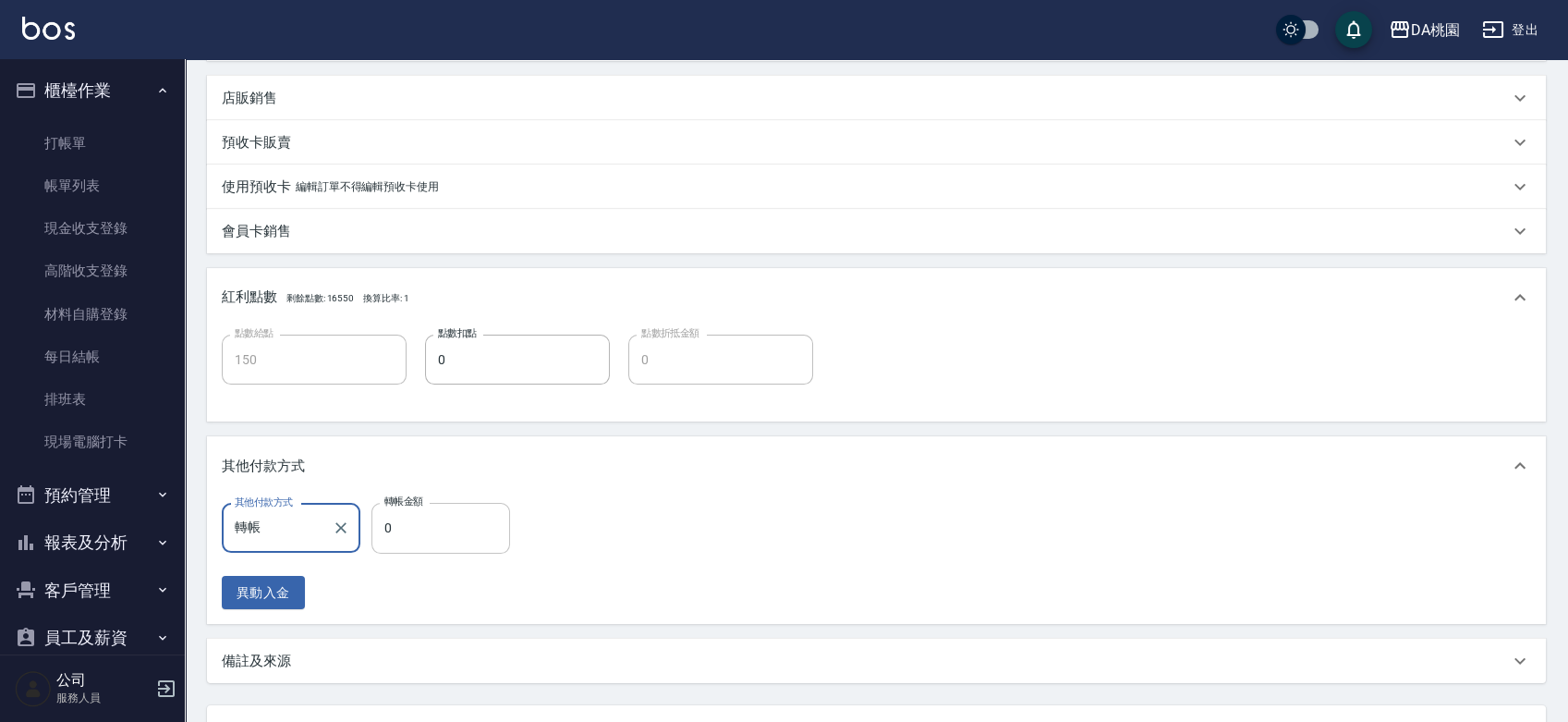
click at [377, 528] on input "0" at bounding box center [441, 528] width 138 height 50
type input "140"
type input "150"
type input "0"
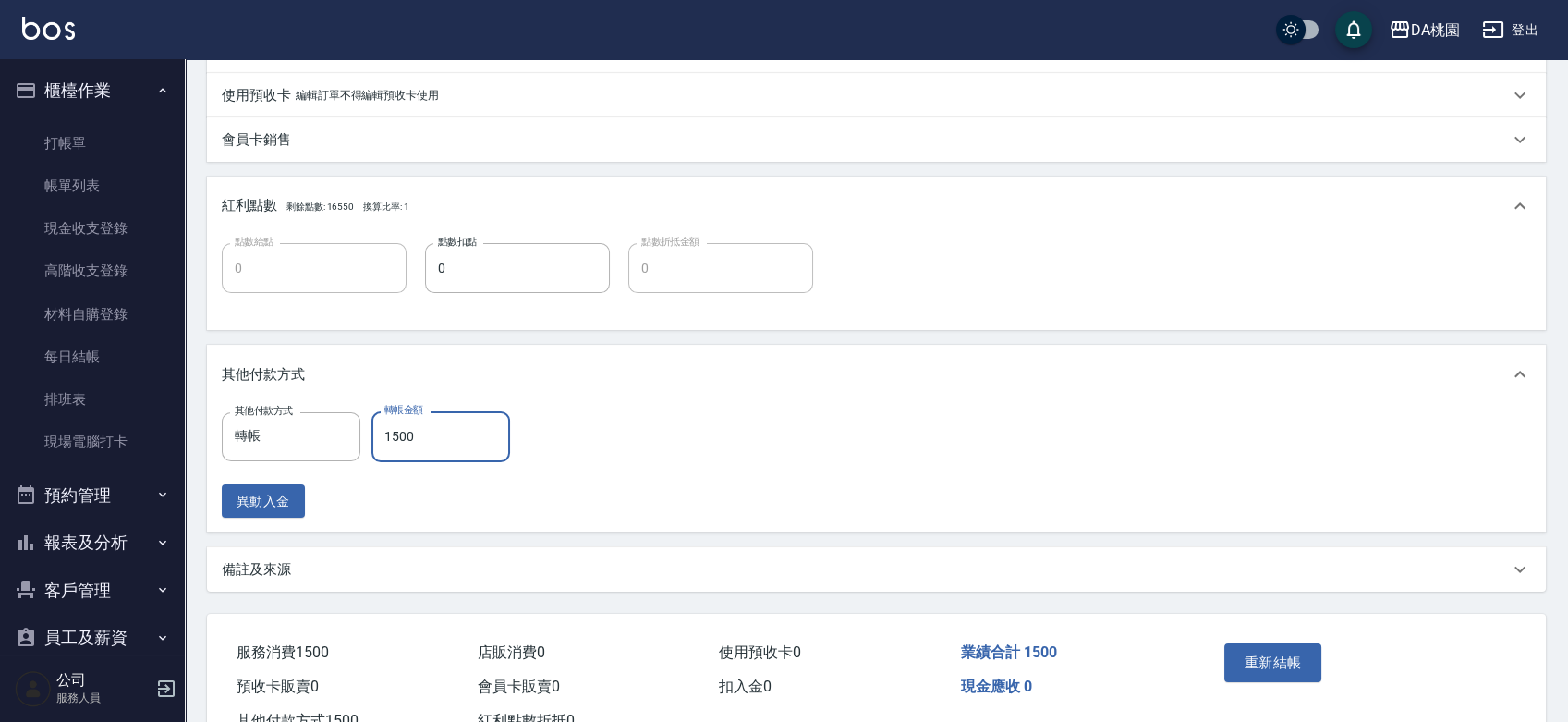
scroll to position [587, 0]
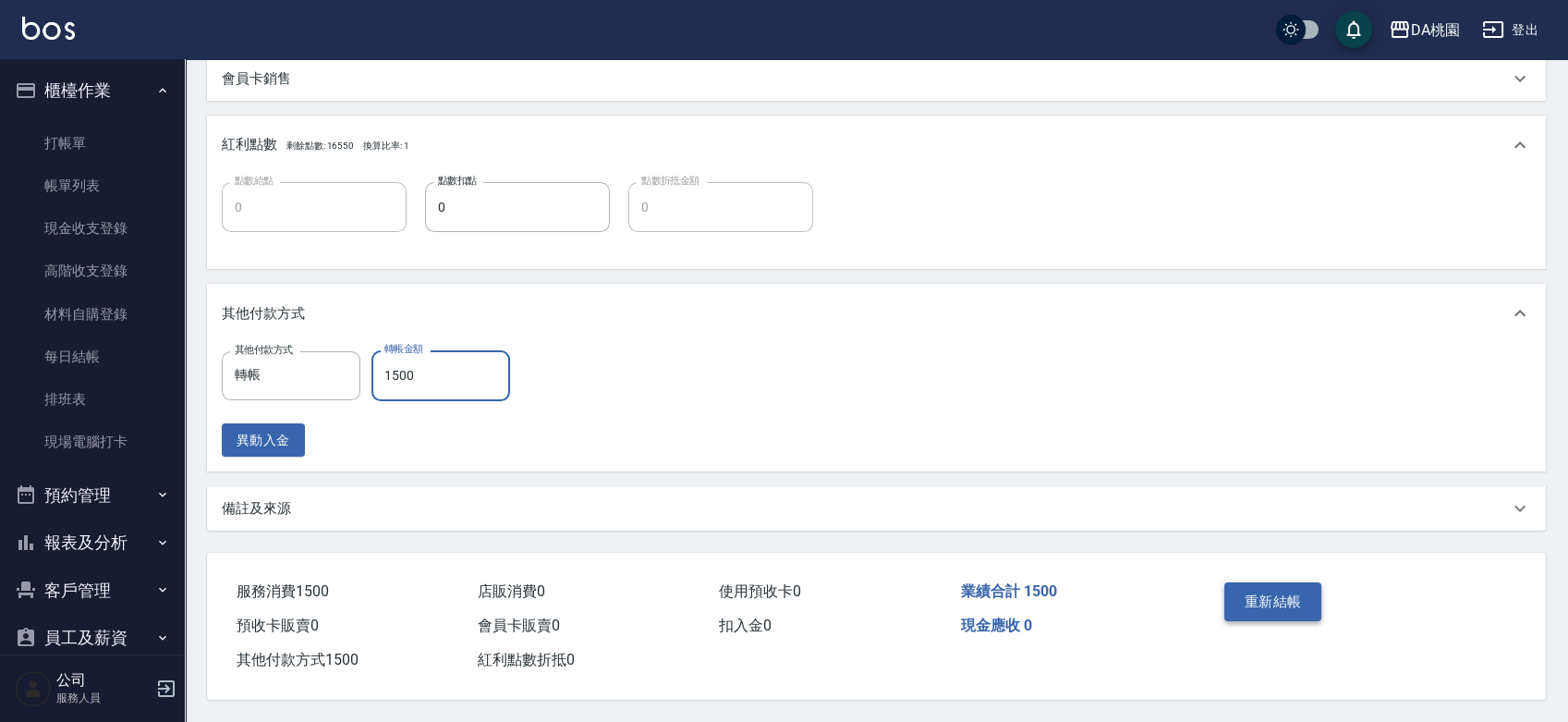
type input "1500"
click at [1279, 596] on button "重新結帳" at bounding box center [1272, 601] width 98 height 39
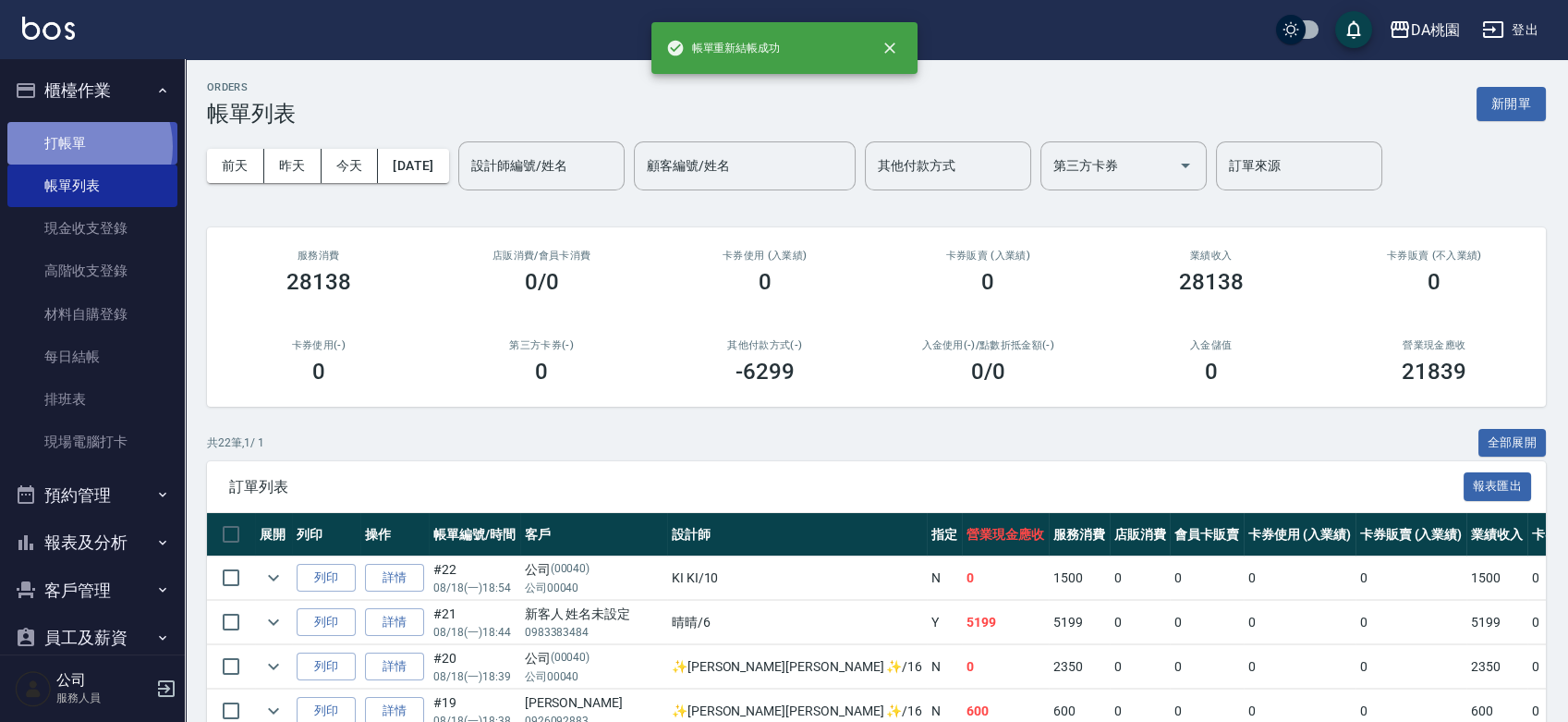
click at [81, 146] on link "打帳單" at bounding box center [92, 143] width 170 height 43
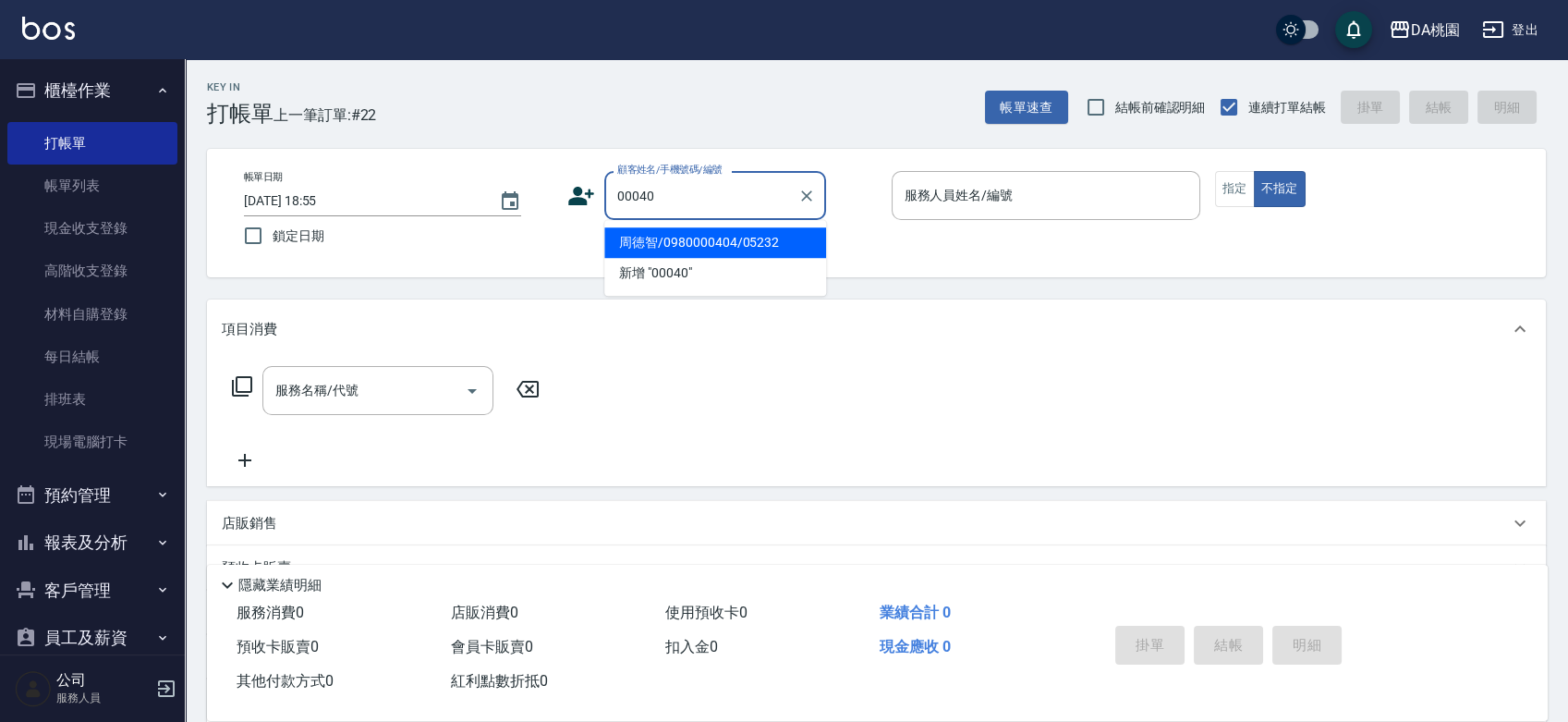
type input "周徳智/0980000404/05232"
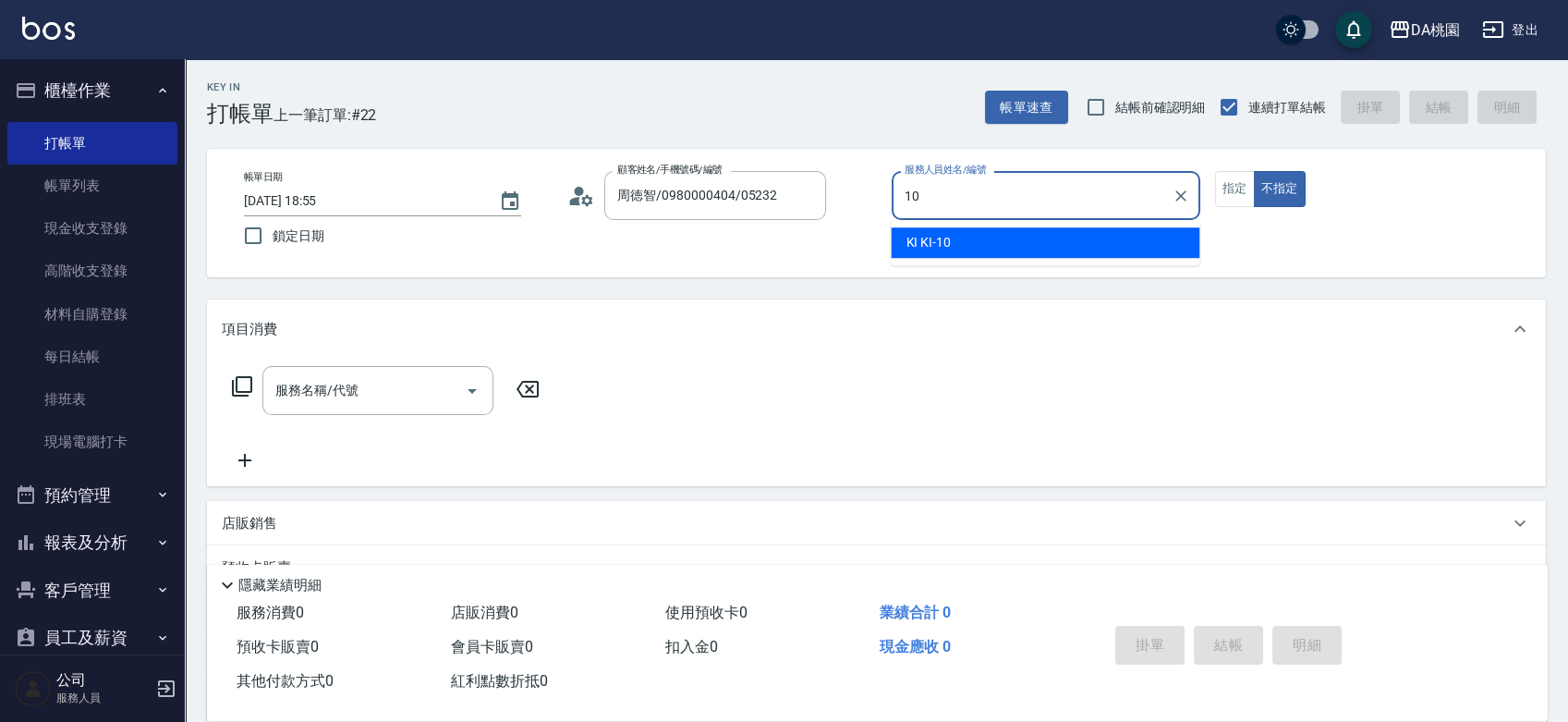
type input "KI KI -10"
type button "false"
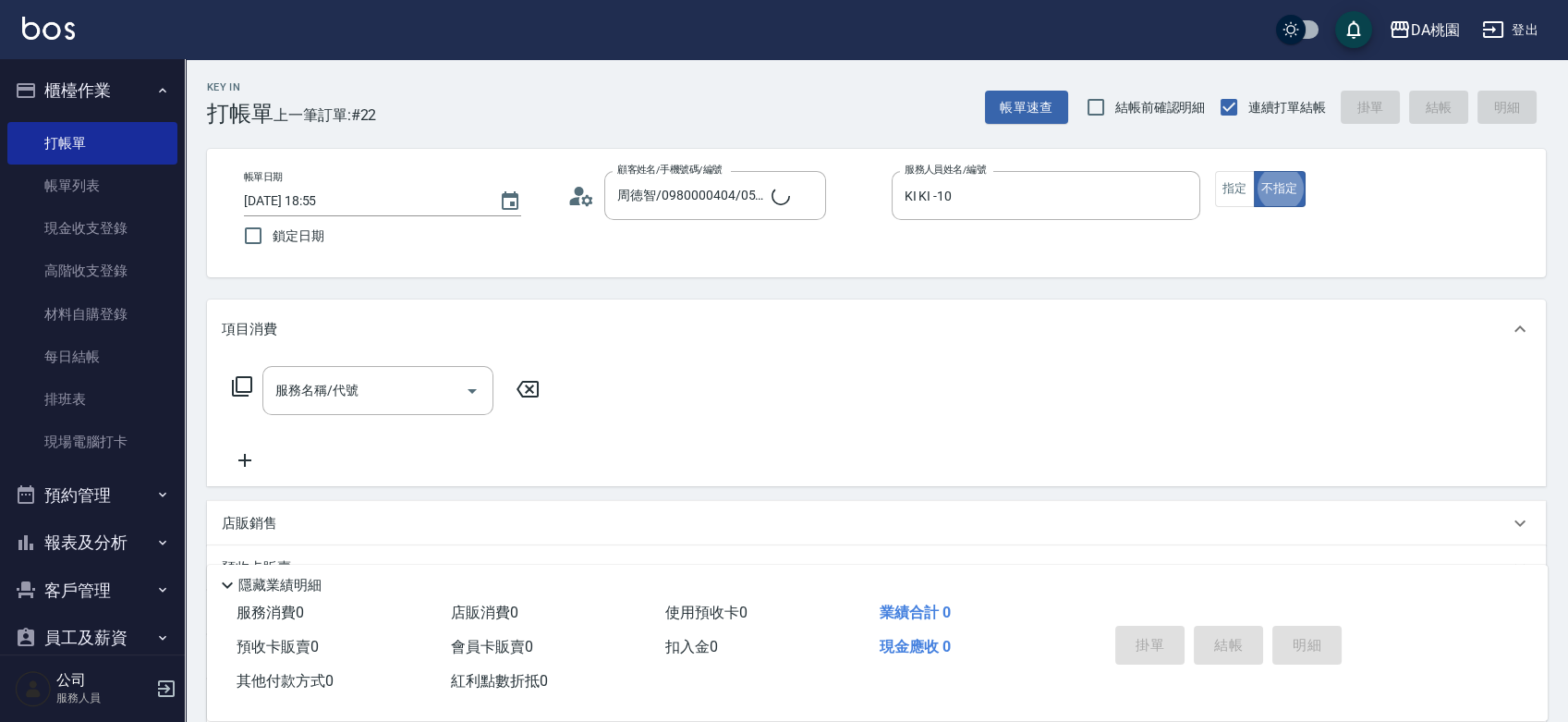
type input "公司/公司00040/00040"
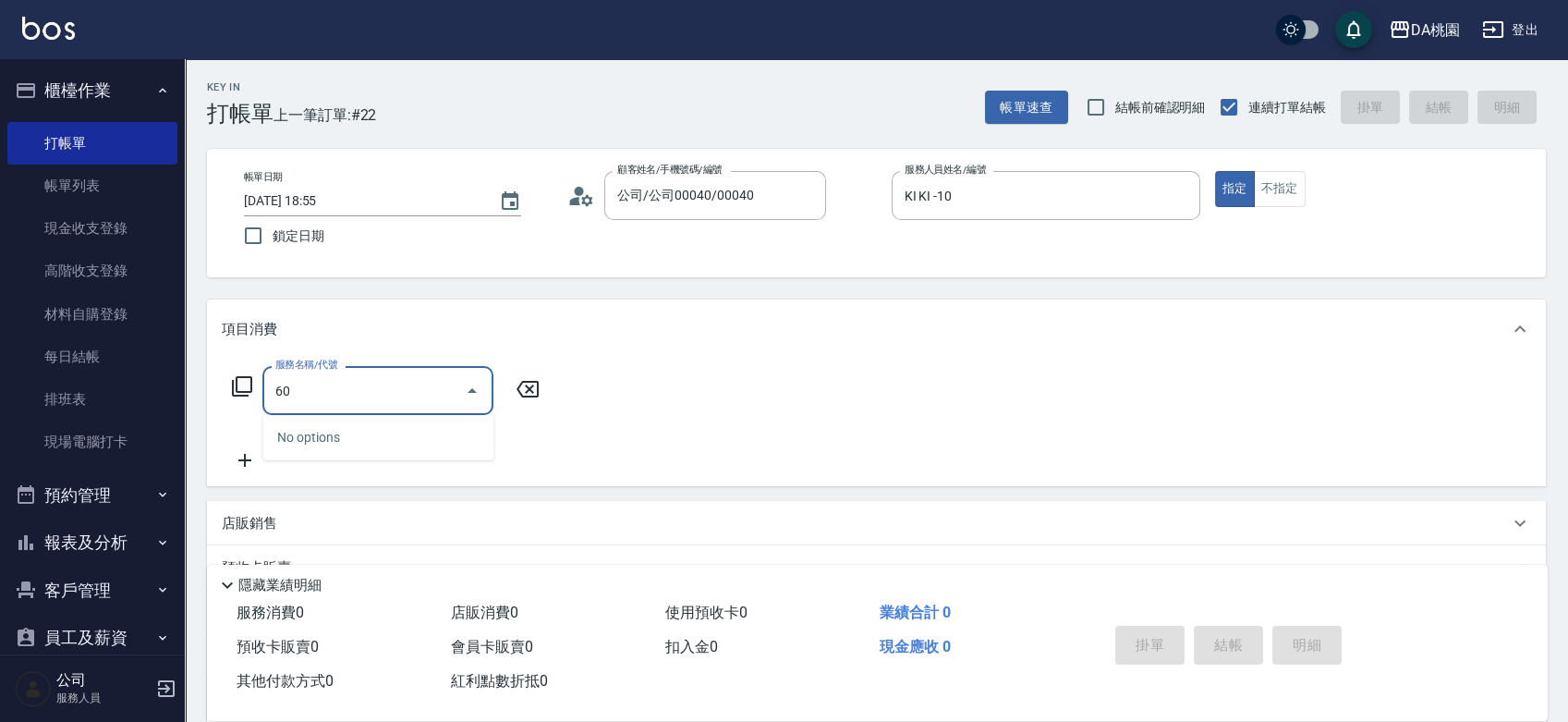
type input "608"
type input "120"
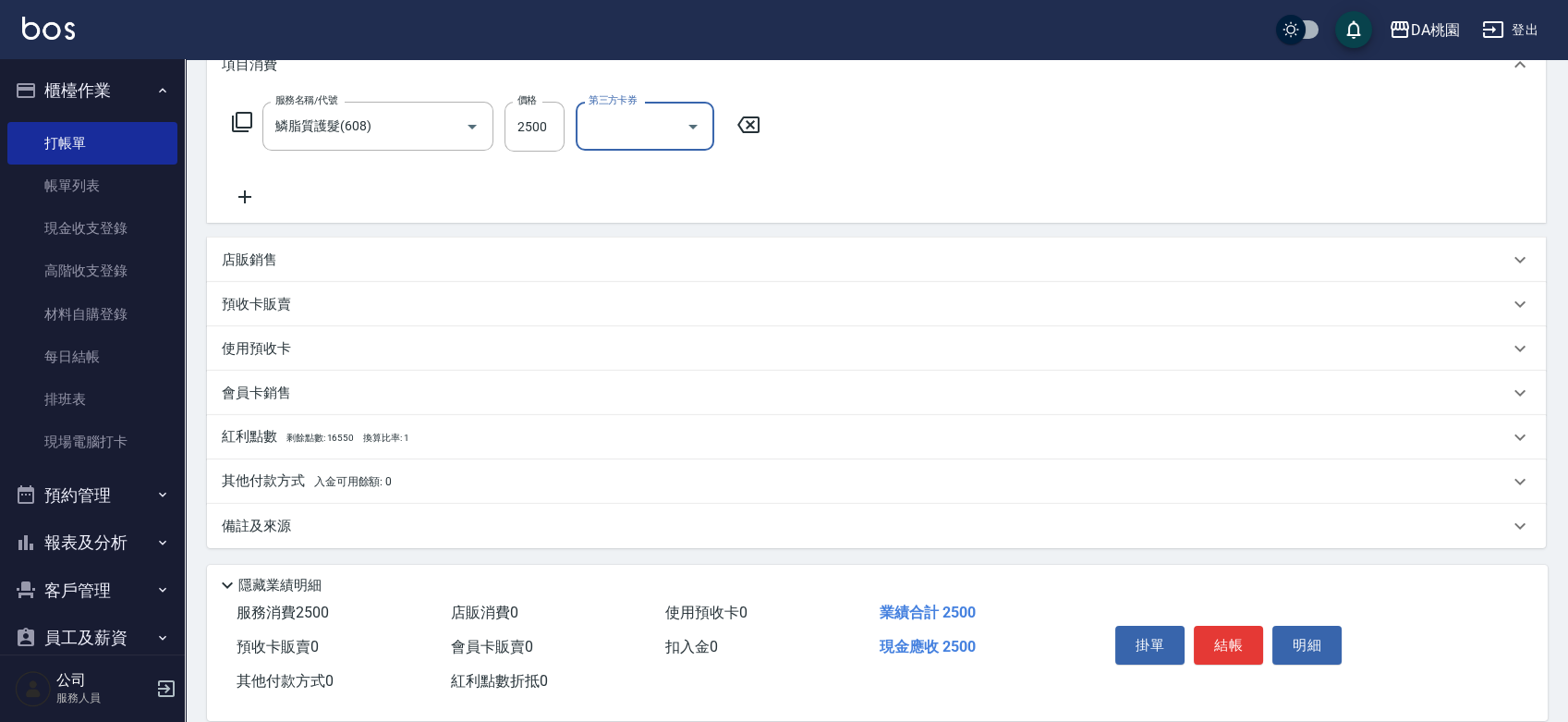
scroll to position [265, 0]
click at [454, 484] on div "其他付款方式 入金可用餘額: 0" at bounding box center [865, 480] width 1287 height 20
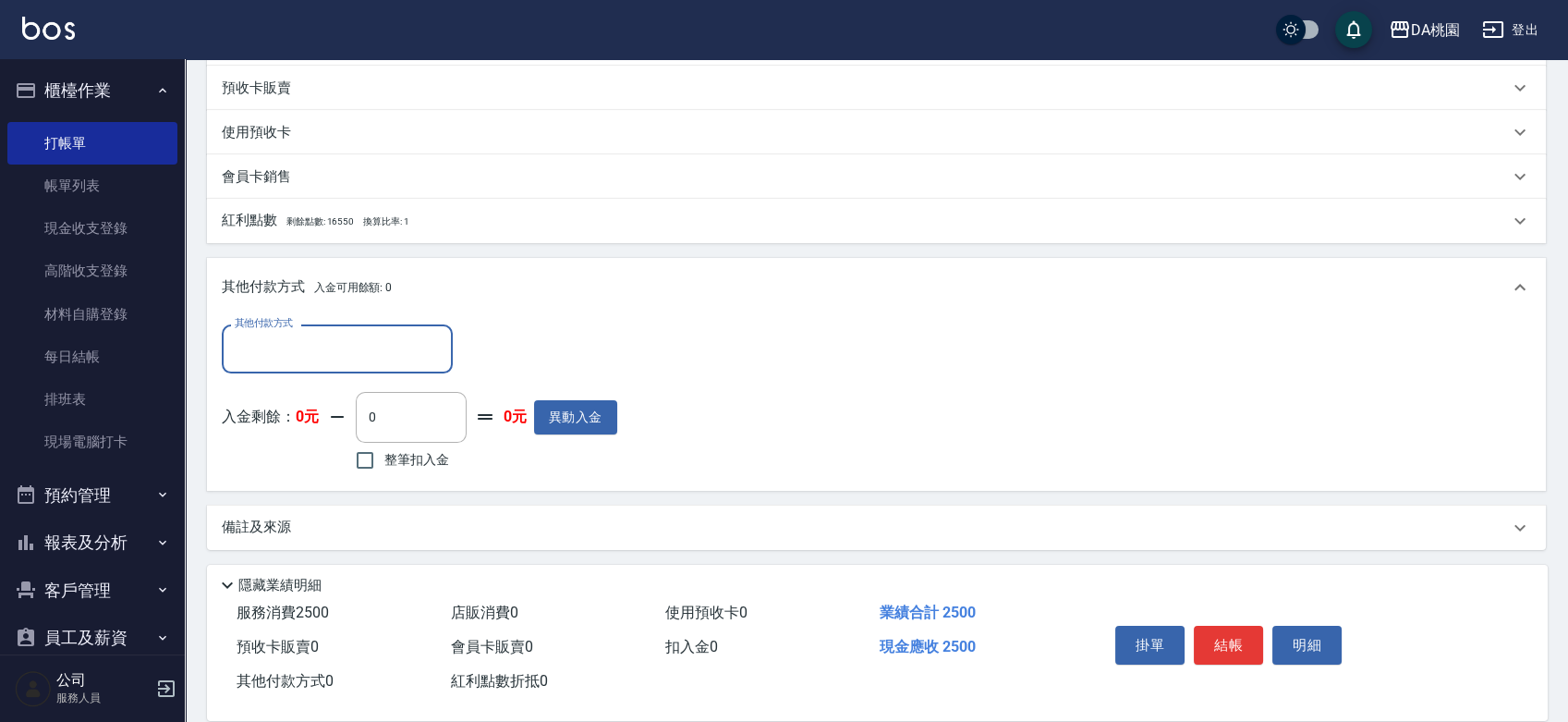
scroll to position [481, 0]
click at [355, 361] on input "其他付款方式" at bounding box center [337, 348] width 215 height 33
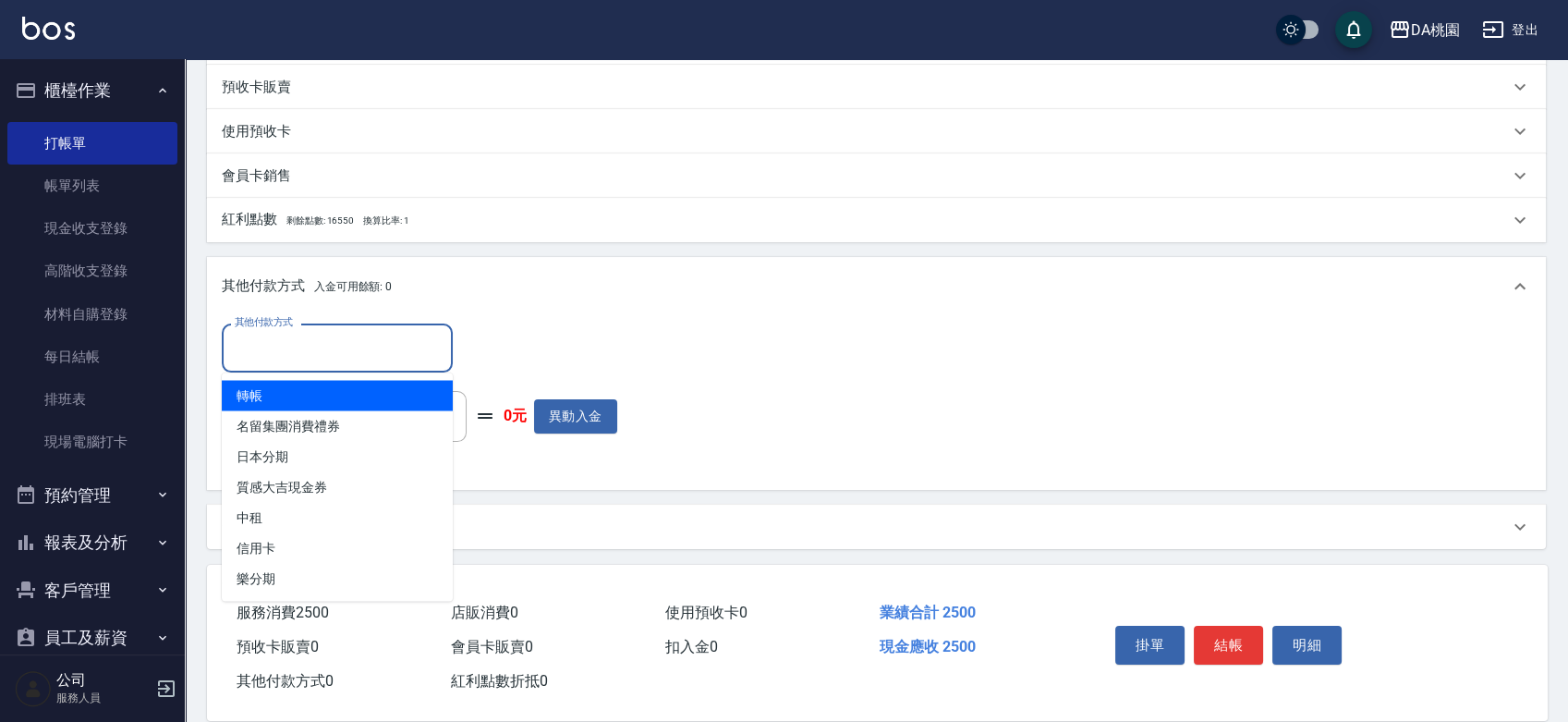
click at [345, 400] on span "轉帳" at bounding box center [337, 395] width 231 height 31
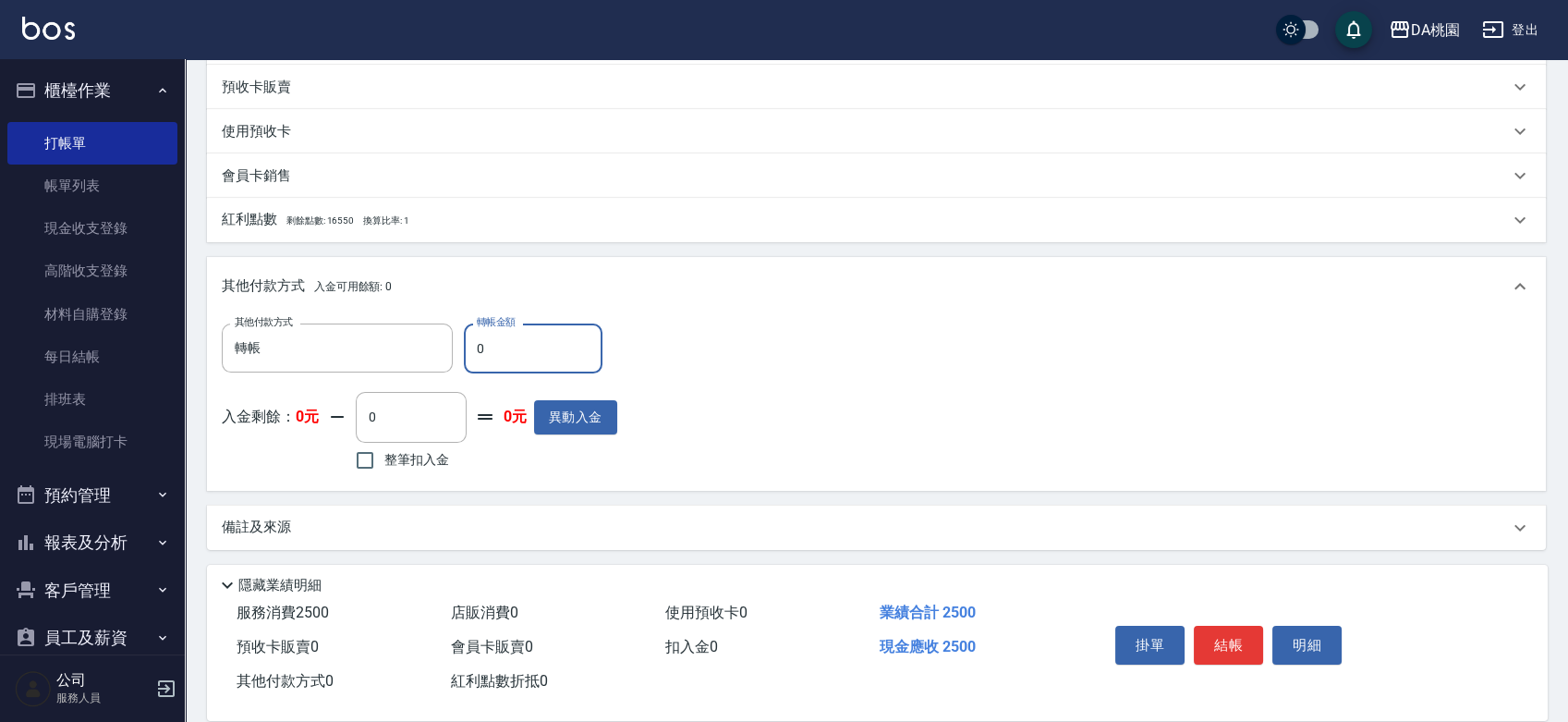
click at [473, 347] on input "0" at bounding box center [533, 348] width 138 height 50
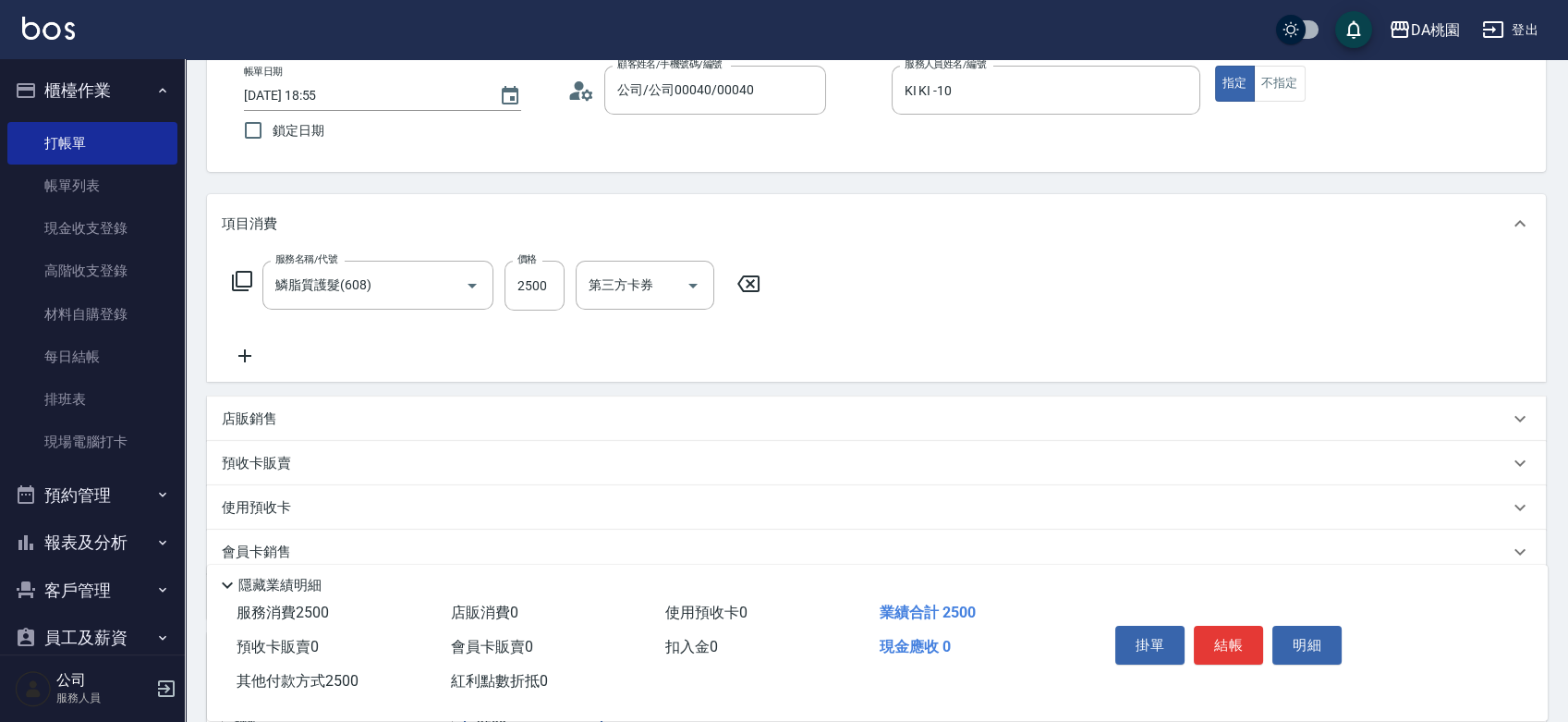
scroll to position [0, 0]
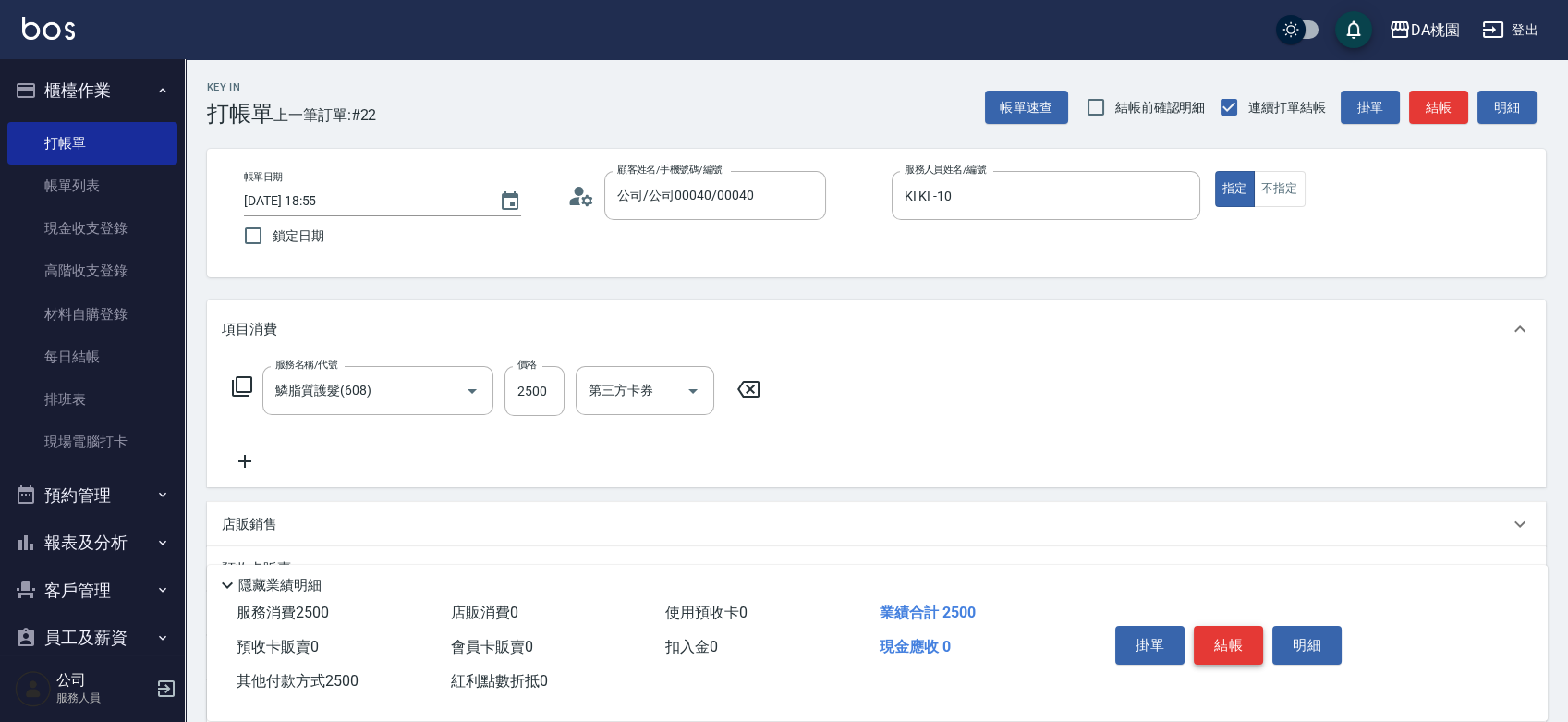
click at [1247, 627] on button "結帳" at bounding box center [1229, 645] width 70 height 39
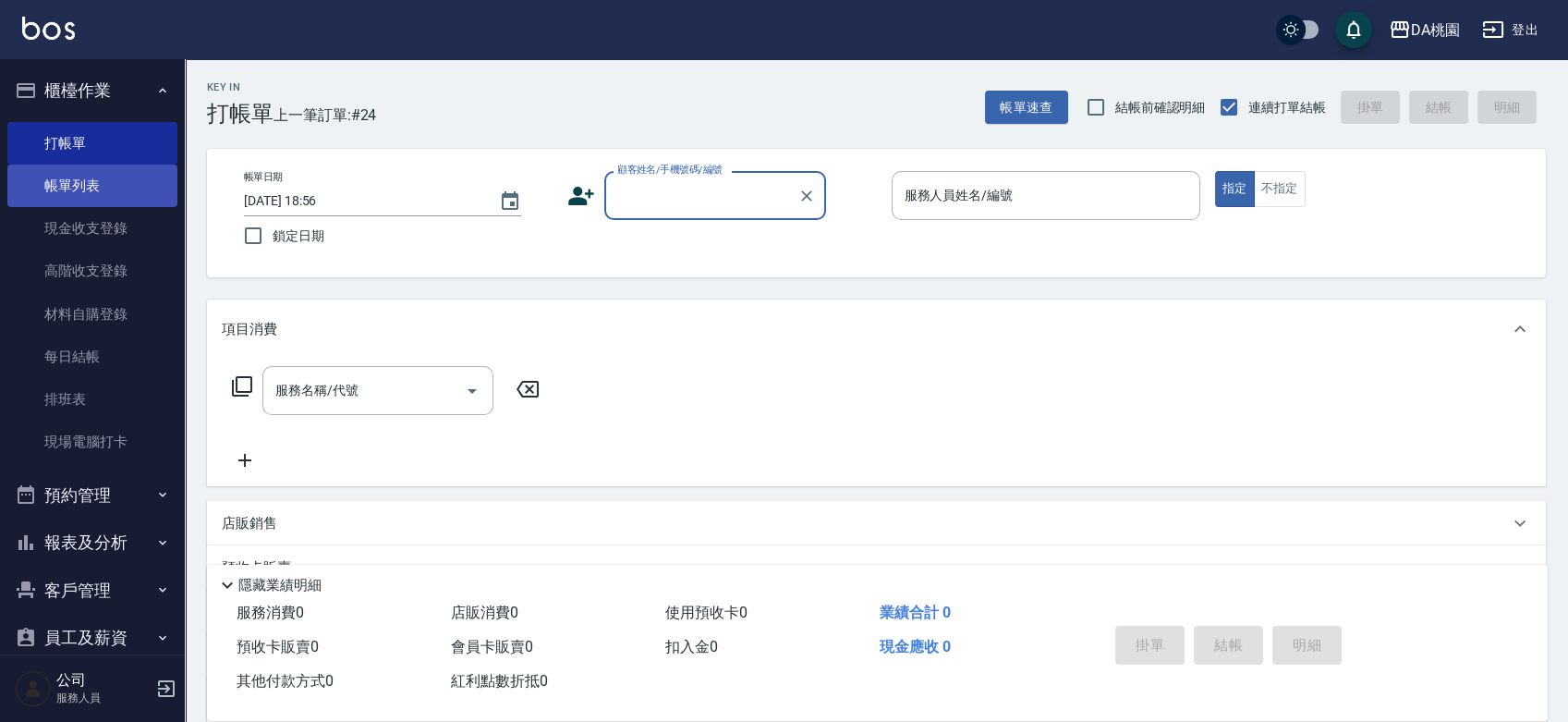
click at [97, 198] on link "帳單列表" at bounding box center [92, 186] width 170 height 43
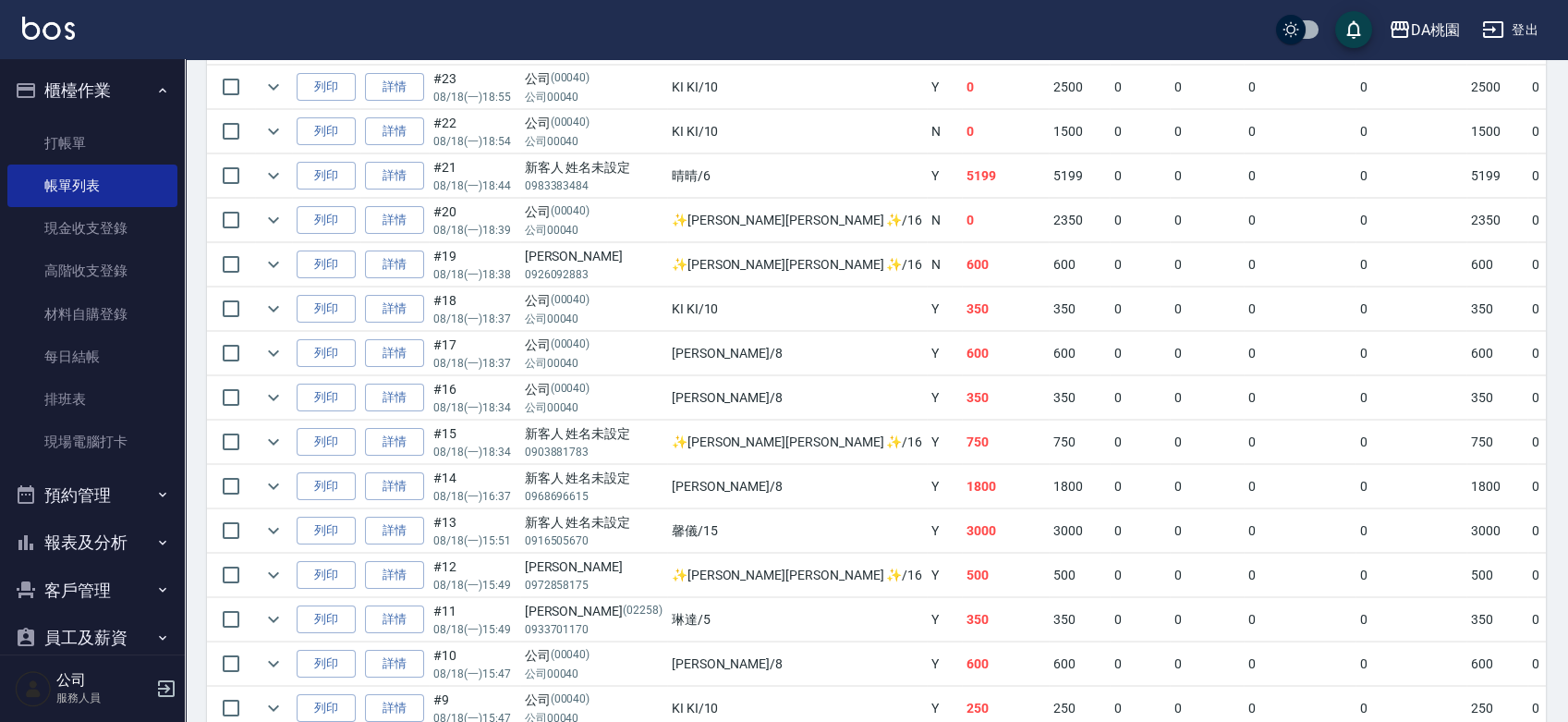
scroll to position [308, 0]
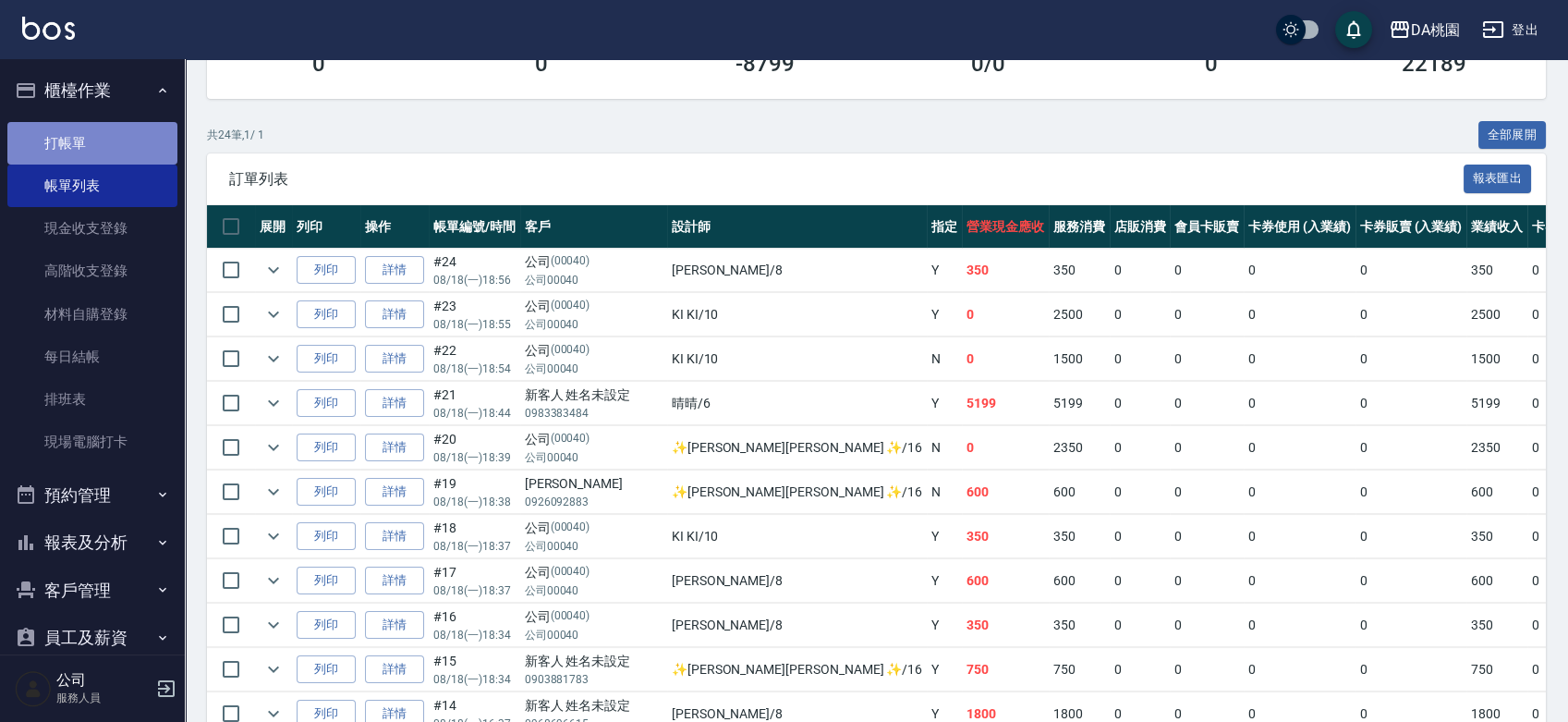
click at [111, 130] on link "打帳單" at bounding box center [92, 143] width 170 height 43
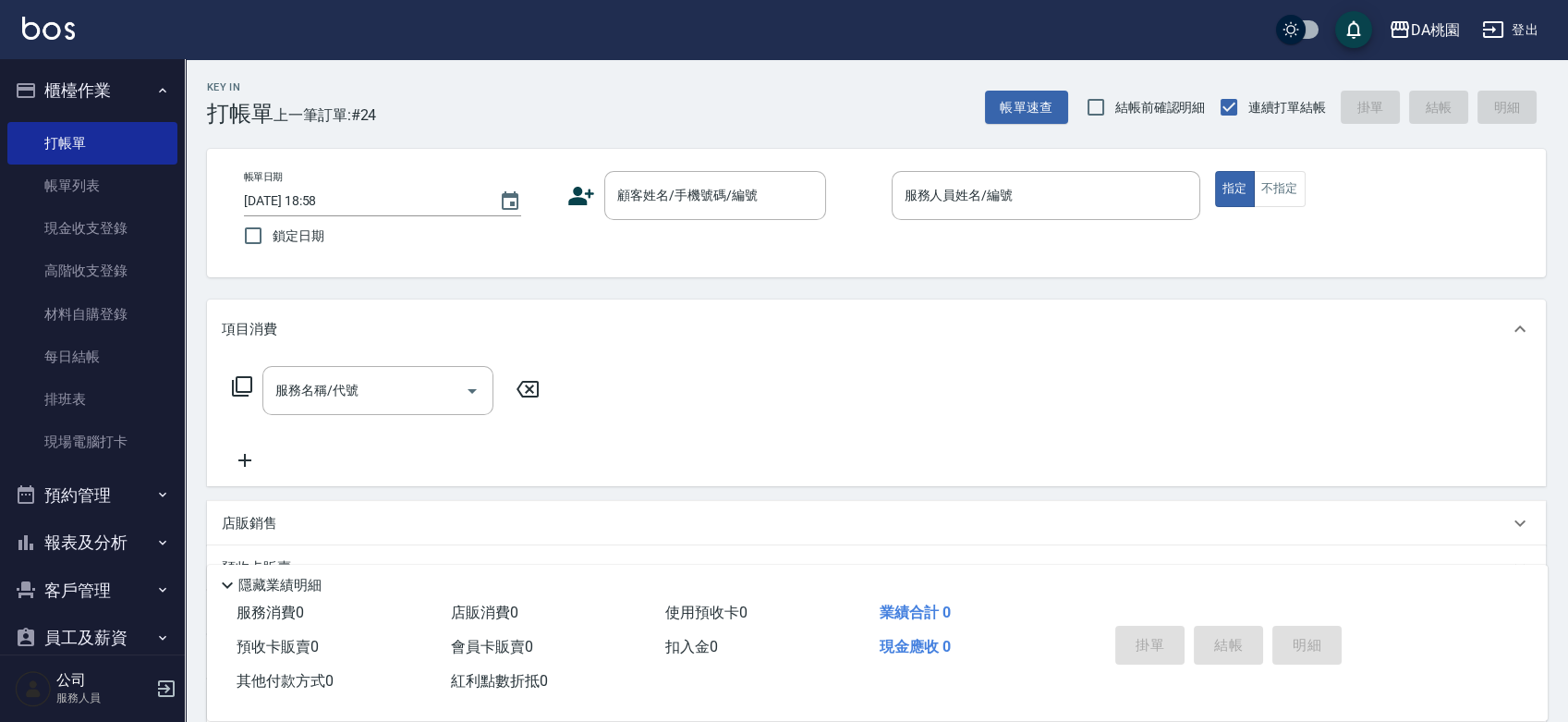
click at [855, 255] on div "帳單日期 2025/08/18 18:58 鎖定日期 顧客姓名/手機號碼/編號 顧客姓名/手機號碼/編號 服務人員姓名/編號 服務人員姓名/編號 指定 不指定" at bounding box center [876, 213] width 1339 height 128
click at [57, 170] on link "帳單列表" at bounding box center [92, 186] width 170 height 43
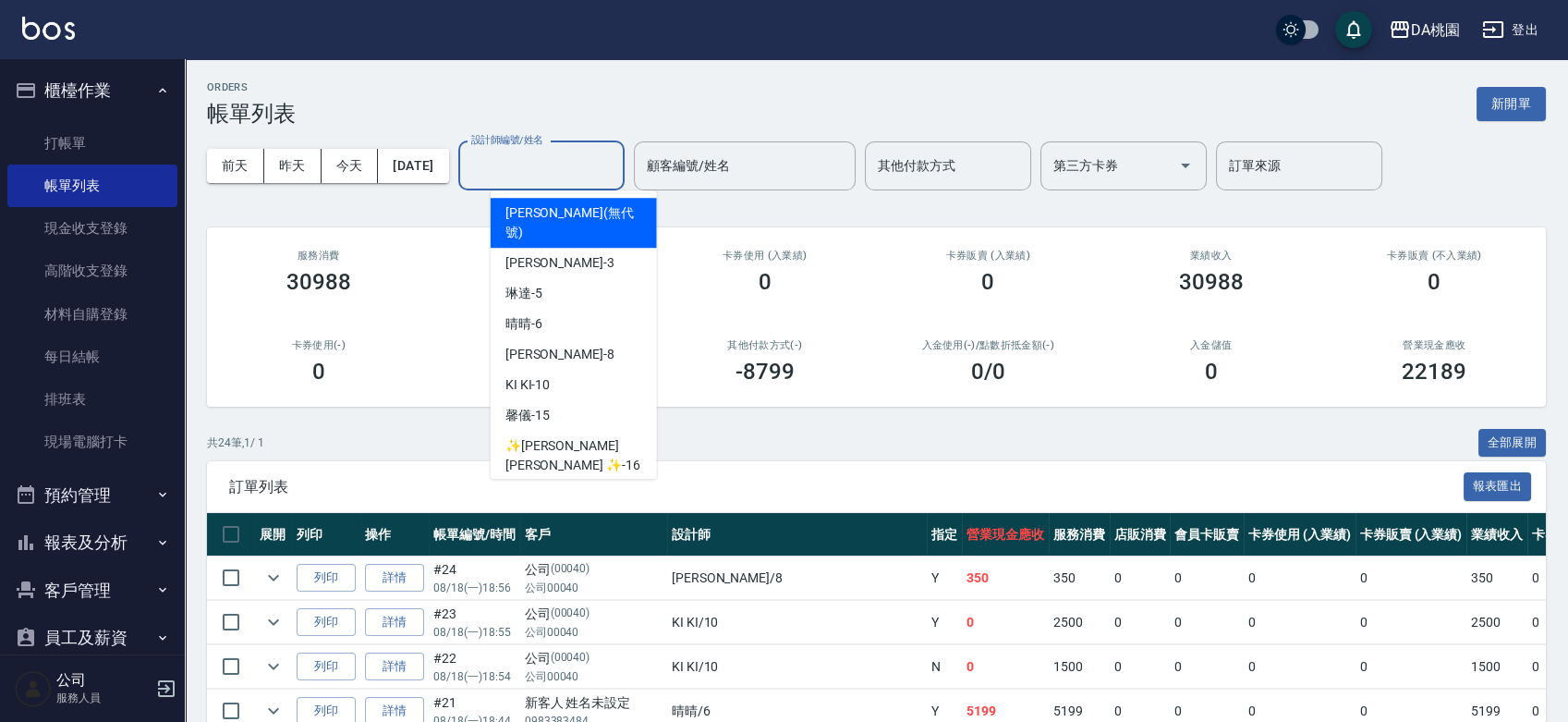
click at [550, 163] on input "設計師編號/姓名" at bounding box center [541, 165] width 150 height 33
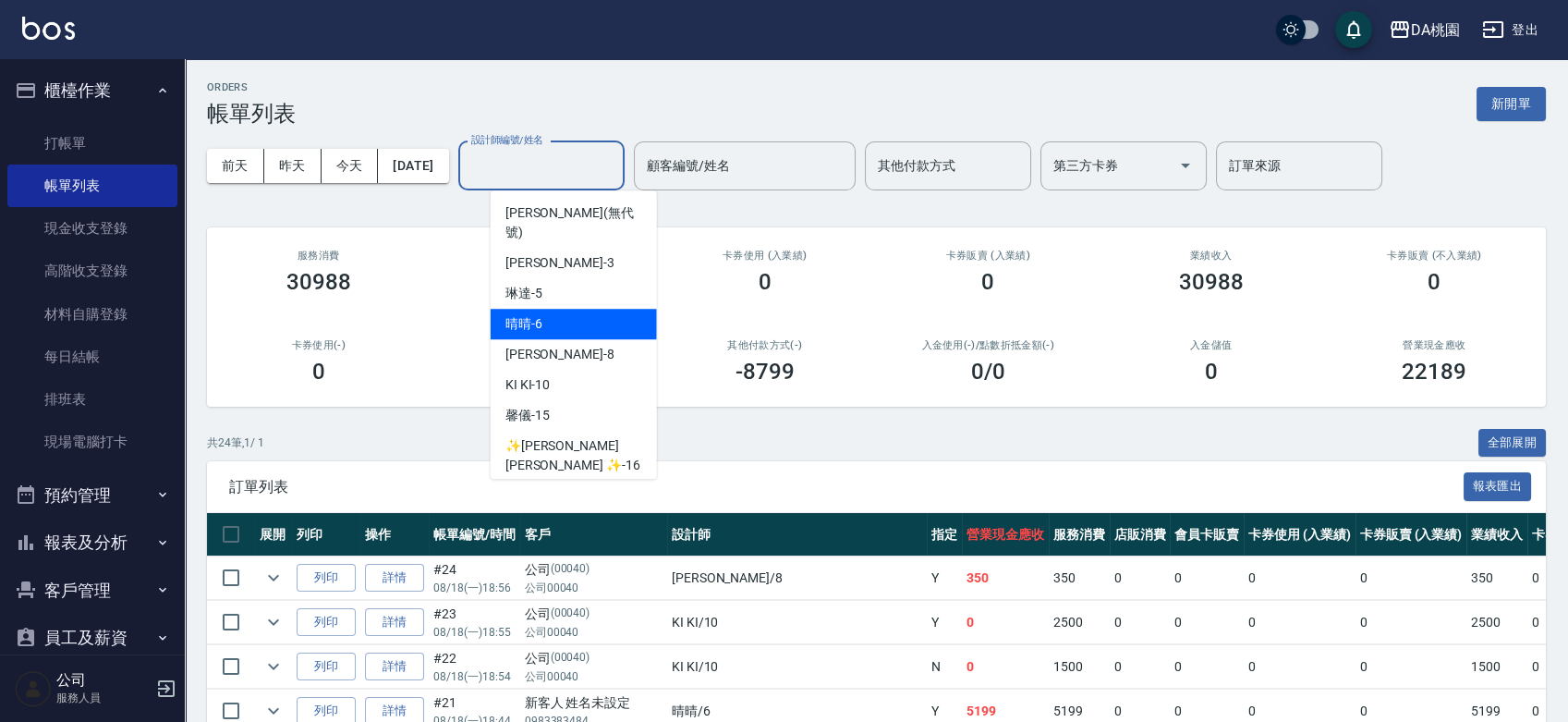
click at [564, 308] on div "晴晴 -6" at bounding box center [573, 323] width 166 height 31
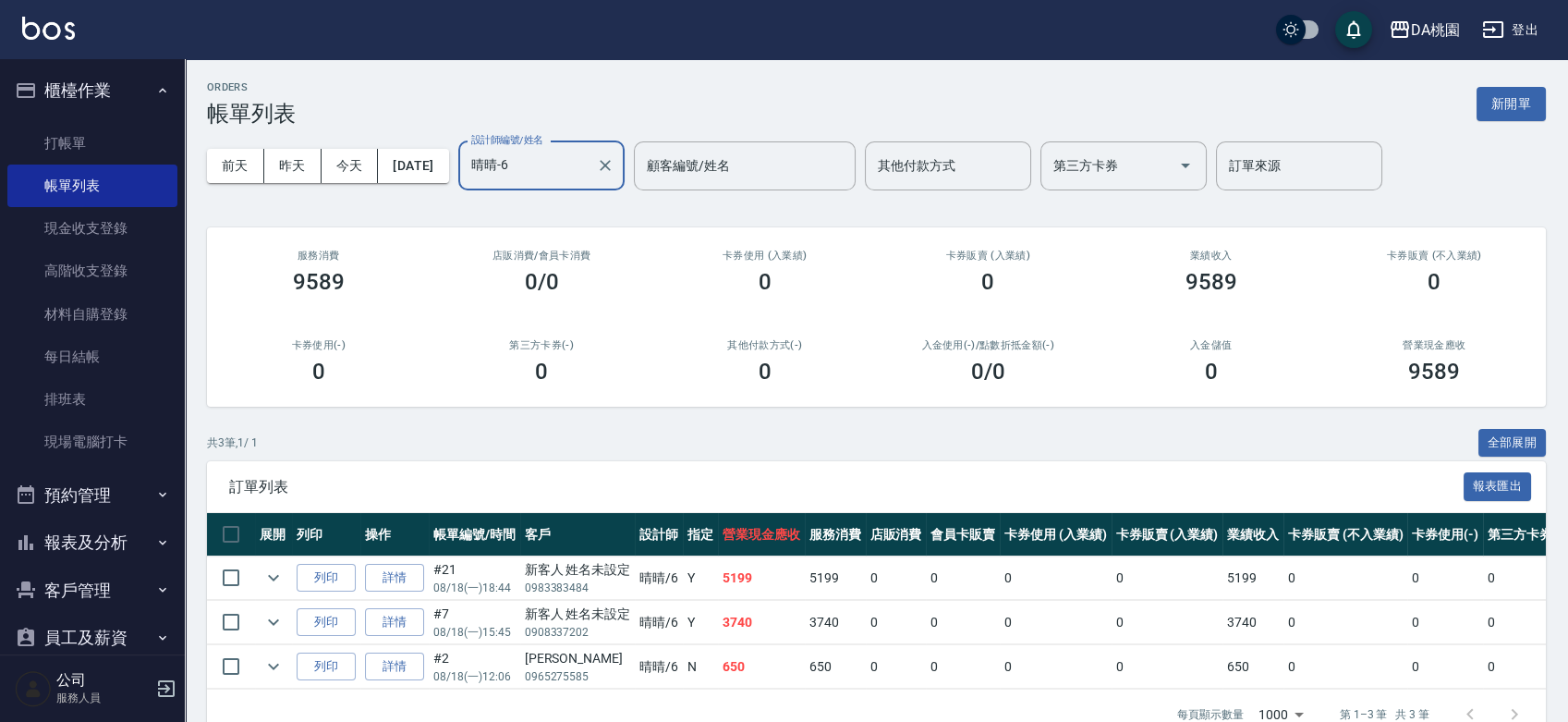
scroll to position [54, 0]
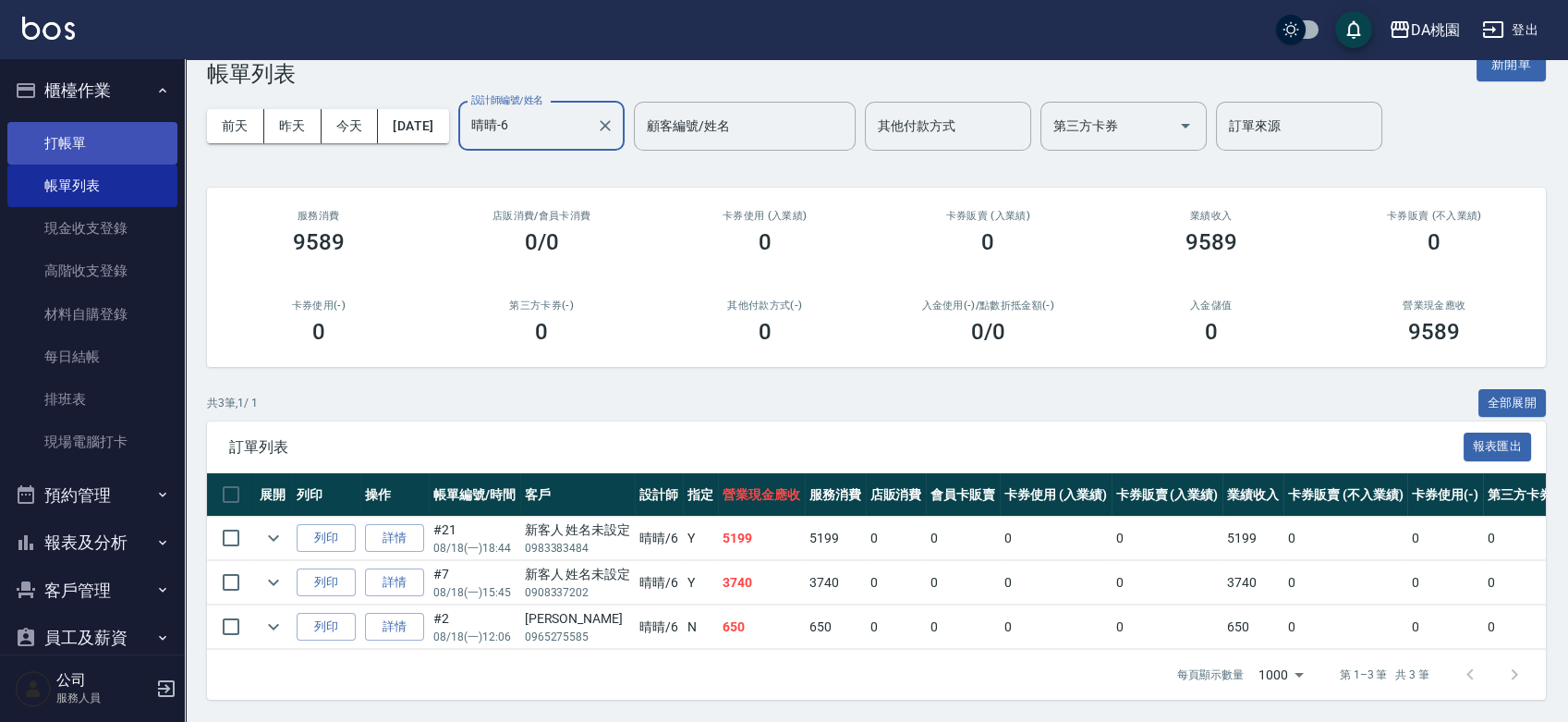
click at [96, 148] on link "打帳單" at bounding box center [92, 143] width 170 height 43
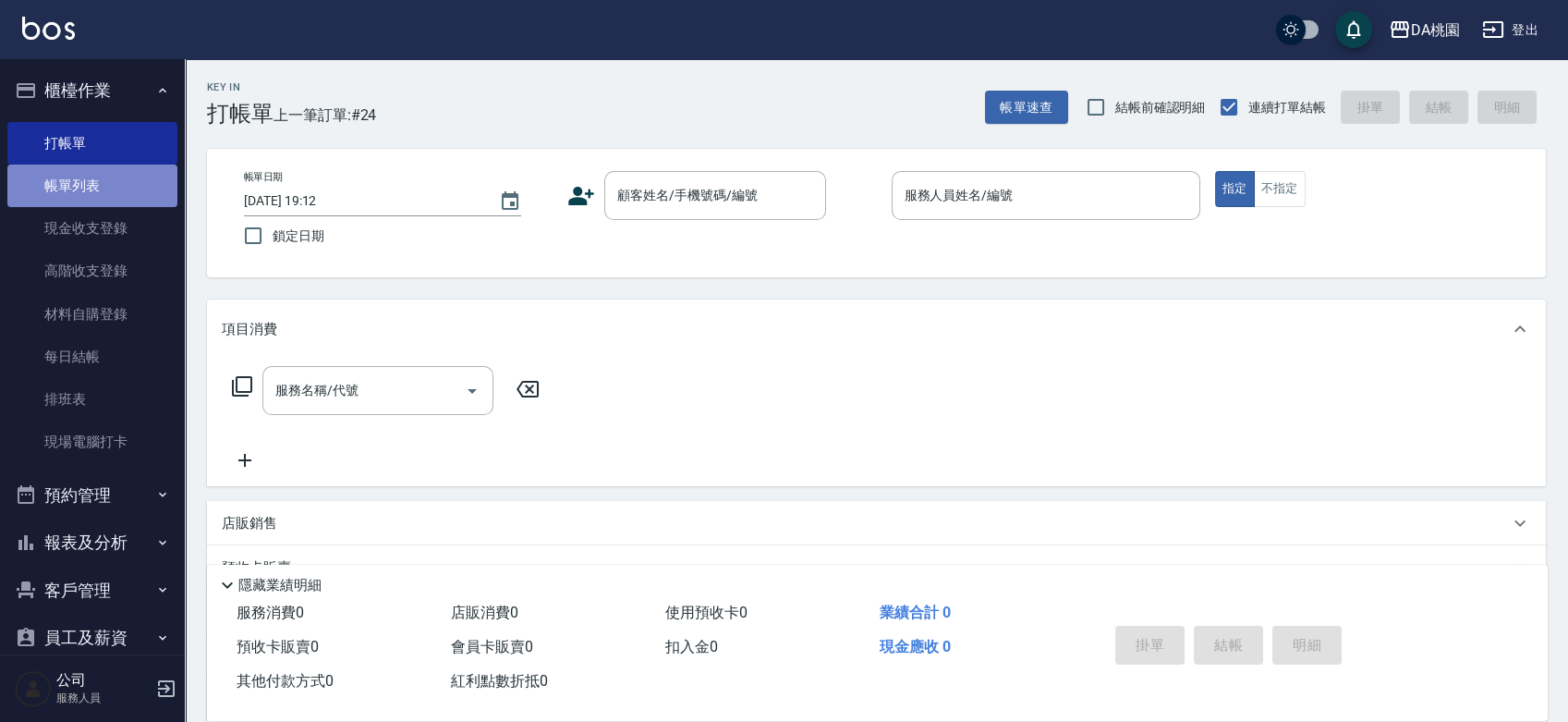
click at [101, 190] on link "帳單列表" at bounding box center [92, 186] width 170 height 43
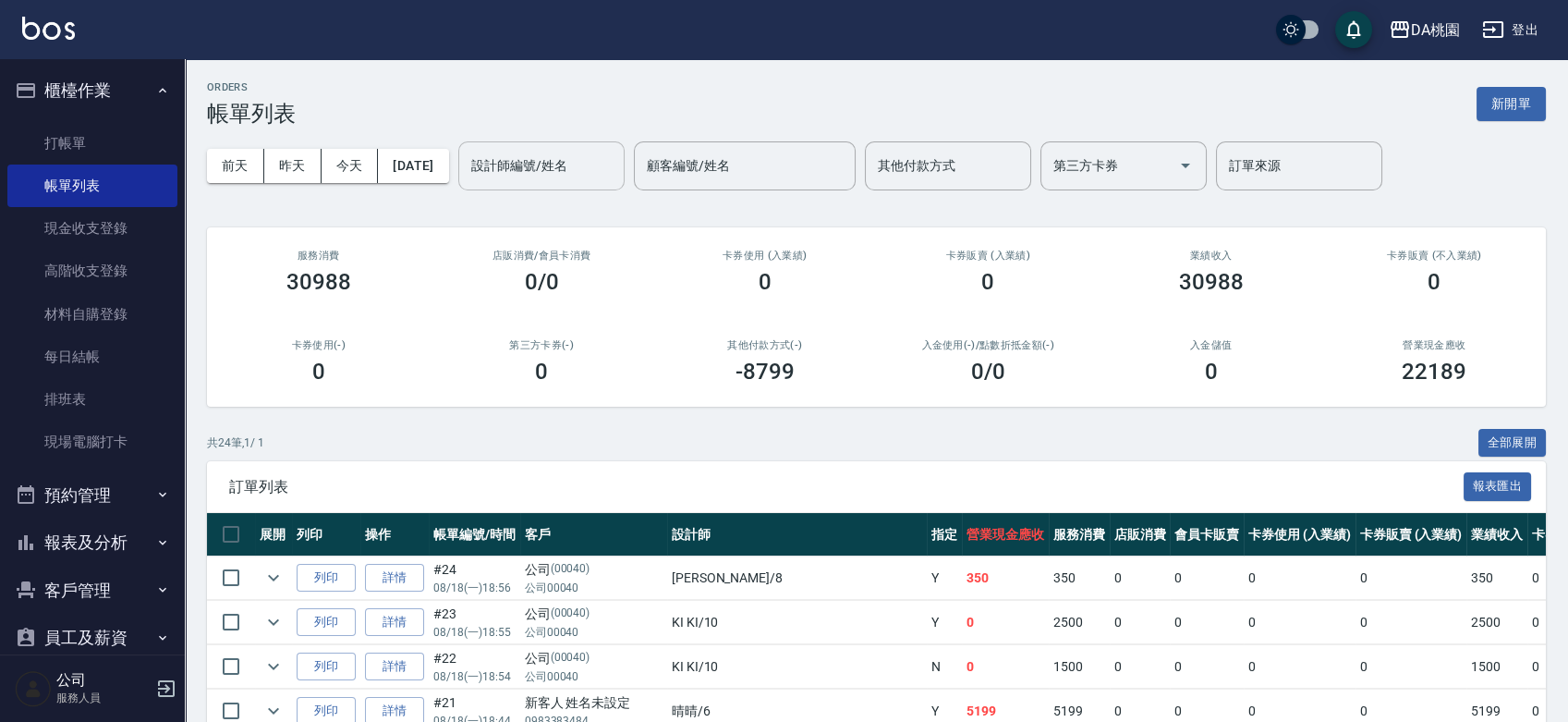
click at [571, 166] on input "設計師編號/姓名" at bounding box center [541, 165] width 150 height 33
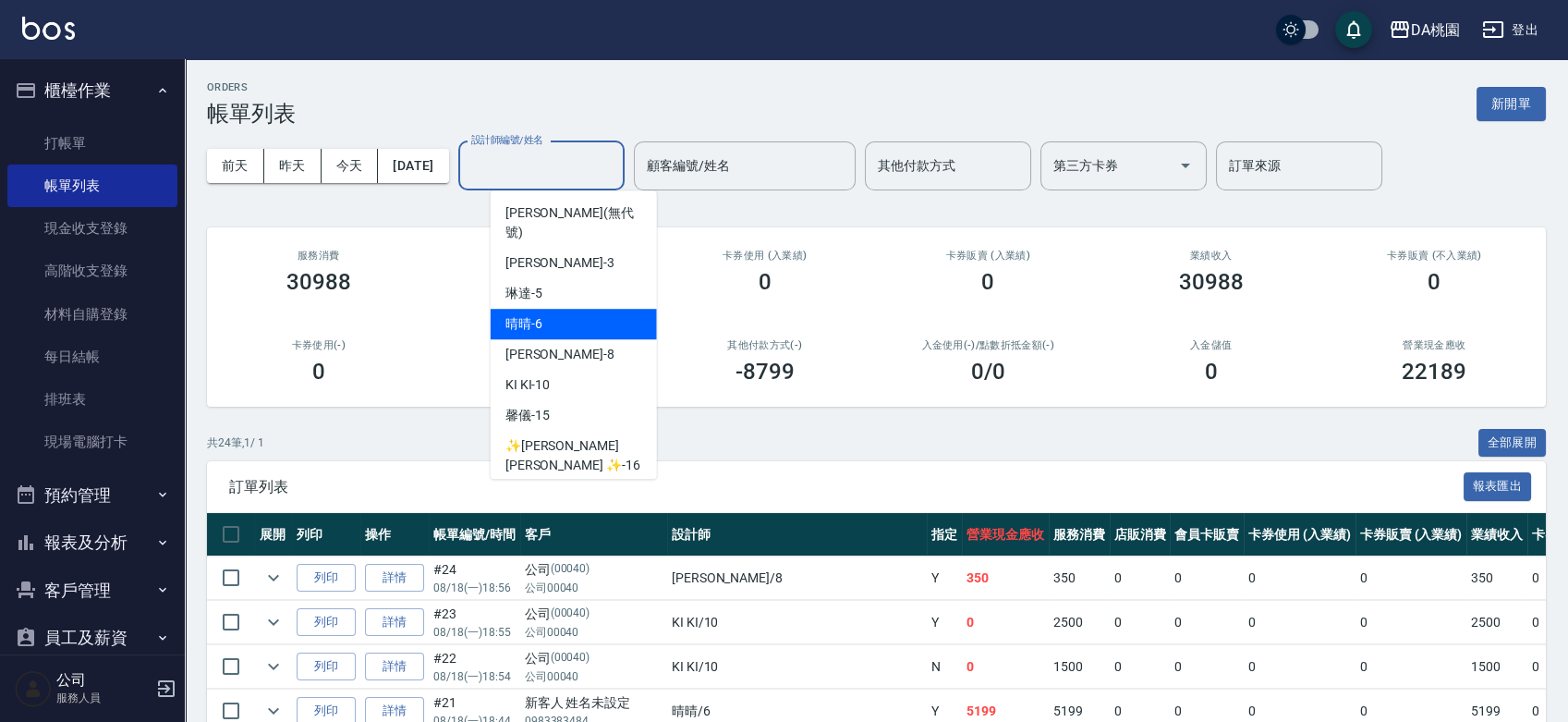
click at [558, 308] on div "晴晴 -6" at bounding box center [573, 323] width 166 height 31
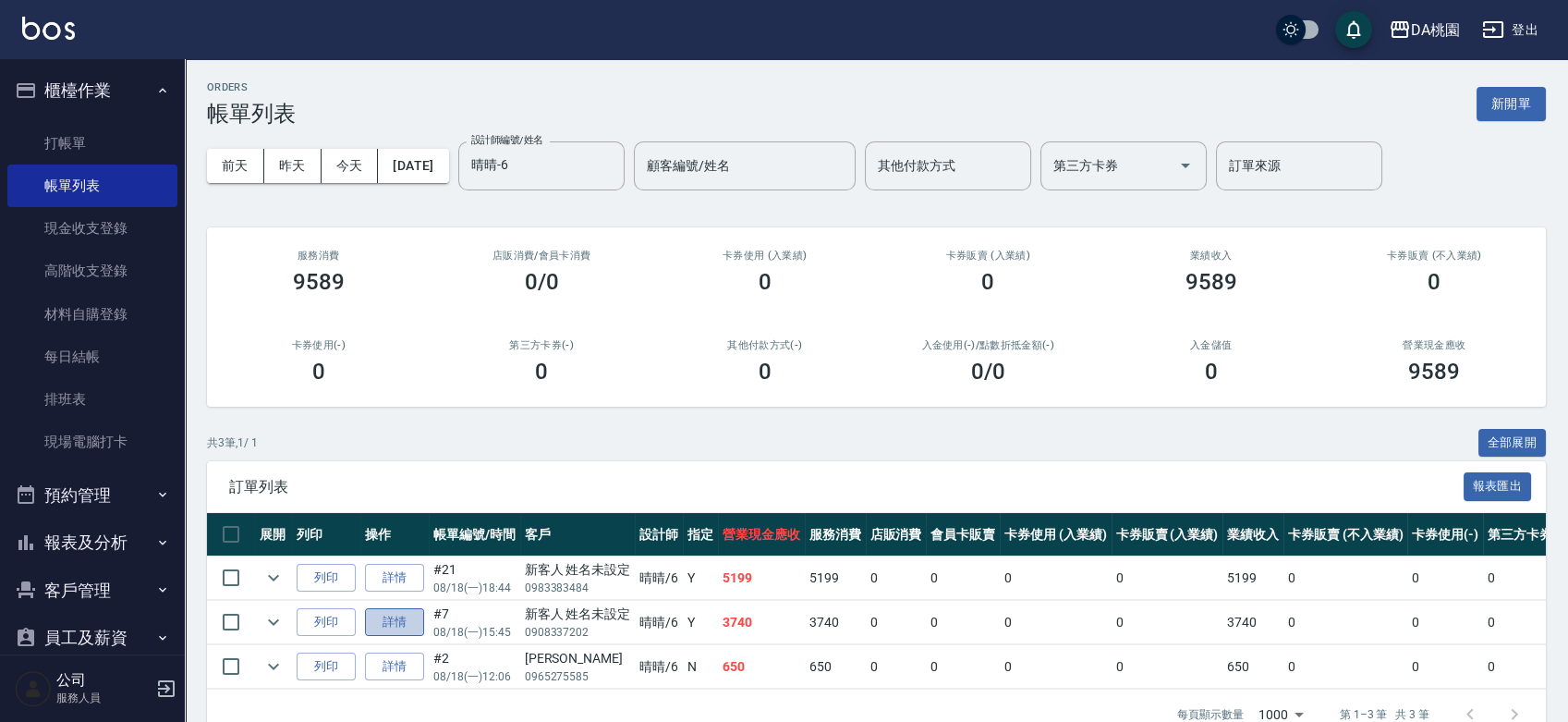
click at [389, 619] on link "詳情" at bounding box center [395, 622] width 59 height 29
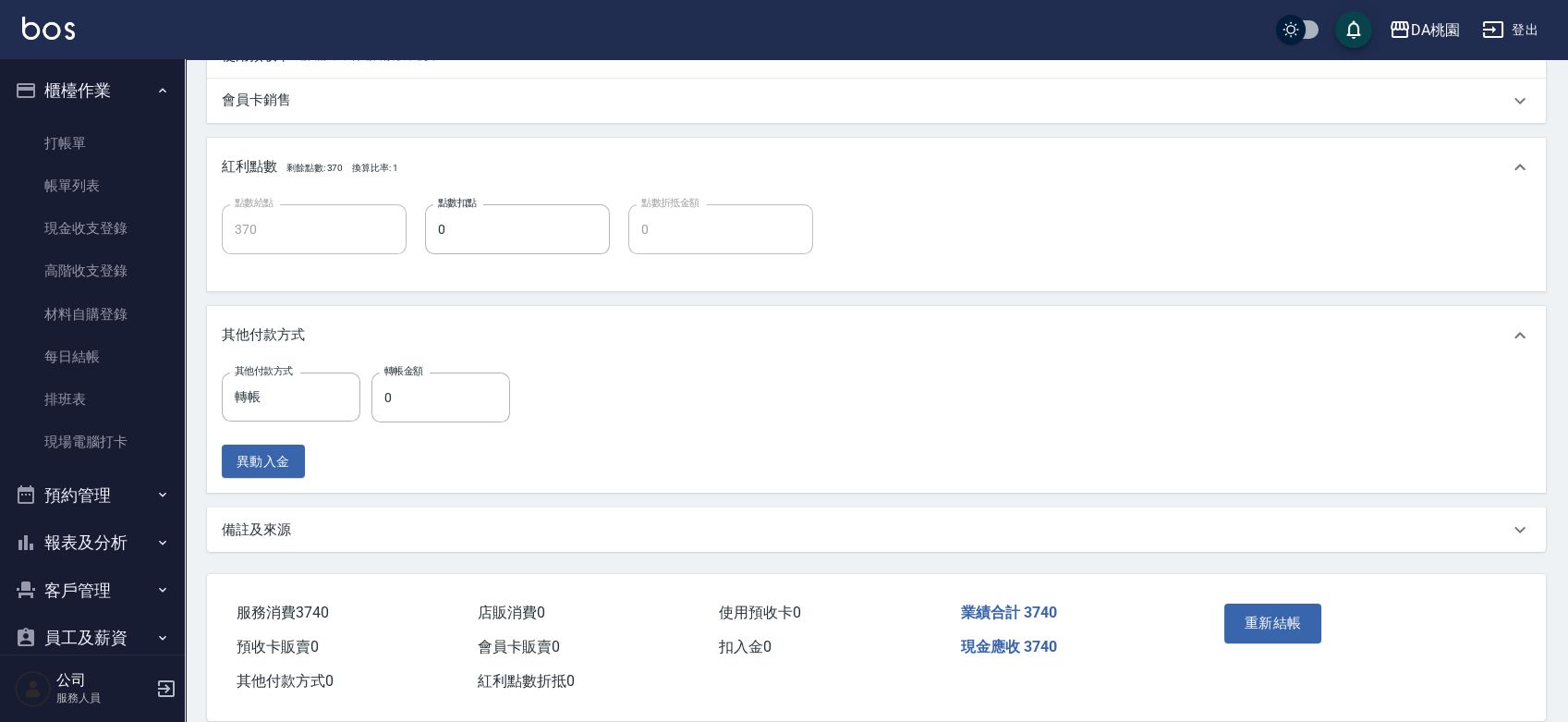
scroll to position [718, 0]
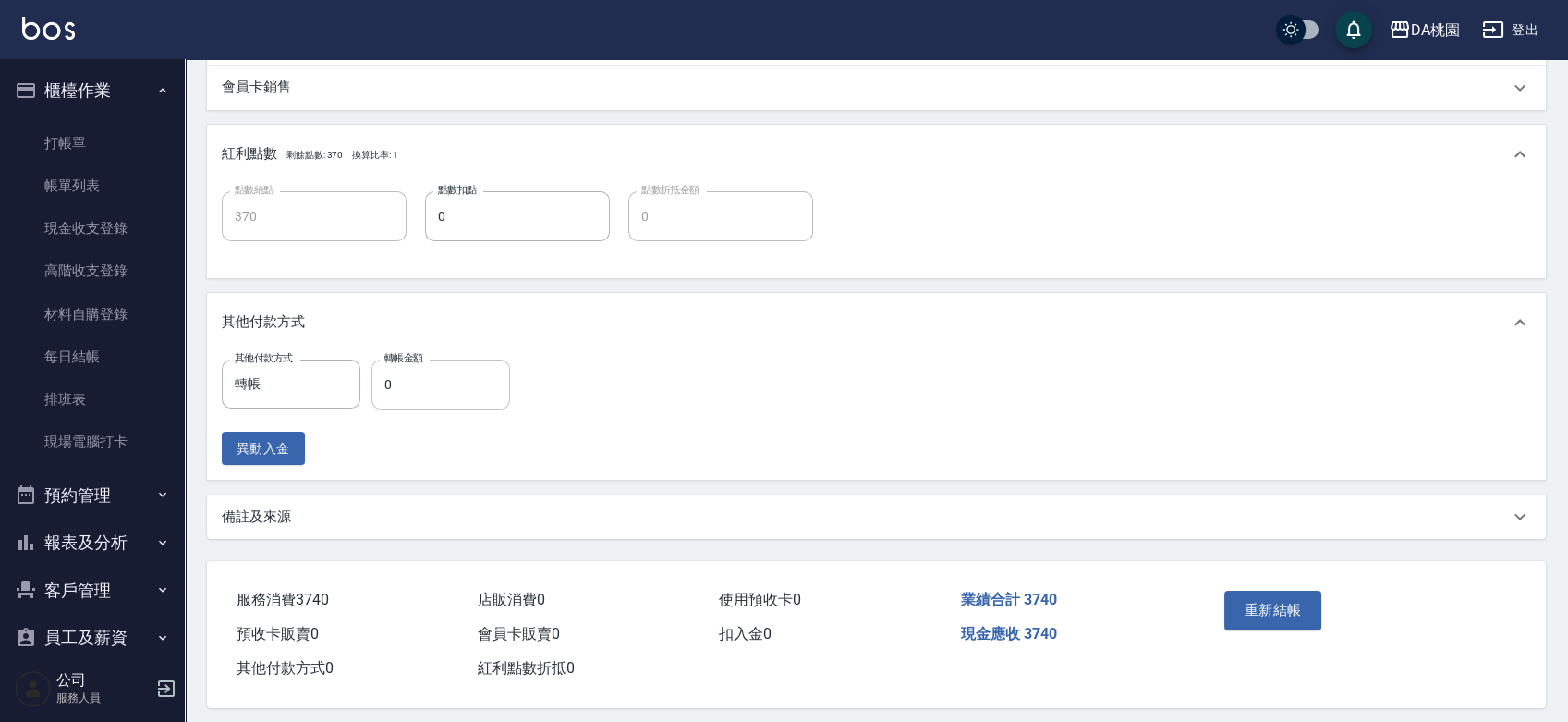
click at [383, 381] on input "0" at bounding box center [441, 385] width 138 height 50
click at [1287, 613] on button "重新結帳" at bounding box center [1272, 610] width 98 height 39
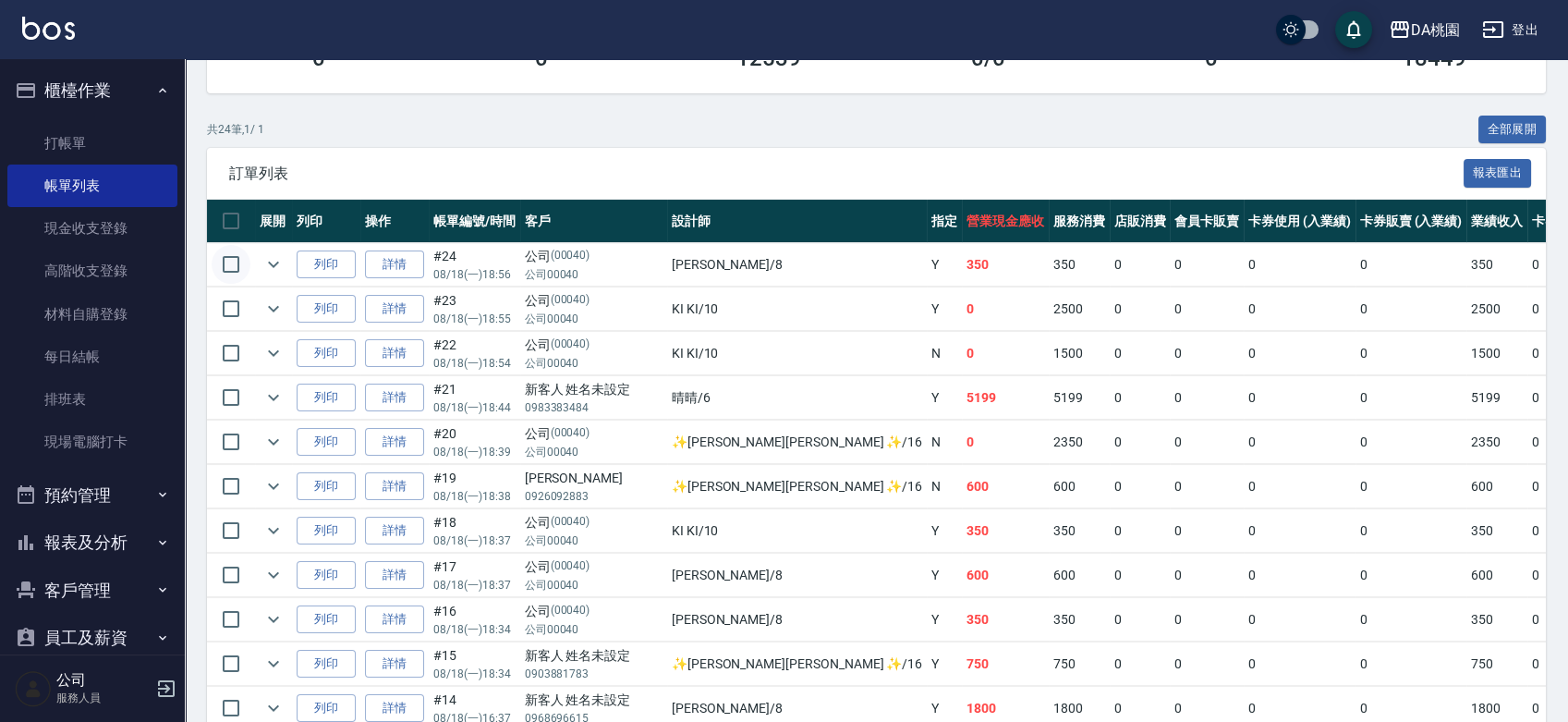
scroll to position [308, 0]
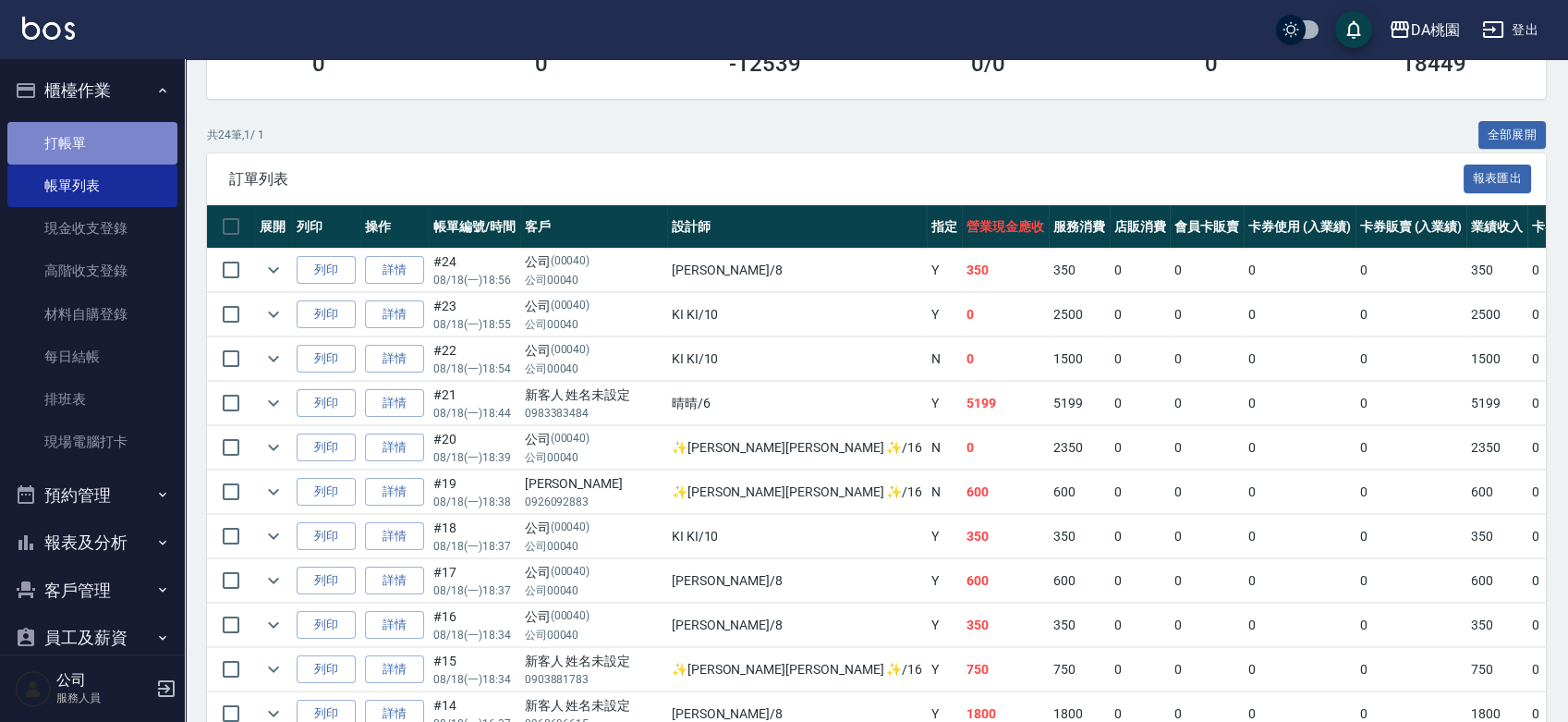
click at [110, 131] on link "打帳單" at bounding box center [92, 143] width 170 height 43
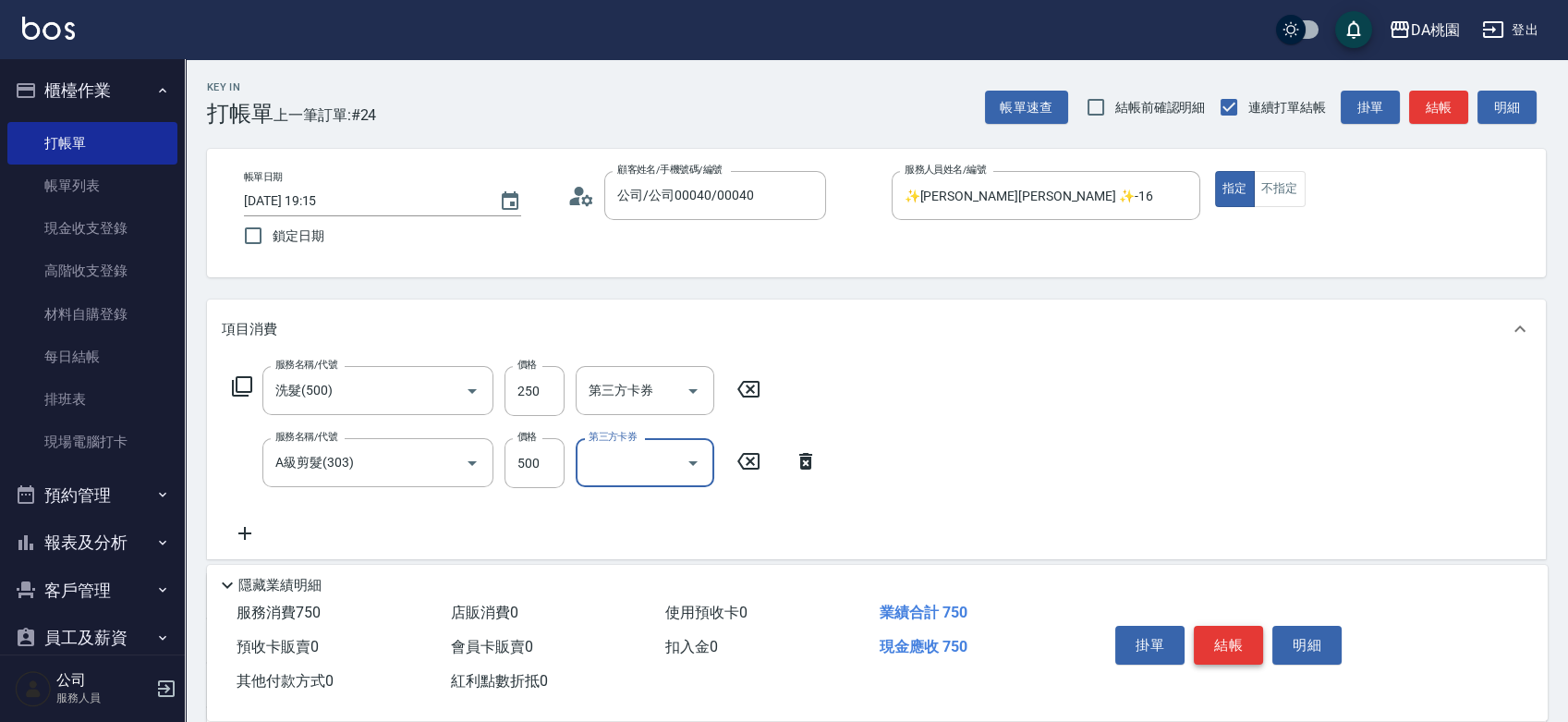
click at [1226, 641] on button "結帳" at bounding box center [1229, 645] width 70 height 39
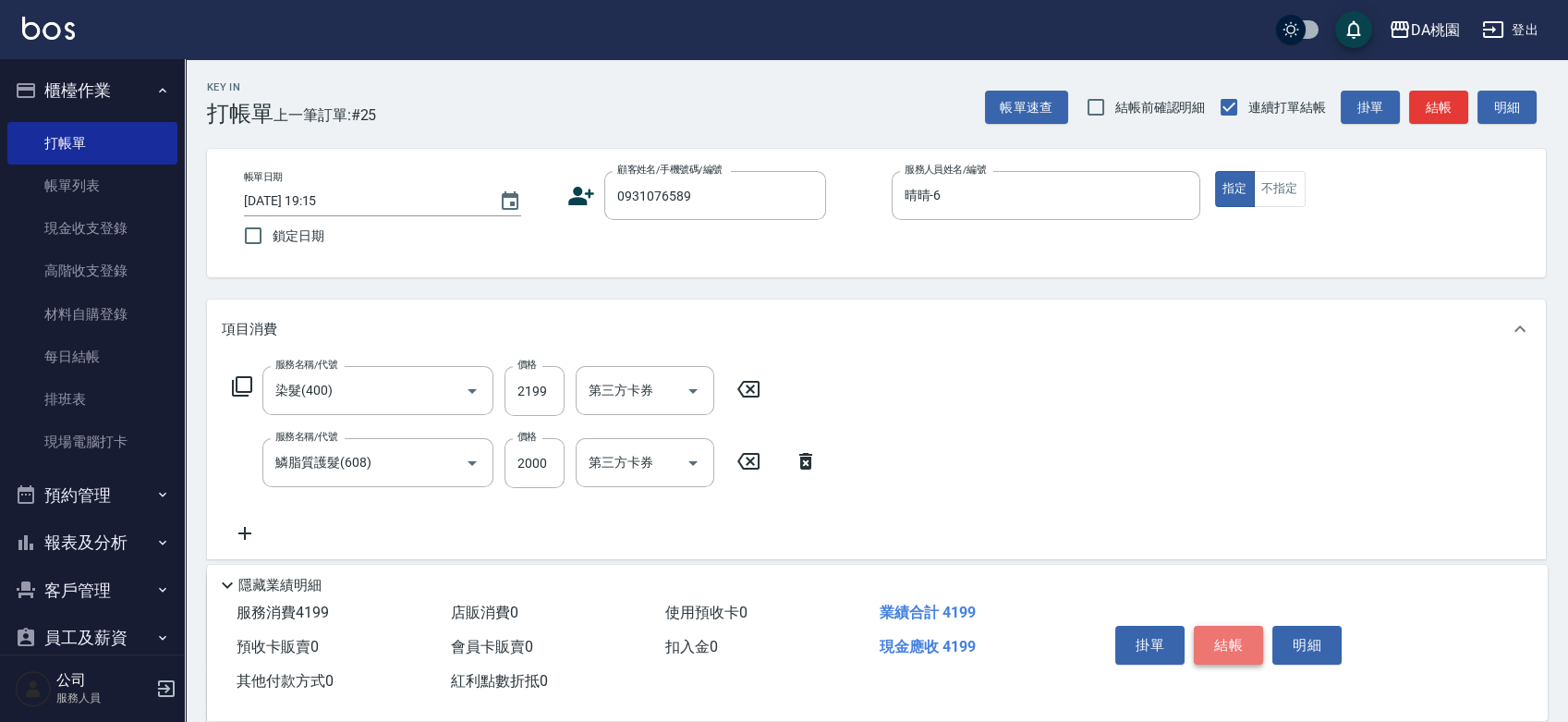
click at [1238, 636] on button "結帳" at bounding box center [1229, 645] width 70 height 39
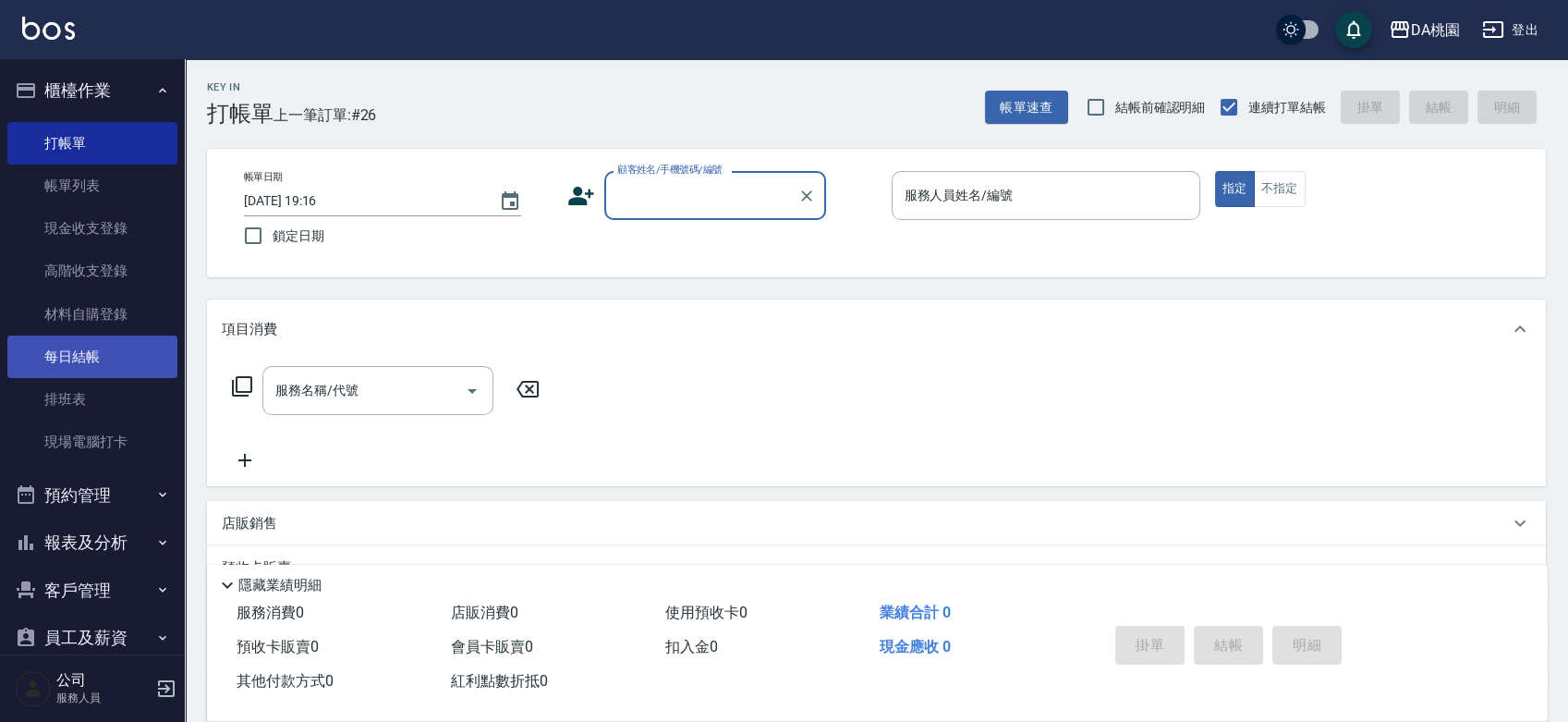
click at [61, 348] on link "每日結帳" at bounding box center [92, 357] width 170 height 43
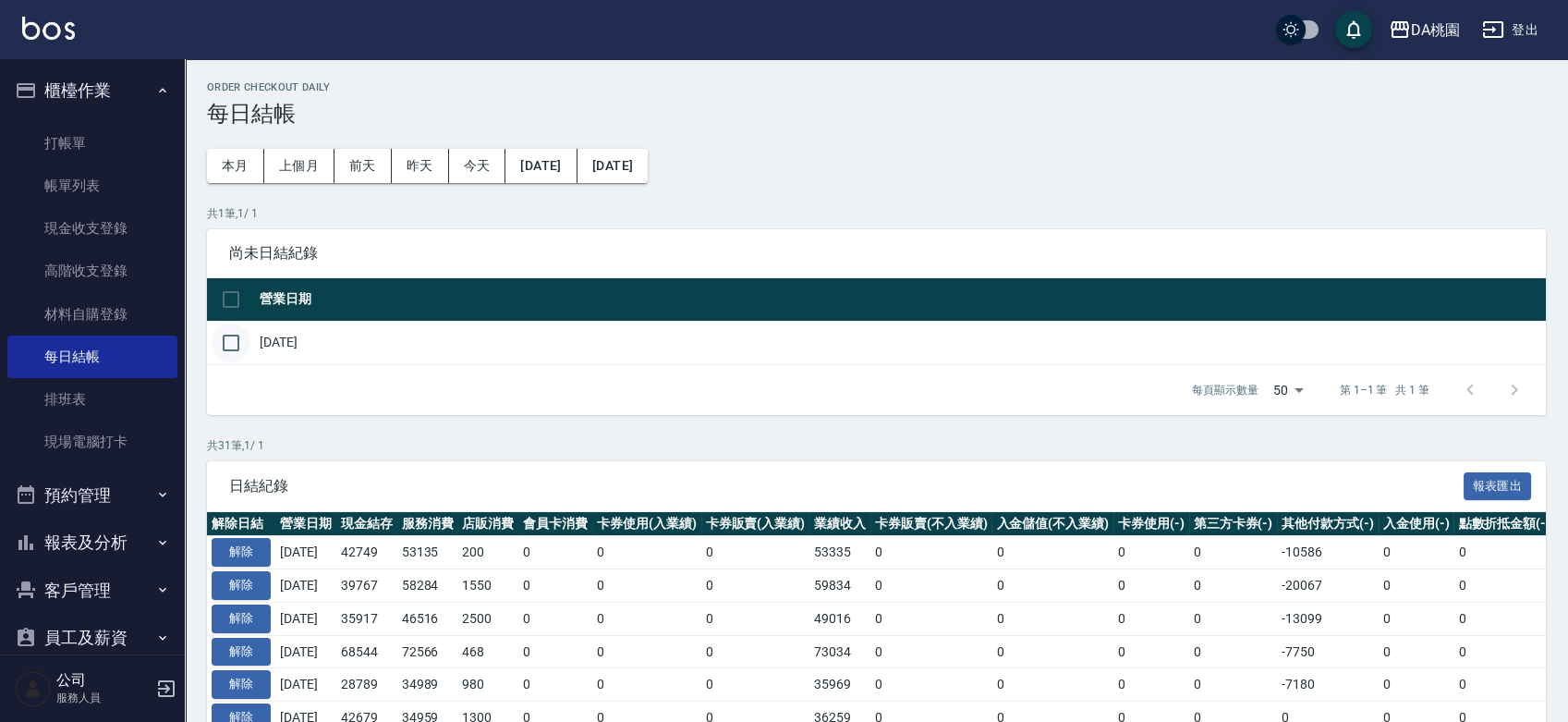
click at [227, 341] on input "checkbox" at bounding box center [231, 343] width 39 height 39
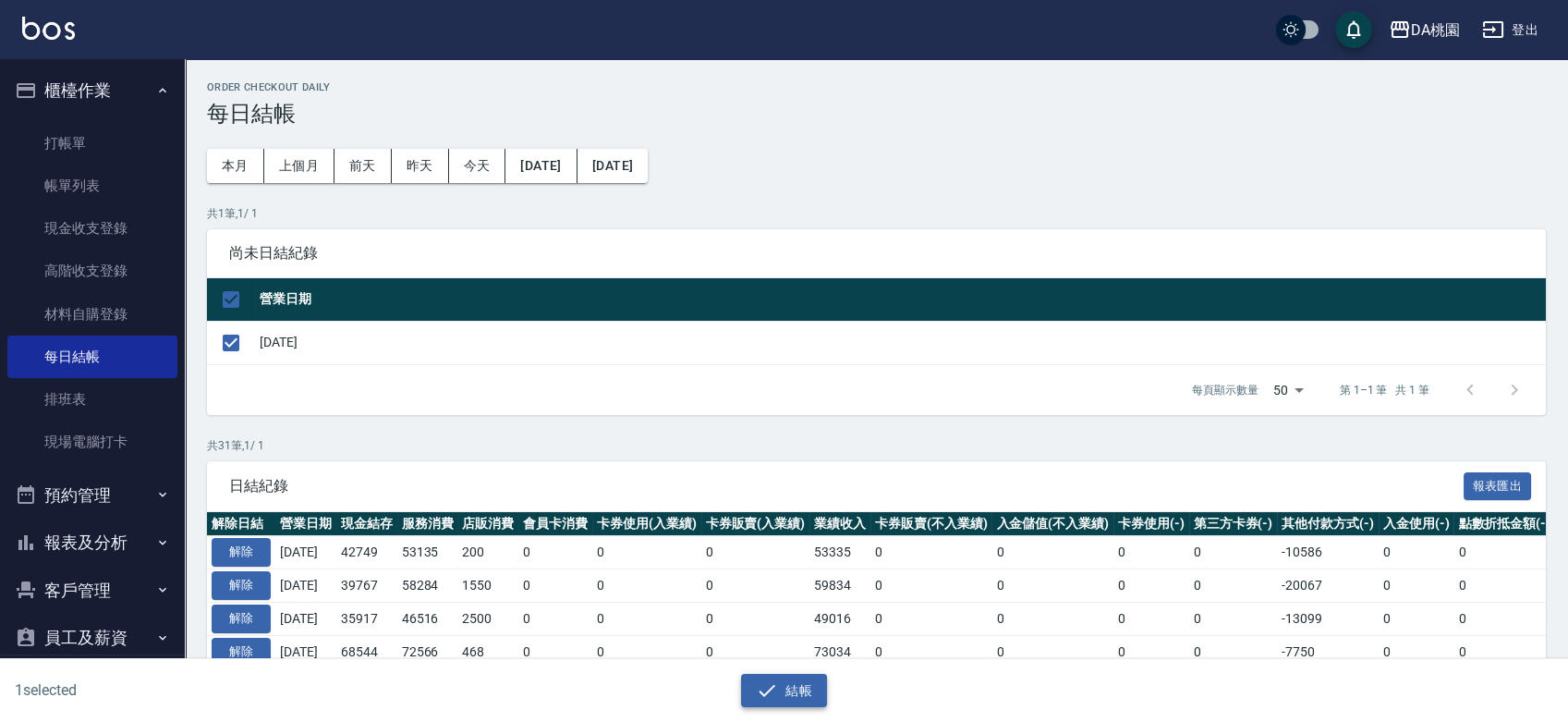
click at [784, 686] on button "結帳" at bounding box center [784, 690] width 86 height 34
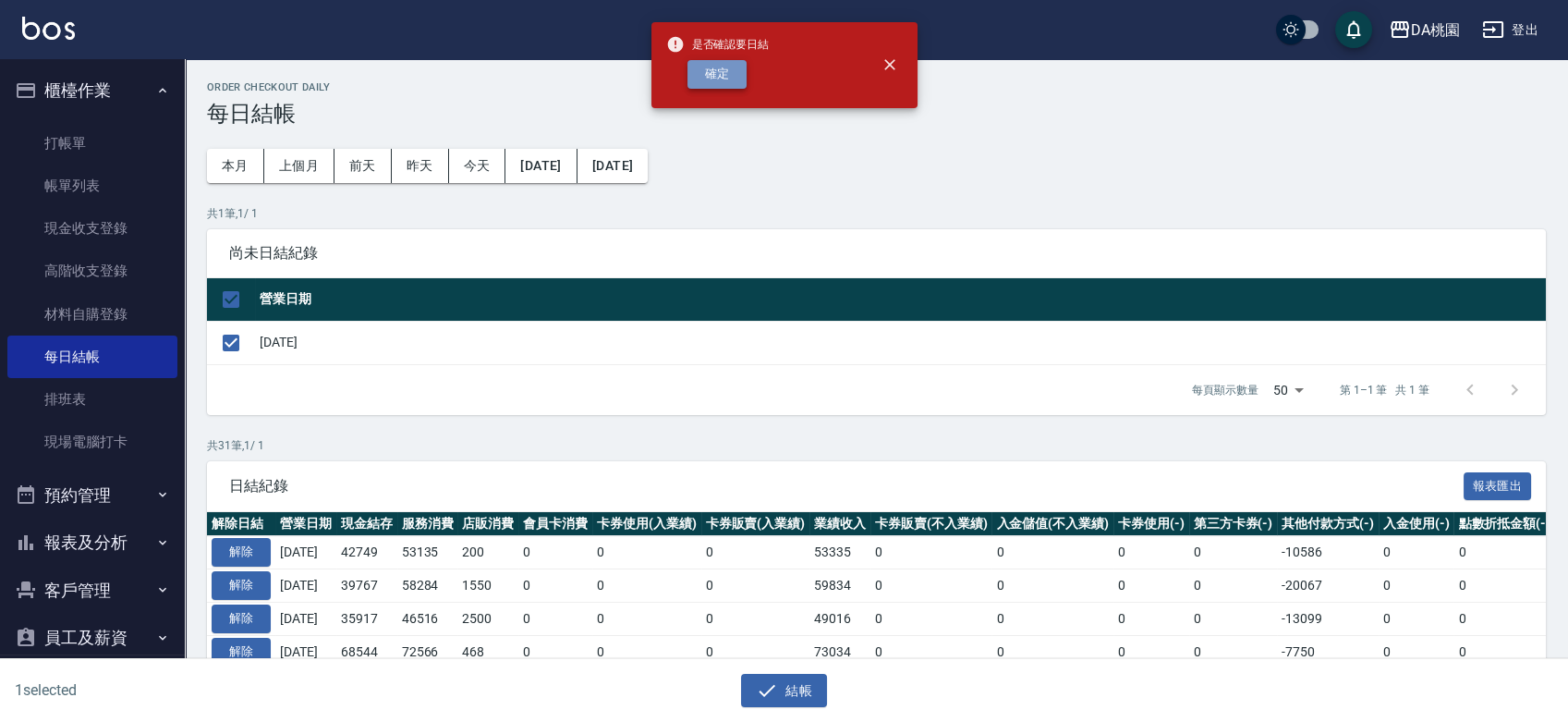
click at [719, 64] on button "確定" at bounding box center [718, 74] width 59 height 29
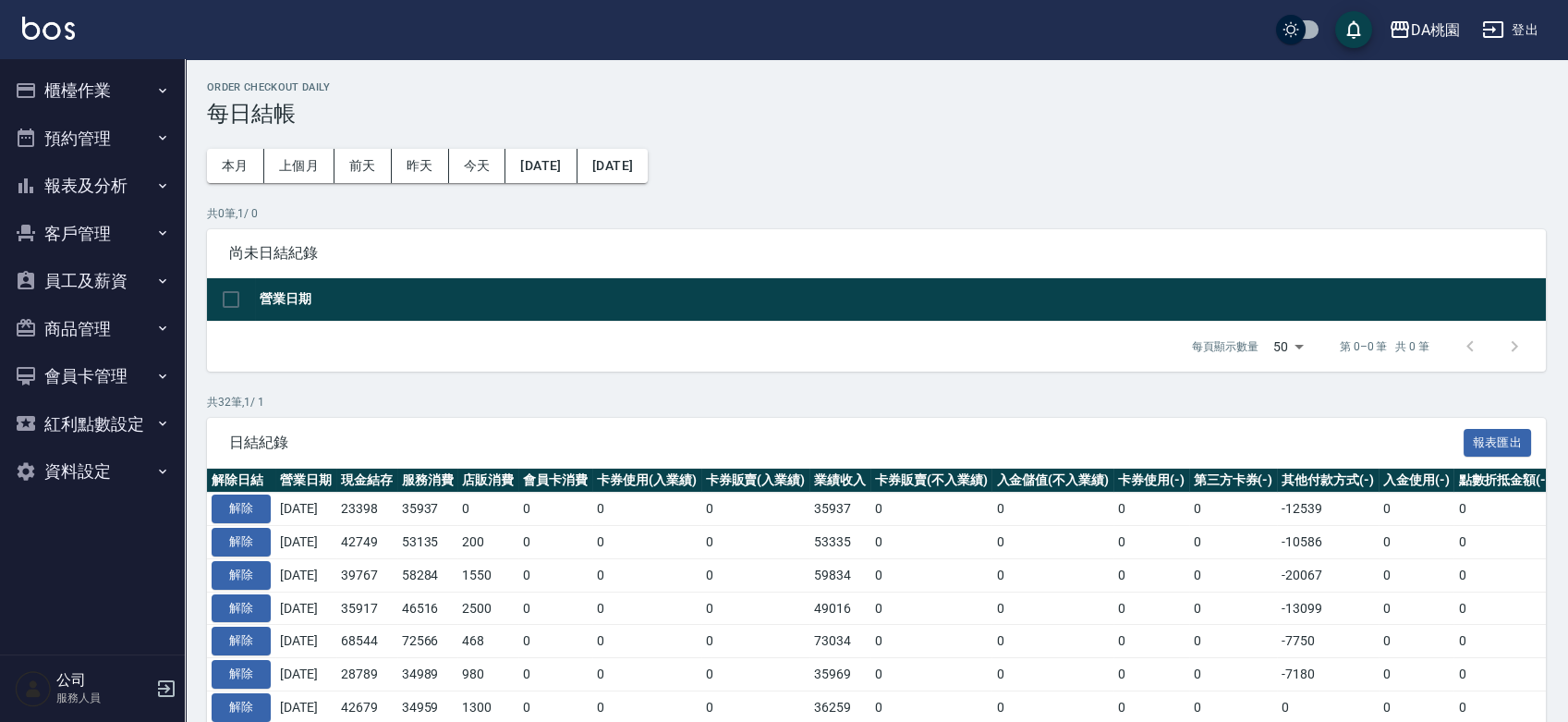
click at [67, 192] on button "報表及分析" at bounding box center [92, 186] width 170 height 48
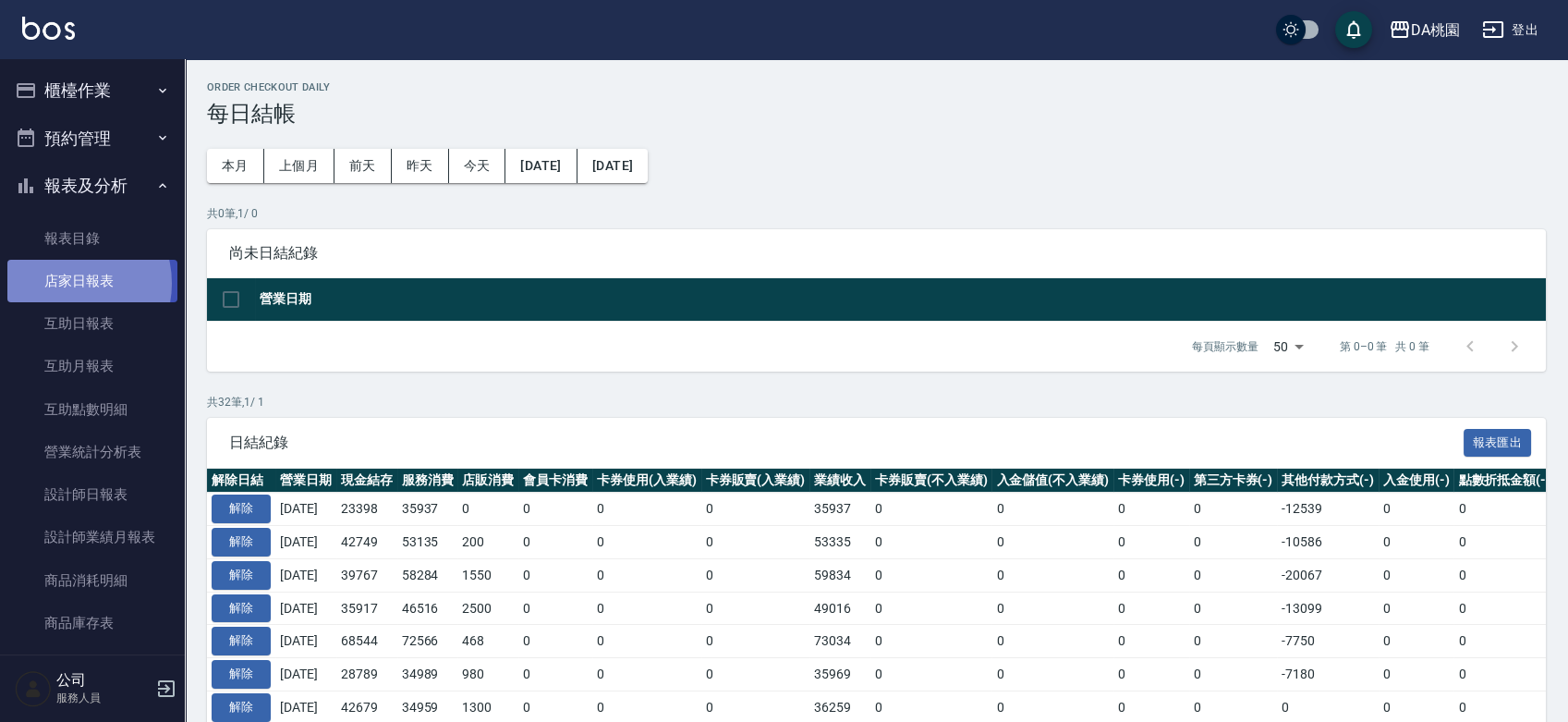
click at [71, 283] on link "店家日報表" at bounding box center [92, 281] width 170 height 43
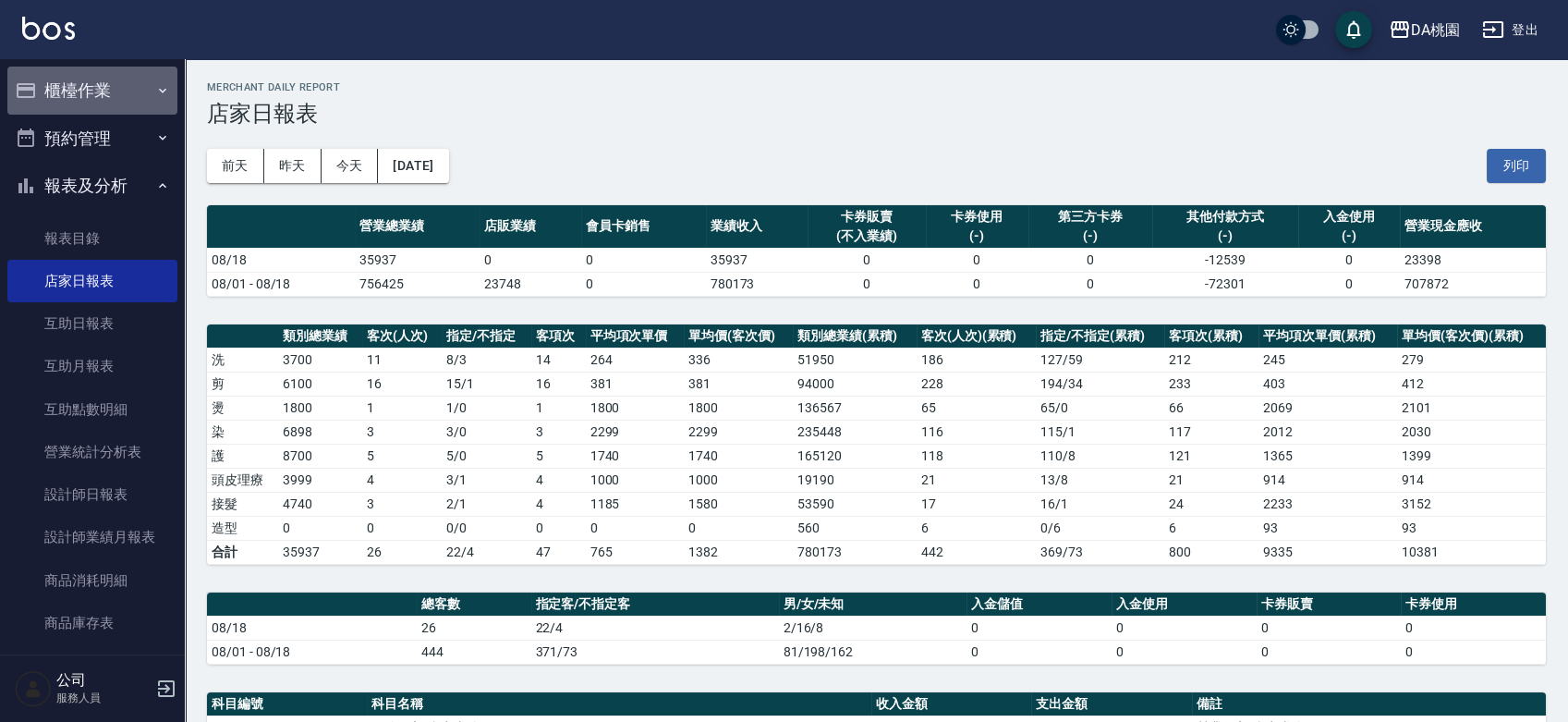
click at [119, 82] on button "櫃檯作業" at bounding box center [92, 91] width 170 height 48
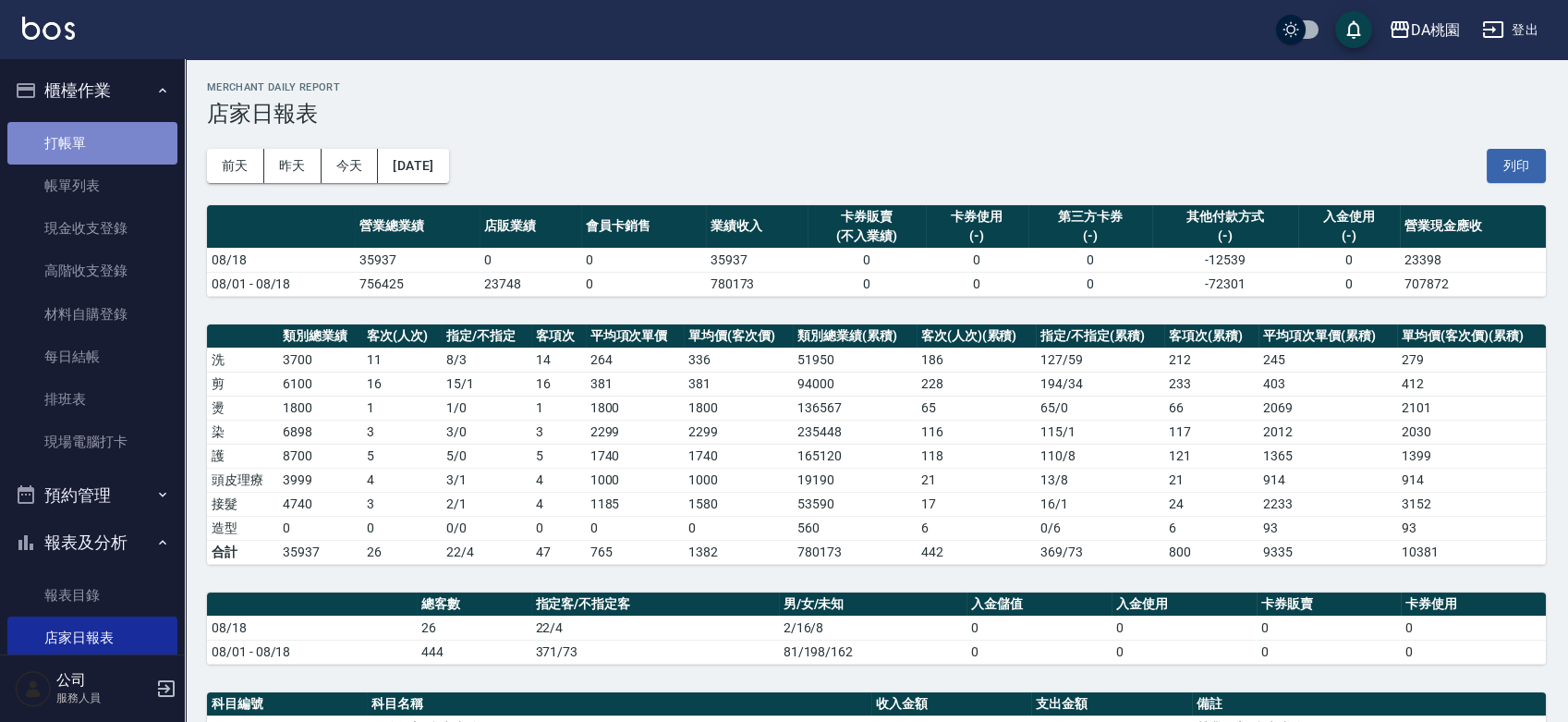
click at [94, 149] on link "打帳單" at bounding box center [92, 143] width 170 height 43
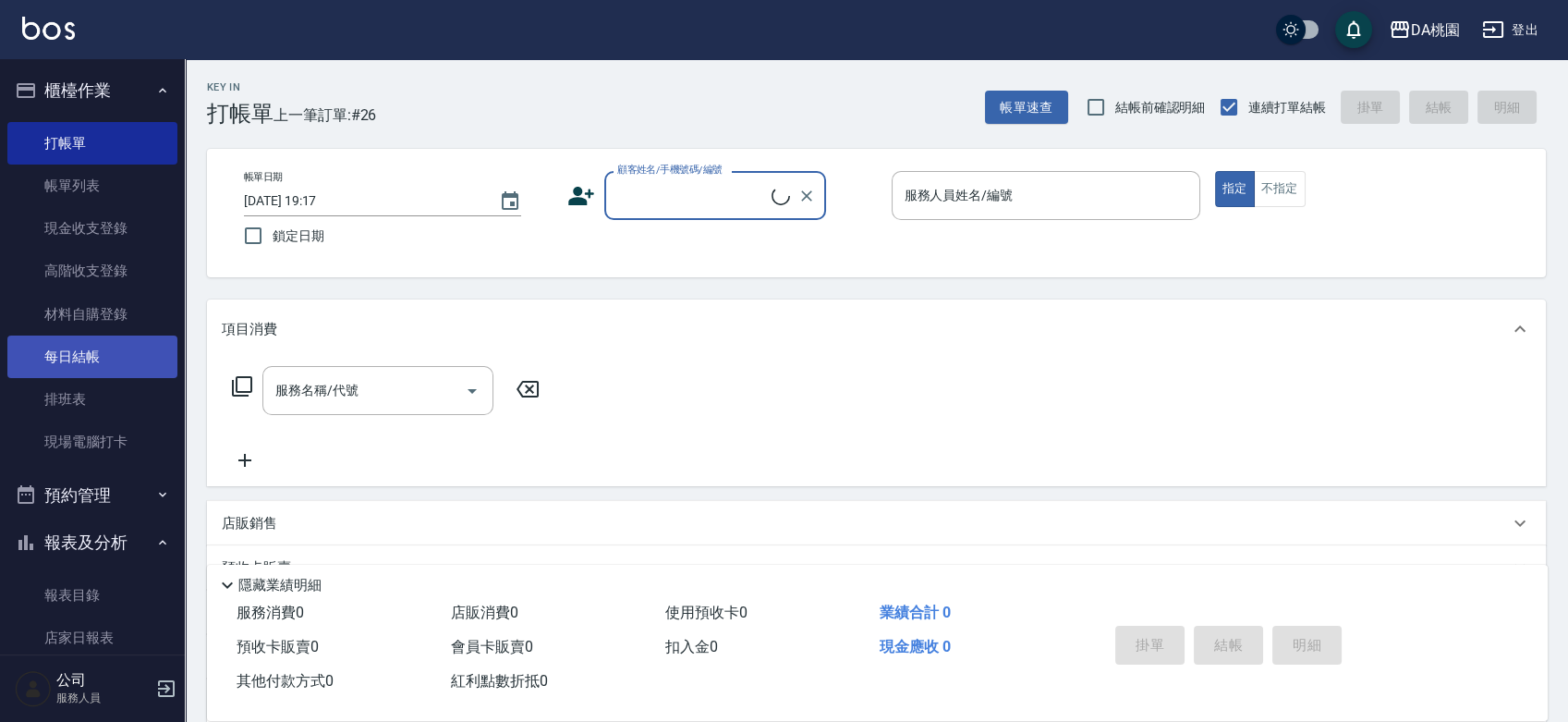
click at [119, 339] on link "每日結帳" at bounding box center [92, 357] width 170 height 43
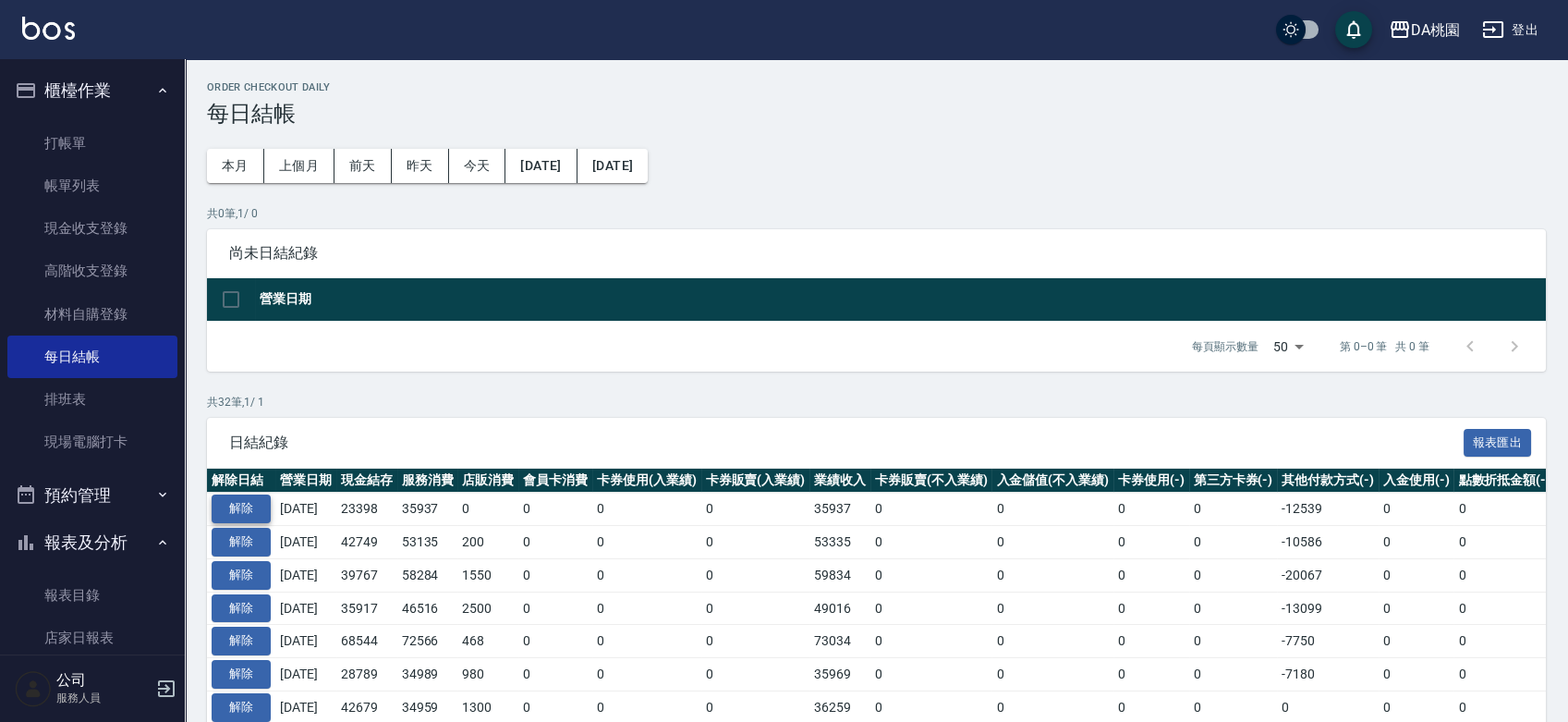
click at [231, 505] on button "解除" at bounding box center [242, 508] width 59 height 29
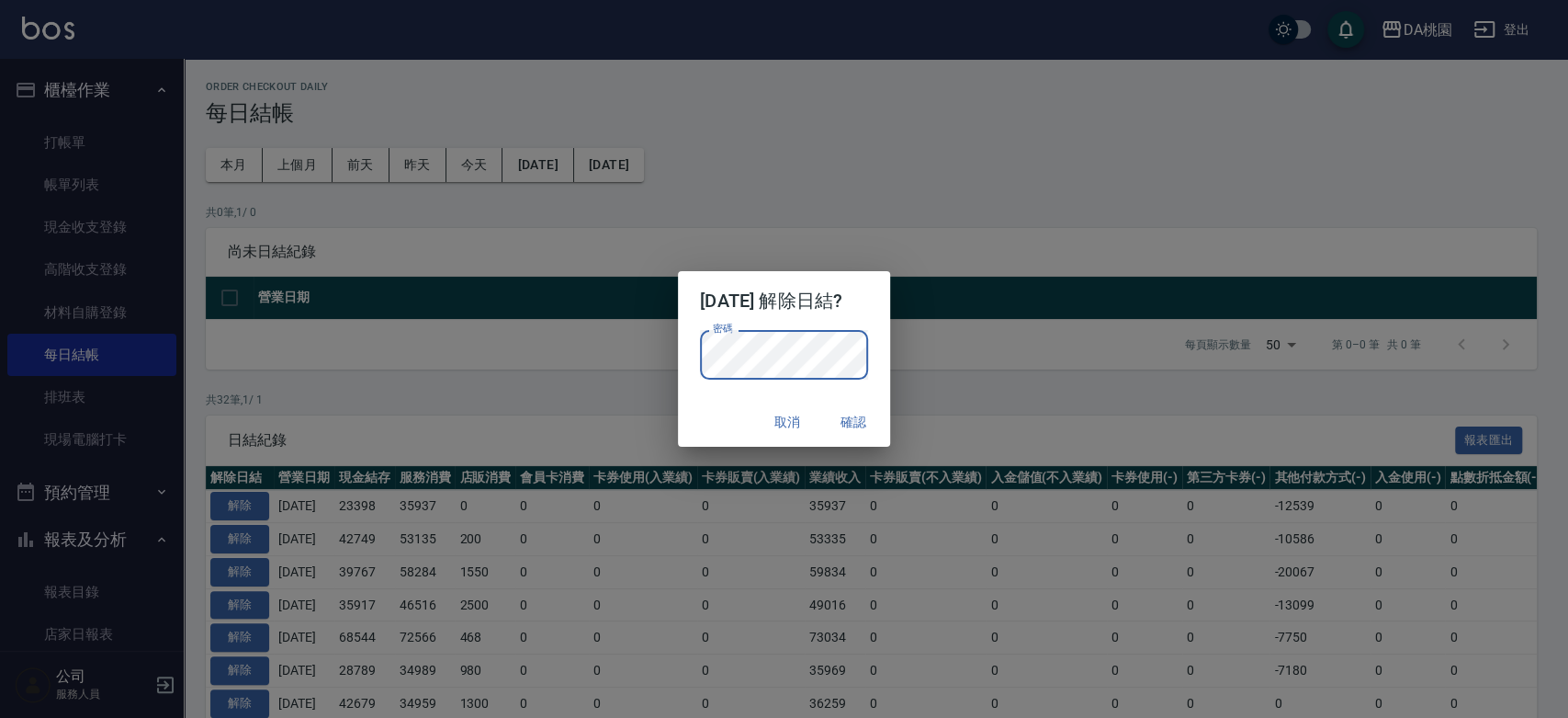
click at [698, 420] on div "取消 確認" at bounding box center [784, 422] width 213 height 49
click at [864, 418] on button "確認" at bounding box center [854, 421] width 59 height 34
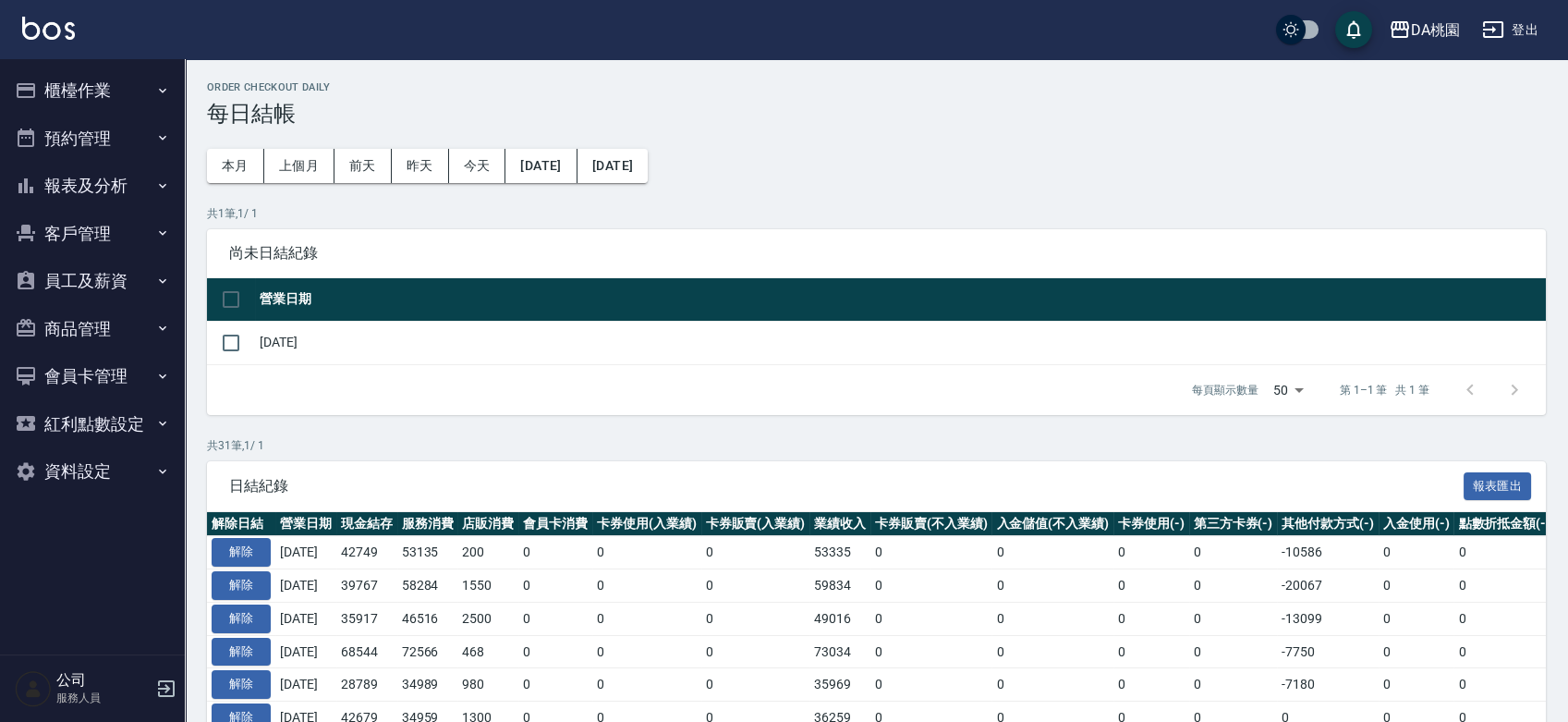
click at [79, 71] on button "櫃檯作業" at bounding box center [92, 91] width 170 height 48
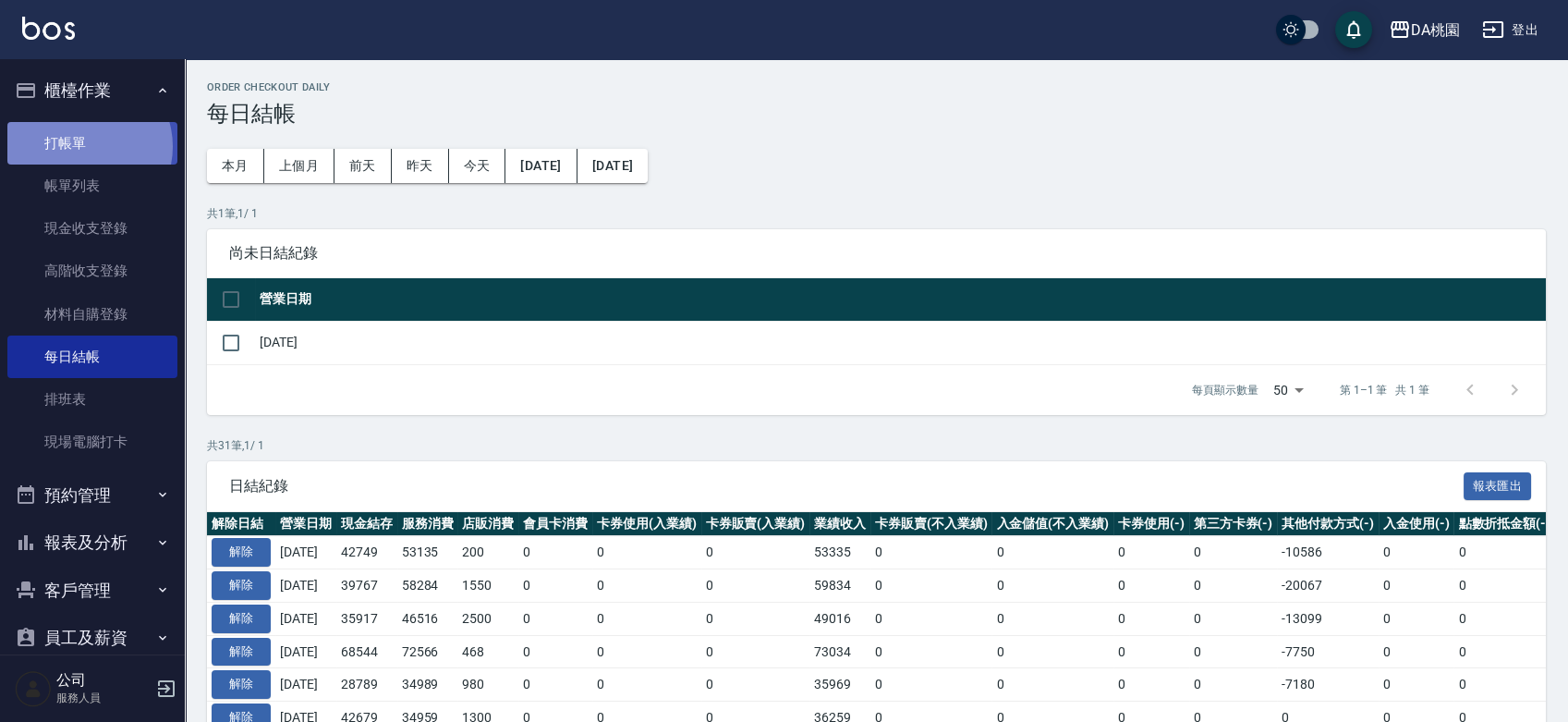
click at [86, 146] on link "打帳單" at bounding box center [92, 143] width 170 height 43
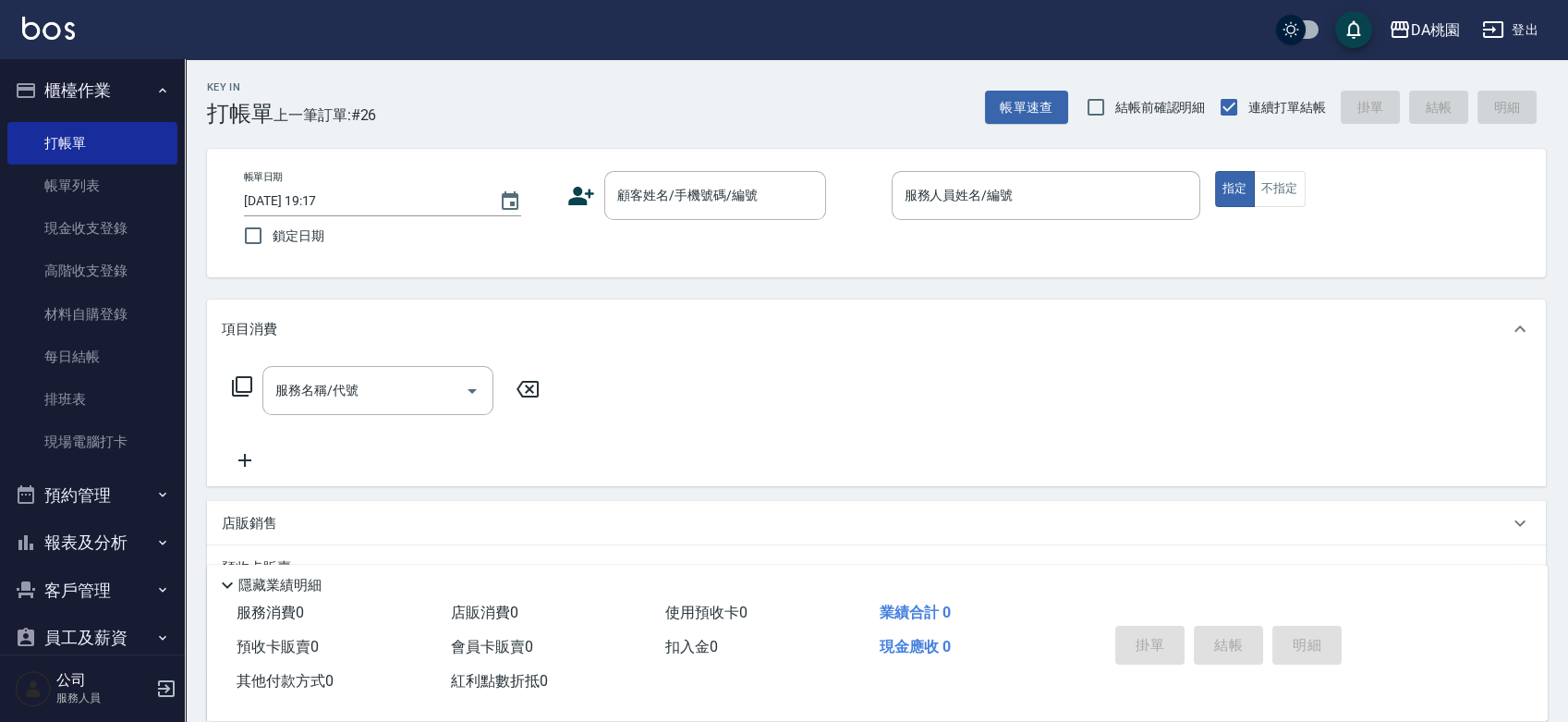
click at [844, 249] on div "帳單日期 [DATE] 19:17 鎖定日期 顧客姓名/手機號碼/編號 顧客姓名/手機號碼/編號 服務人員姓名/編號 服務人員姓名/編號 指定 不指定" at bounding box center [876, 213] width 1295 height 84
click at [111, 345] on link "每日結帳" at bounding box center [92, 357] width 170 height 43
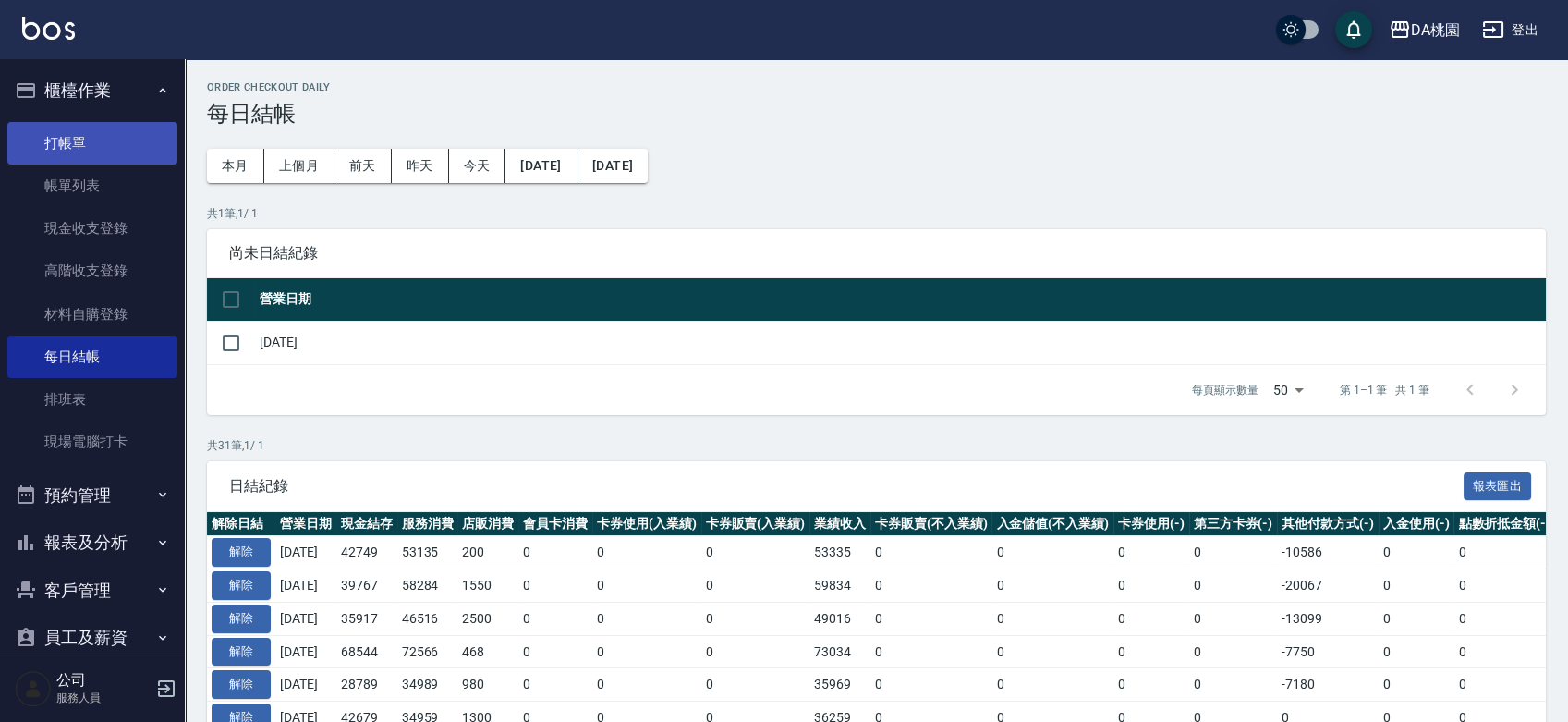
click at [72, 138] on link "打帳單" at bounding box center [92, 143] width 170 height 43
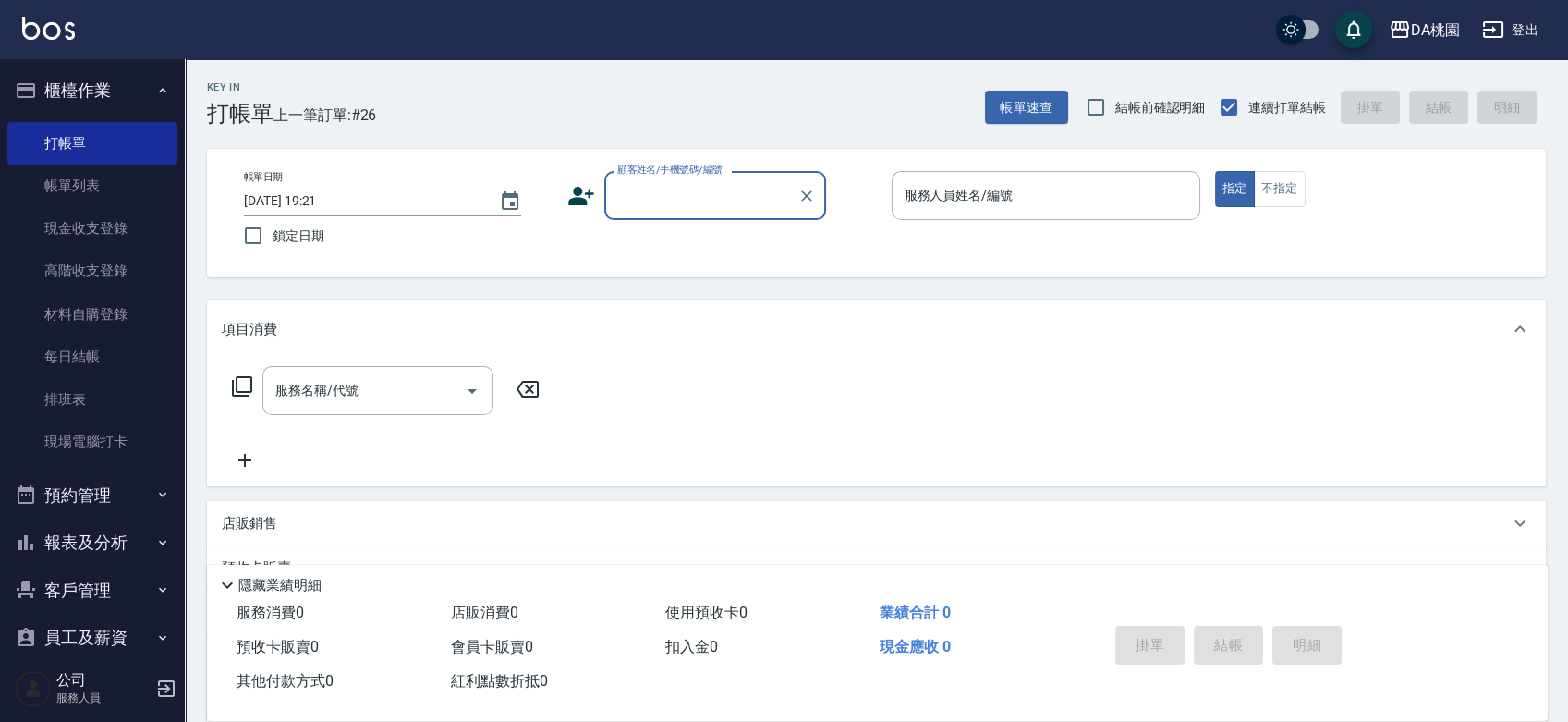
click at [1014, 165] on div "帳單日期 [DATE] 19:21 鎖定日期 顧客姓名/手機號碼/編號 顧客姓名/手機號碼/編號 服務人員姓名/編號 服務人員姓名/編號 指定 不指定" at bounding box center [876, 213] width 1339 height 128
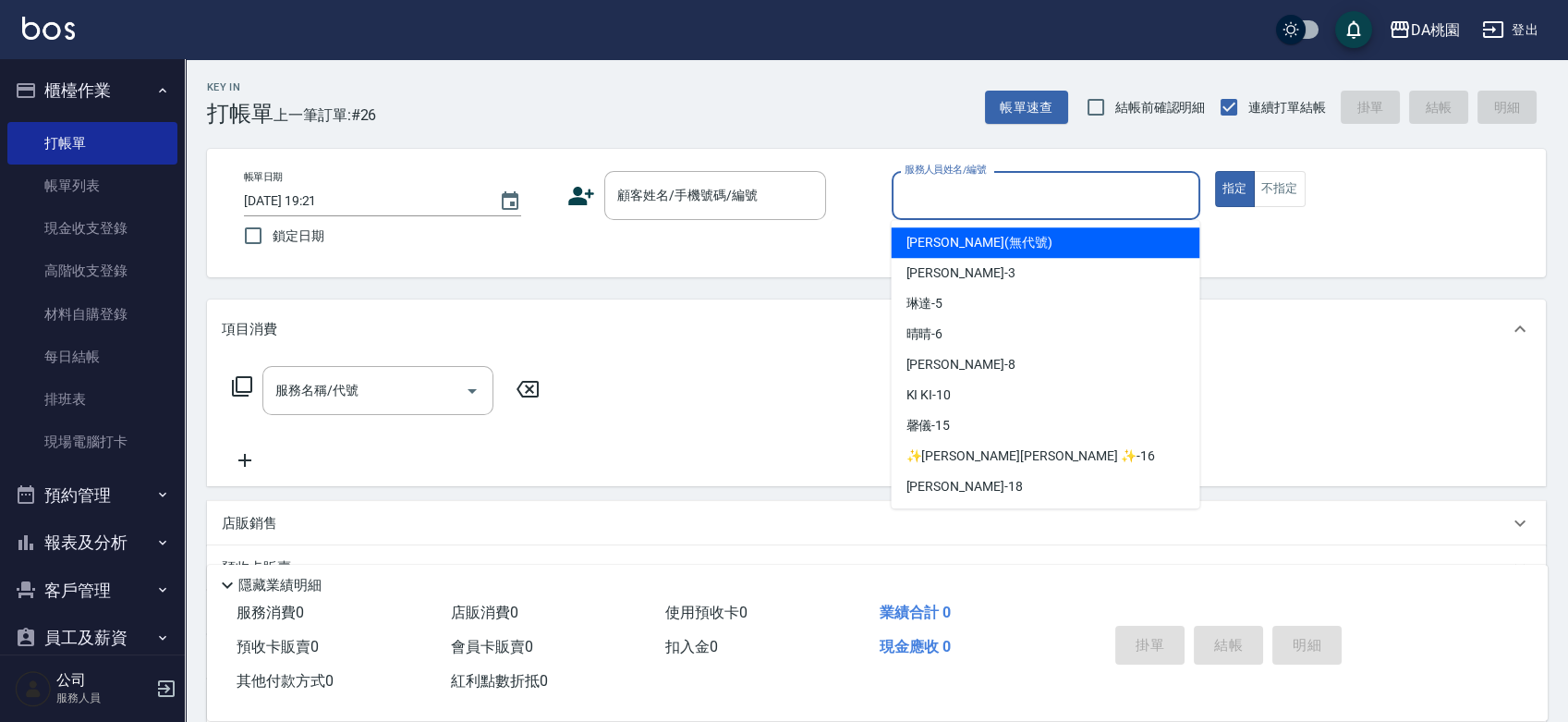
click at [1021, 198] on input "服務人員姓名/編號" at bounding box center [1046, 195] width 292 height 33
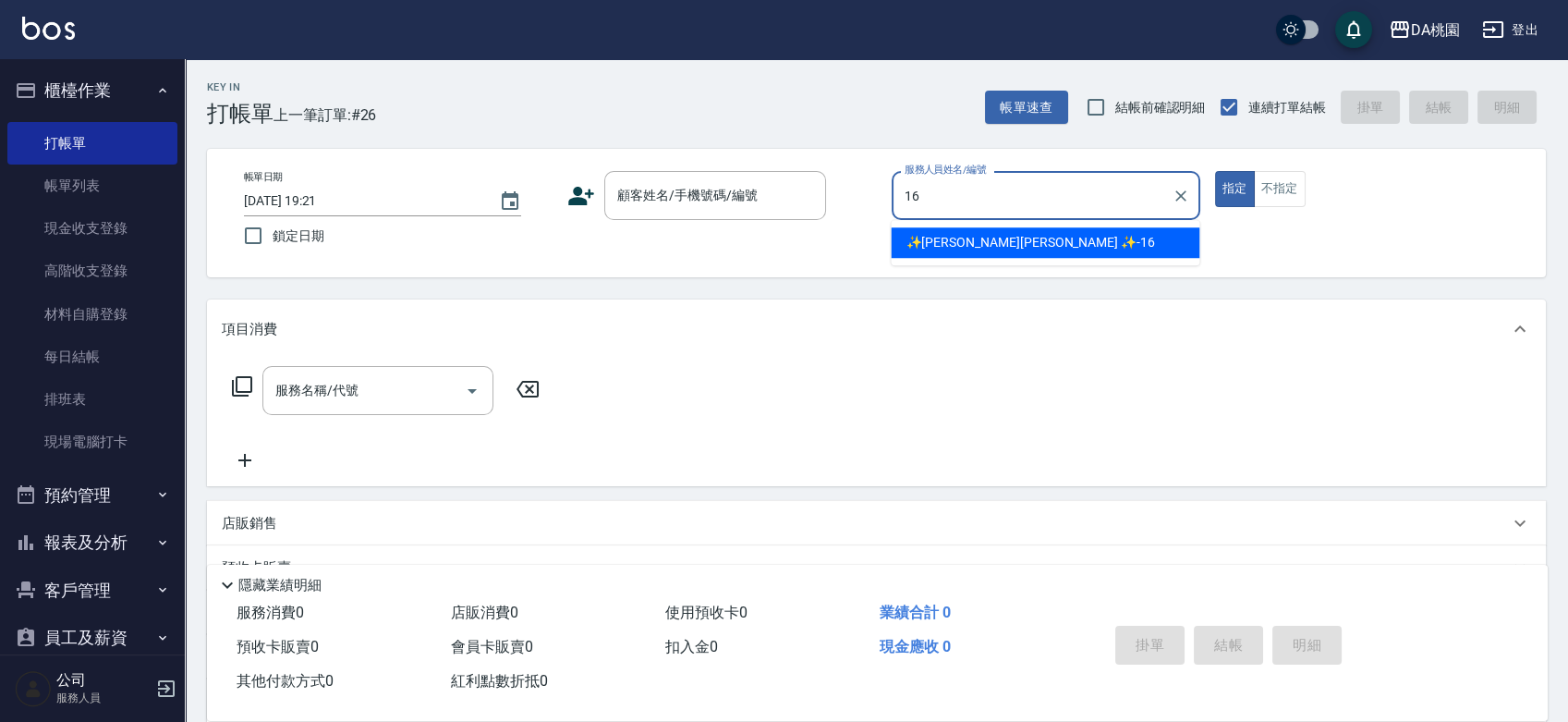
type input "✨[PERSON_NAME][PERSON_NAME] ✨-16"
type button "true"
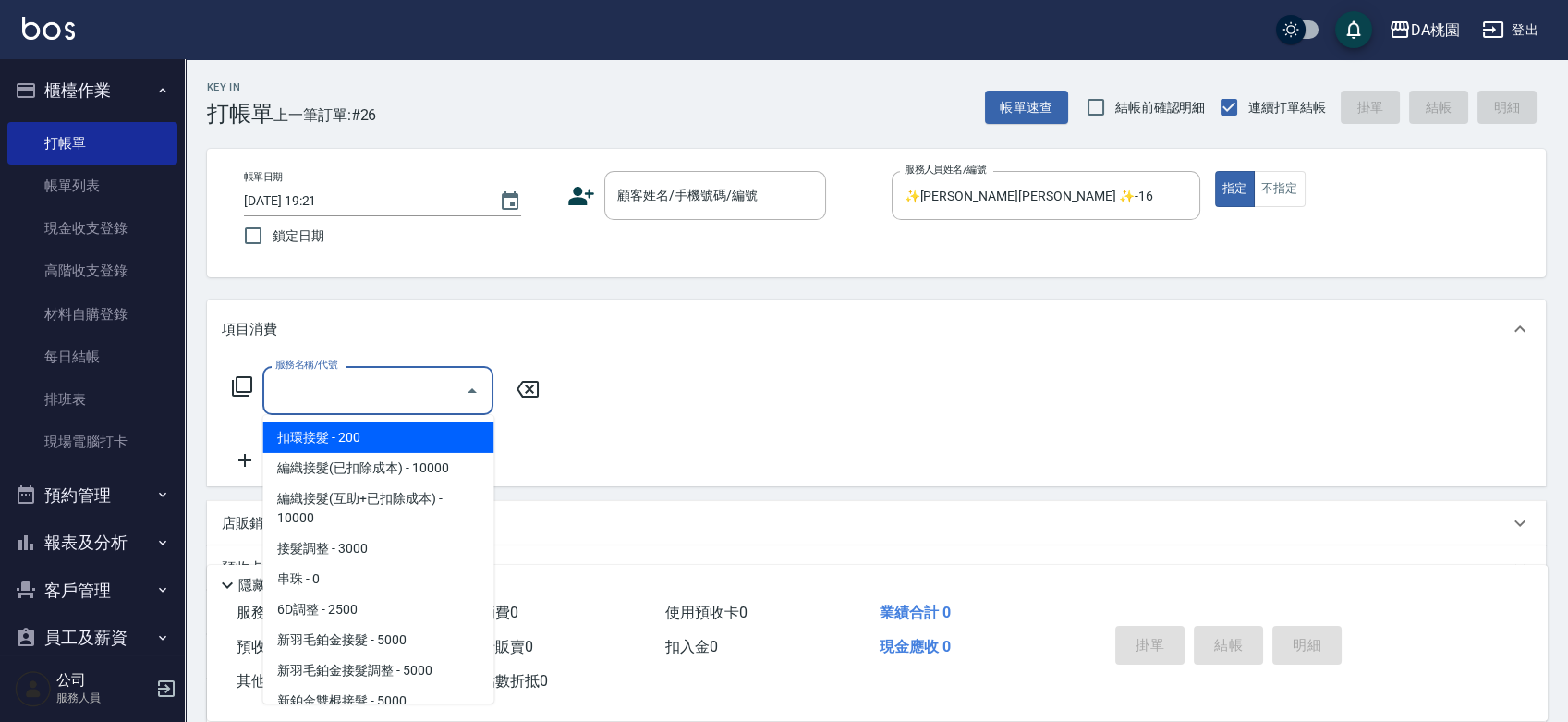
click at [411, 390] on input "服務名稱/代號" at bounding box center [363, 390] width 187 height 33
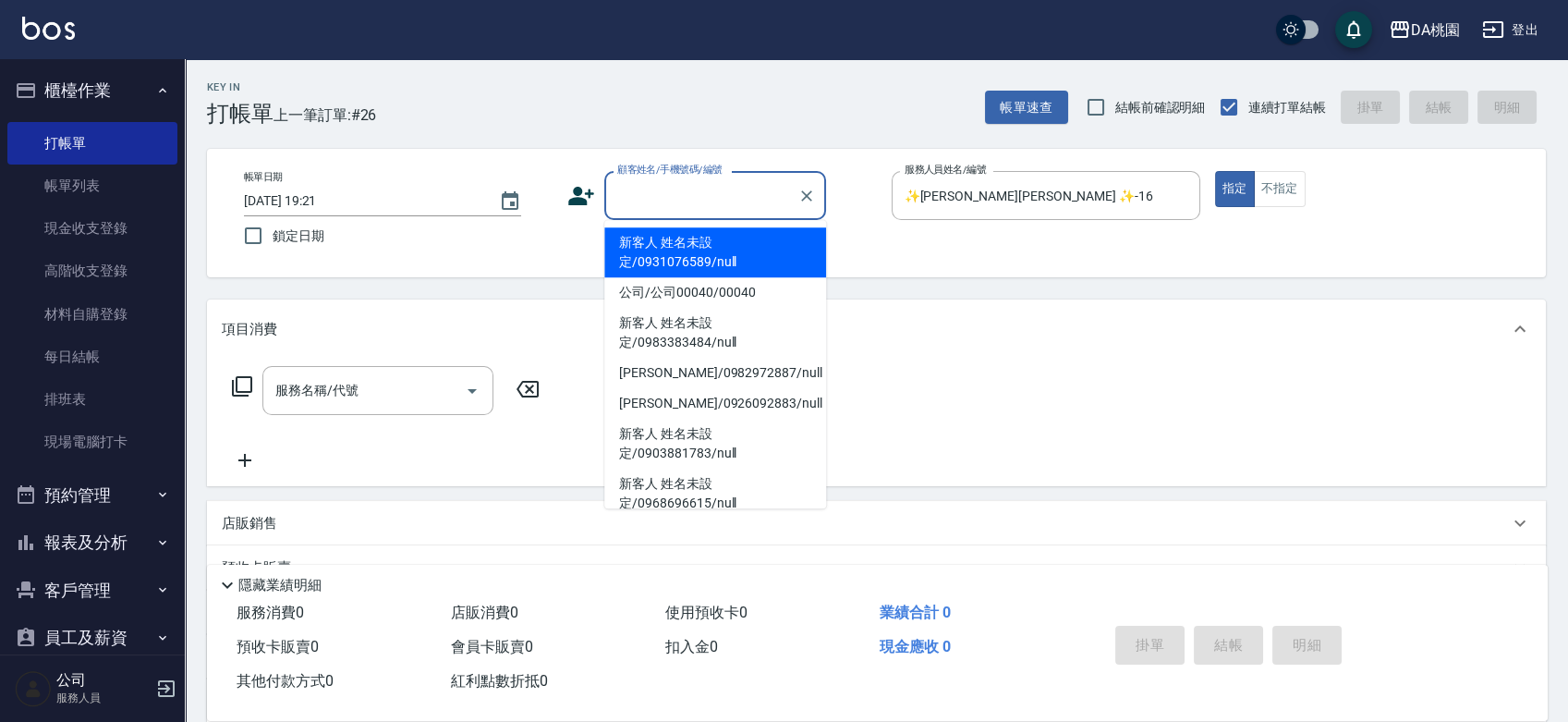
click at [710, 200] on input "顧客姓名/手機號碼/編號" at bounding box center [701, 195] width 178 height 33
click at [751, 205] on input "顧客姓名/手機號碼/編號" at bounding box center [701, 195] width 178 height 33
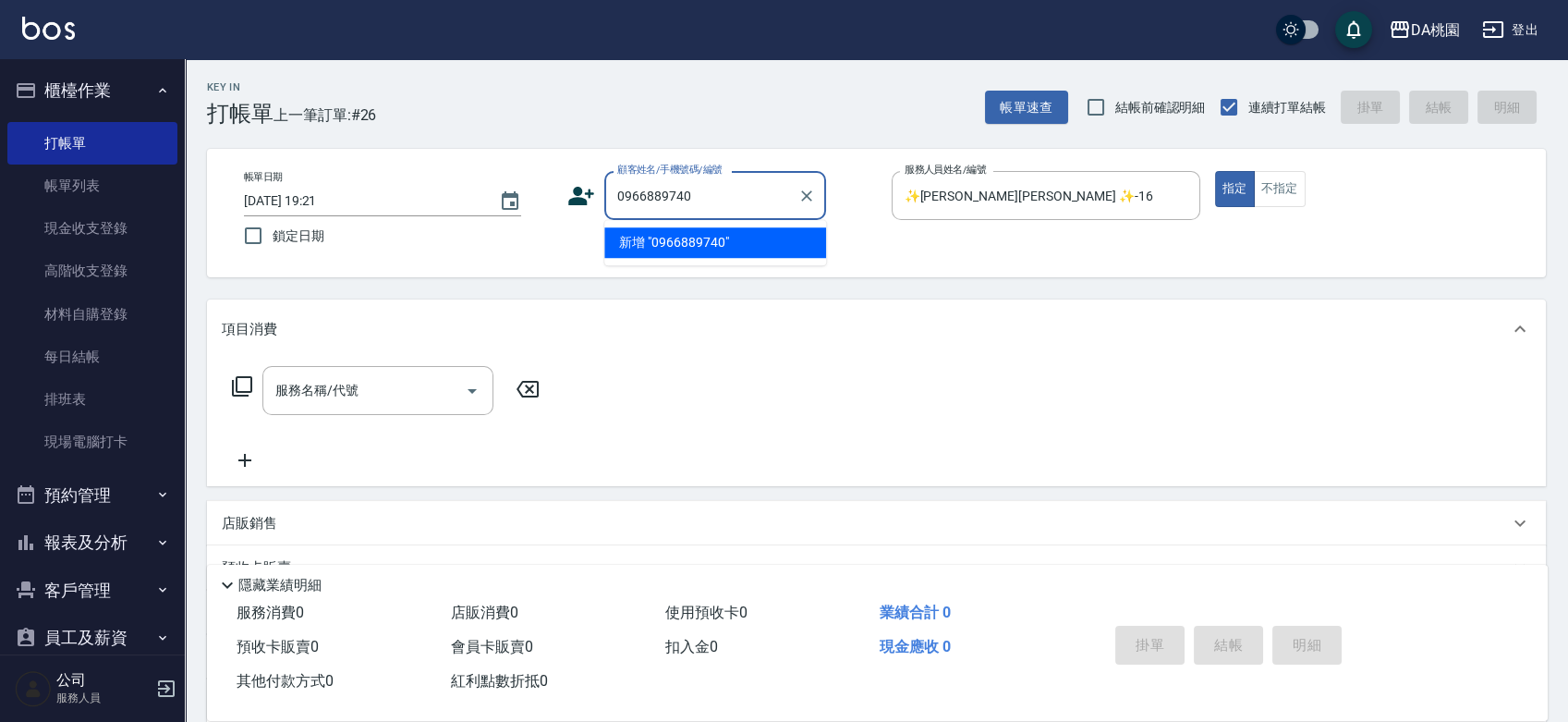
type input "0966889740"
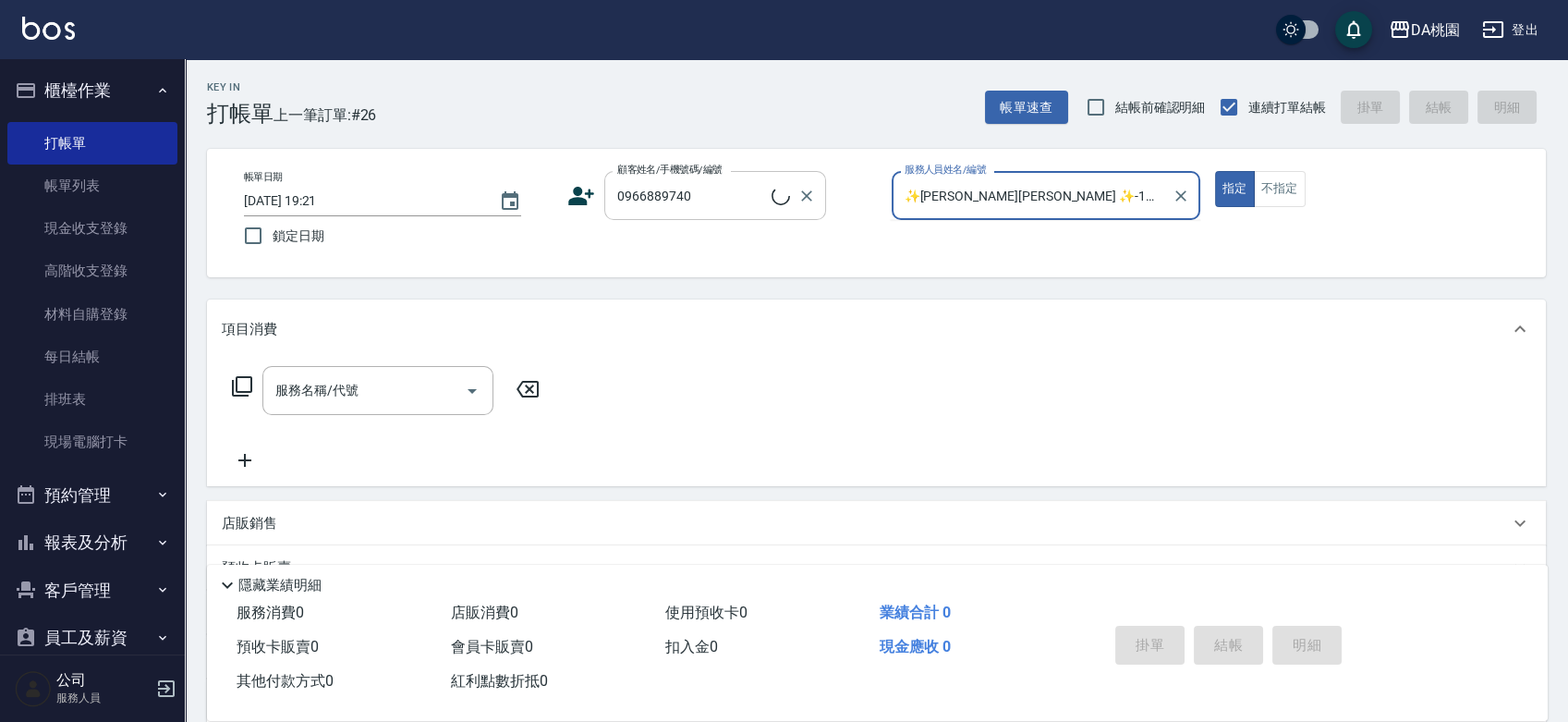
click at [1215, 171] on button "指定" at bounding box center [1234, 189] width 40 height 36
type input "✨[PERSON_NAME][PERSON_NAME] ✨-16"
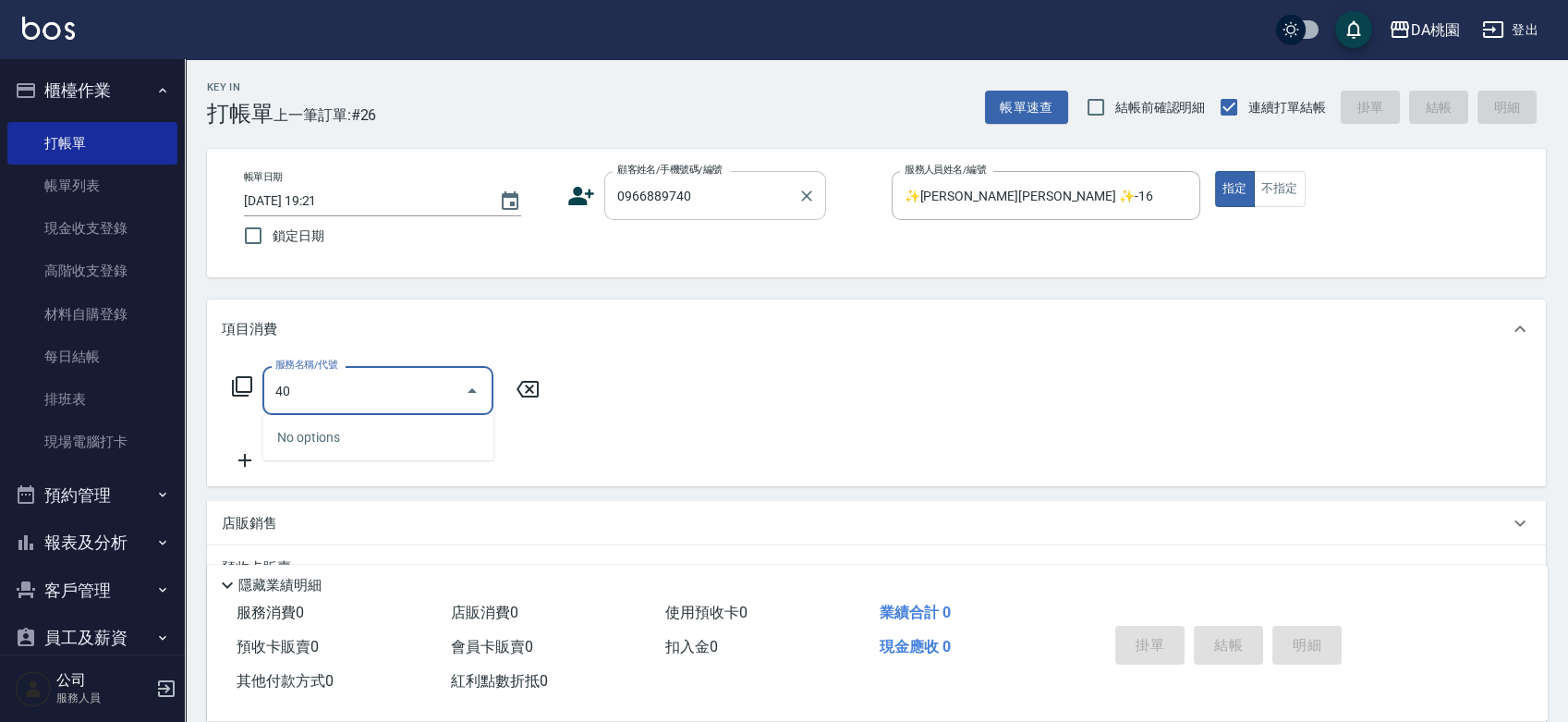
type input "401"
type input "150"
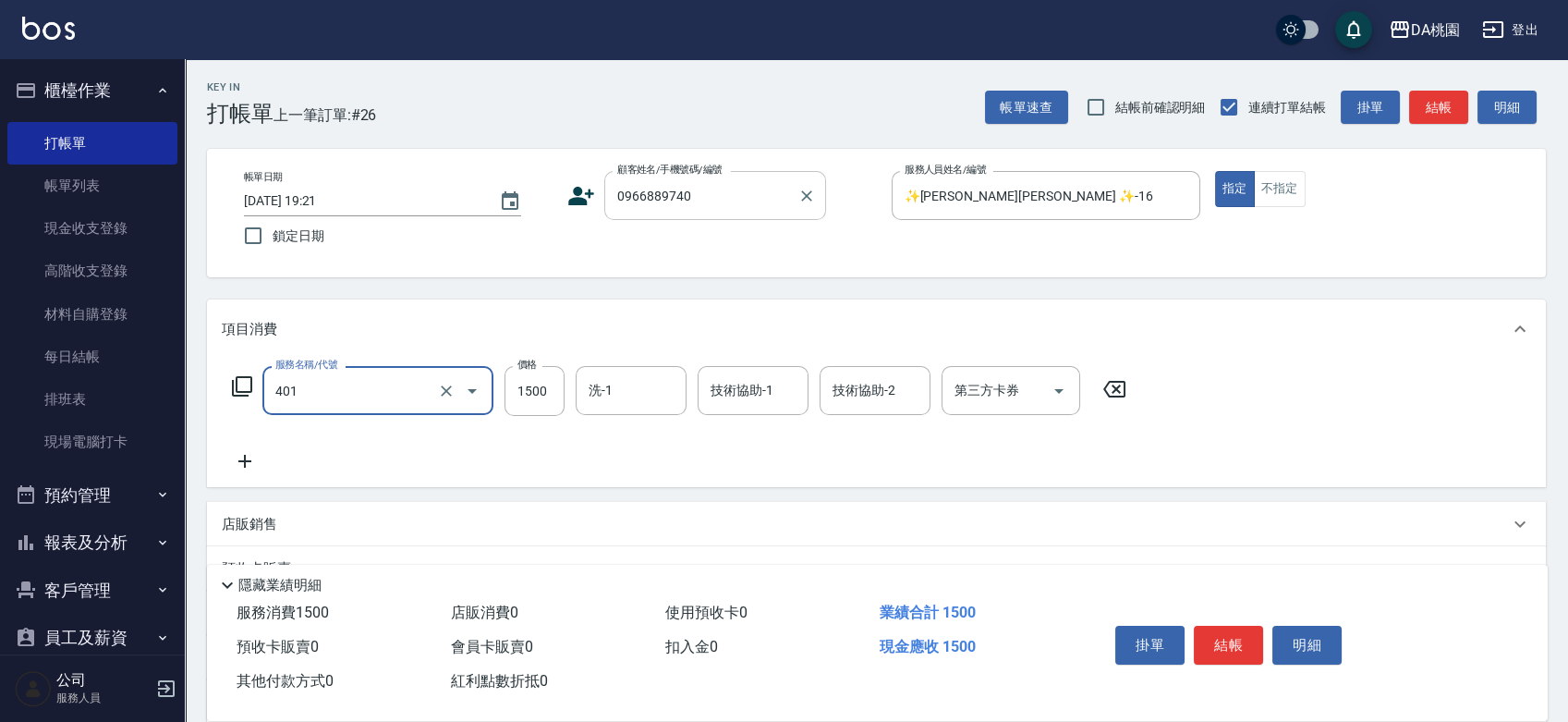
type input "染髮(互助)(401)"
type input "1"
type input "0"
type input "158"
type input "150"
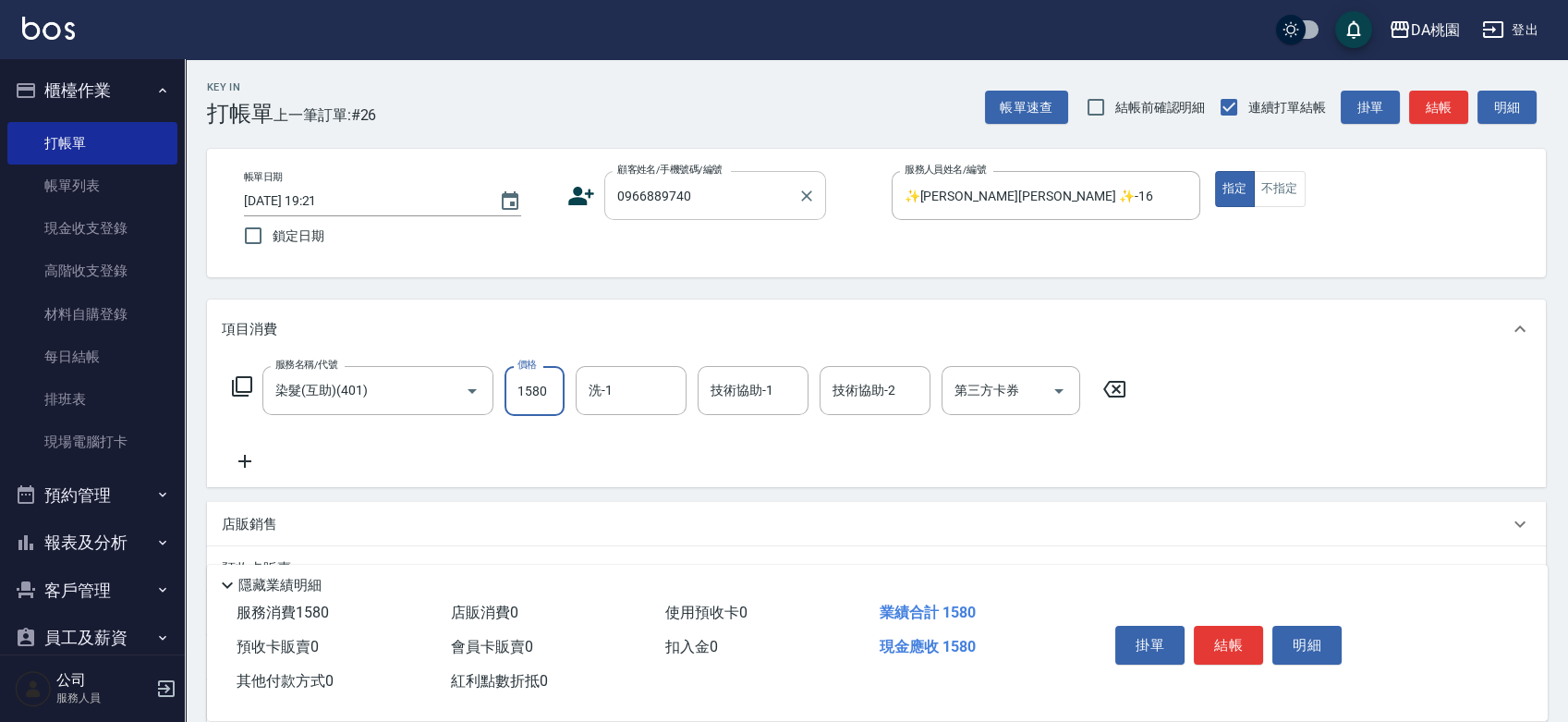
type input "1580"
type input "cherry-25"
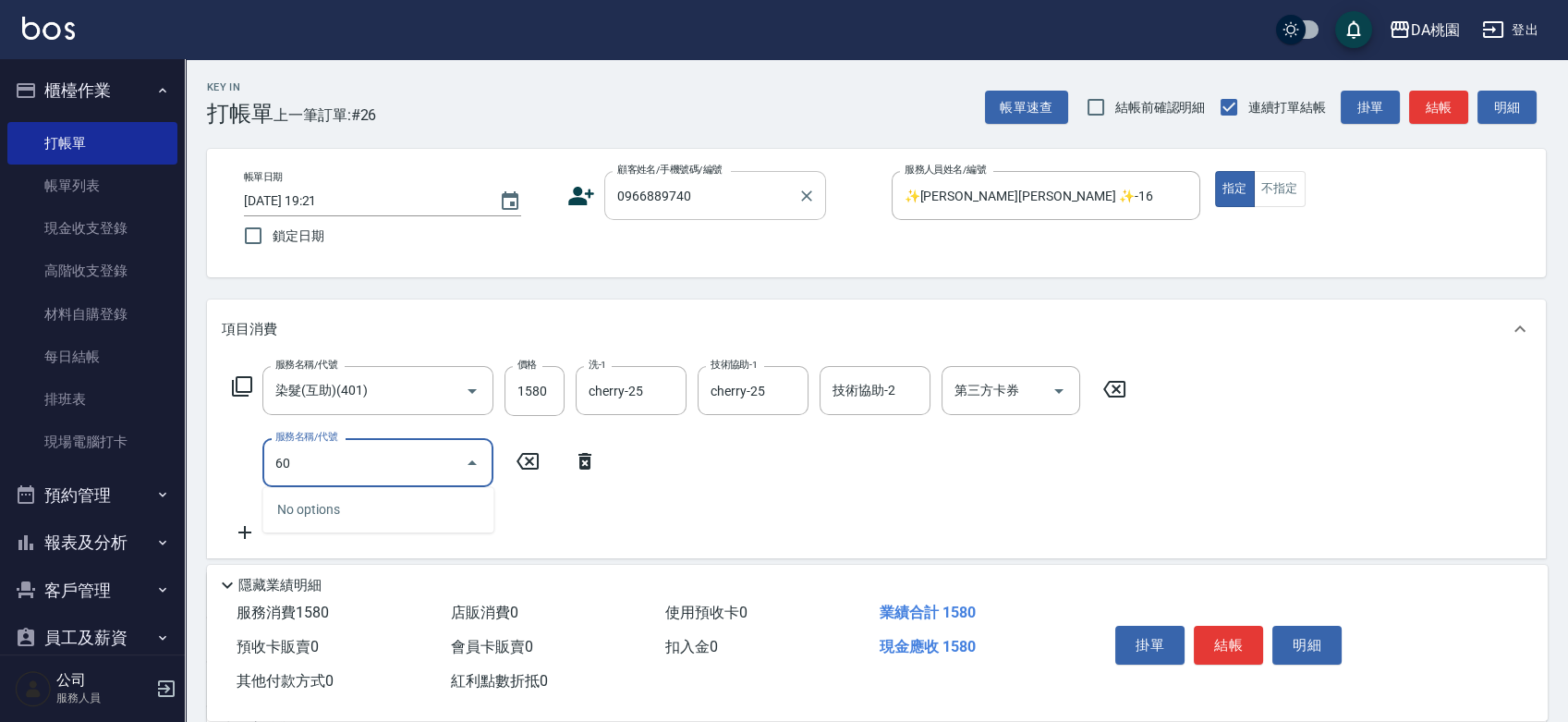
type input "609"
type input "270"
type input "鱗脂質護髮(互助)(609)"
type input "14"
type input "150"
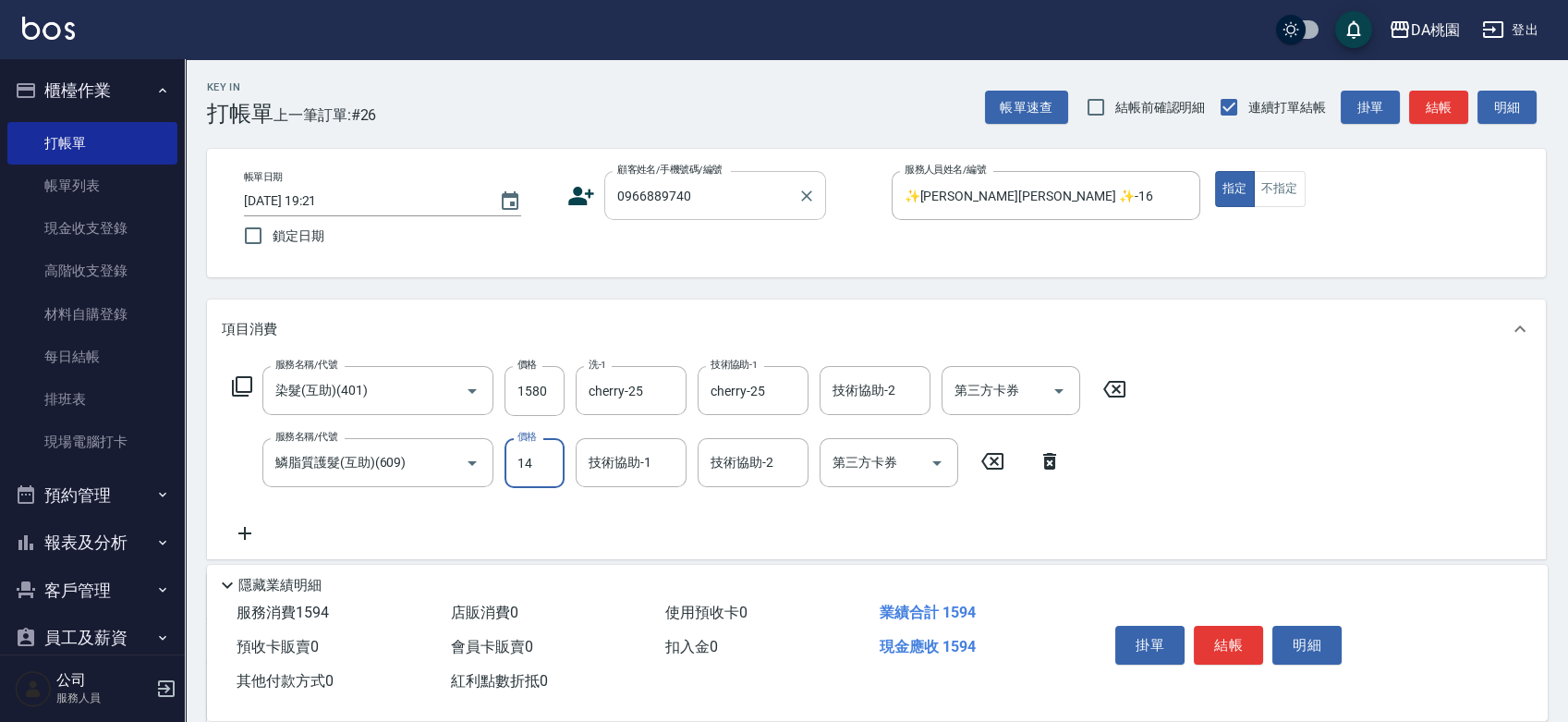
type input "148"
type input "170"
type input "1480"
type input "300"
type input "14800"
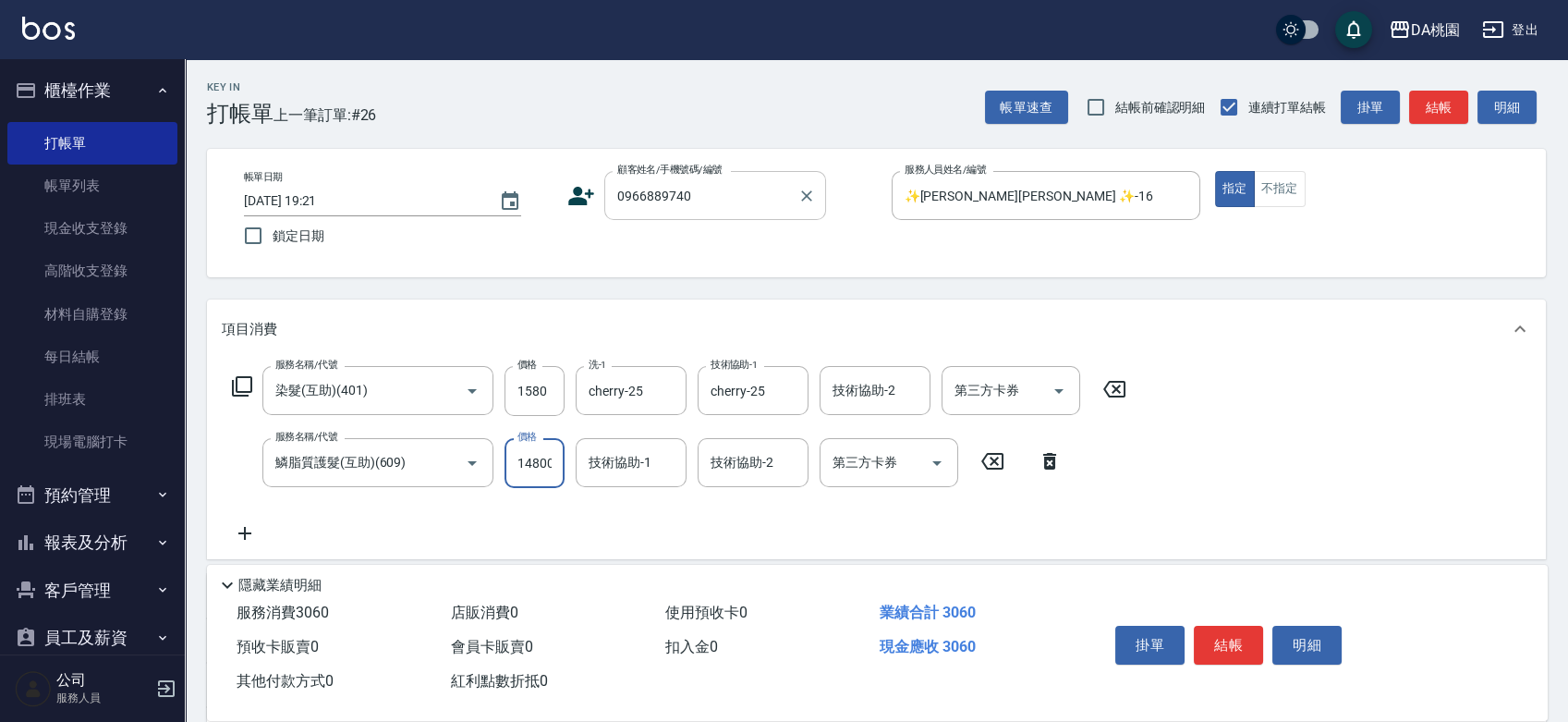
type input "1630"
type input "1480"
type input "300"
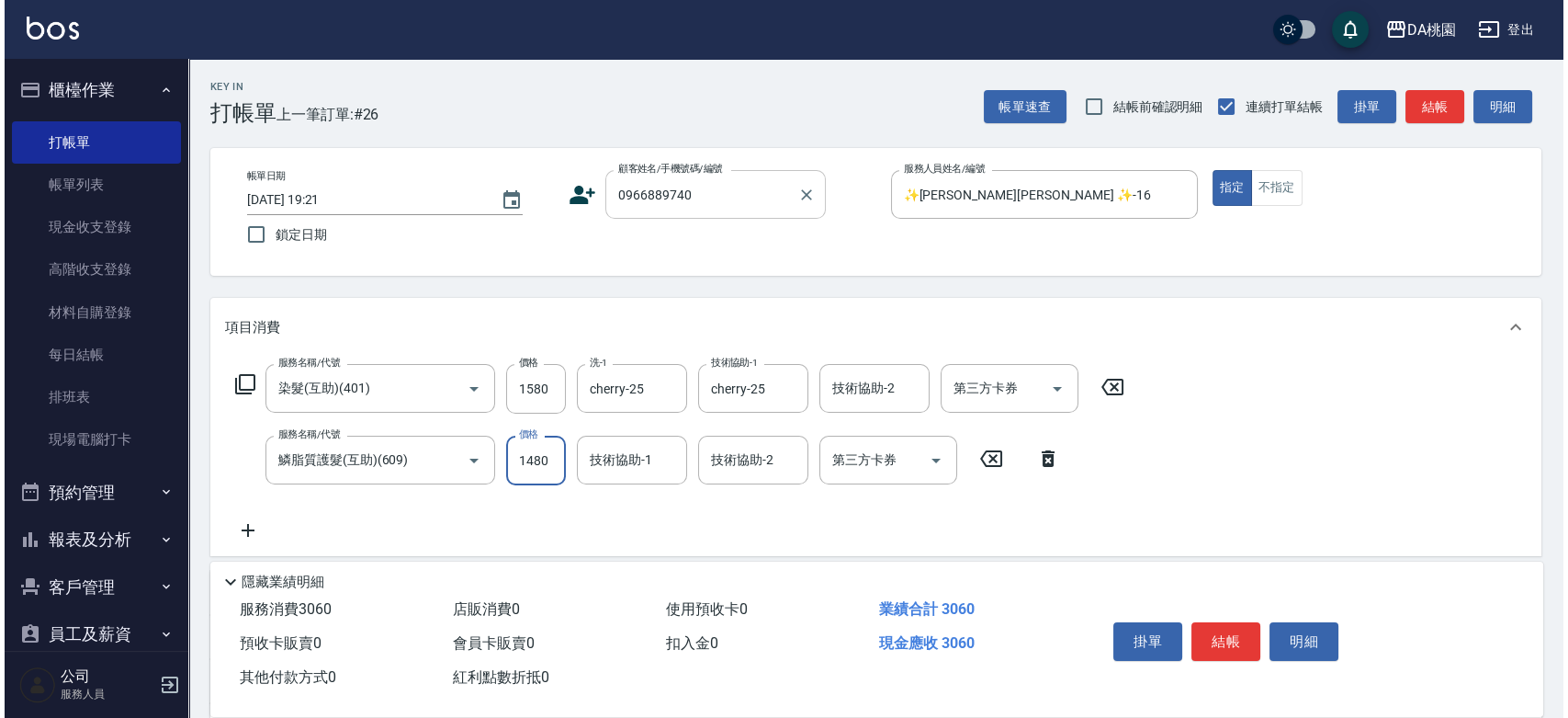
scroll to position [0, 0]
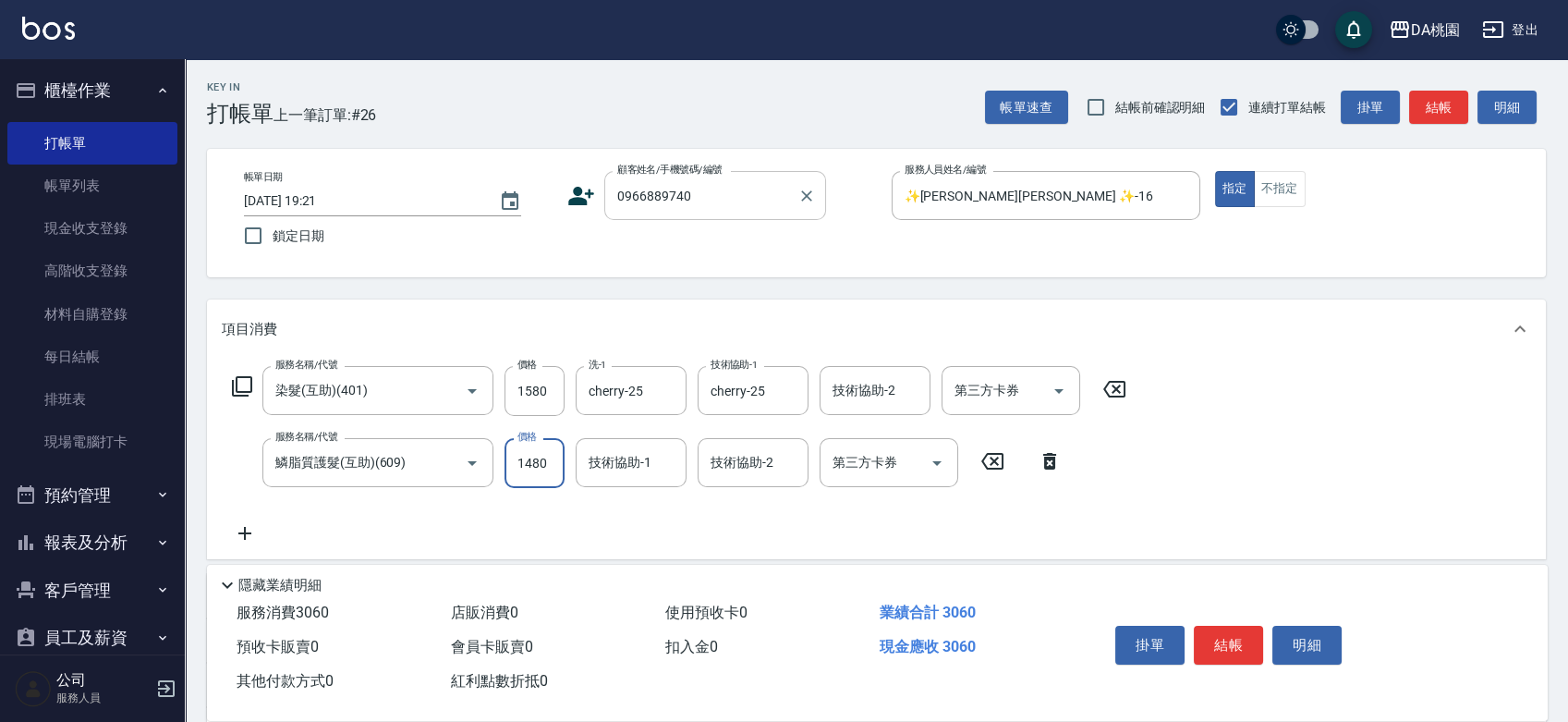
type input "1480"
type input "cherry-25"
type input "201"
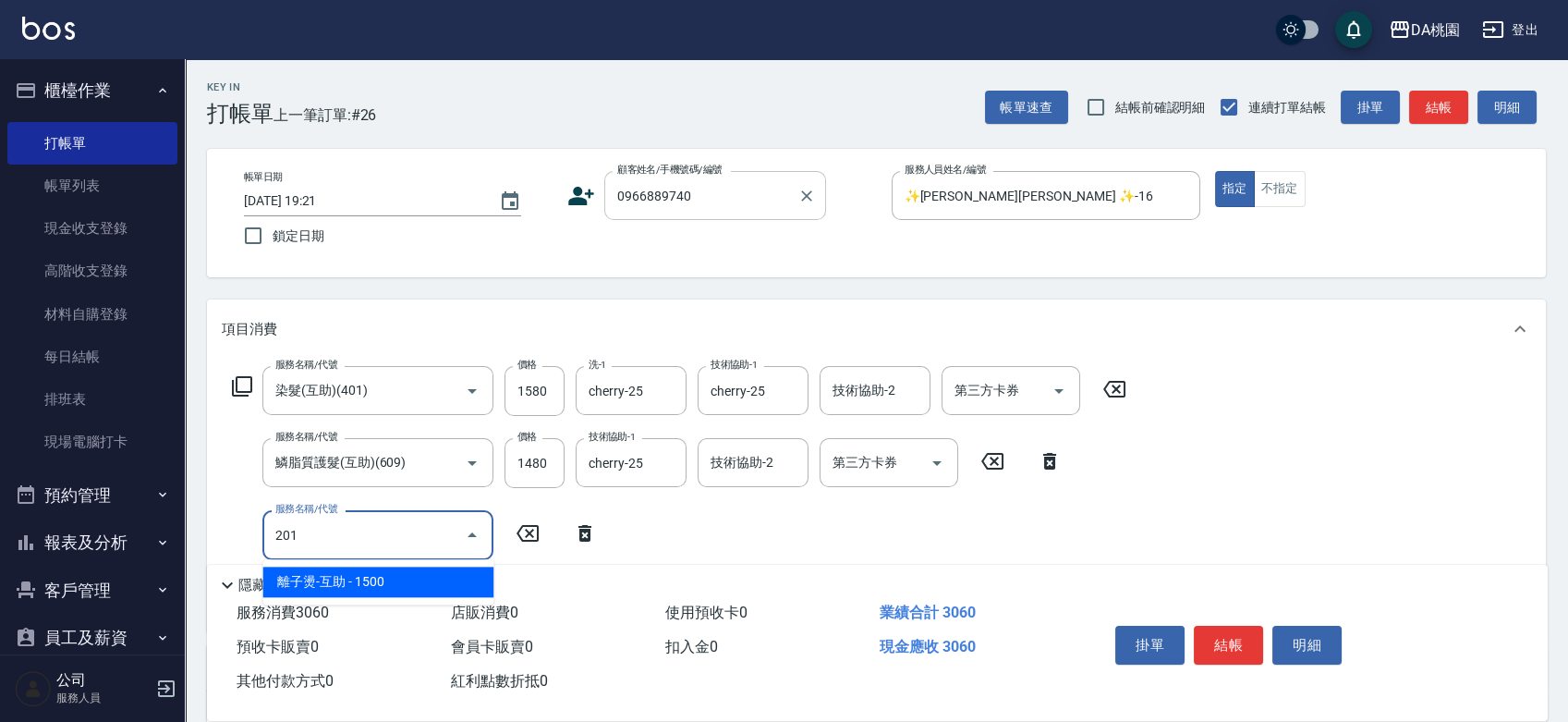
type input "450"
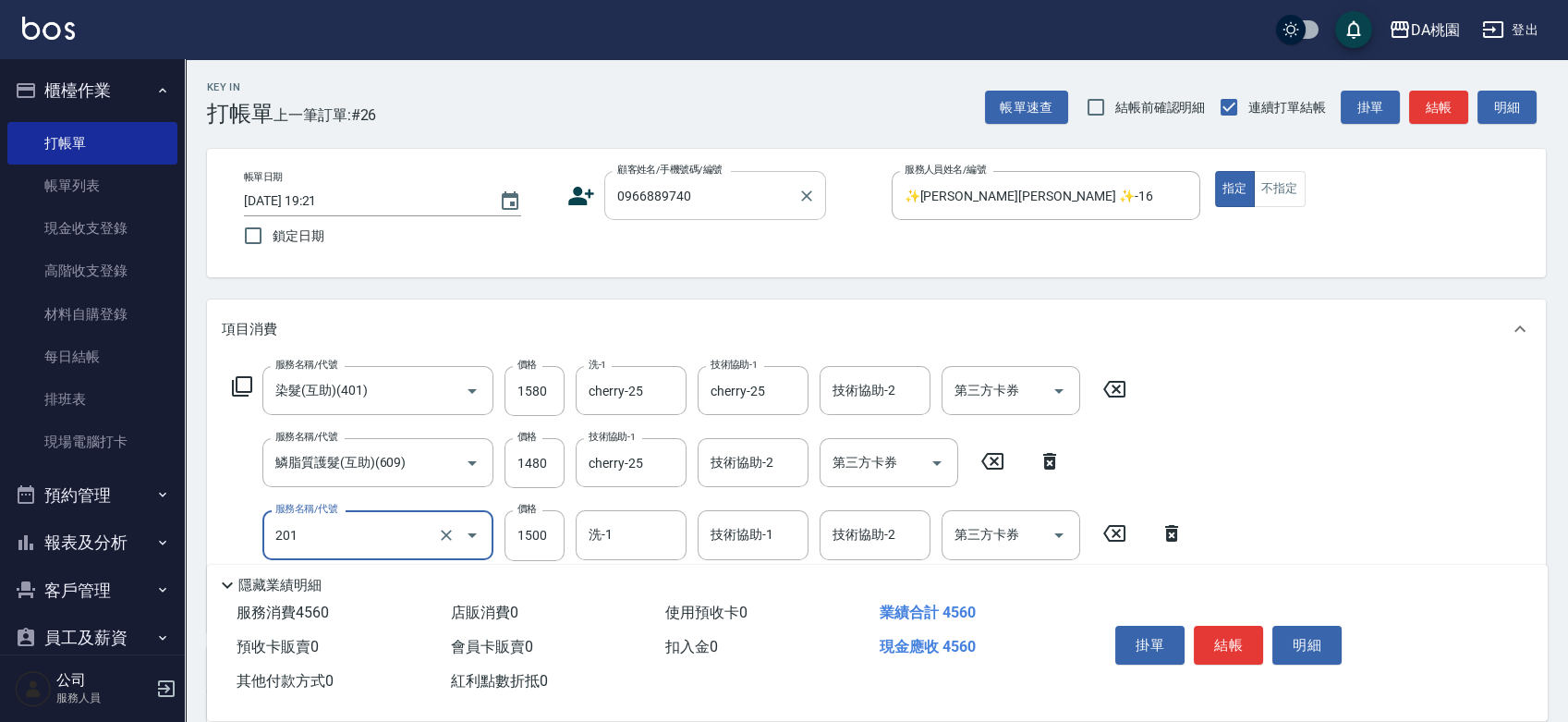
type input "離子燙-互助(201)"
type input "2"
type input "300"
type input "219"
type input "320"
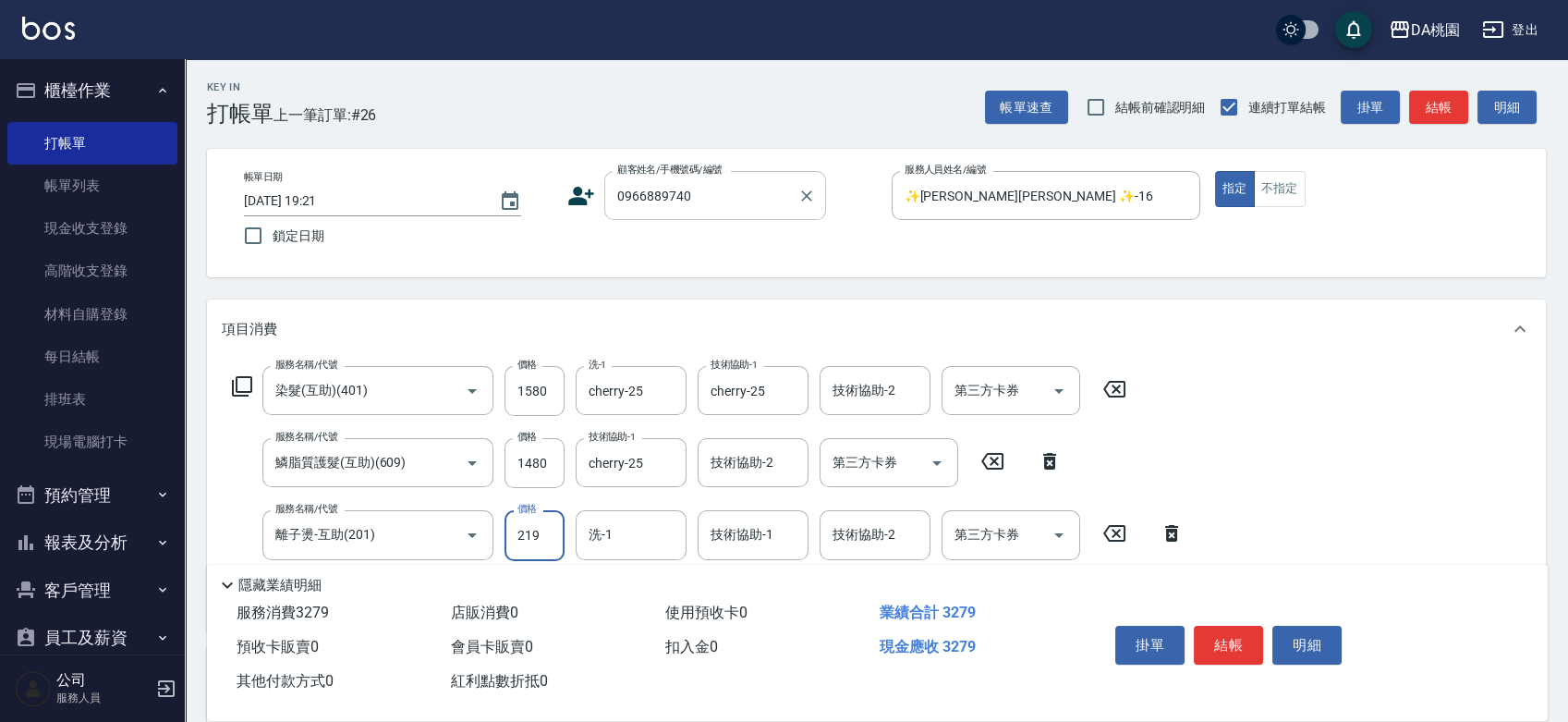
type input "2199"
type input "520"
type input "2199"
type input "cherry-25"
click at [533, 457] on input "1480" at bounding box center [534, 463] width 60 height 50
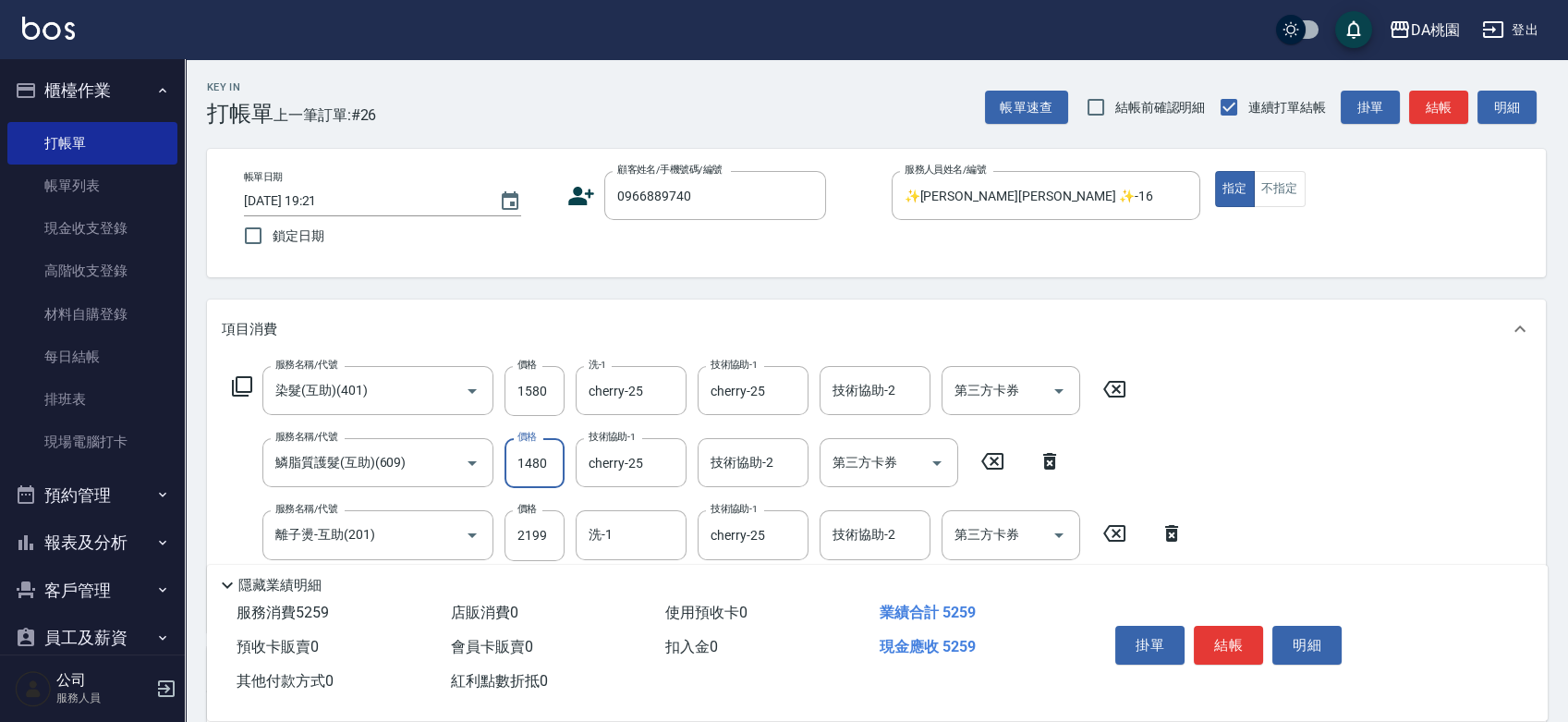
click at [533, 457] on input "1480" at bounding box center [534, 463] width 60 height 50
type input "1"
type input "370"
type input "180"
type input "390"
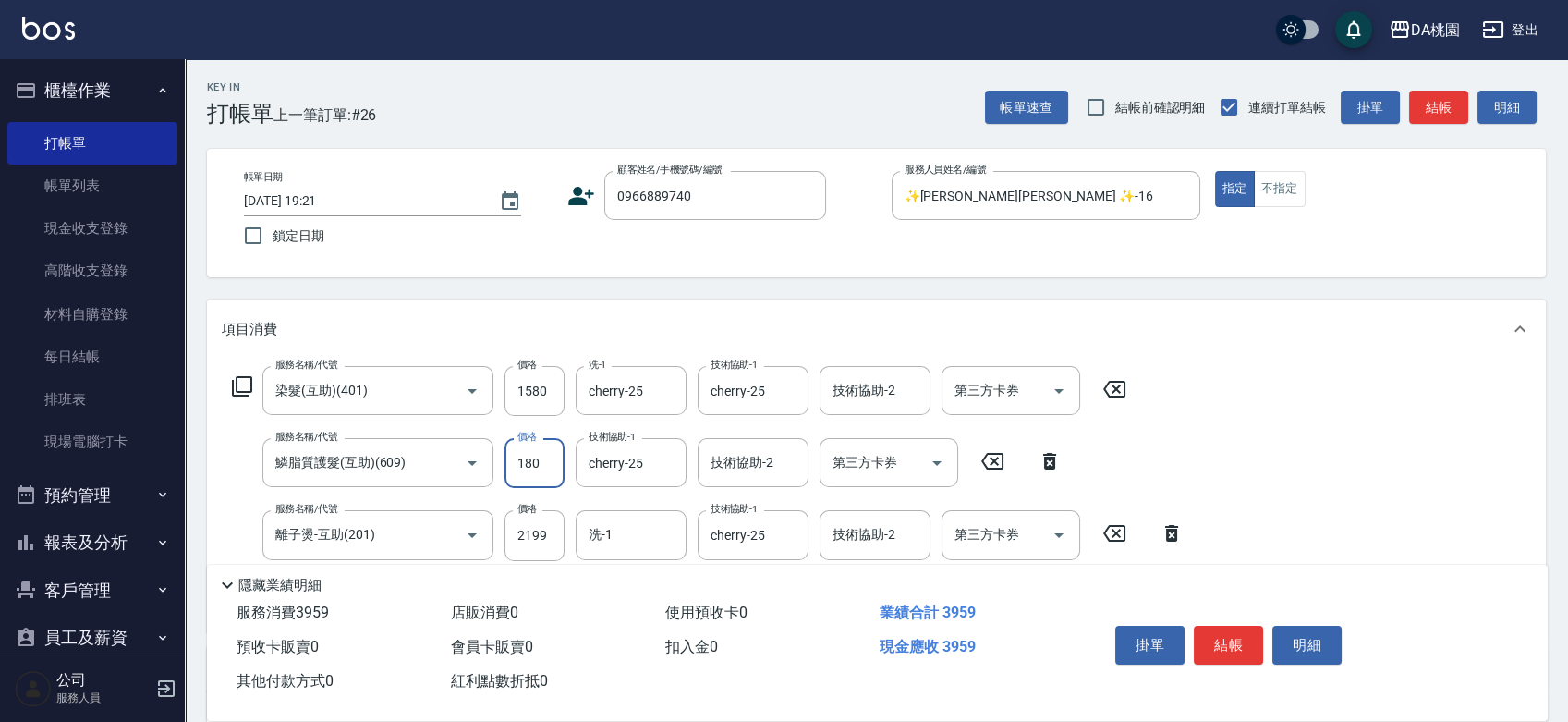
type input "1800"
type input "550"
type input "1800"
click at [1226, 641] on button "結帳" at bounding box center [1229, 645] width 70 height 39
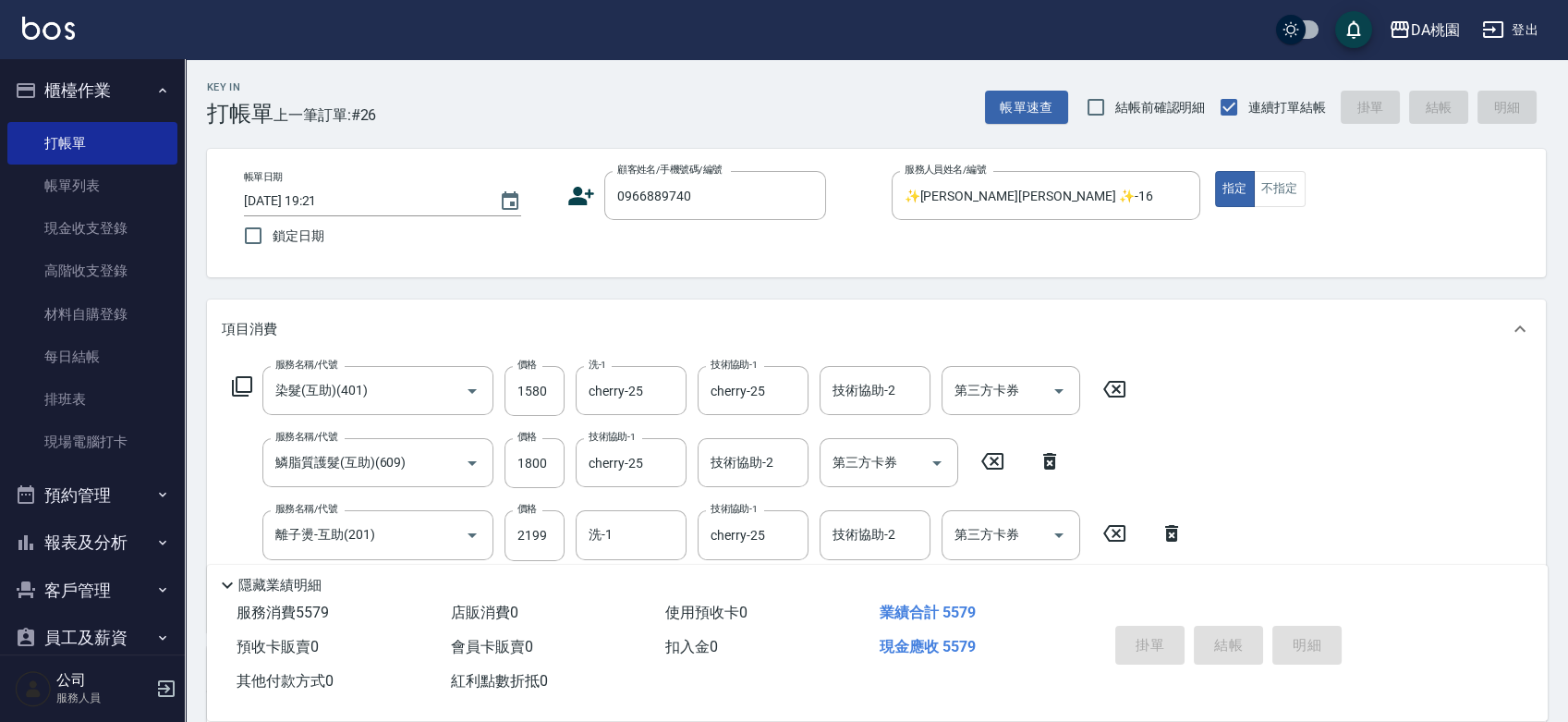
type input "2025/08/18 19:22"
type input "0"
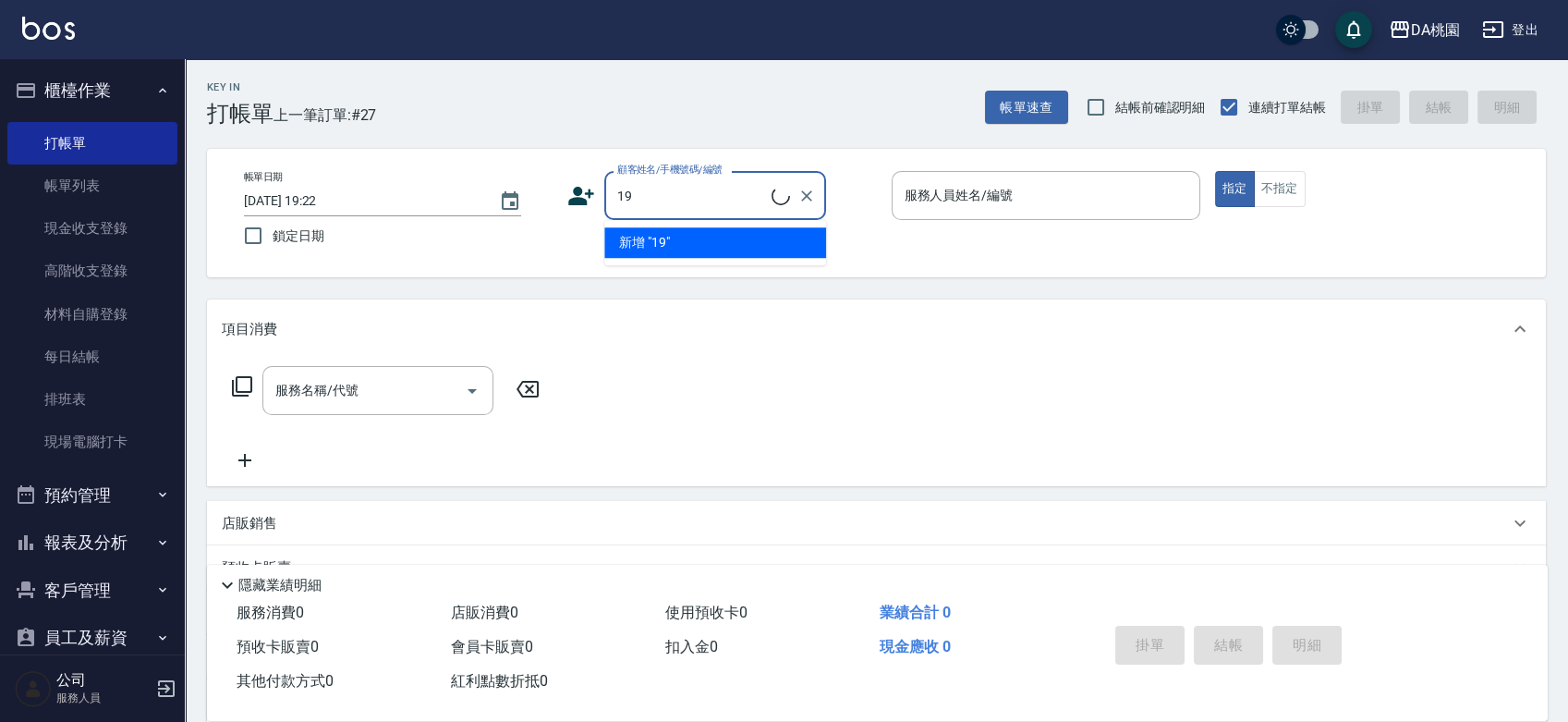
type input "1"
type input "0966838273"
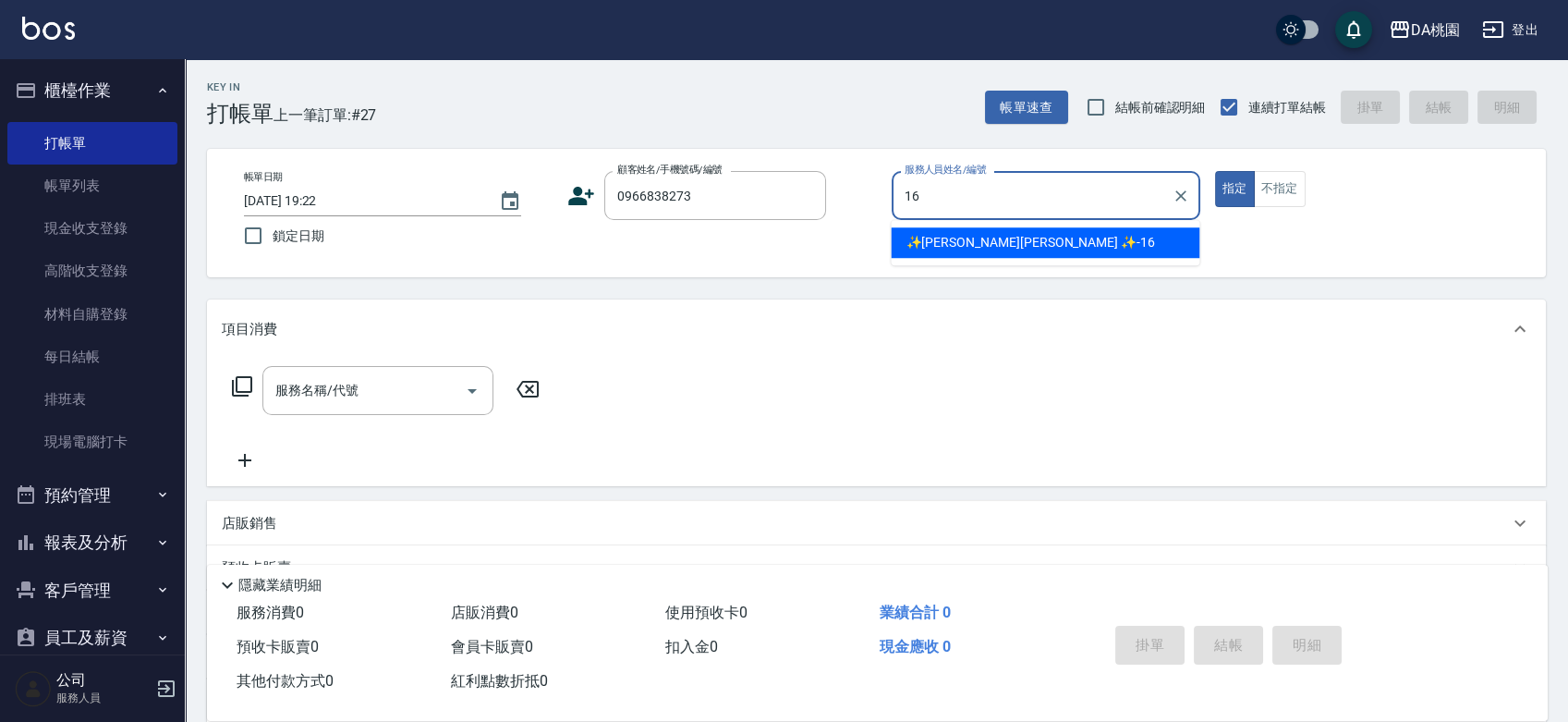
type input "✨[PERSON_NAME][PERSON_NAME] ✨-16"
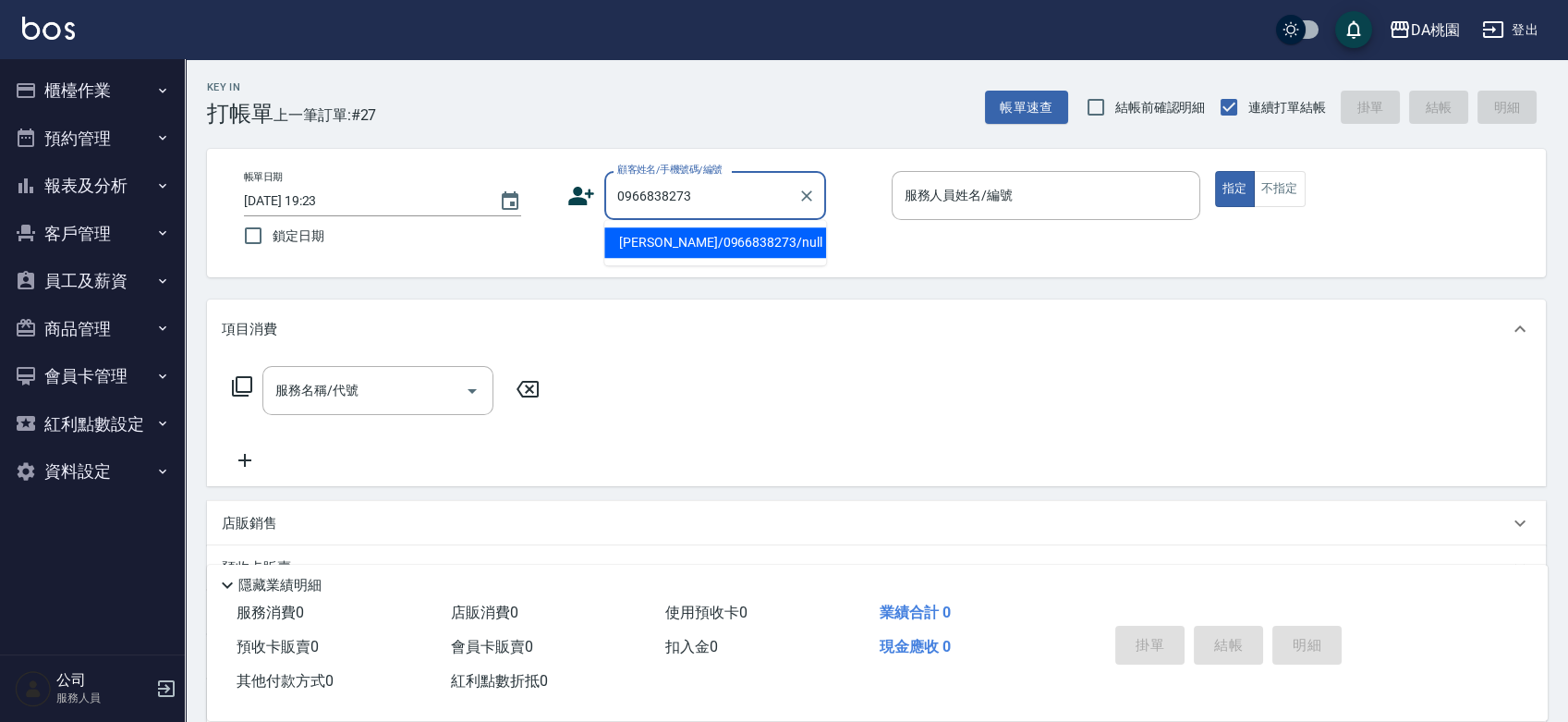
type input "[PERSON_NAME]/0966838273/null"
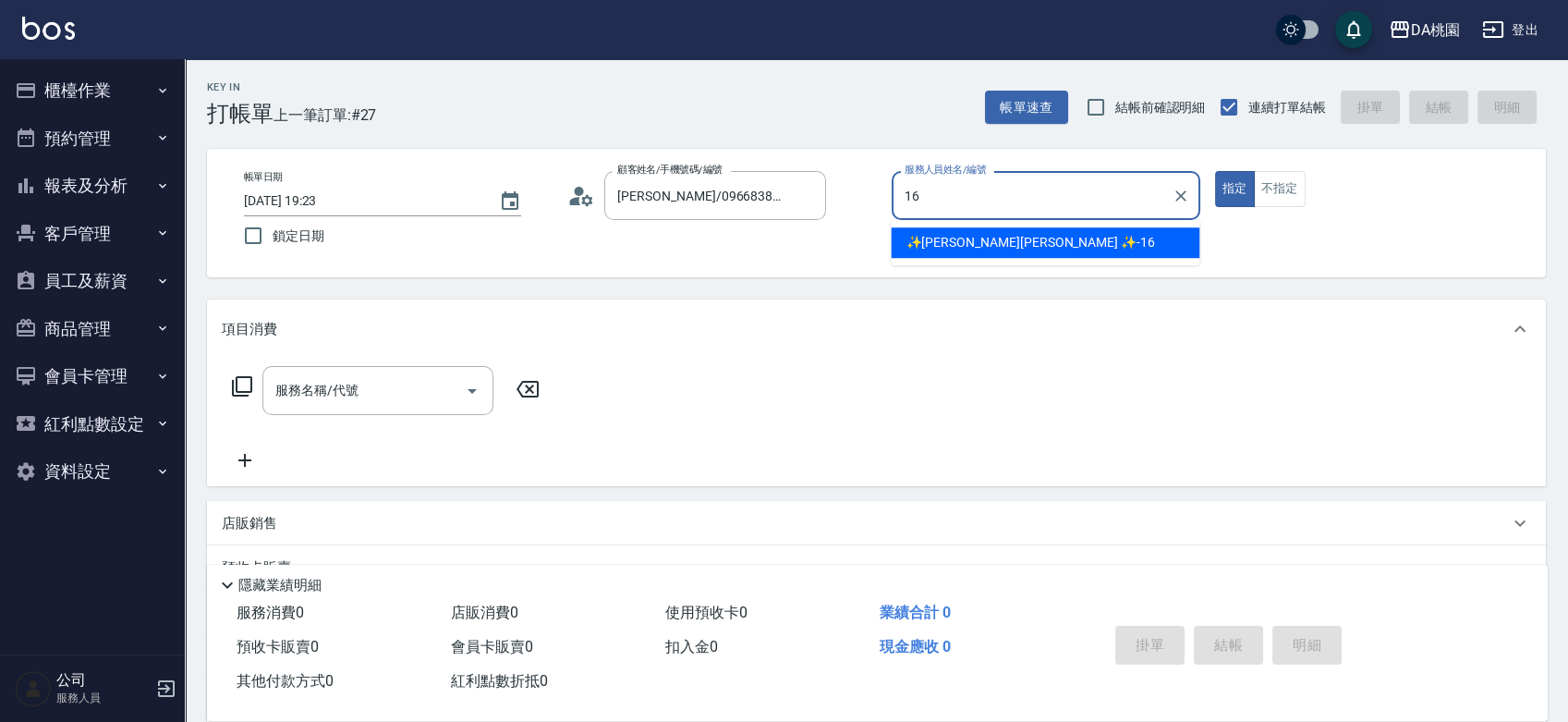
type input "✨[PERSON_NAME][PERSON_NAME] ✨-16"
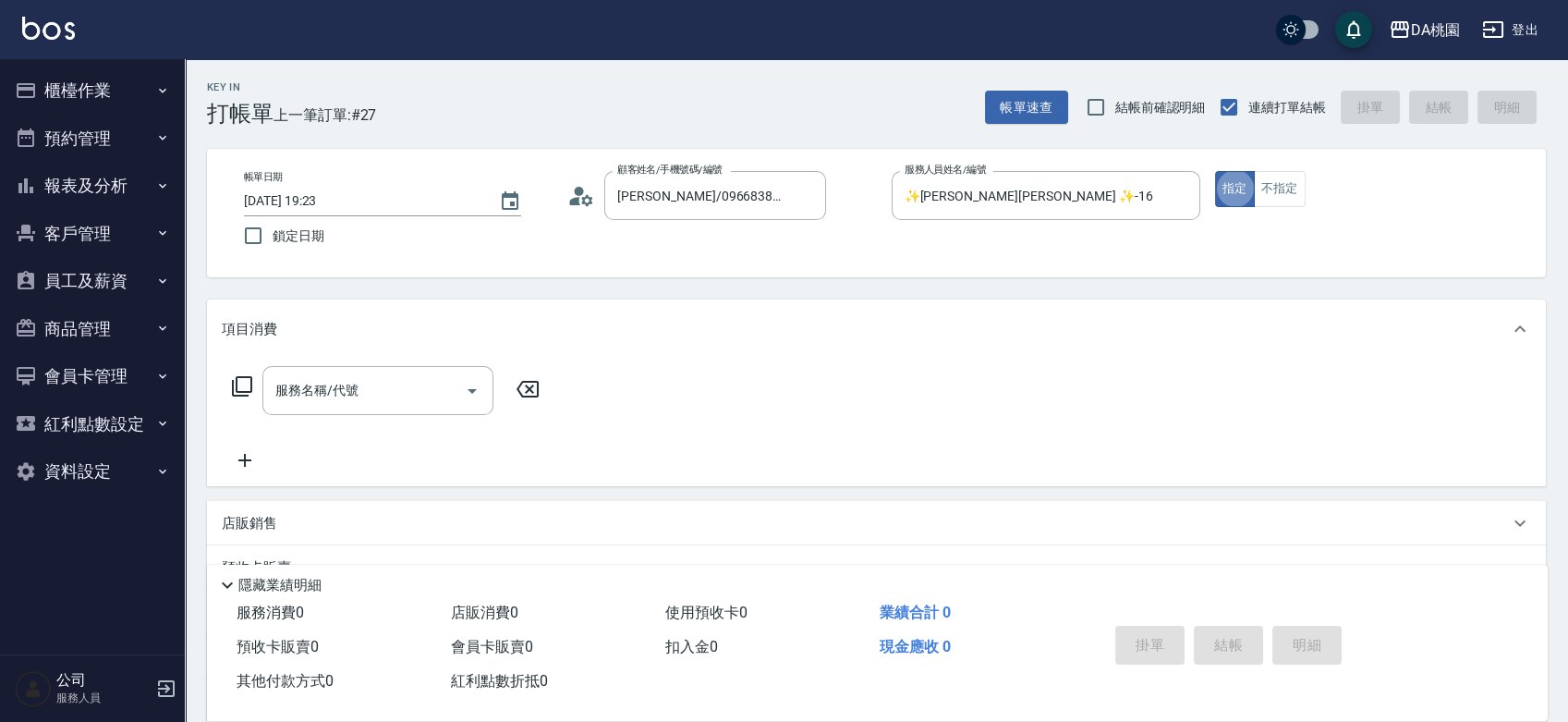
type button "true"
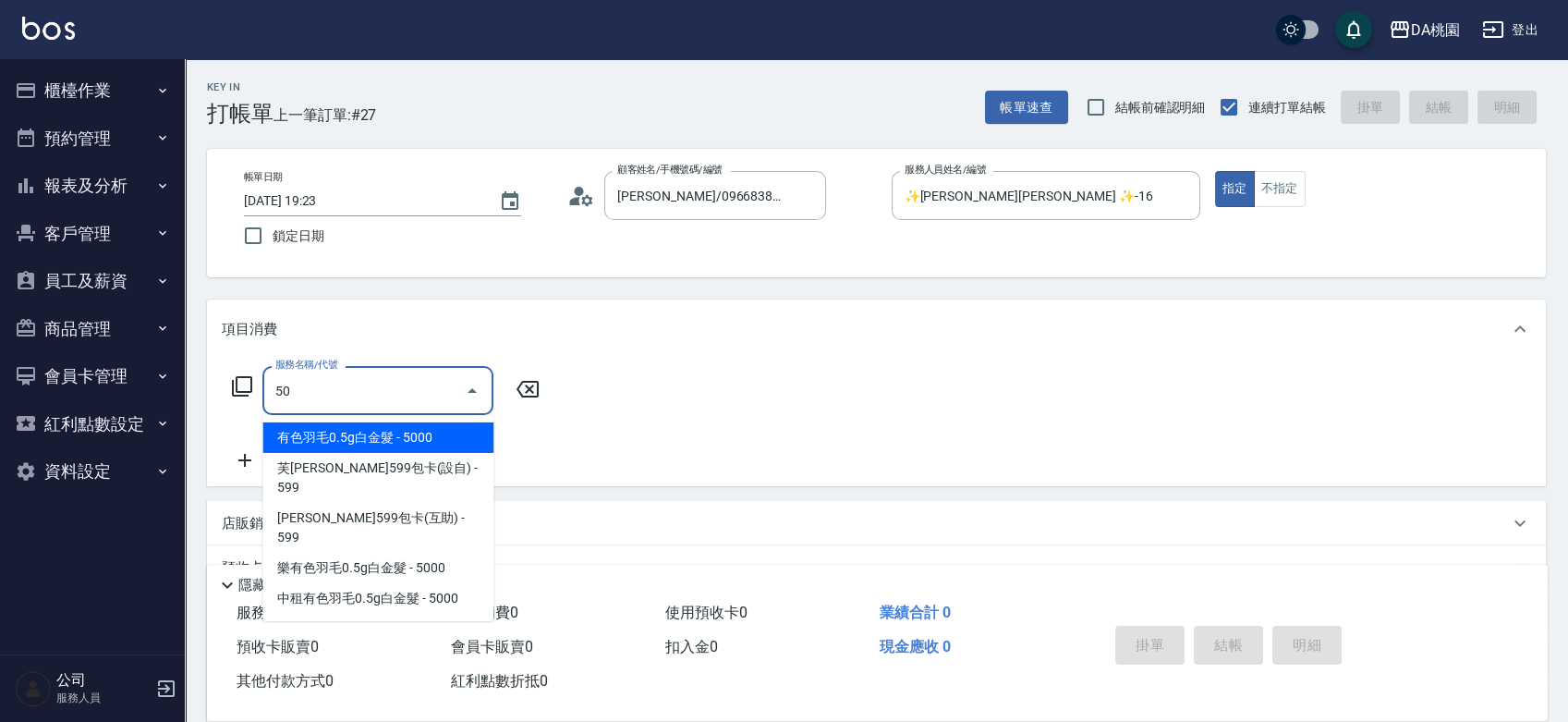
type input "501"
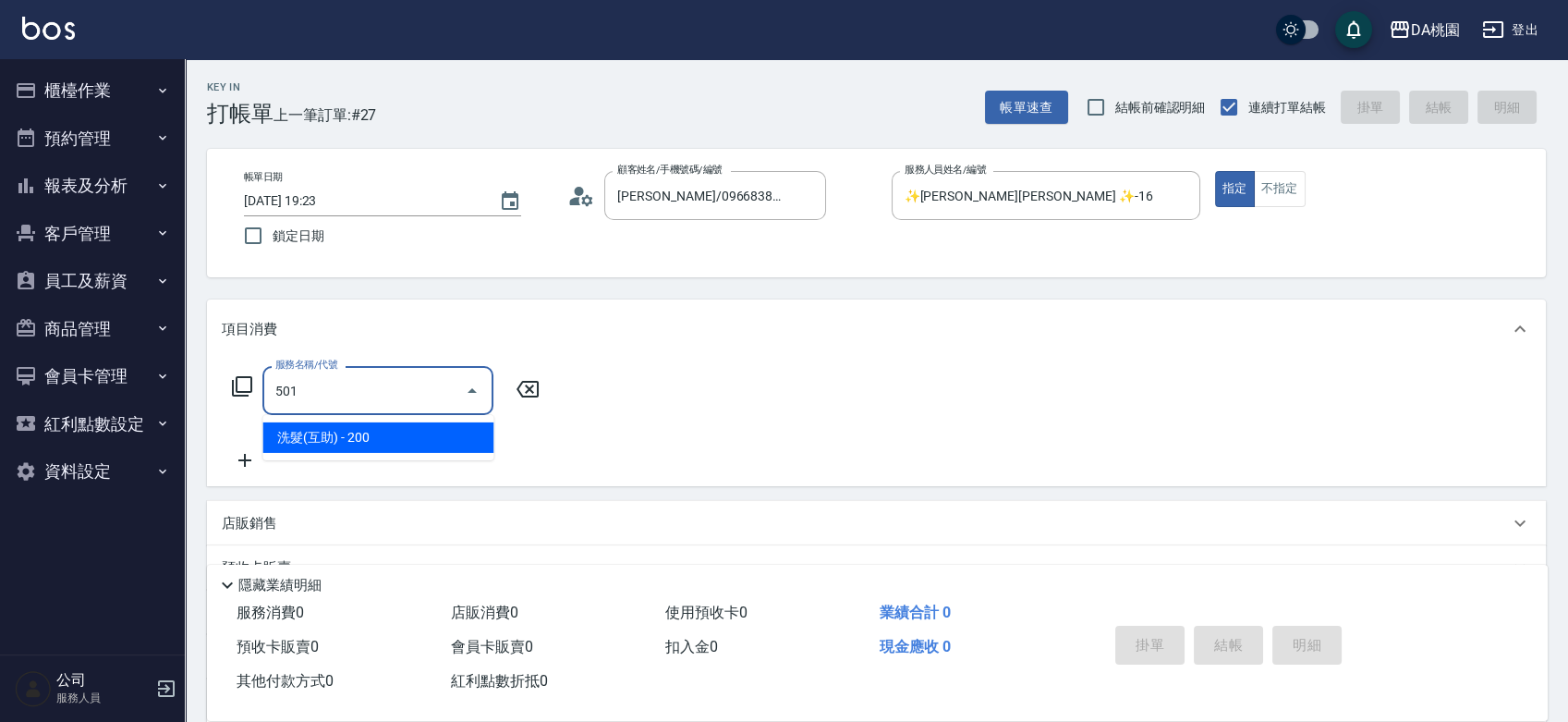
type input "20"
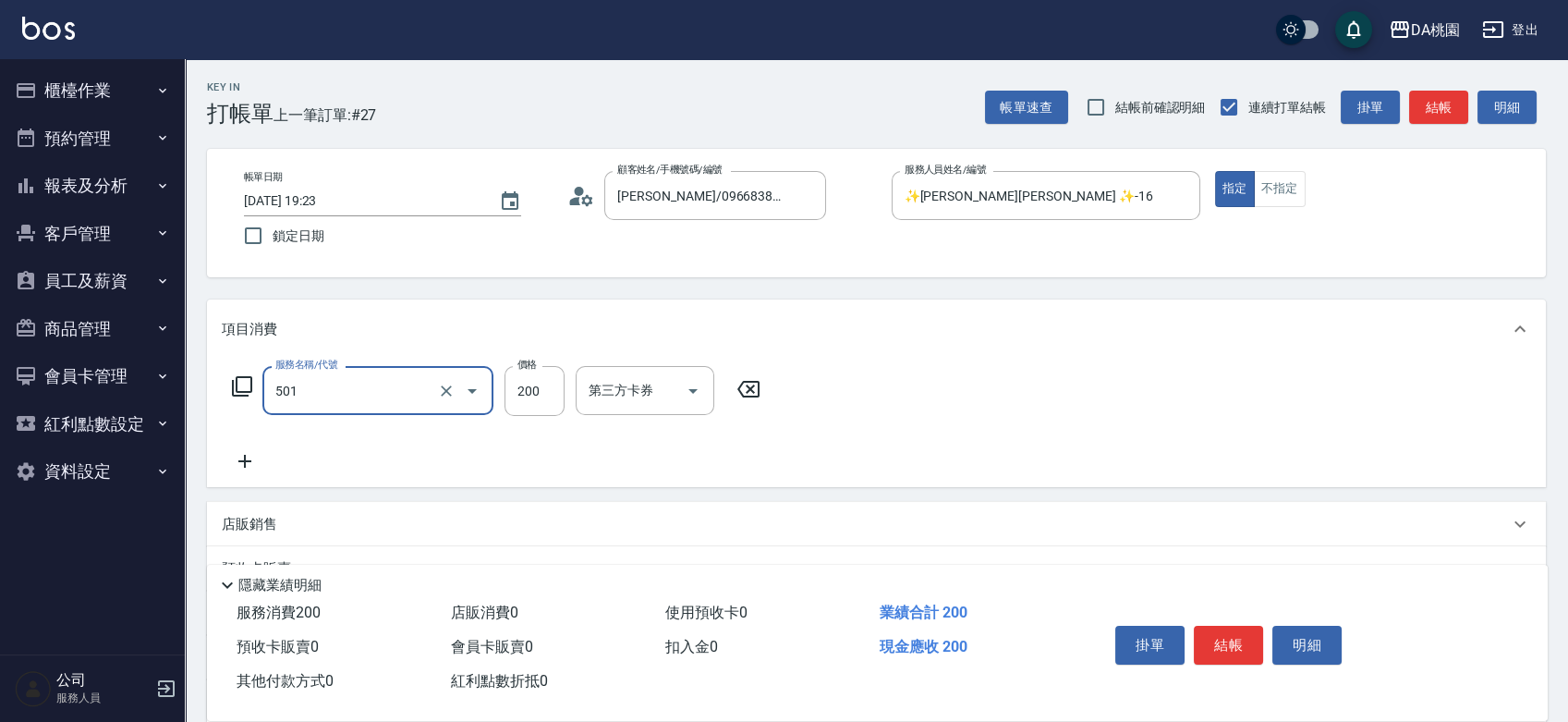
type input "洗髮(互助)(501)"
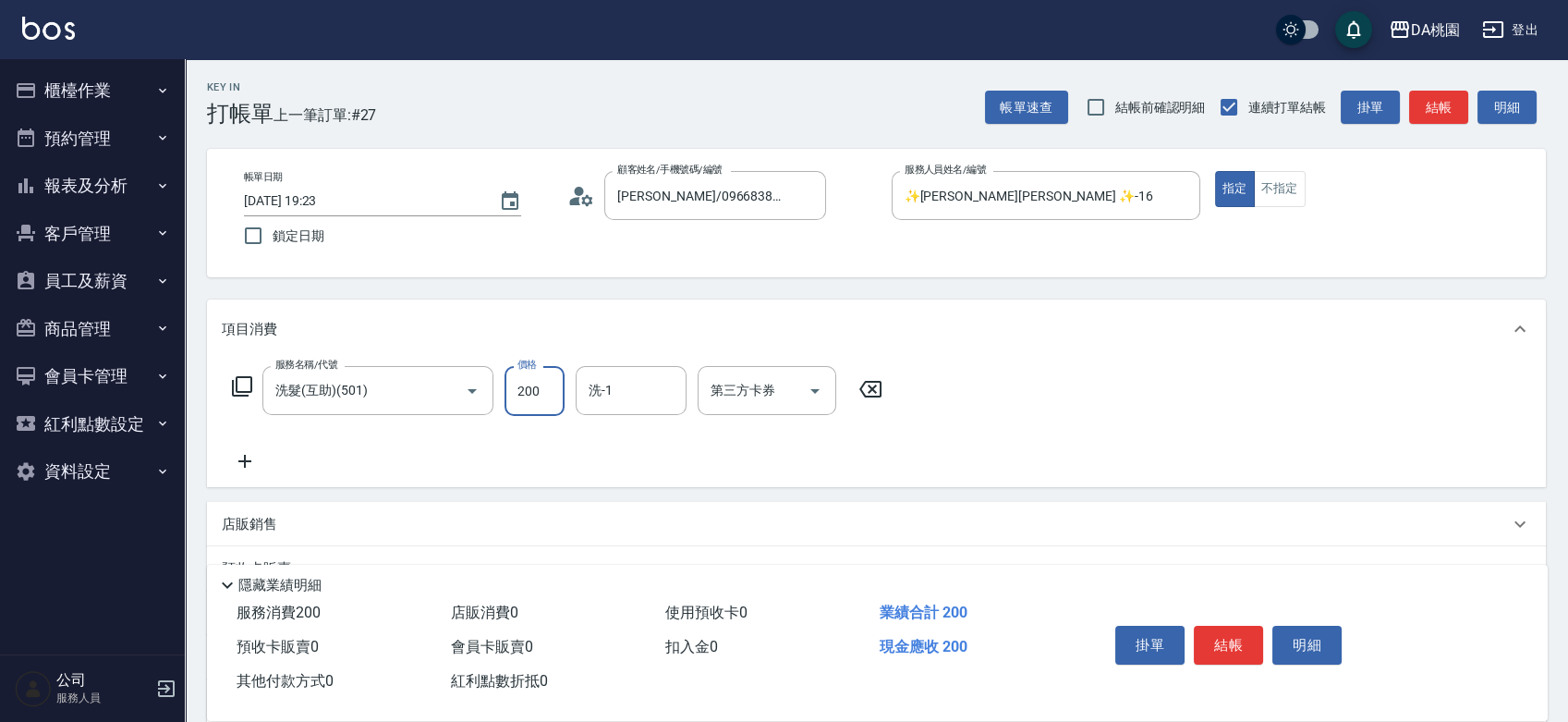
type input "0"
type input "250"
type input "20"
type input "250"
type input "cherry-25"
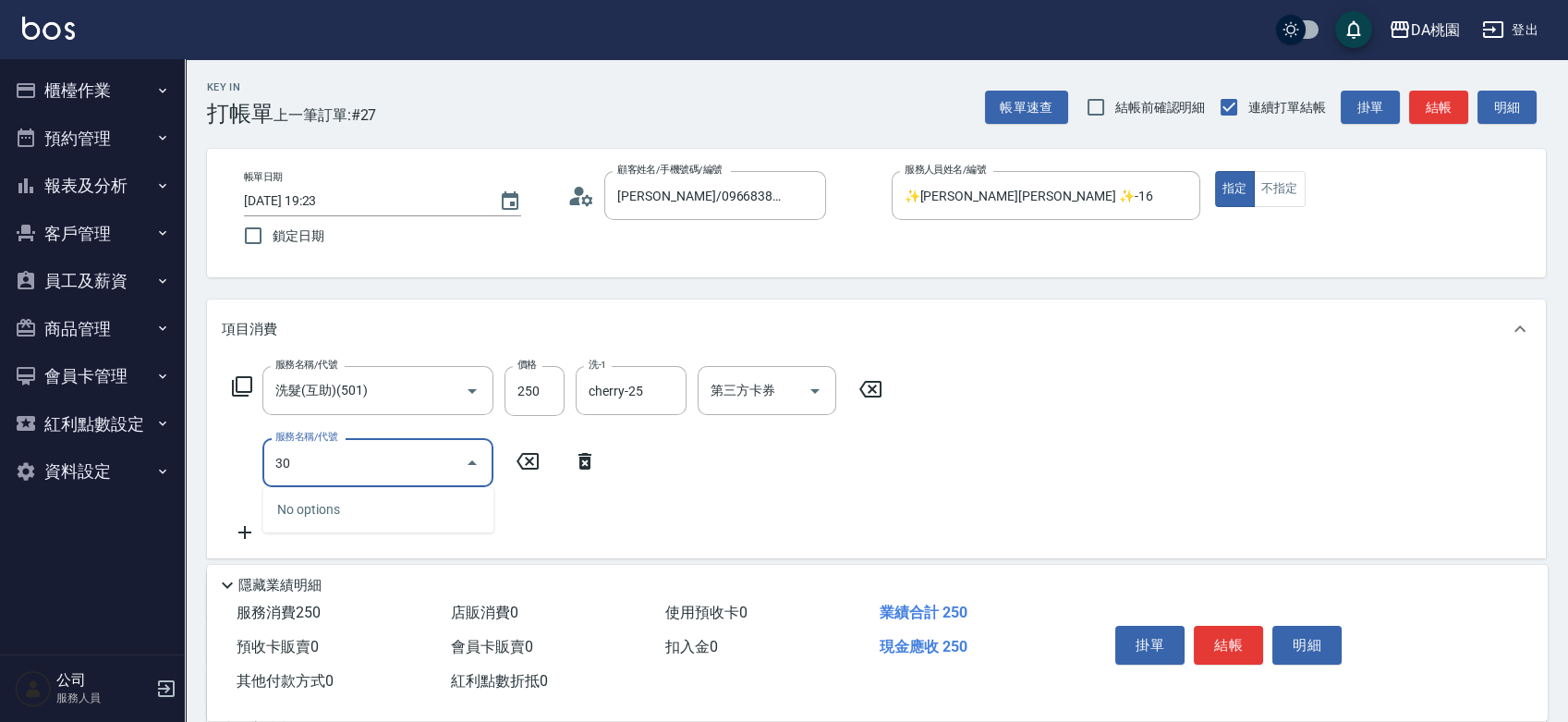
type input "303"
type input "50"
type input "A級剪髮(303)"
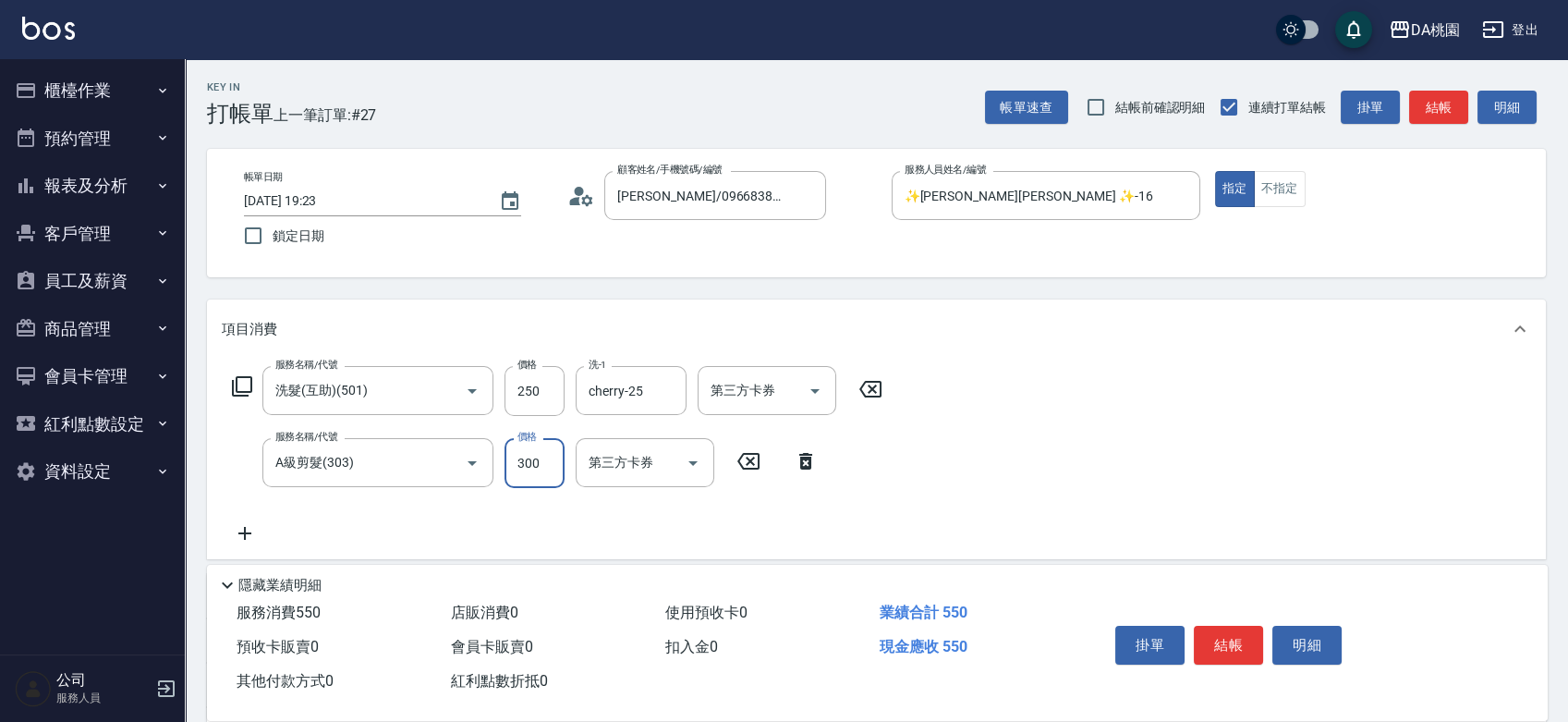
type input "5"
type input "20"
type input "50"
type input "30"
type input "500"
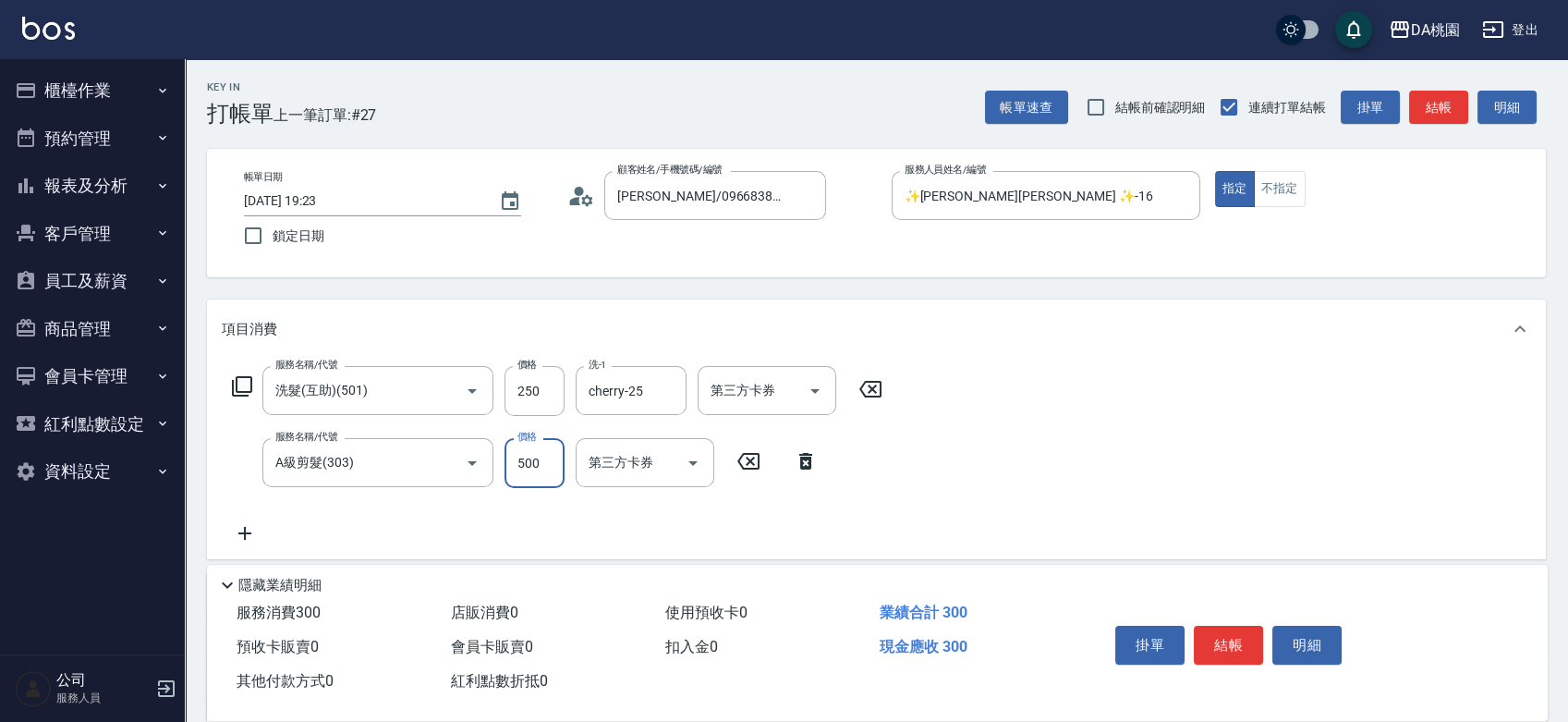
type input "70"
type input "500"
type input "609"
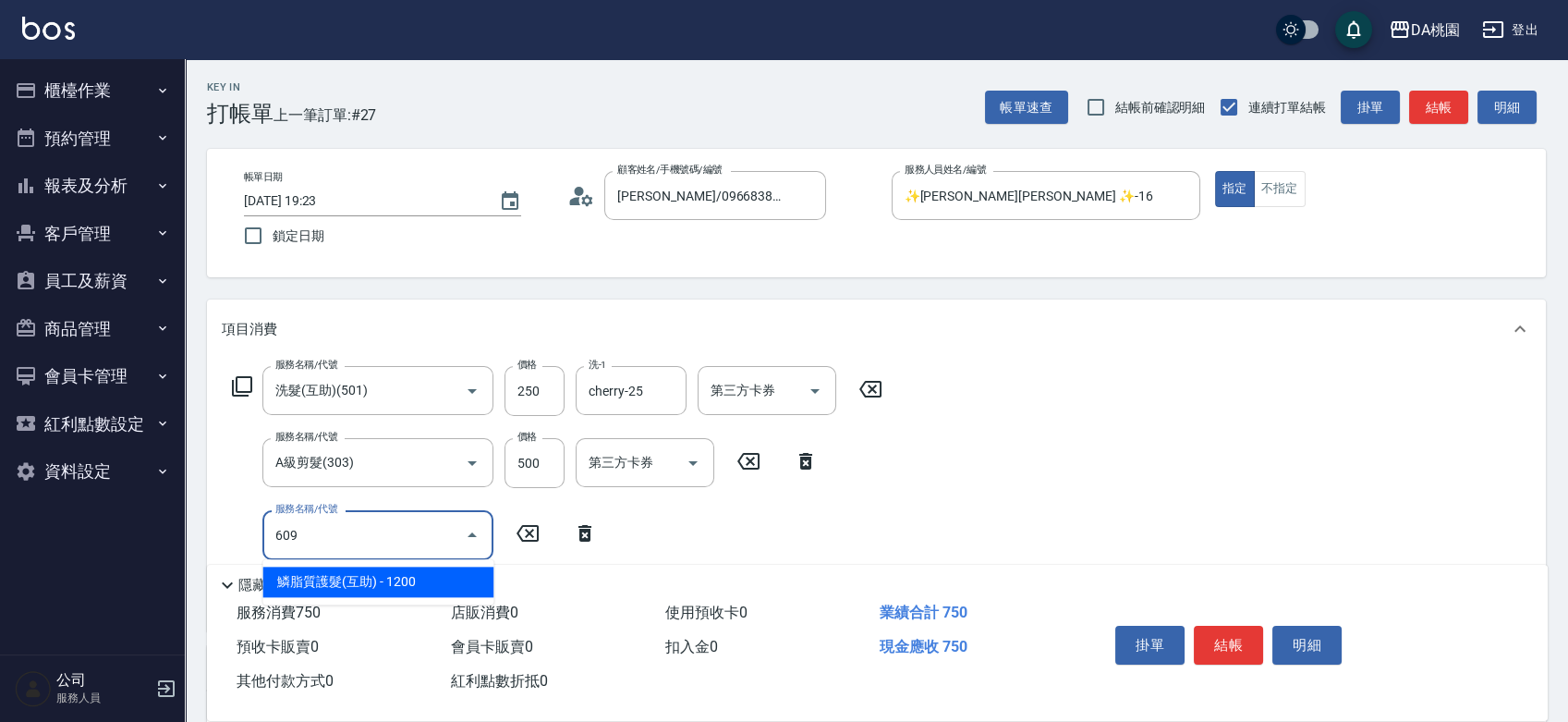
type input "190"
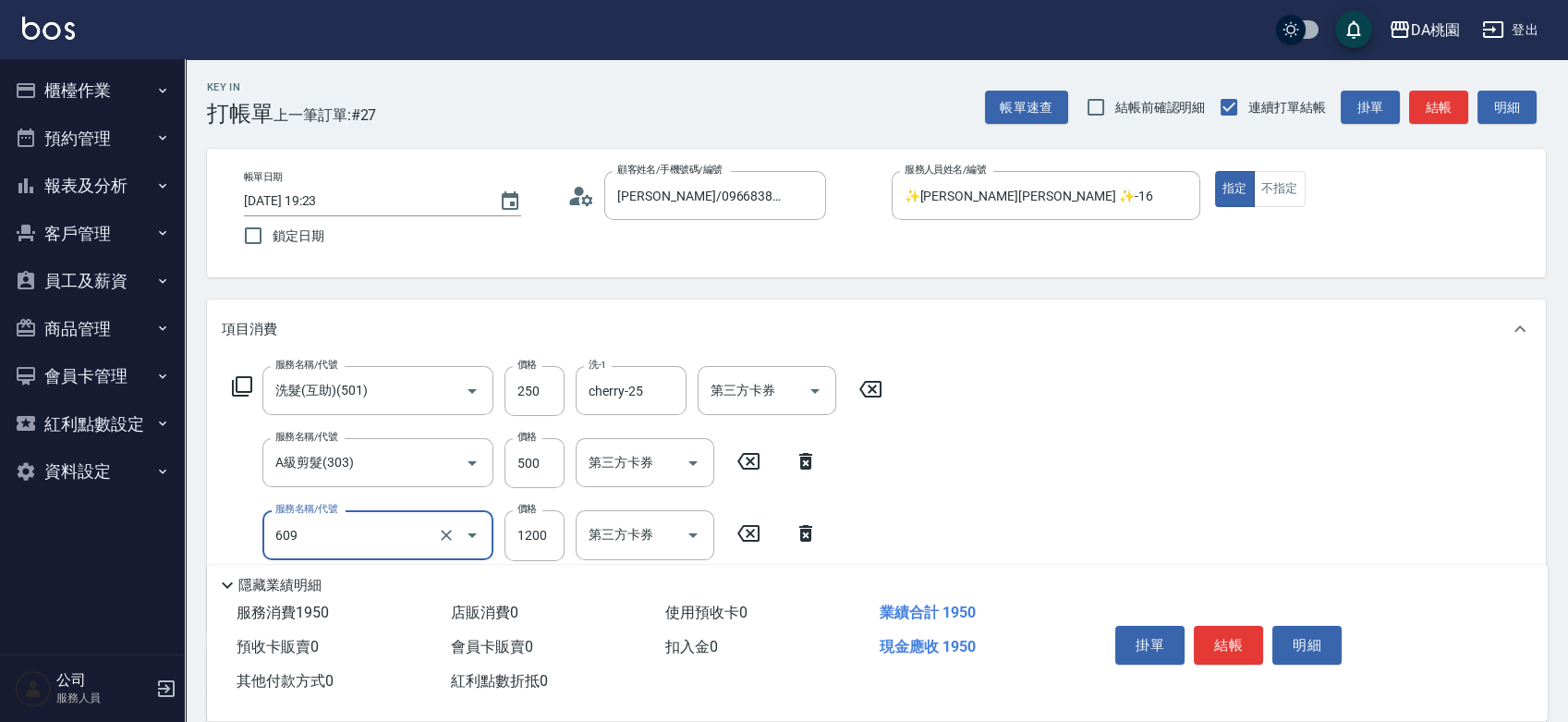
type input "鱗脂質護髮(互助)(609)"
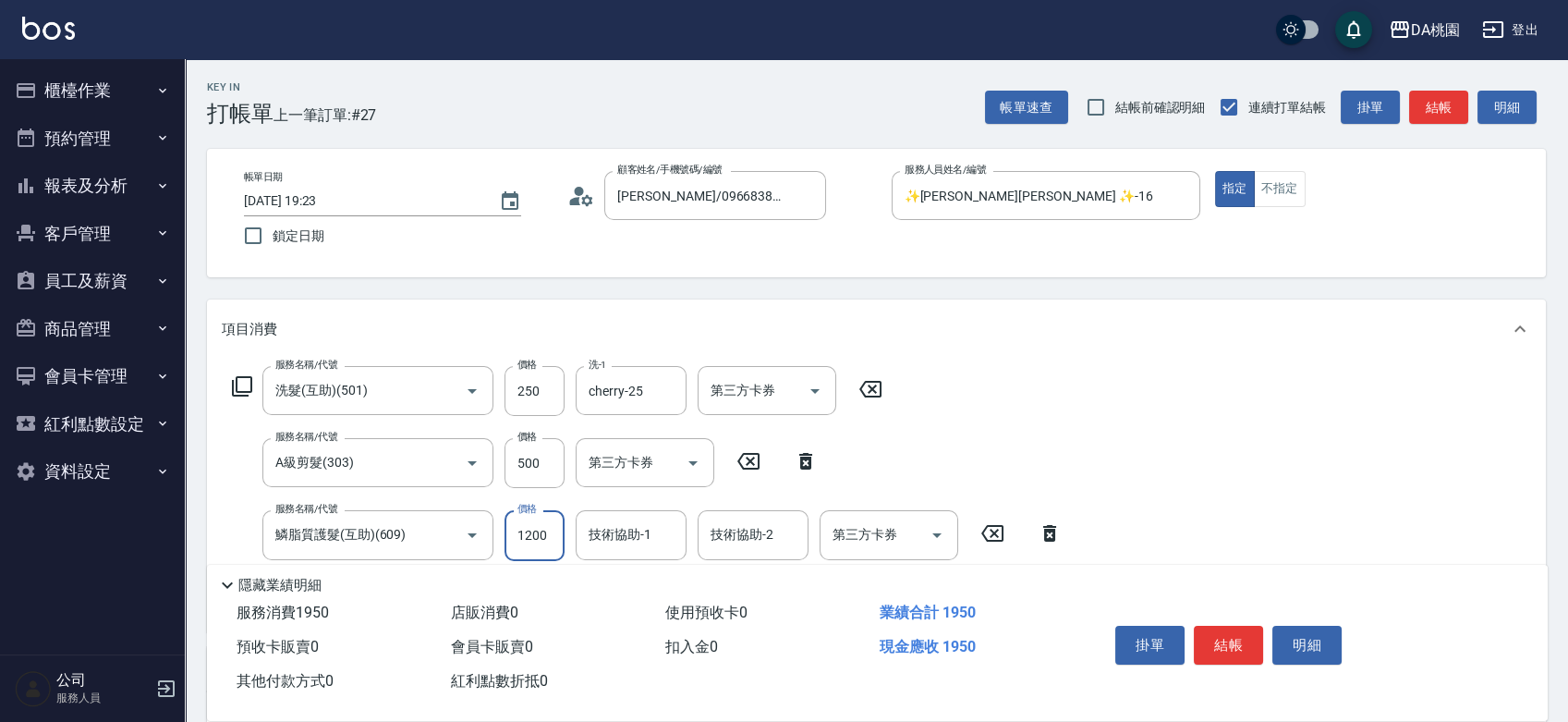
type input "1"
type input "70"
type input "150"
type input "90"
type input "1500"
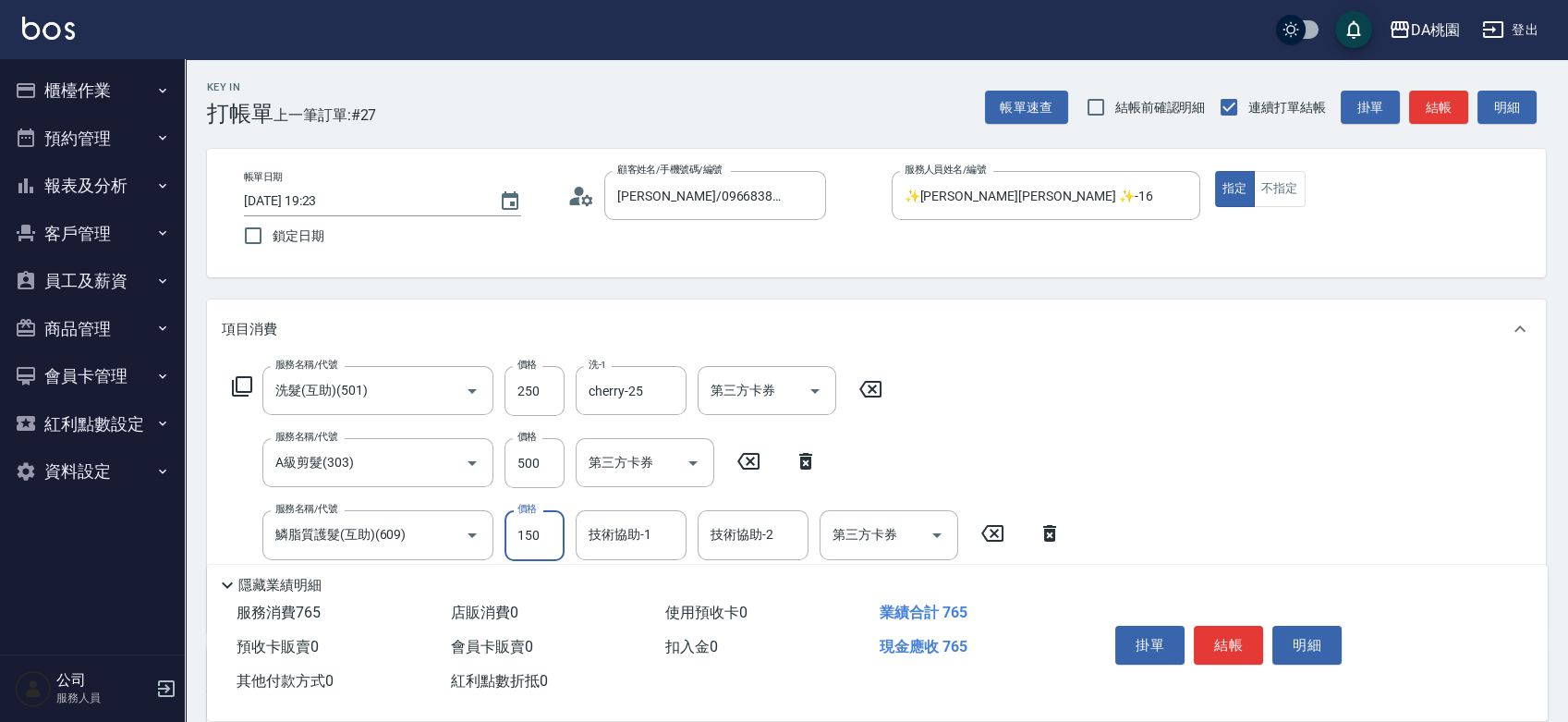
type input "220"
type input "1500"
type input "cherry-25"
drag, startPoint x: 1243, startPoint y: 634, endPoint x: 1232, endPoint y: 637, distance: 11.4
click at [1241, 634] on button "結帳" at bounding box center [1229, 645] width 70 height 39
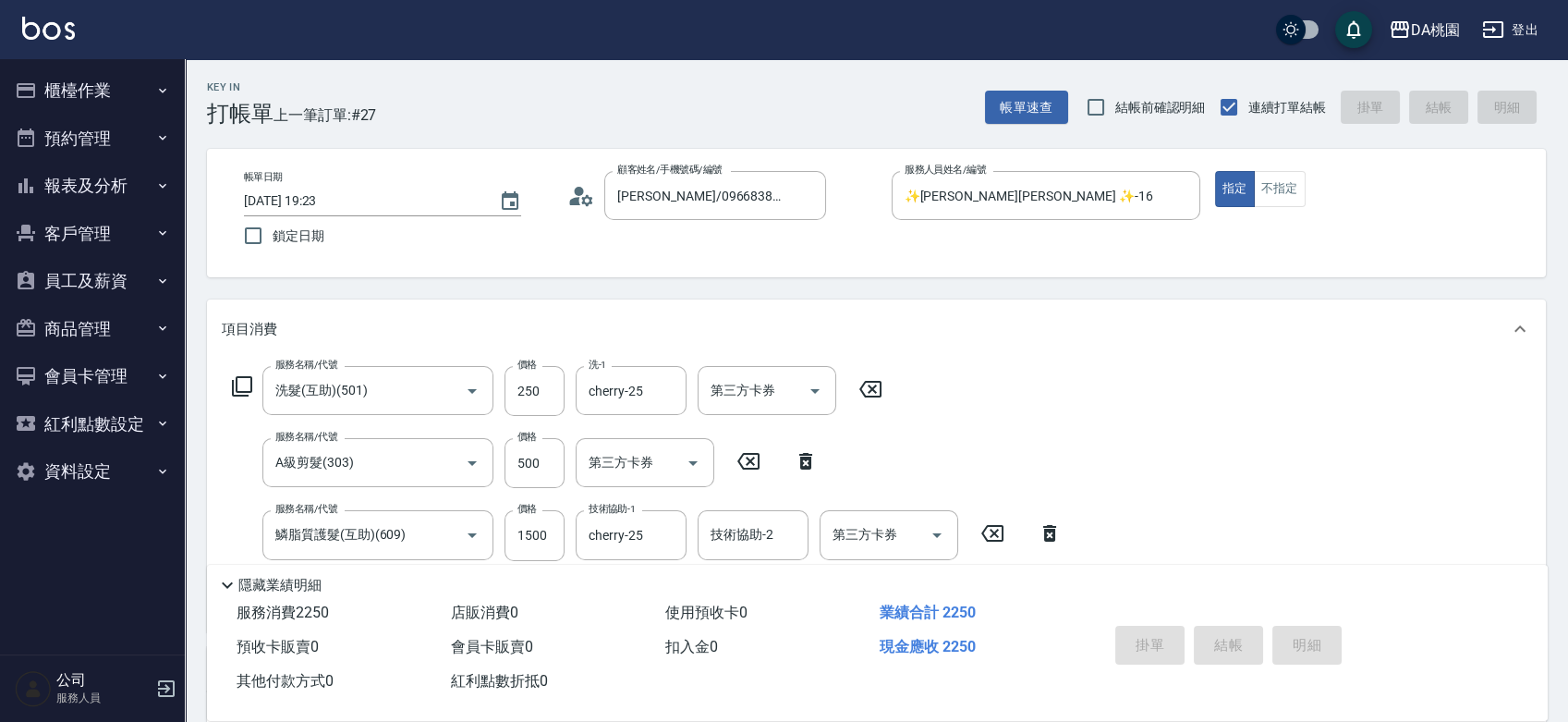
type input "0"
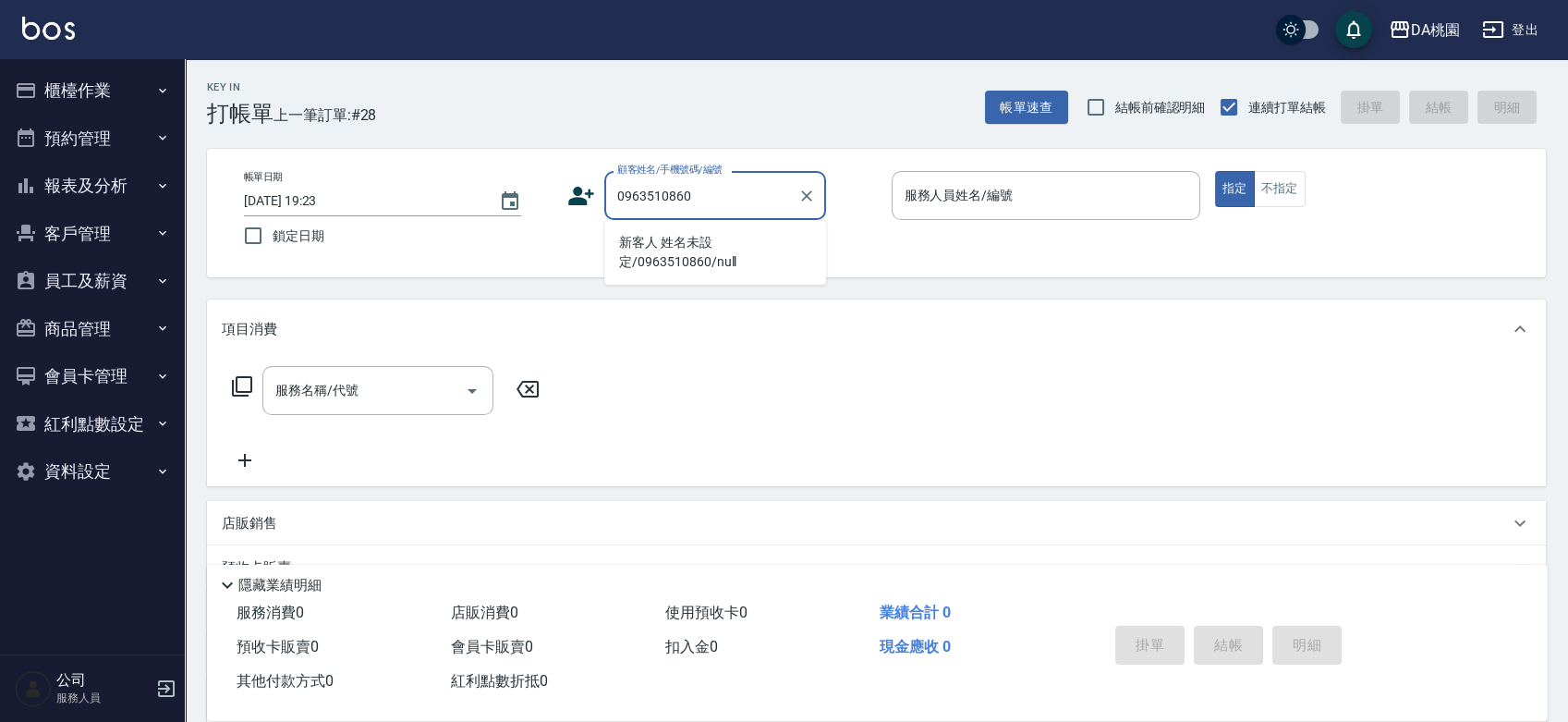
click at [718, 190] on input "0963510860" at bounding box center [701, 195] width 178 height 33
type input "新客人 姓名未設定/0963510860/null"
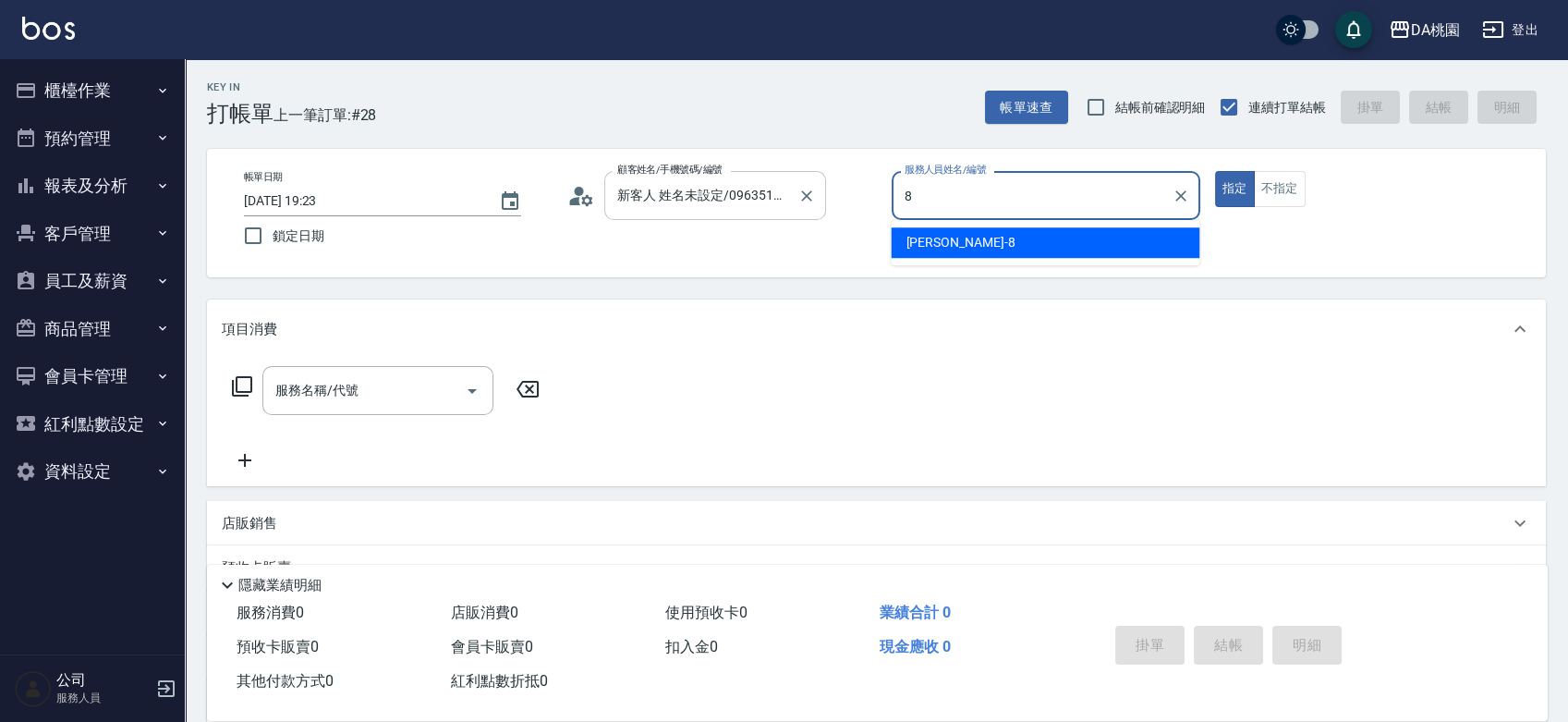
type input "[PERSON_NAME]-8"
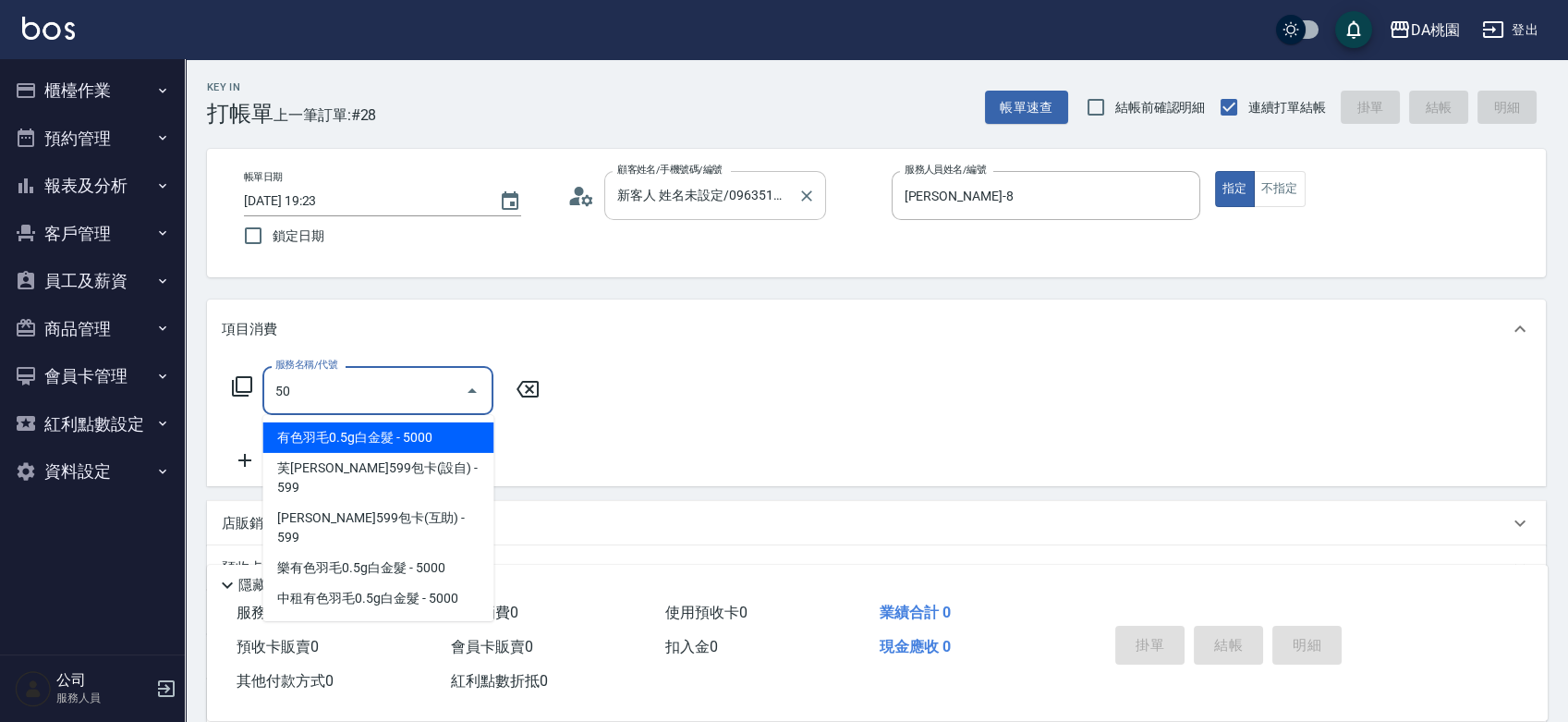
type input "501"
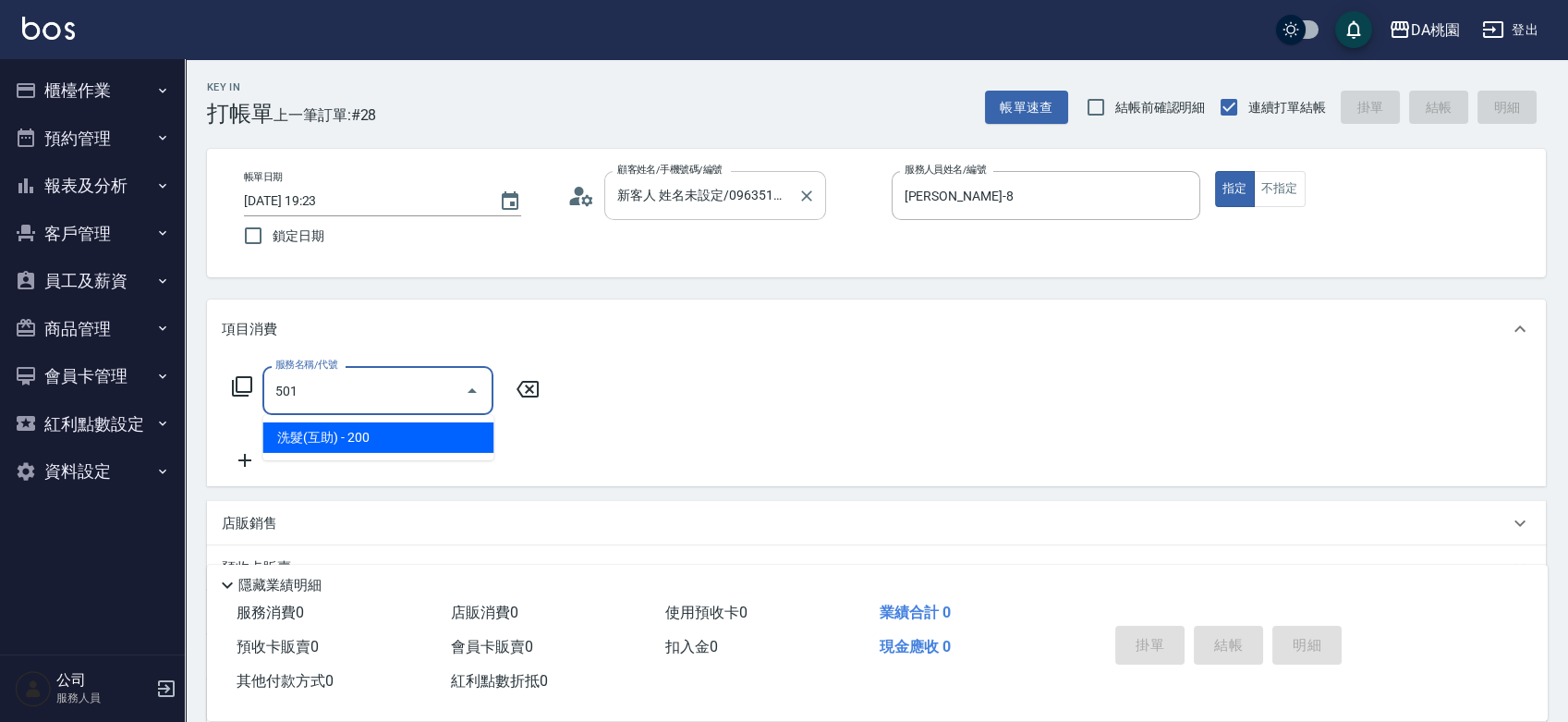
type input "20"
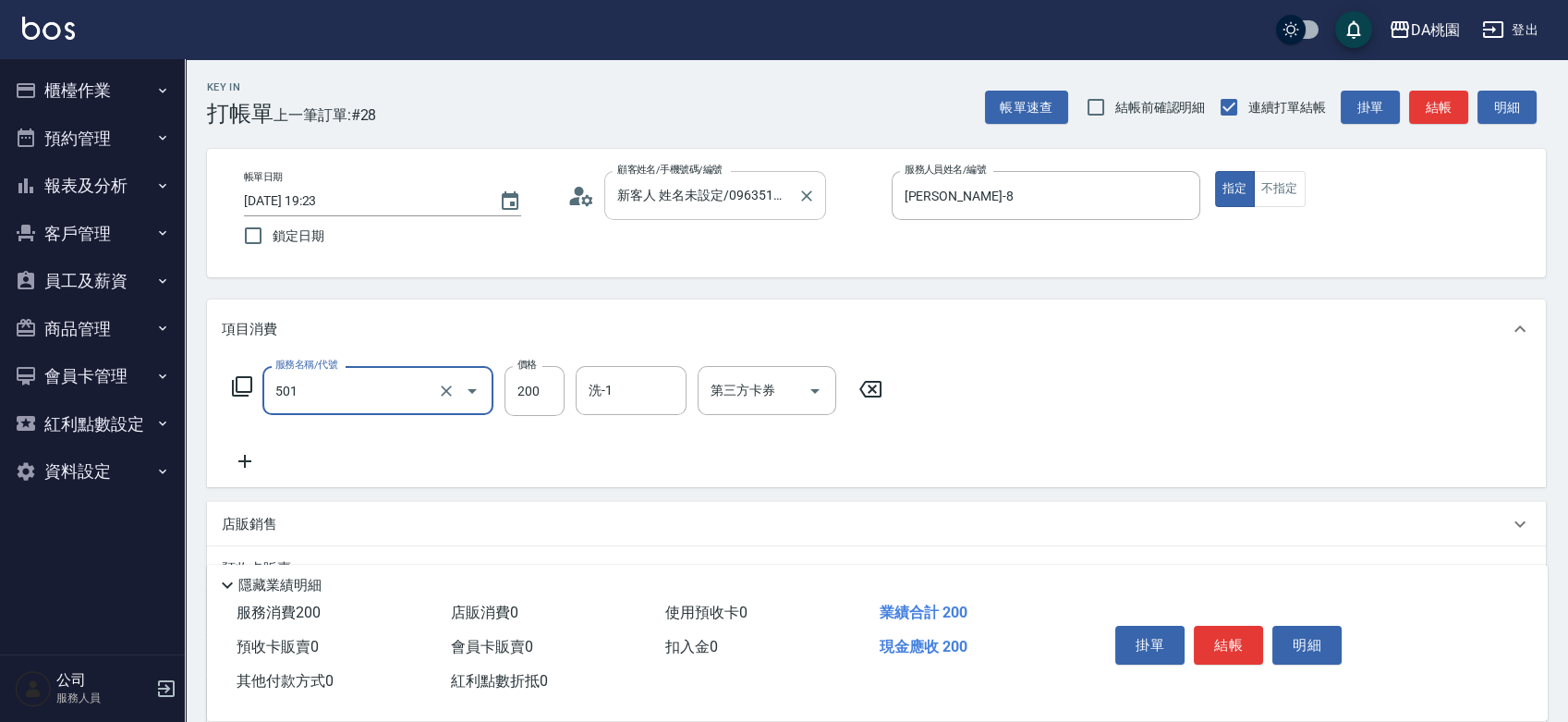
type input "洗髮(互助)(501)"
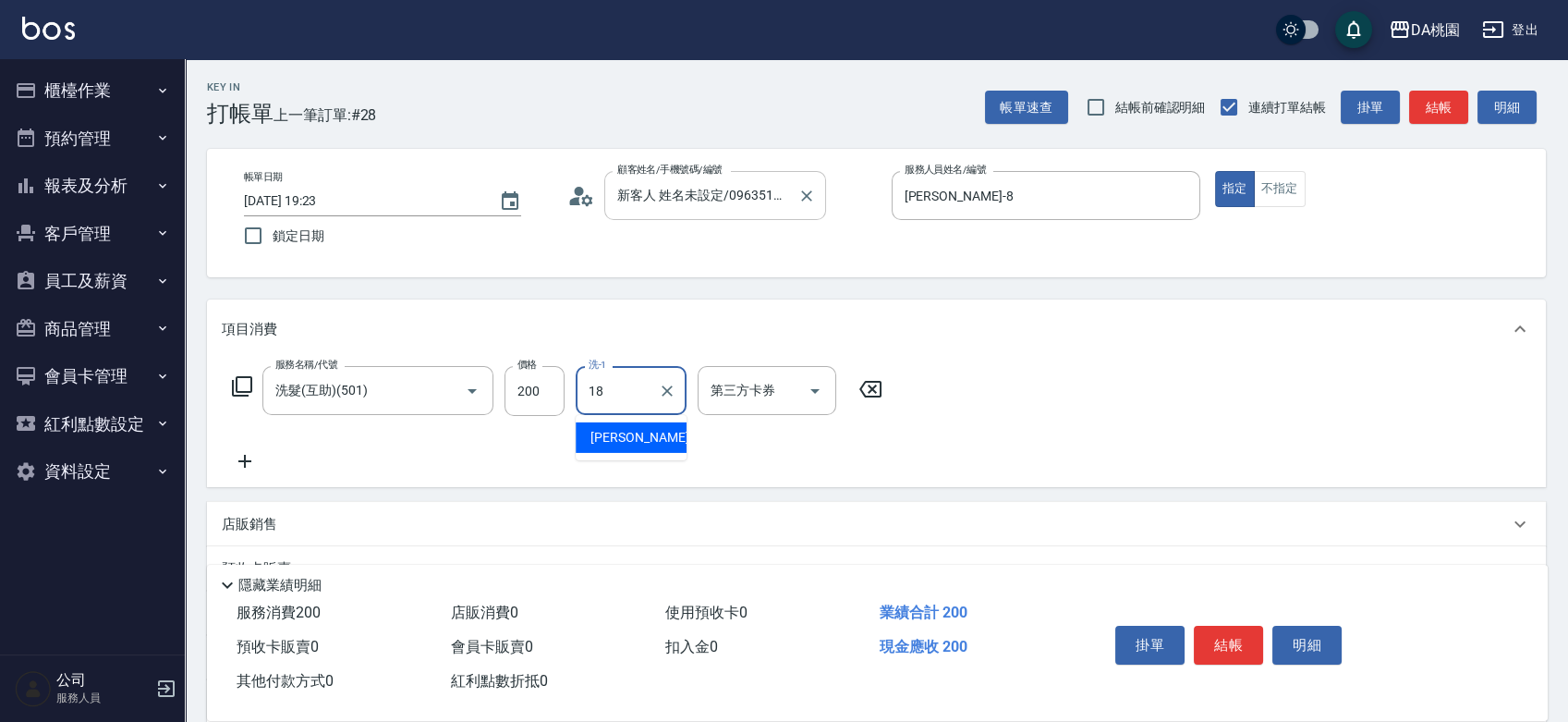
type input "[PERSON_NAME]-18"
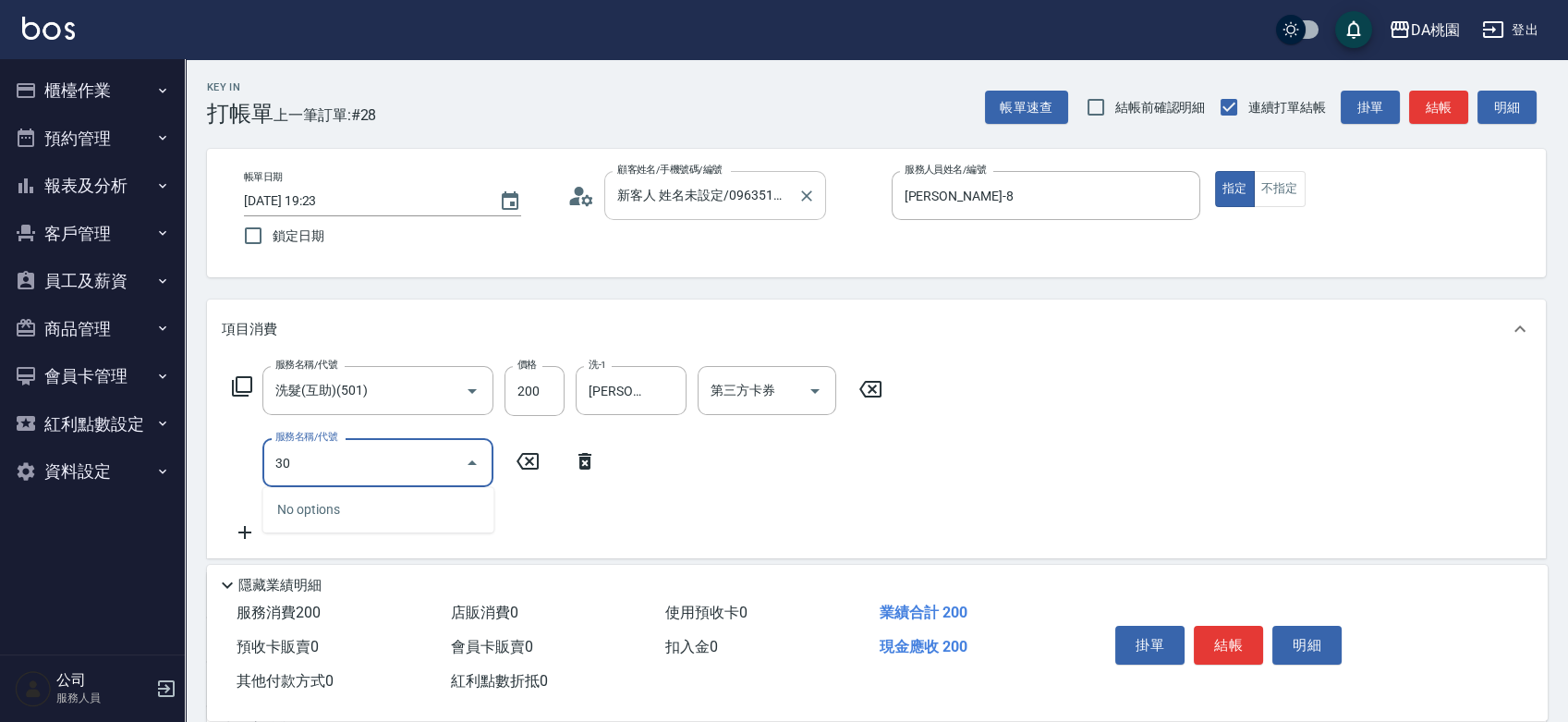
type input "303"
type input "50"
type input "A級剪髮(303)"
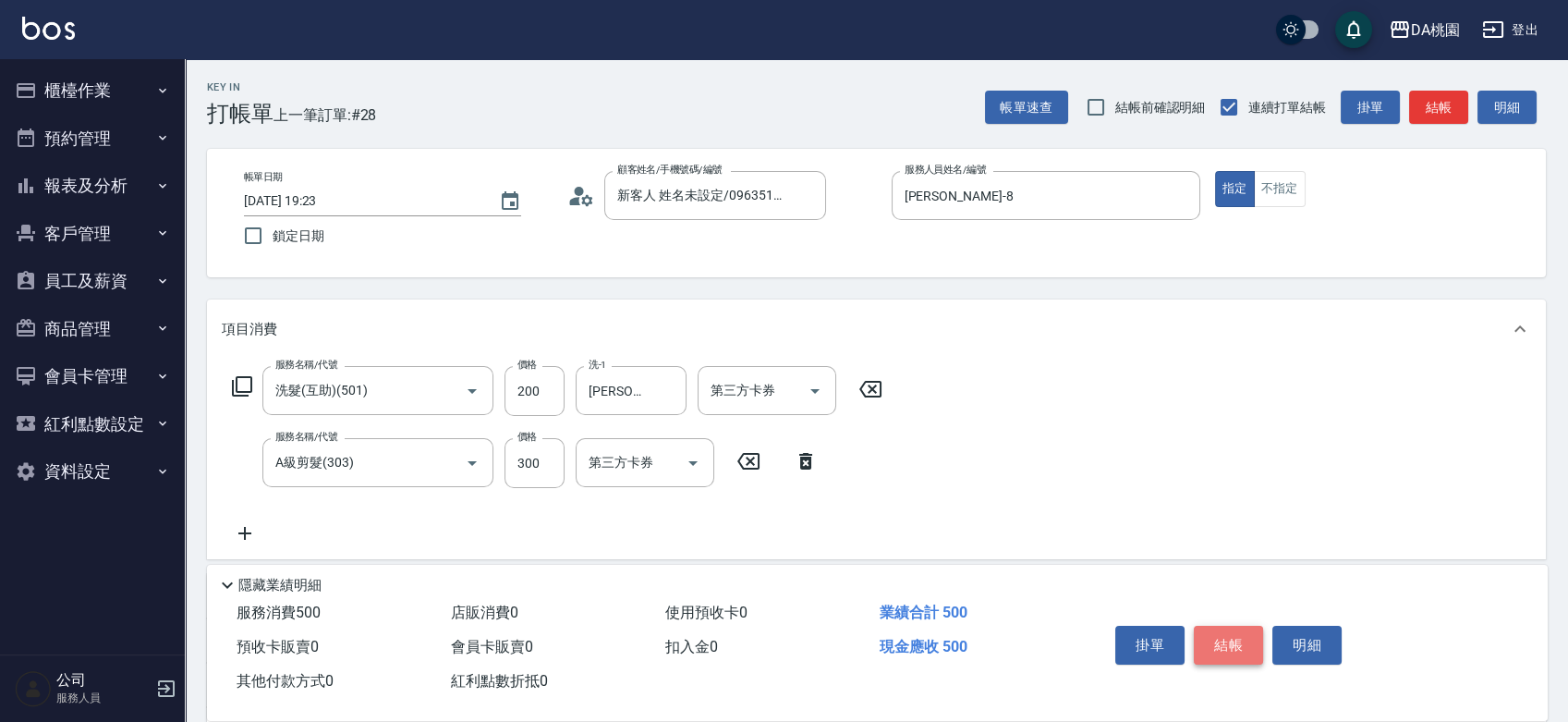
click at [1218, 641] on button "結帳" at bounding box center [1229, 645] width 70 height 39
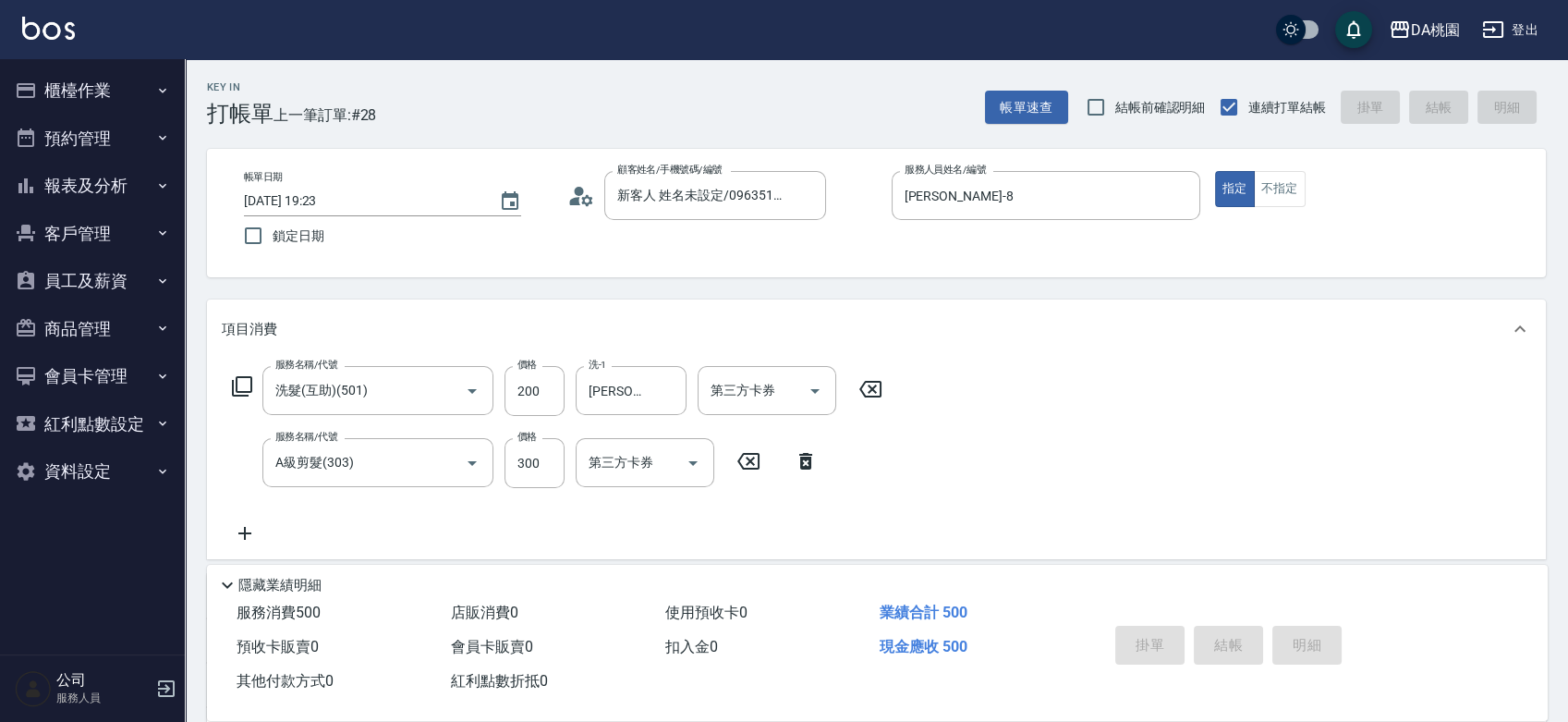
type input "[DATE] 19:24"
type input "0"
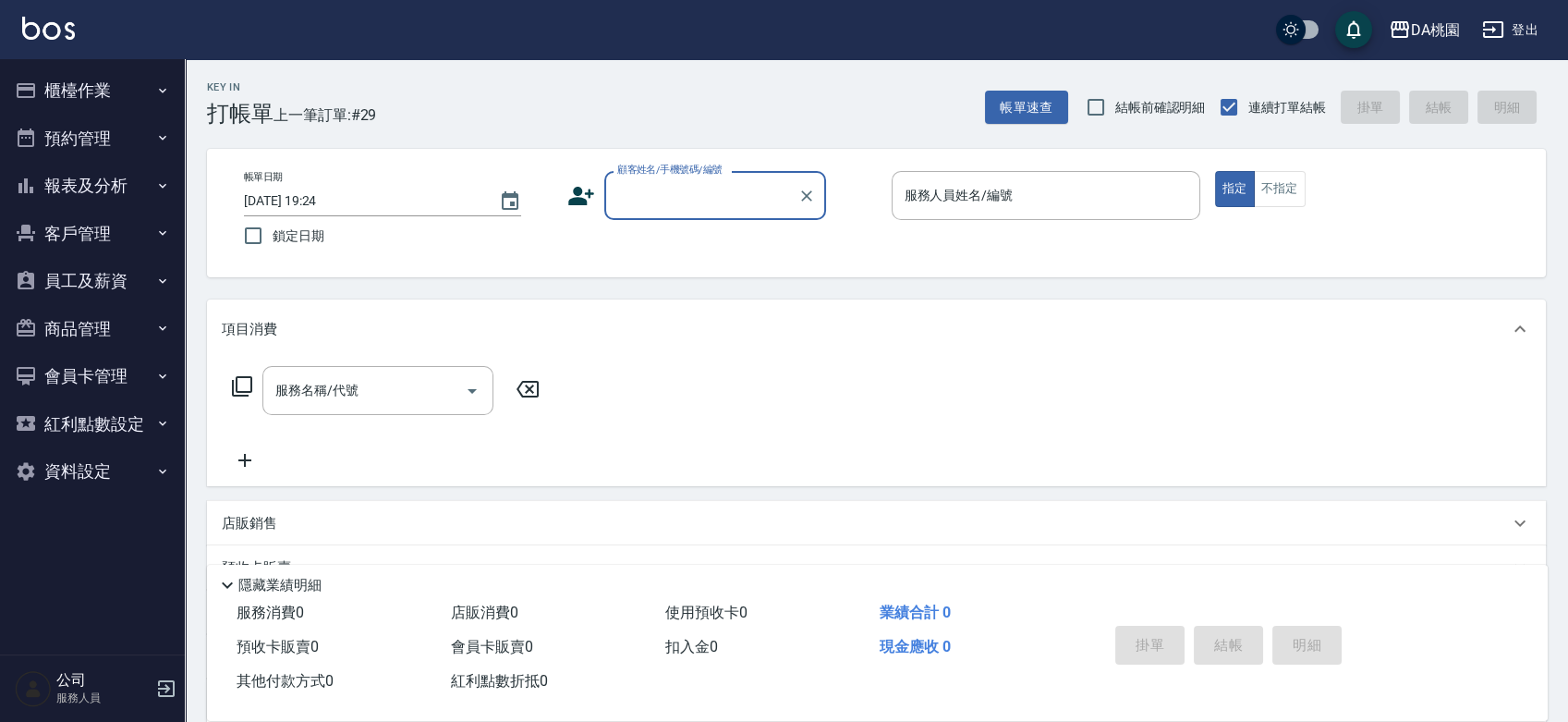
click at [113, 227] on button "客戶管理" at bounding box center [92, 234] width 170 height 48
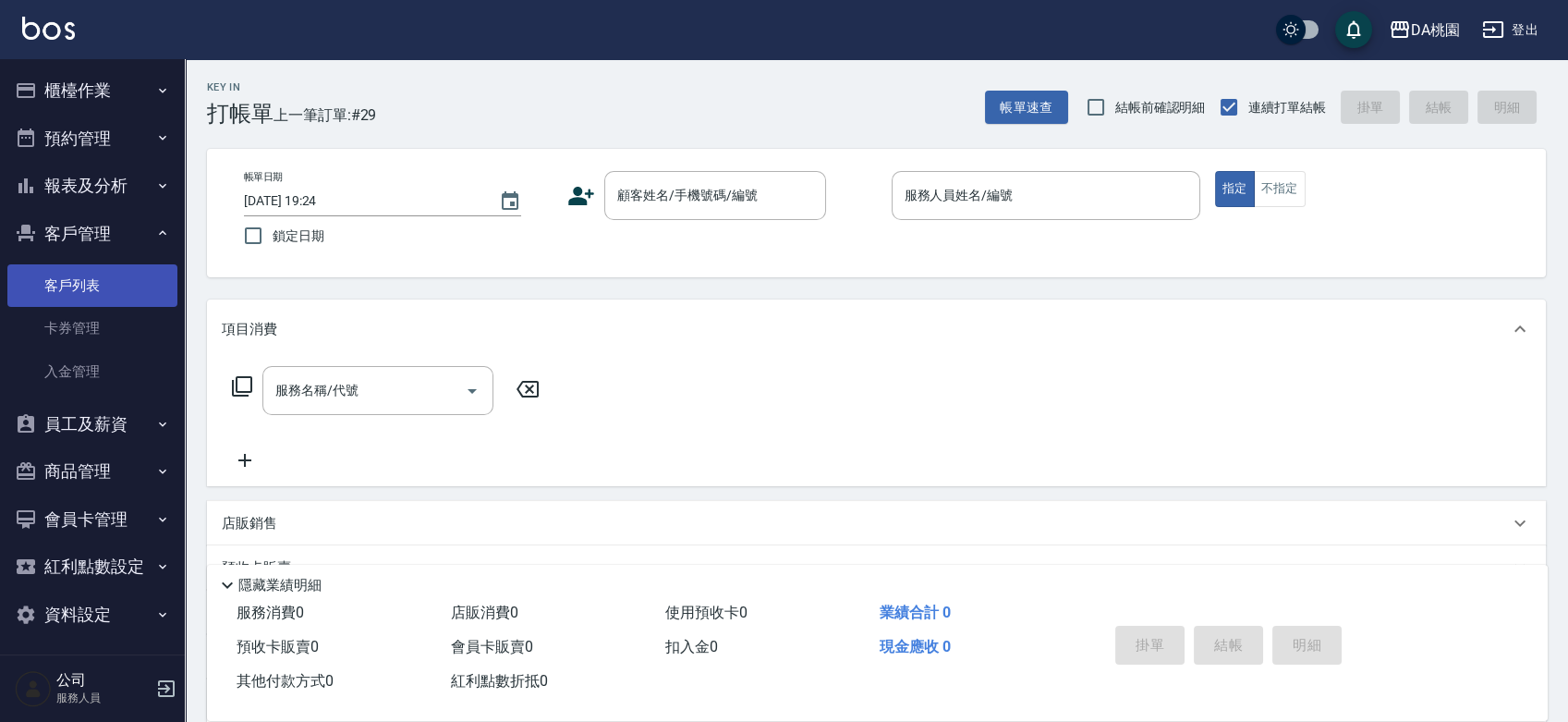
click at [104, 293] on link "客戶列表" at bounding box center [92, 285] width 170 height 43
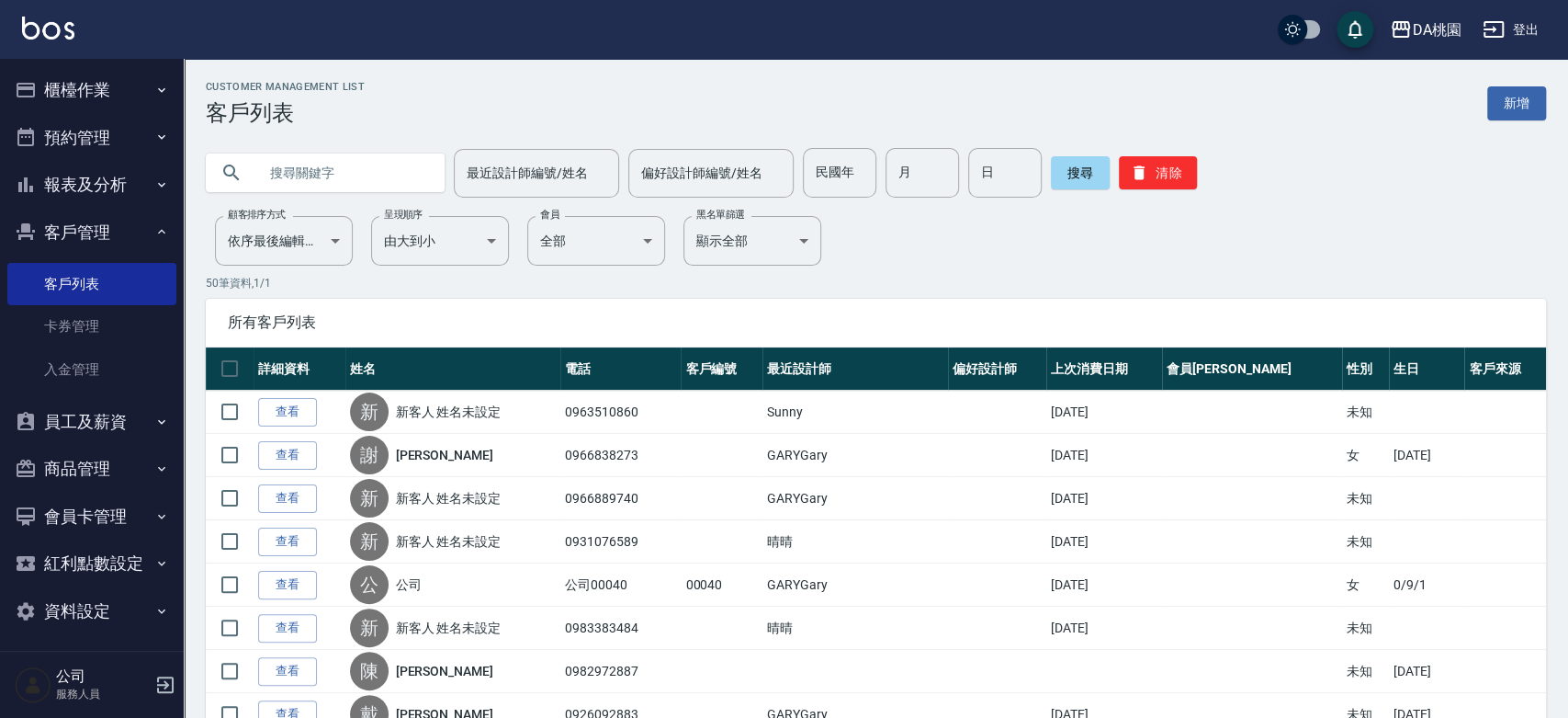
click at [341, 167] on input "text" at bounding box center [343, 173] width 173 height 50
type input "c"
type input "[PERSON_NAME]"
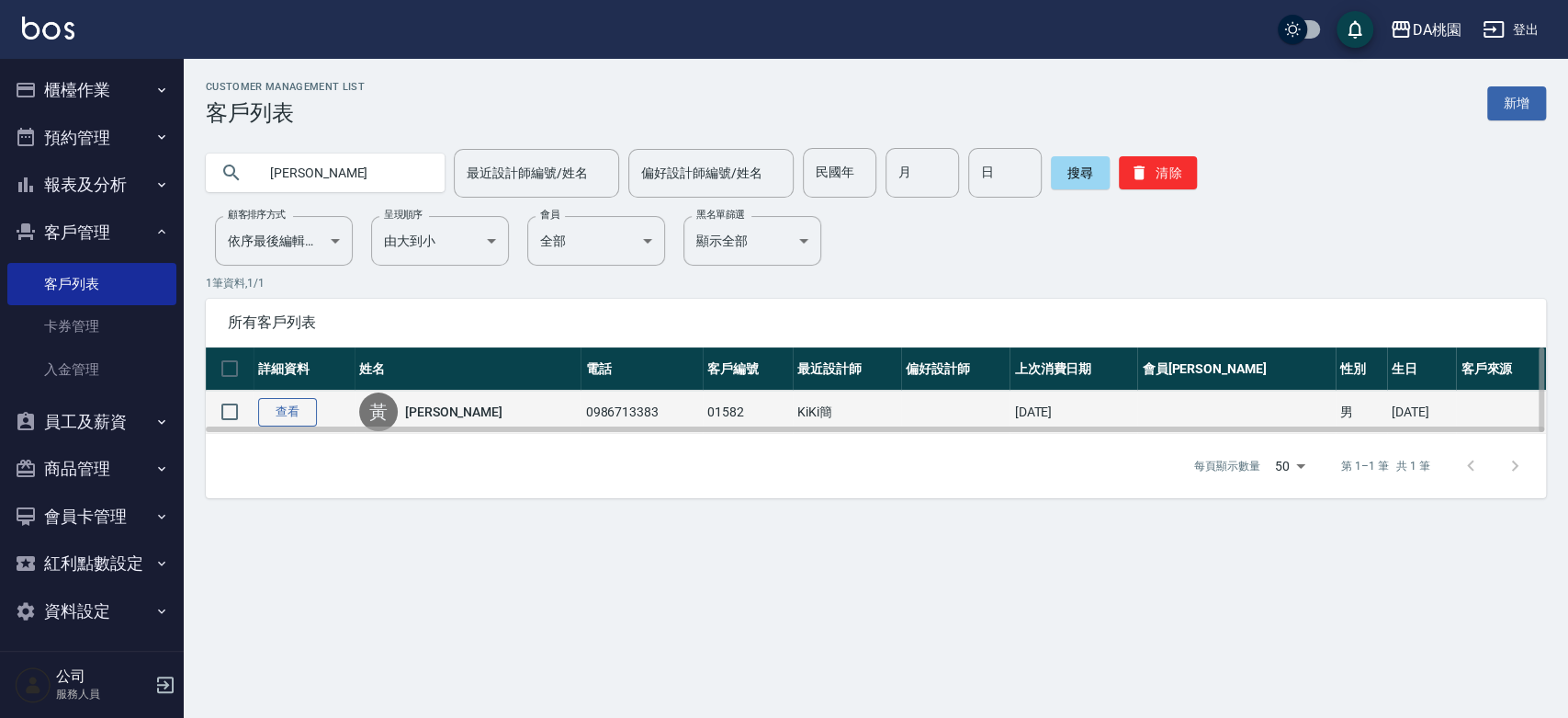
click at [304, 408] on link "查看" at bounding box center [287, 412] width 59 height 29
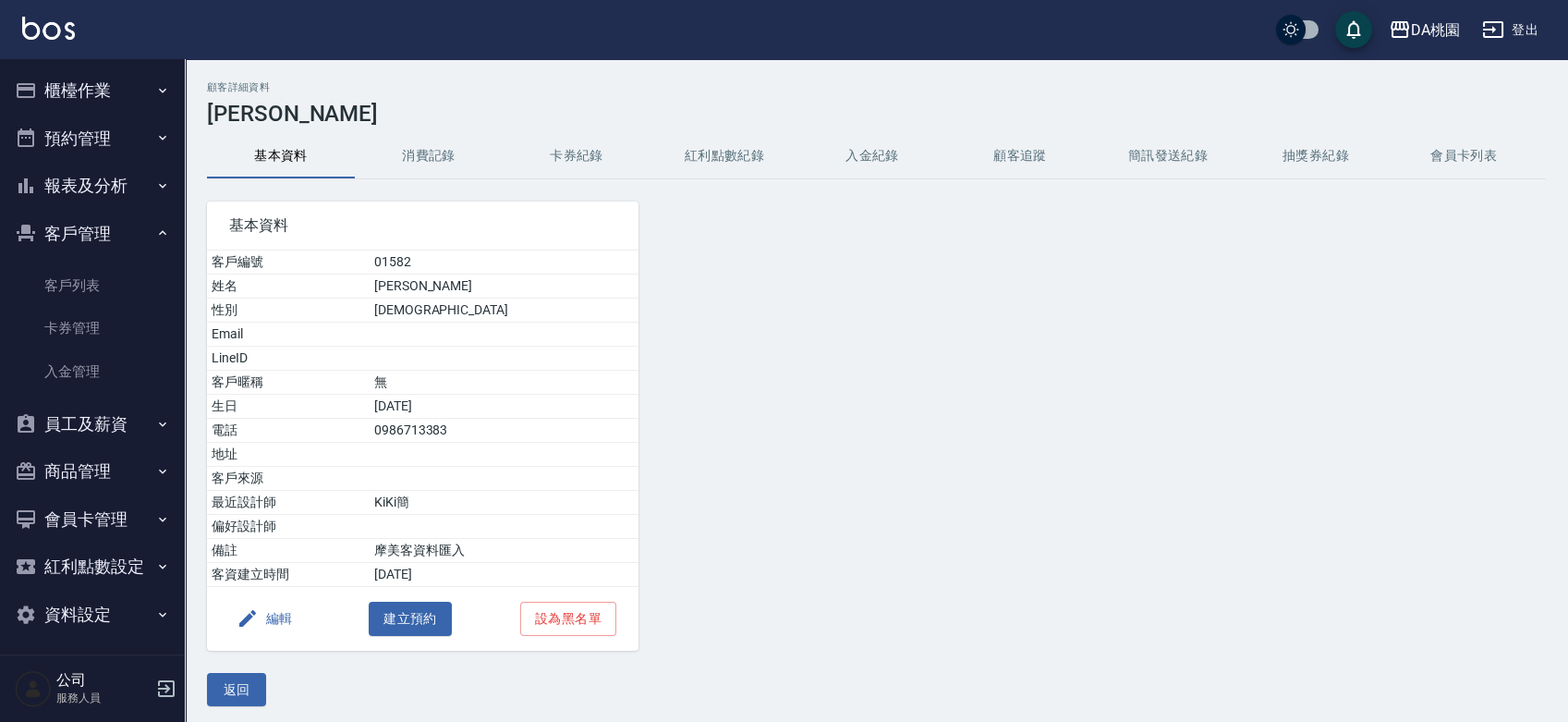
click at [272, 623] on button "編輯" at bounding box center [265, 618] width 72 height 34
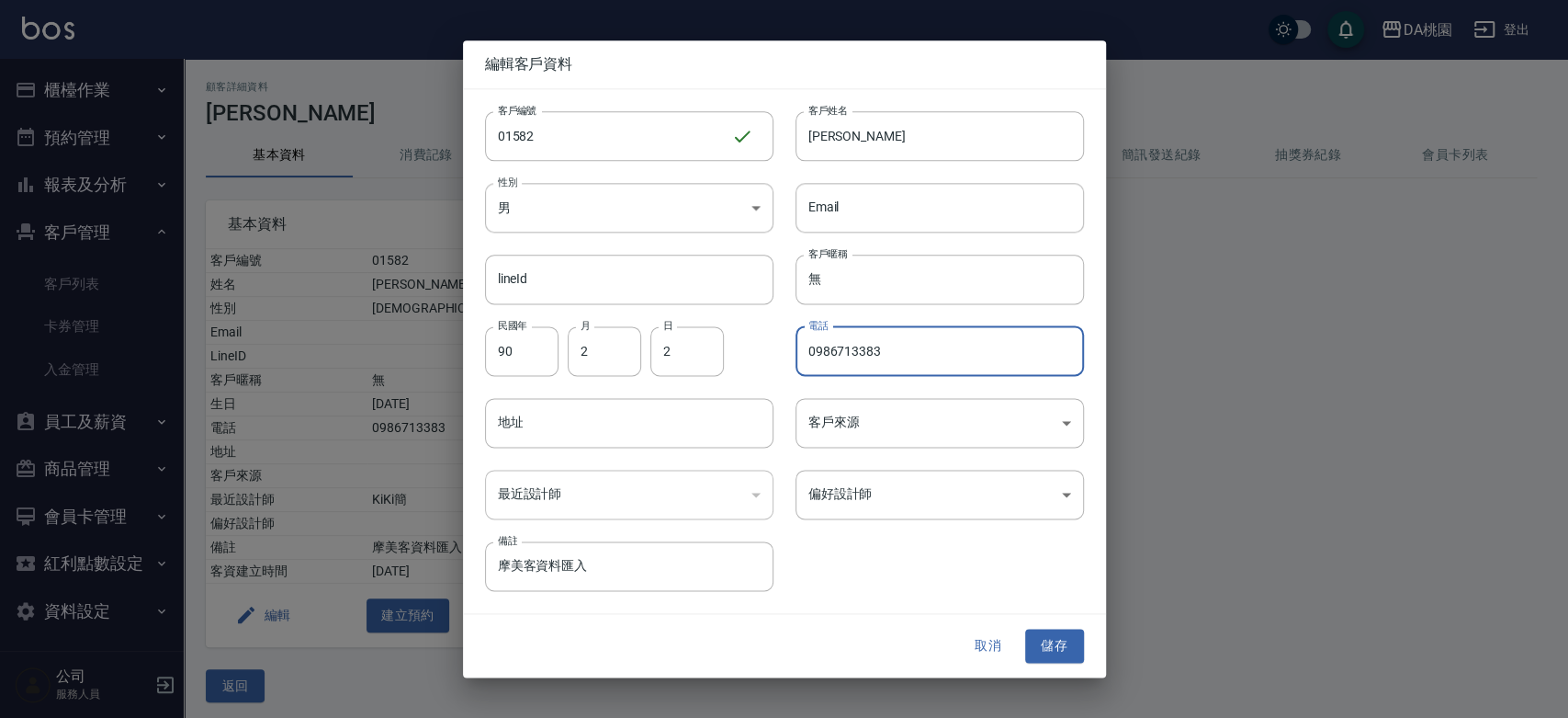
click at [903, 355] on input "0986713383" at bounding box center [940, 351] width 288 height 50
type input "0963510860"
click at [1037, 655] on button "儲存" at bounding box center [1055, 646] width 59 height 34
click at [1039, 648] on button "儲存" at bounding box center [1055, 646] width 59 height 34
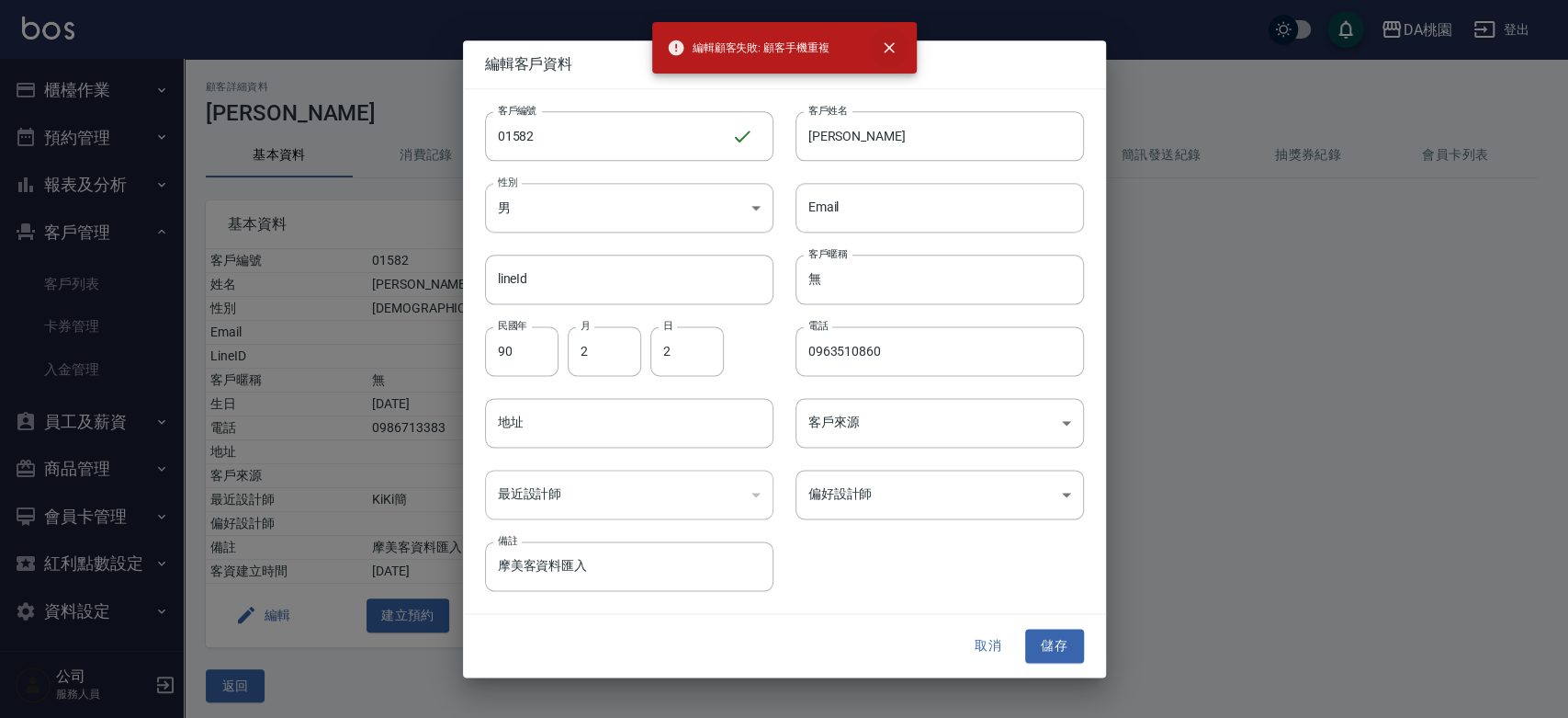
click at [890, 42] on icon "close" at bounding box center [890, 48] width 18 height 18
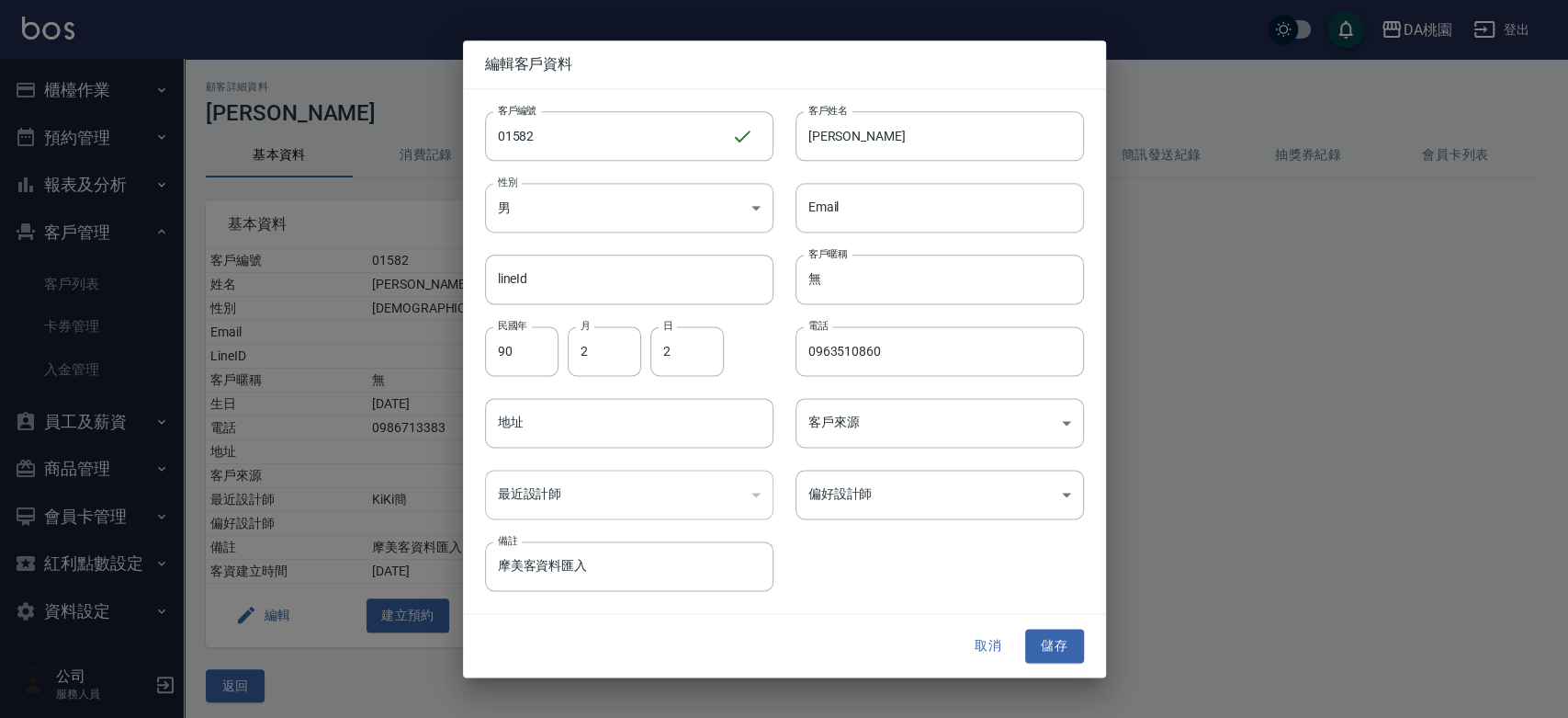
click at [983, 645] on button "取消" at bounding box center [989, 646] width 59 height 34
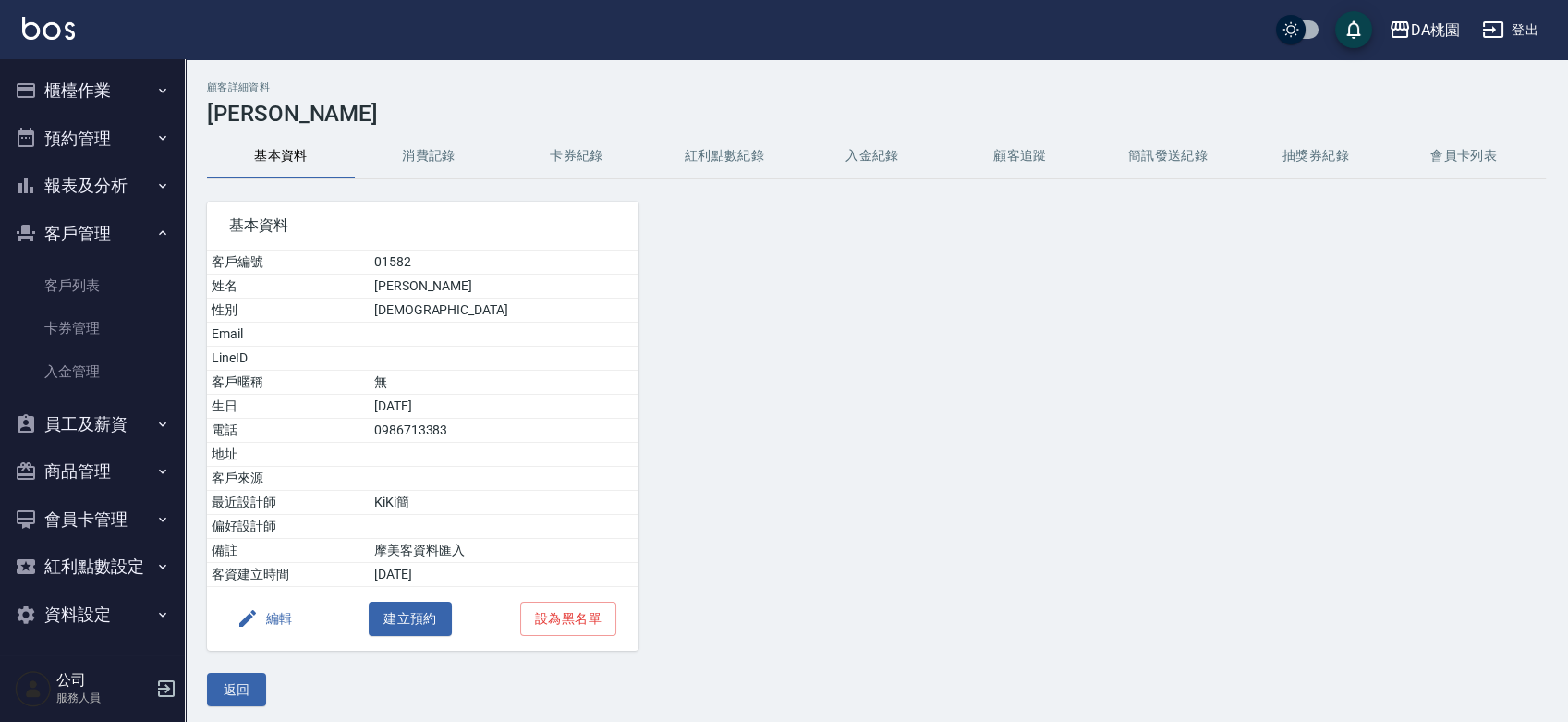
click at [984, 424] on div "基本資料 客戶編號 01582 姓名 黃宜倫 性別 MALE Email LineID 客戶暱稱 無 生日 90/2/2 電話 0986713383 地址 客…" at bounding box center [865, 414] width 1362 height 471
click at [126, 92] on button "櫃檯作業" at bounding box center [92, 91] width 170 height 48
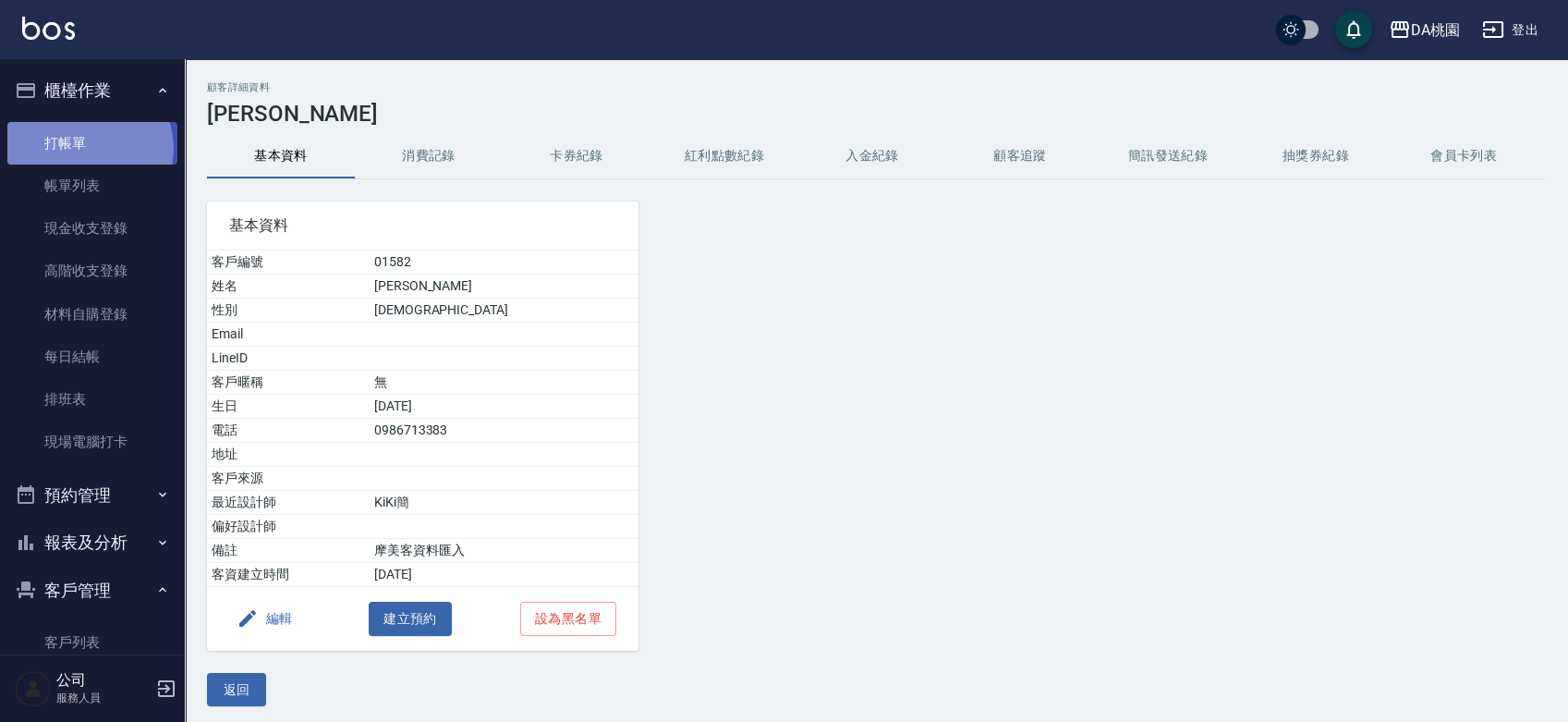
click at [86, 148] on link "打帳單" at bounding box center [92, 143] width 170 height 43
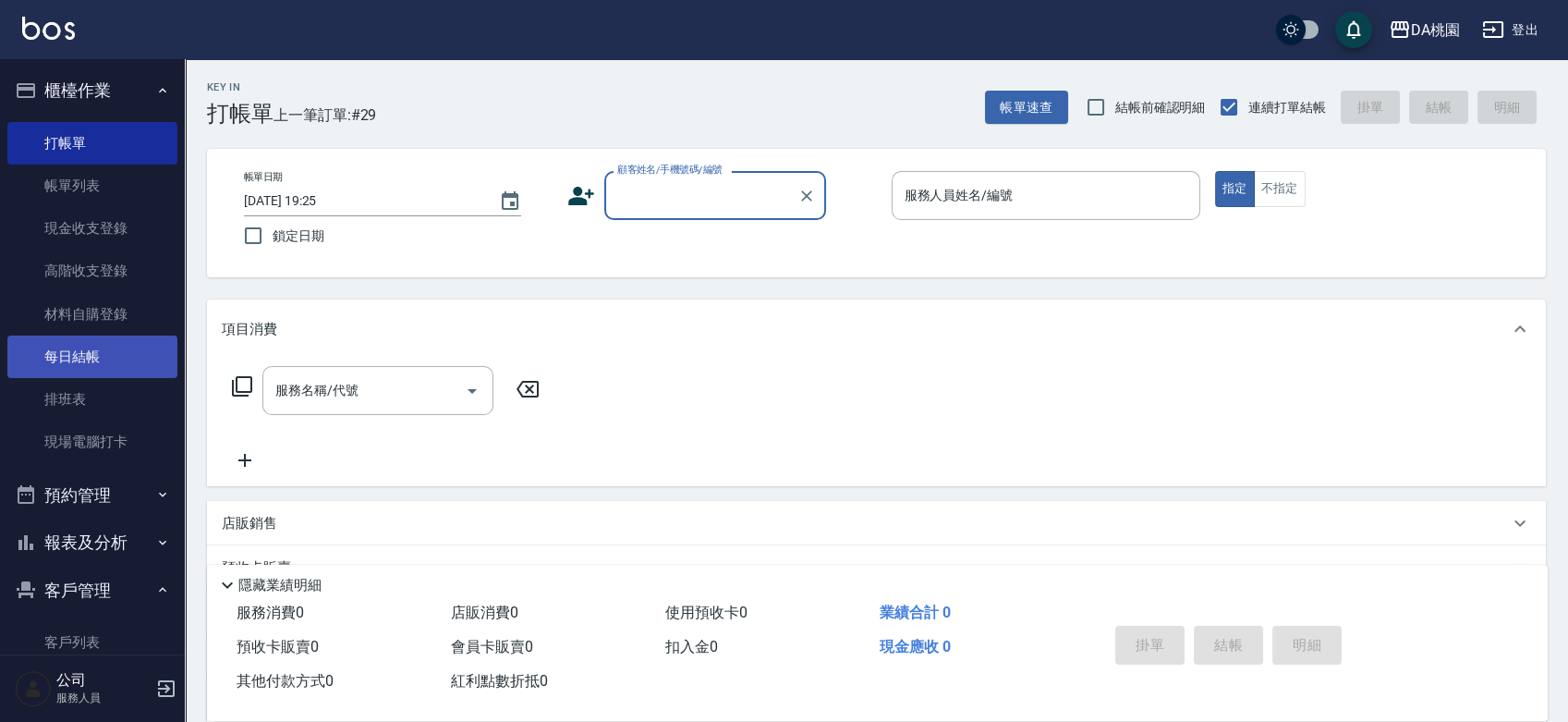
click at [96, 363] on link "每日結帳" at bounding box center [92, 357] width 170 height 43
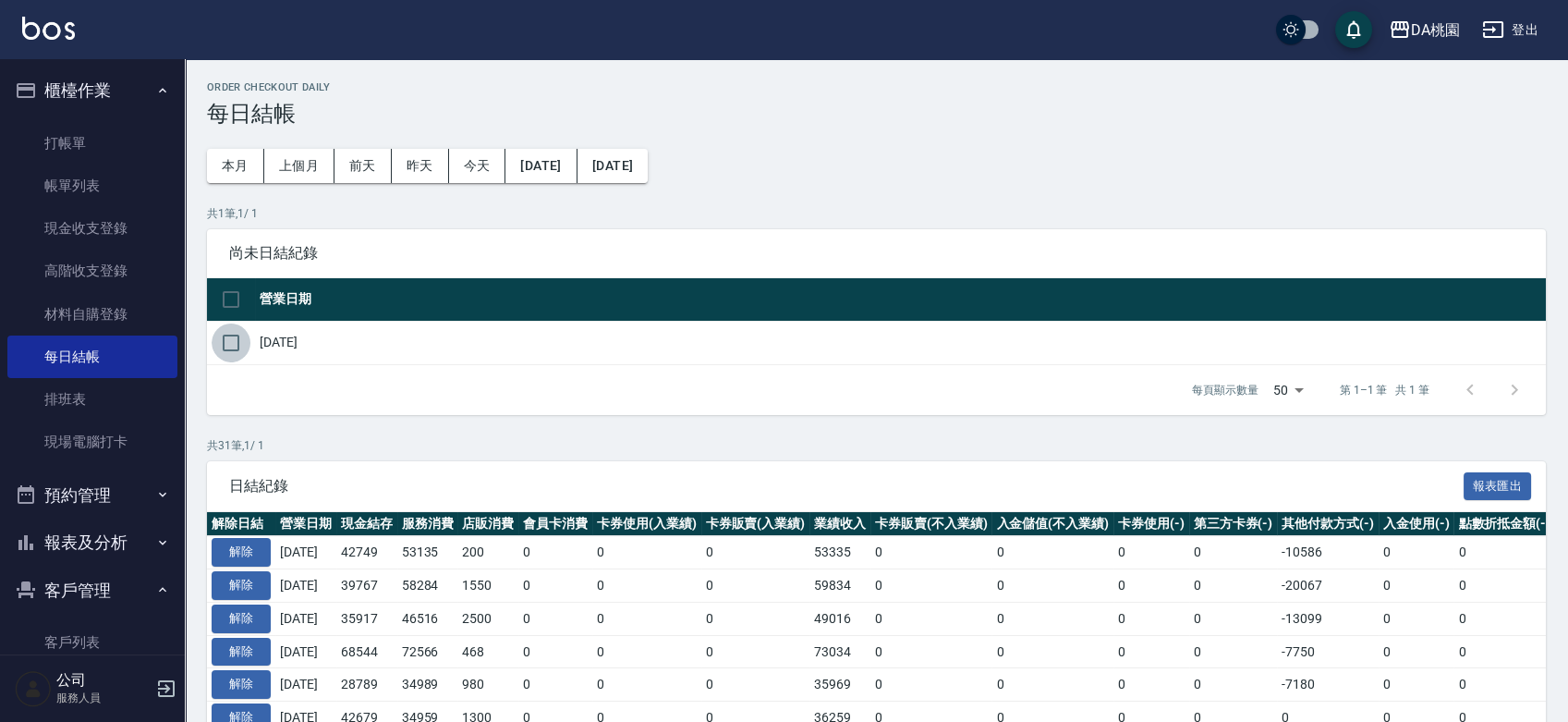
click at [232, 340] on input "checkbox" at bounding box center [231, 343] width 39 height 39
checkbox input "true"
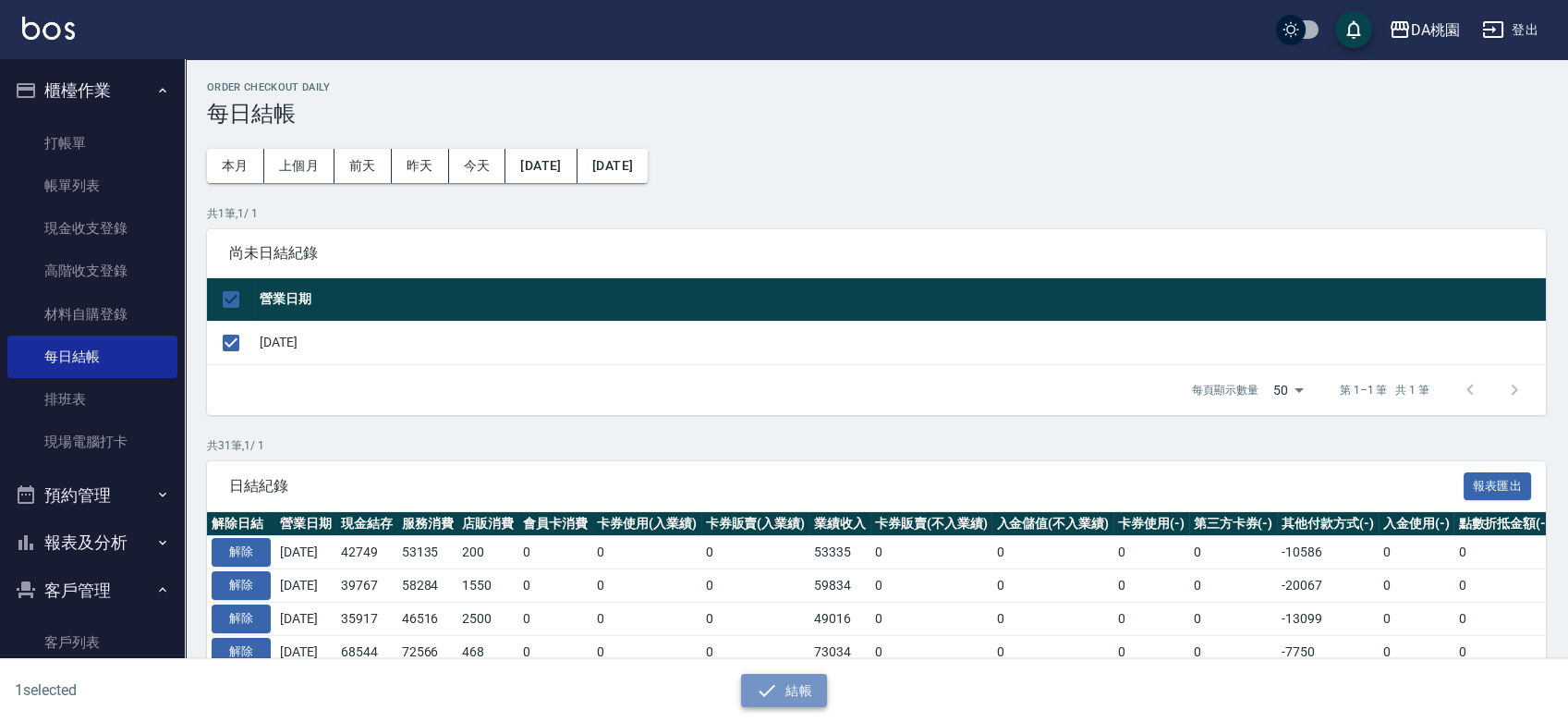
click at [791, 682] on button "結帳" at bounding box center [784, 690] width 86 height 34
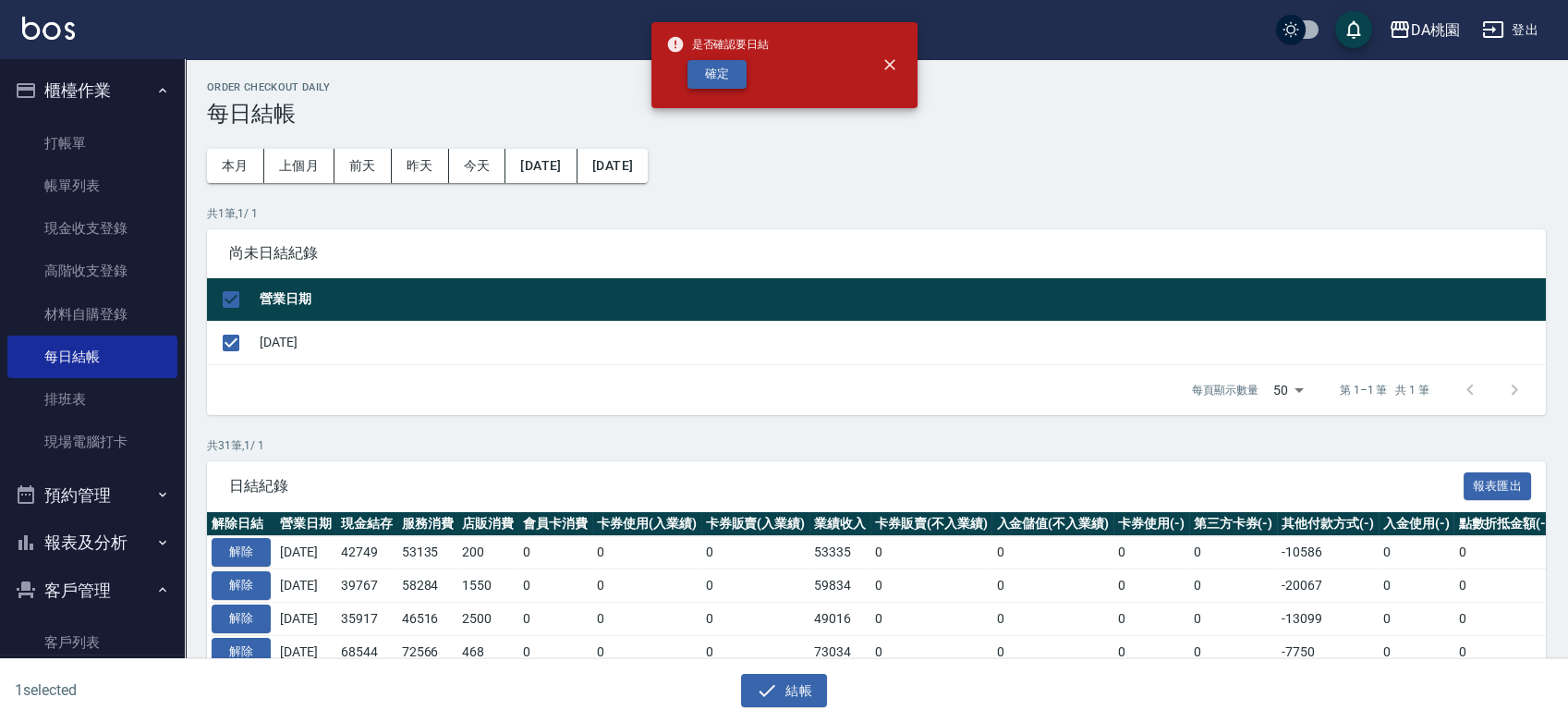
click at [737, 80] on button "確定" at bounding box center [718, 74] width 59 height 29
checkbox input "false"
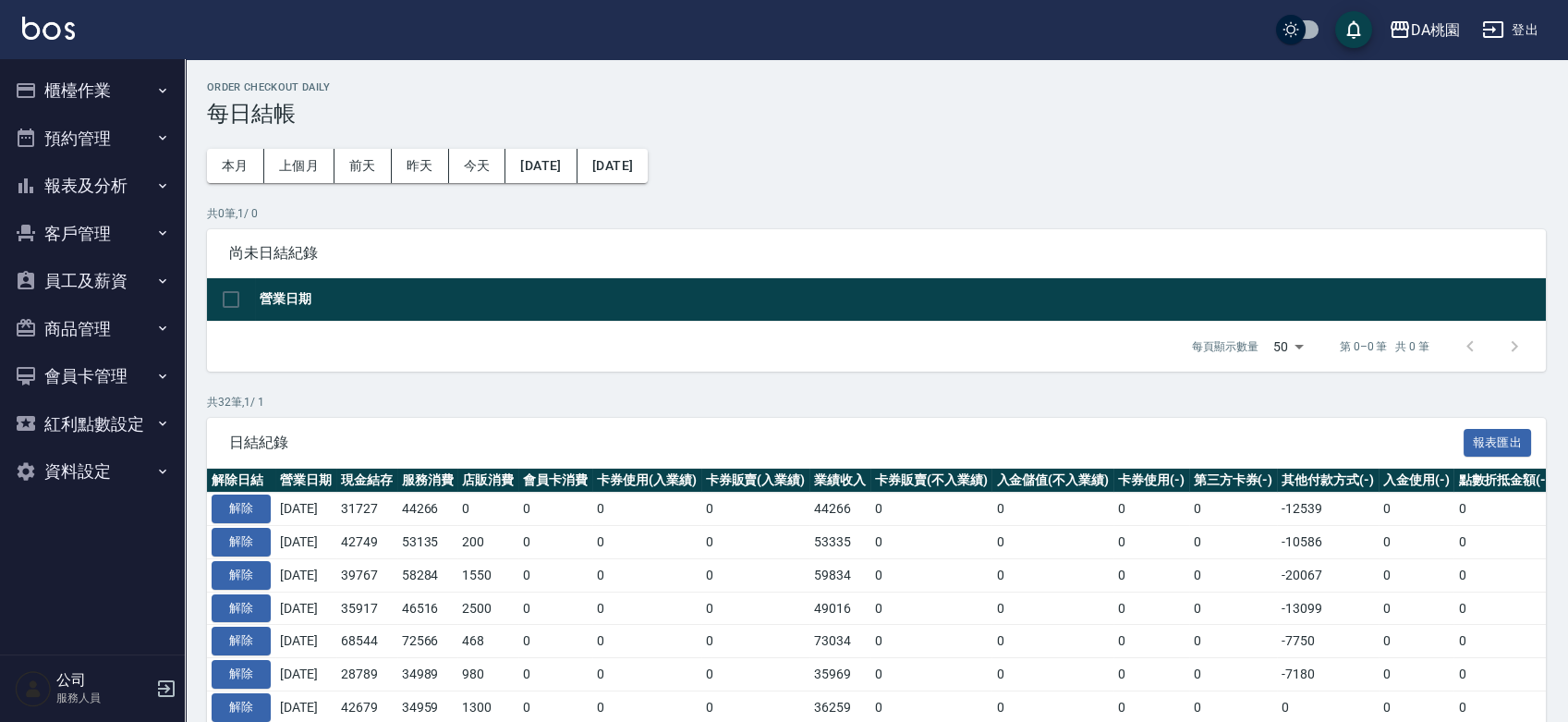
click at [102, 192] on button "報表及分析" at bounding box center [92, 186] width 170 height 48
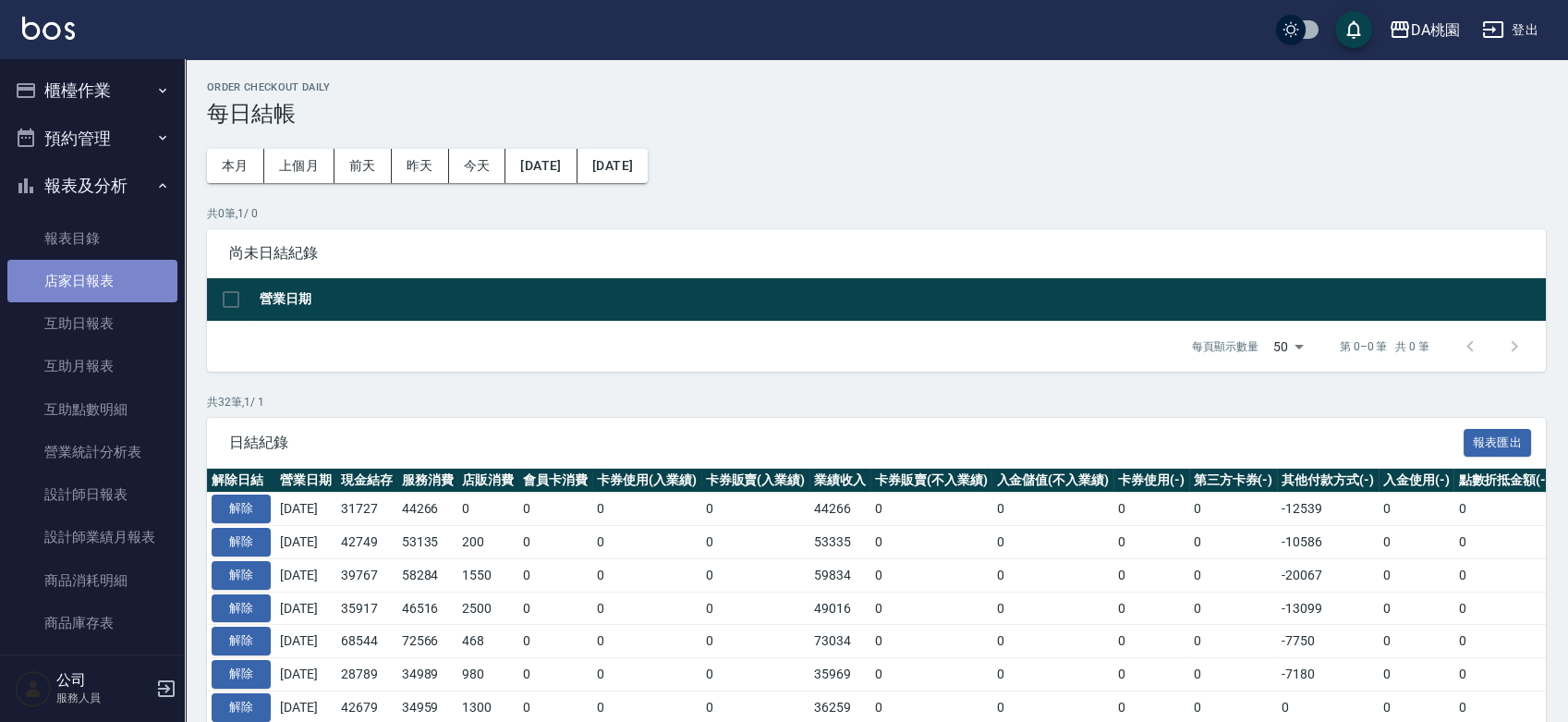
click at [98, 282] on link "店家日報表" at bounding box center [92, 281] width 170 height 43
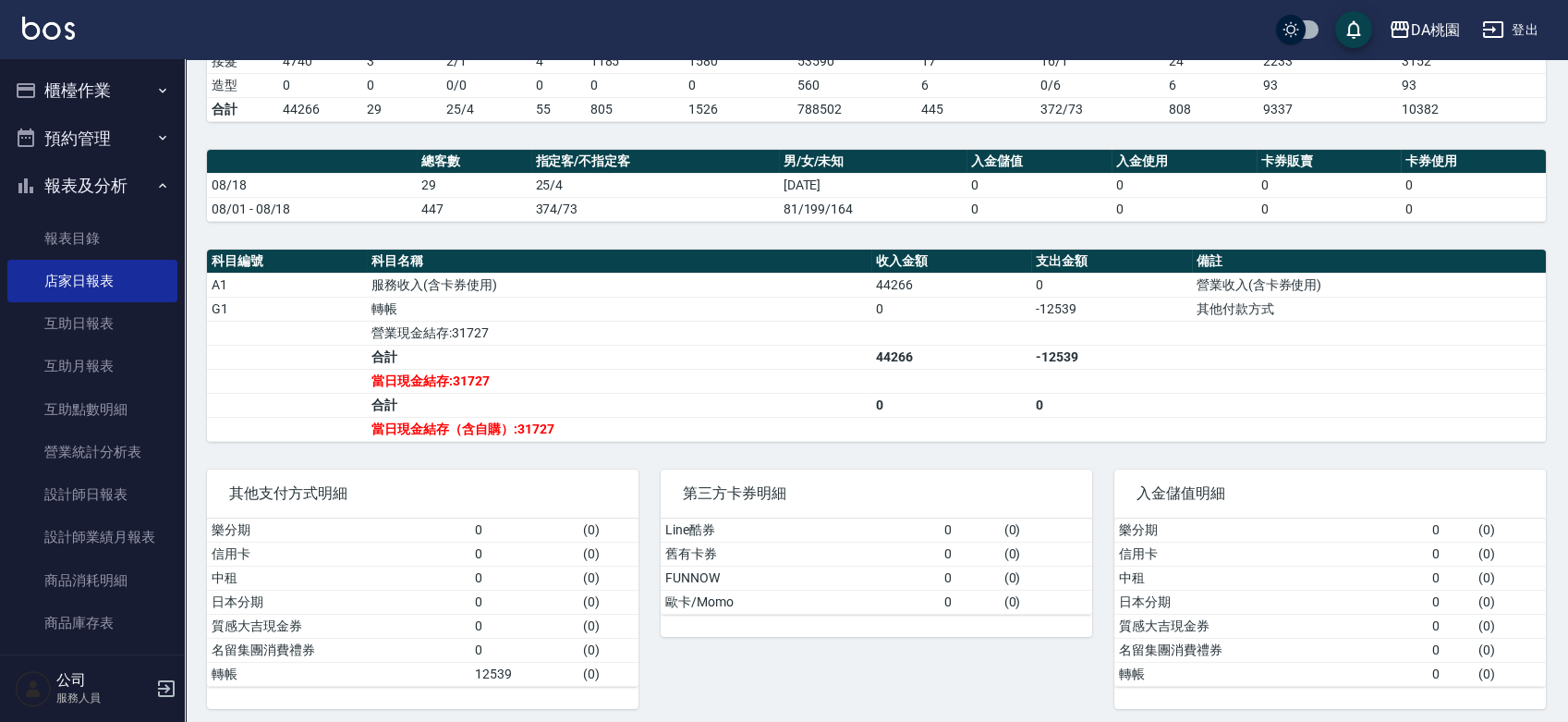
scroll to position [447, 0]
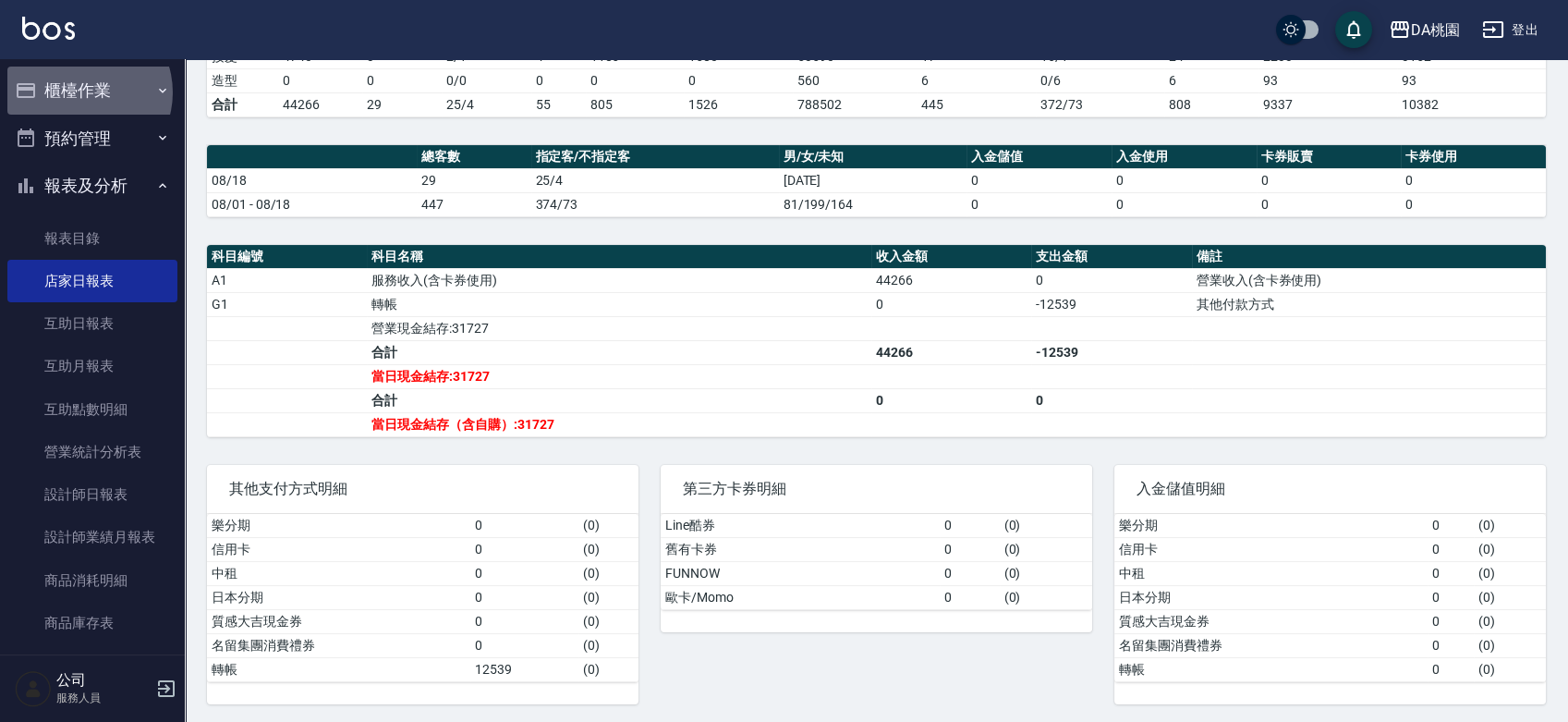
click at [81, 92] on button "櫃檯作業" at bounding box center [92, 91] width 170 height 48
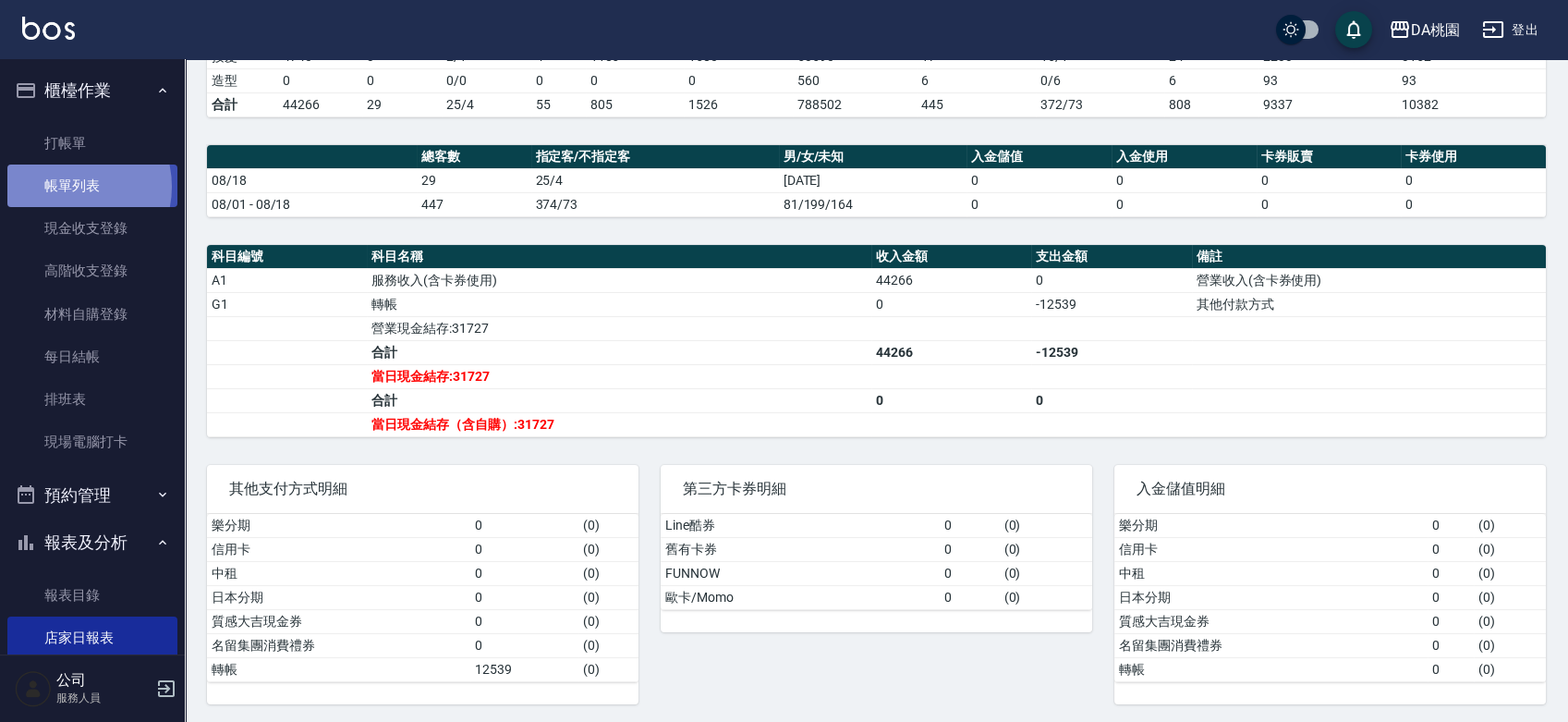
click at [68, 187] on link "帳單列表" at bounding box center [92, 186] width 170 height 43
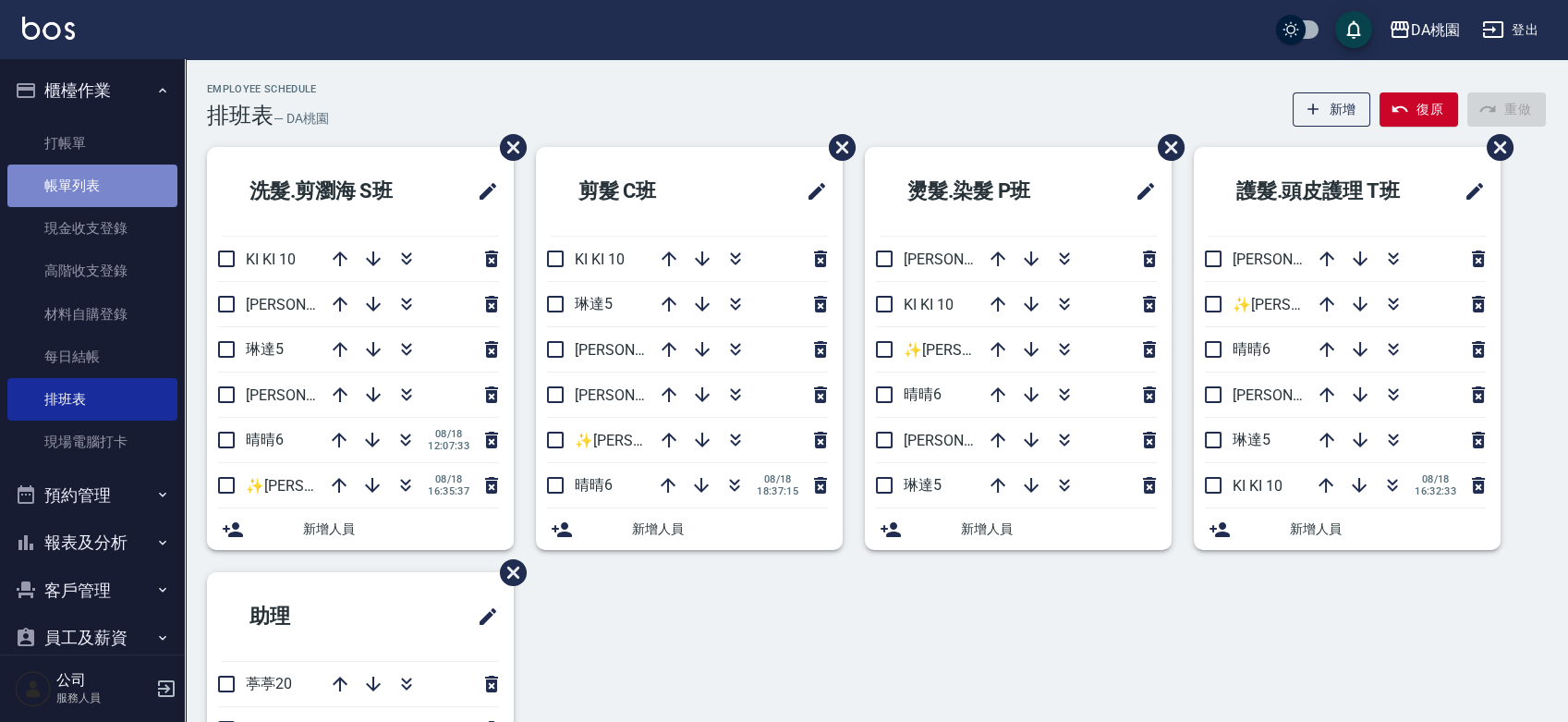
click at [111, 190] on link "帳單列表" at bounding box center [92, 186] width 170 height 43
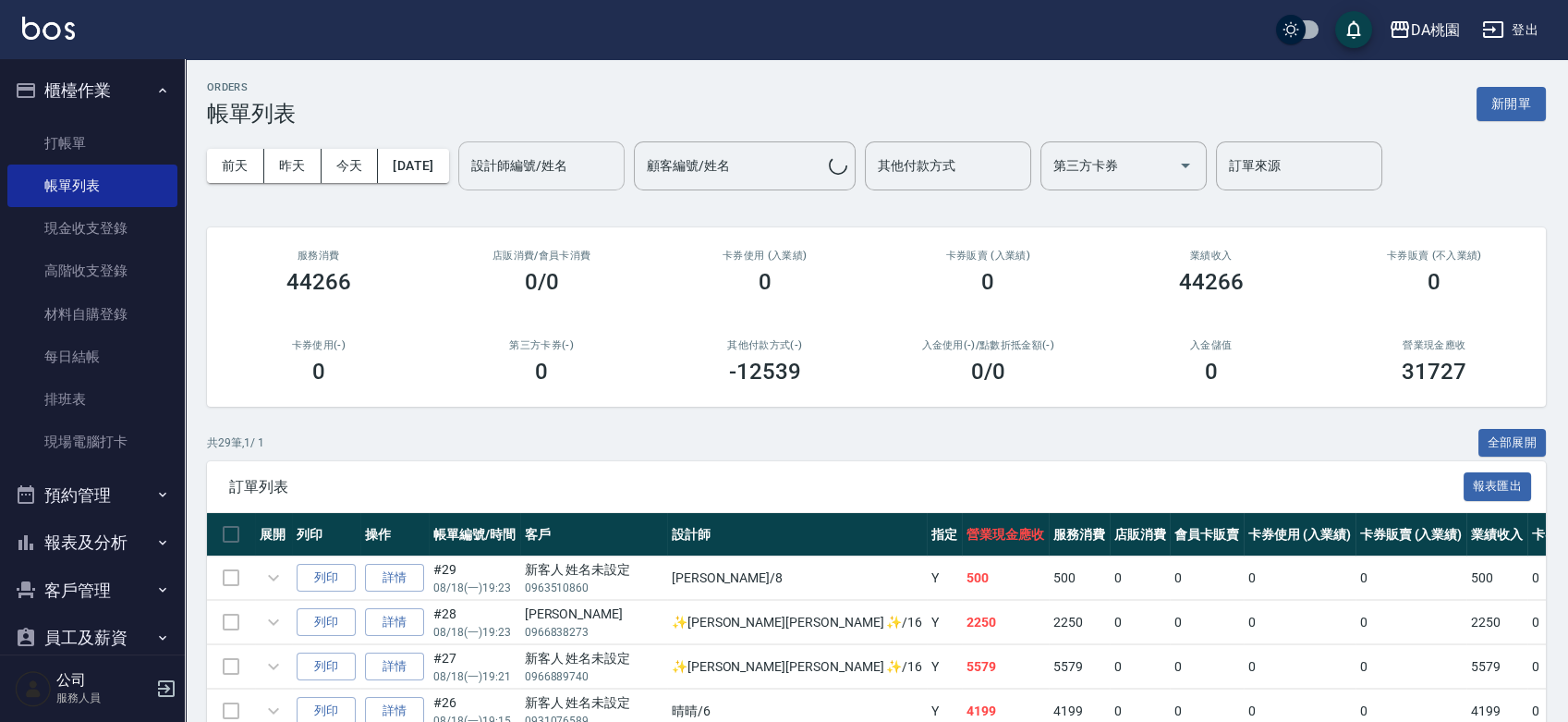
click at [589, 164] on div "設計師編號/姓名 設計師編號/姓名" at bounding box center [541, 165] width 166 height 49
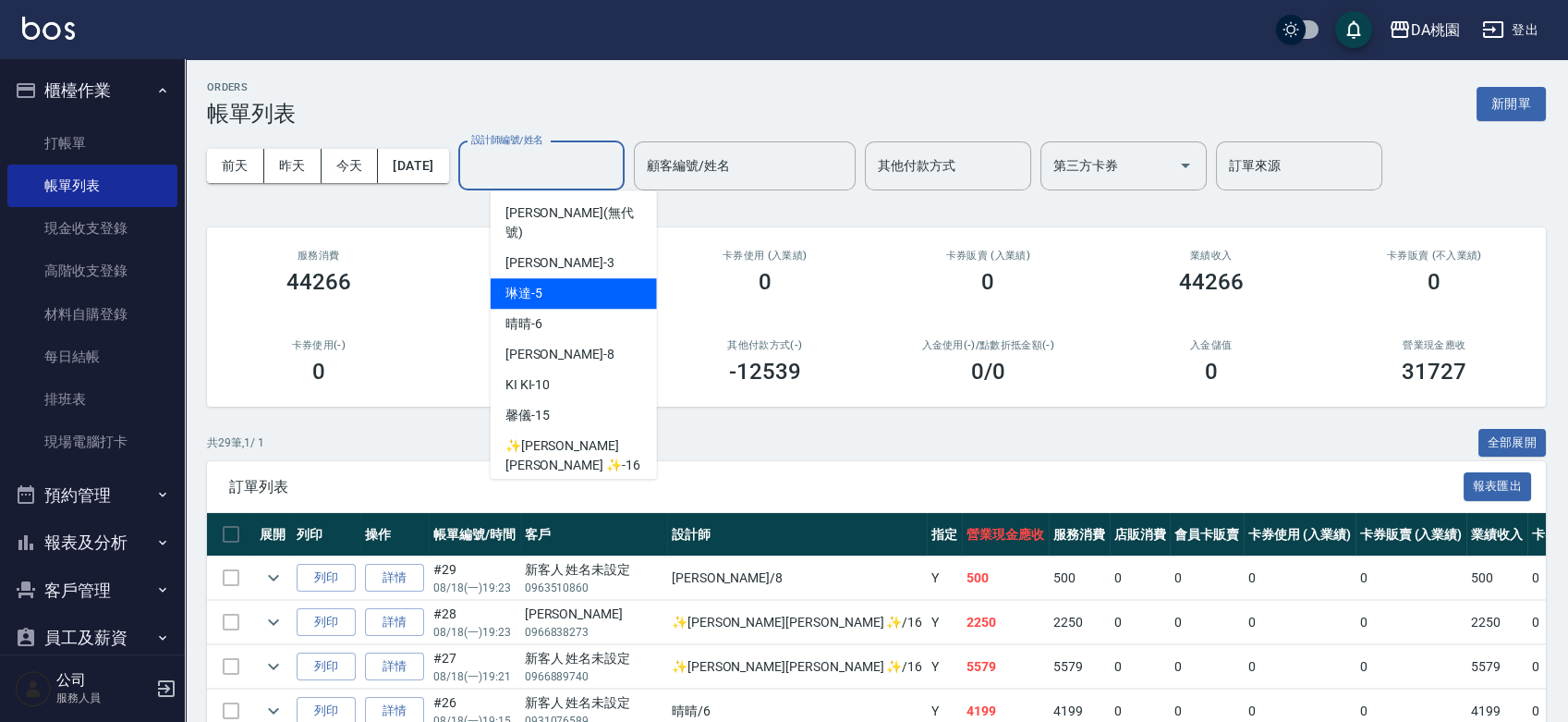
click at [581, 278] on div "[PERSON_NAME] -5" at bounding box center [573, 293] width 166 height 31
type input "[PERSON_NAME]-5"
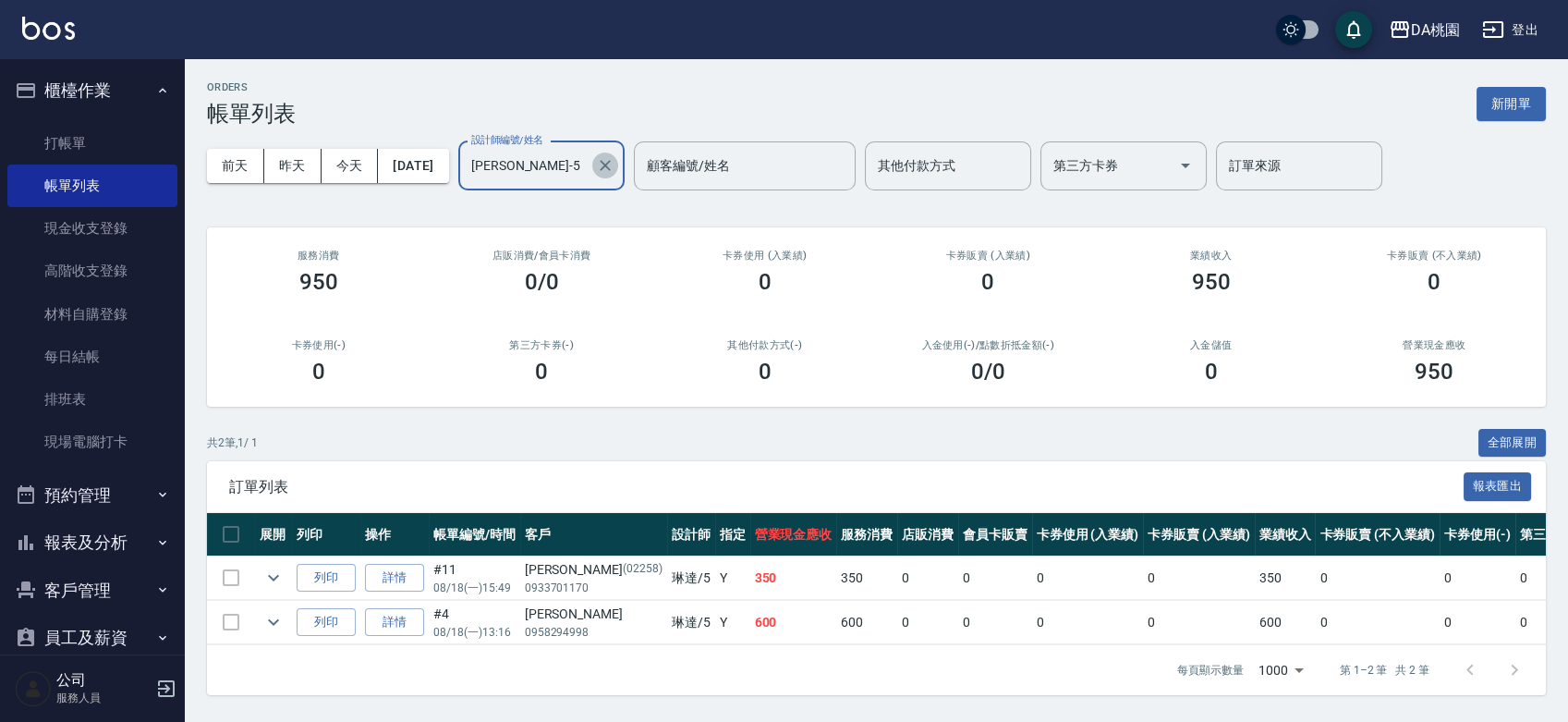
click at [611, 167] on icon "Clear" at bounding box center [605, 165] width 11 height 11
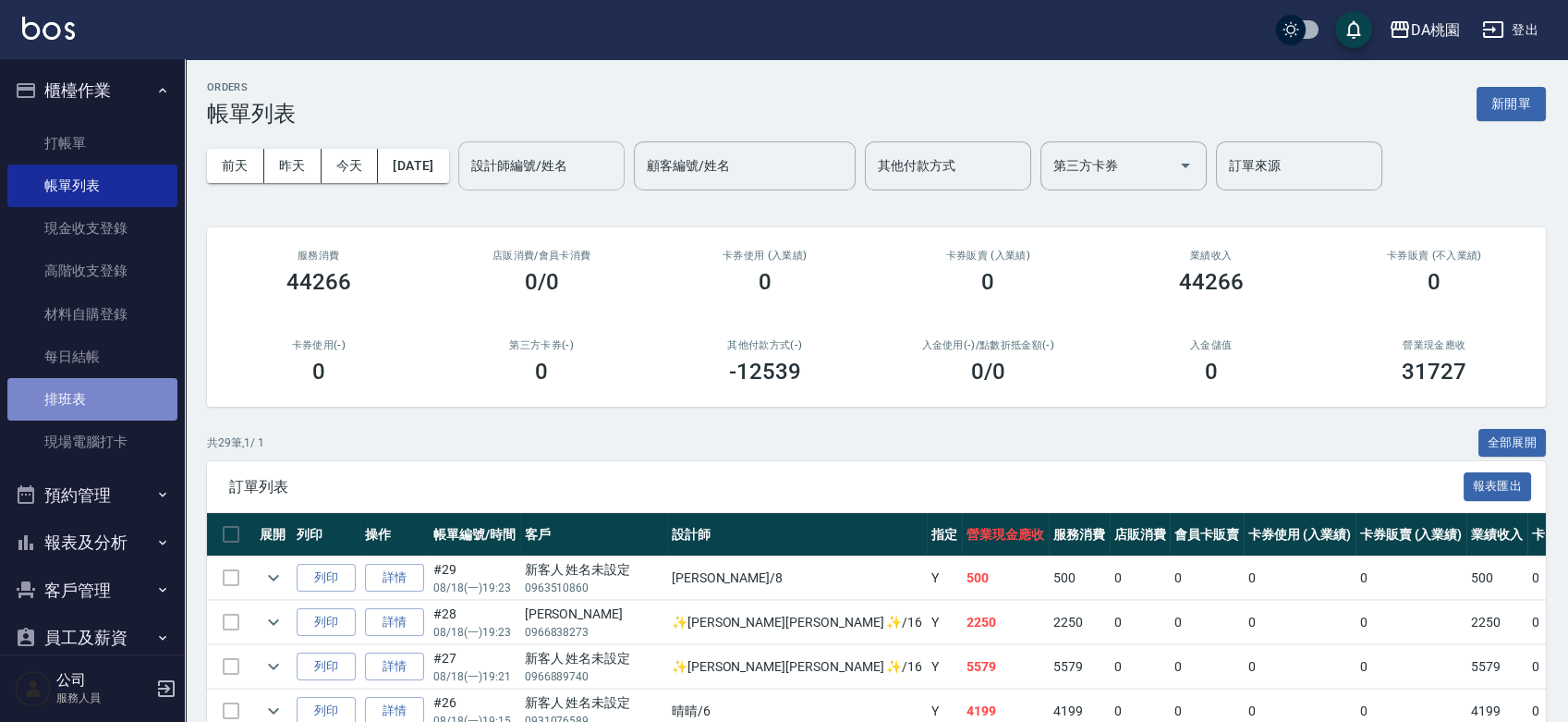
click at [102, 398] on link "排班表" at bounding box center [92, 400] width 170 height 43
